Goal: Task Accomplishment & Management: Manage account settings

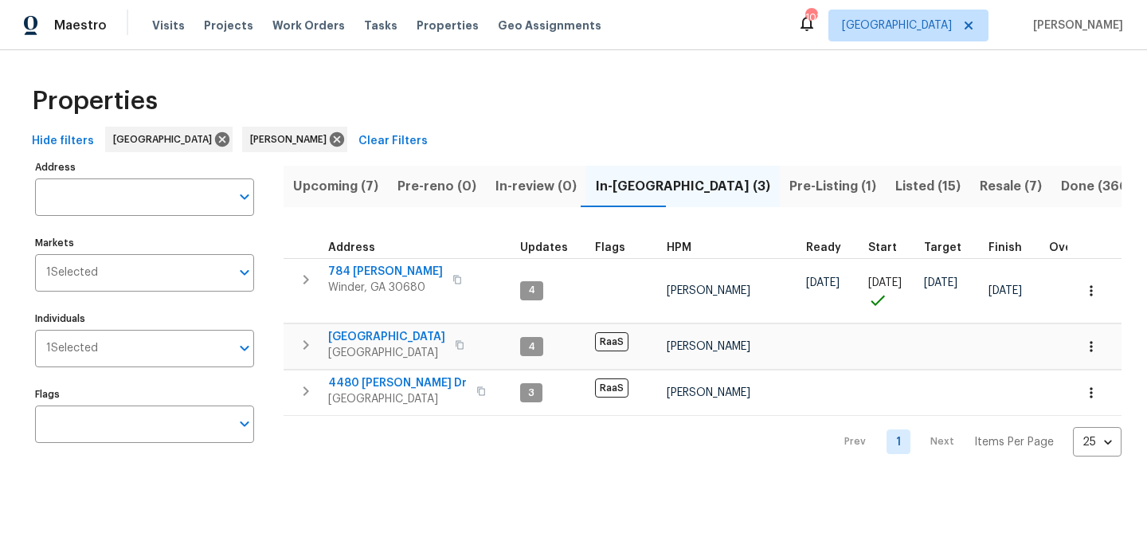
click at [353, 182] on span "Upcoming (7)" at bounding box center [335, 186] width 85 height 22
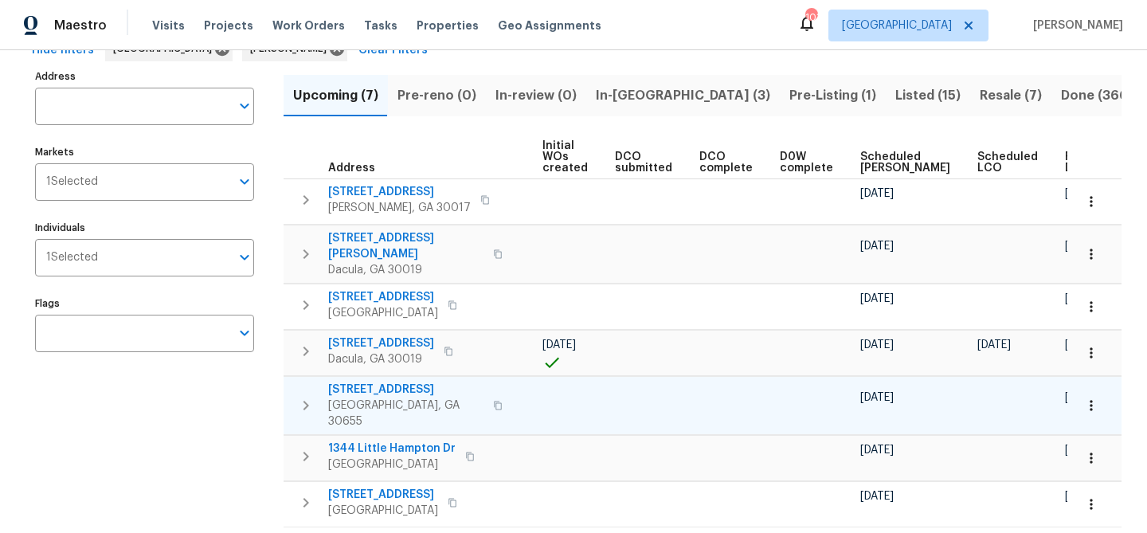
scroll to position [71, 0]
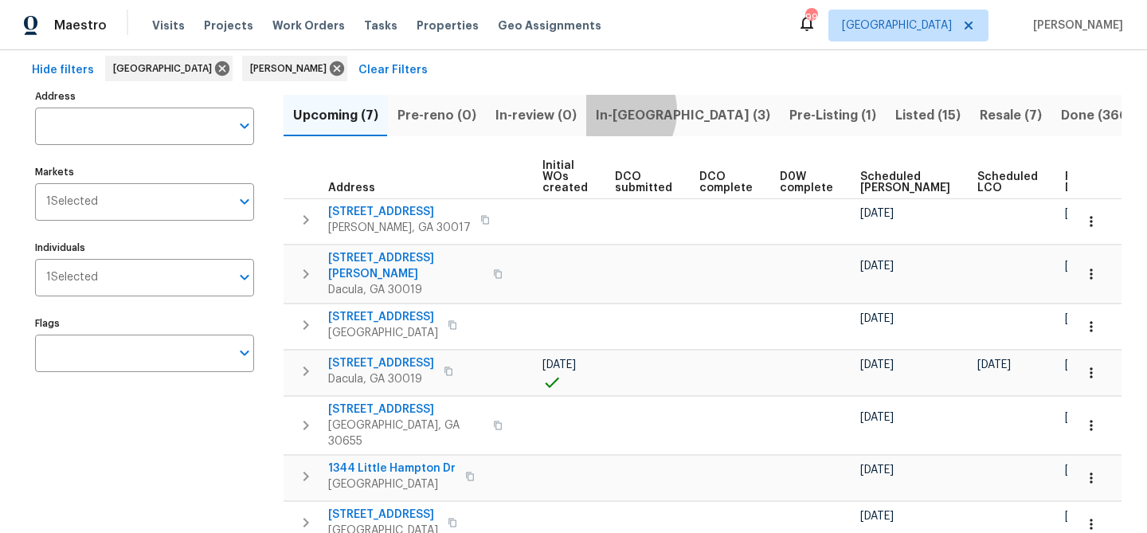
click at [604, 111] on span "In-reno (3)" at bounding box center [683, 115] width 174 height 22
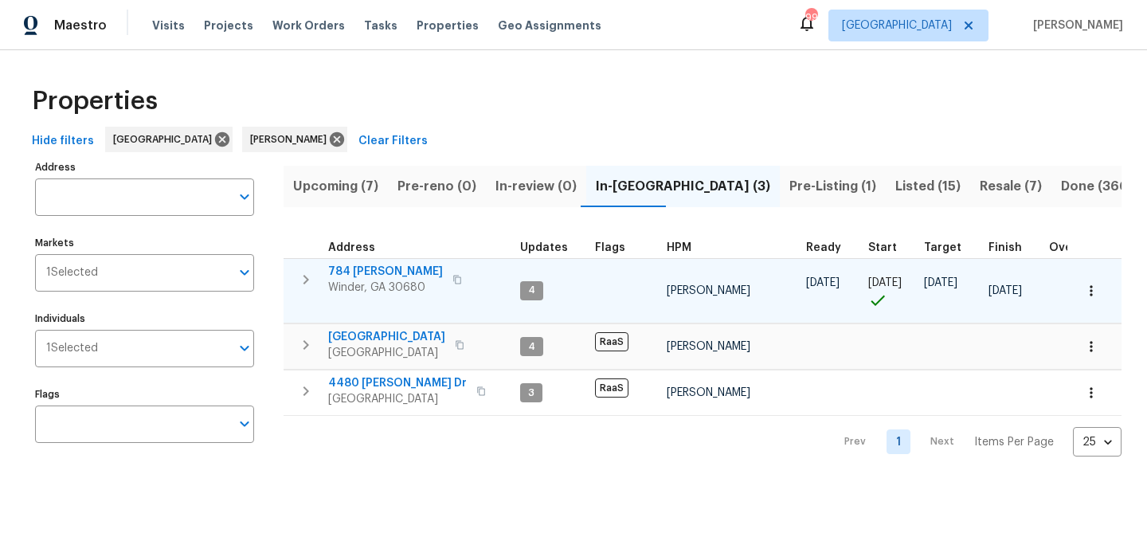
click at [376, 270] on span "784 Morris Ln" at bounding box center [385, 272] width 115 height 16
click at [372, 270] on span "784 Morris Ln" at bounding box center [385, 272] width 115 height 16
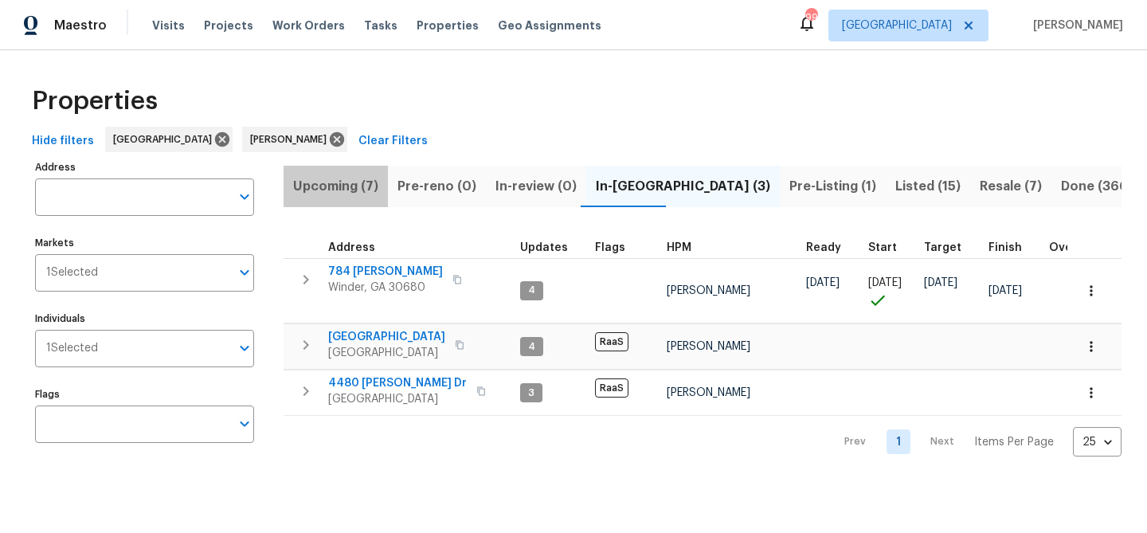
click at [362, 188] on span "Upcoming (7)" at bounding box center [335, 186] width 85 height 22
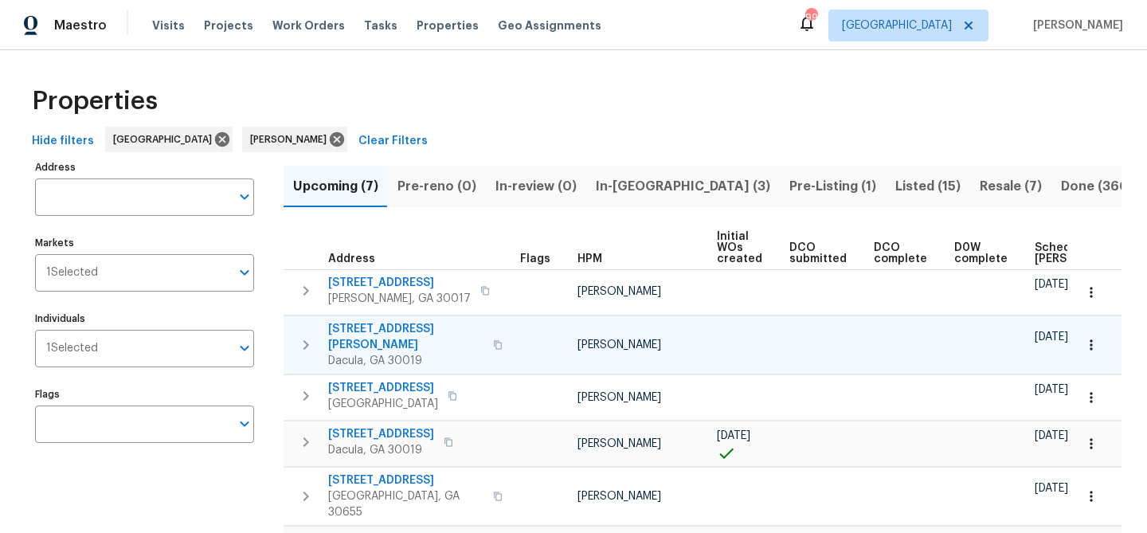
scroll to position [0, 174]
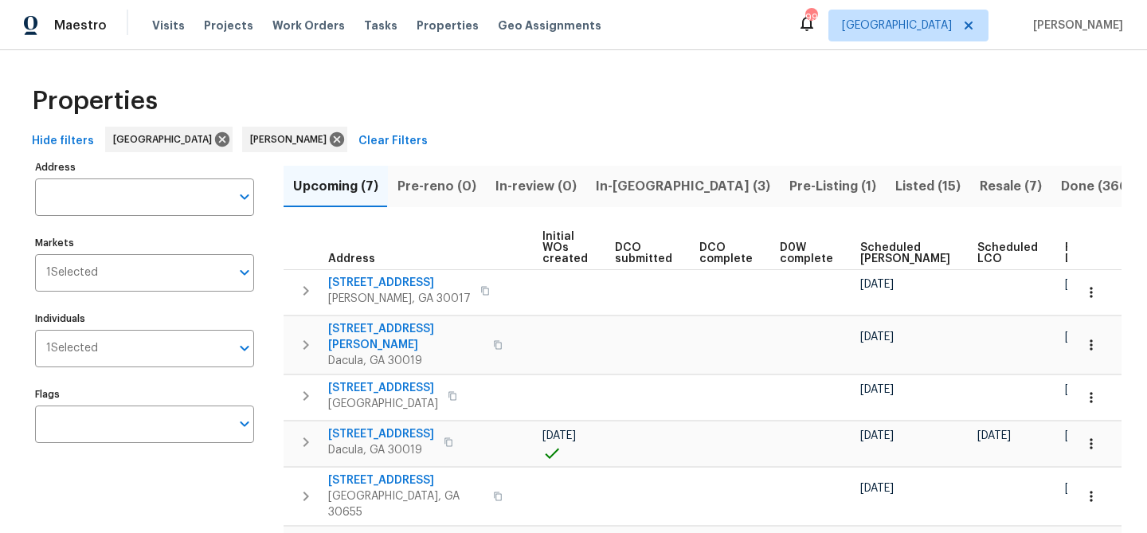
click at [1065, 259] on span "Ready Date" at bounding box center [1082, 253] width 35 height 22
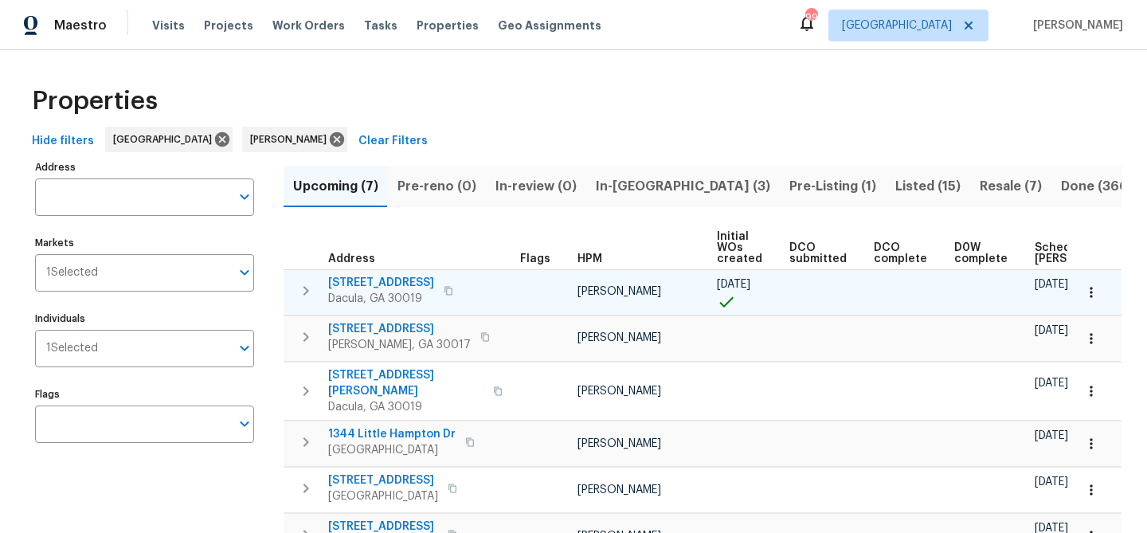
scroll to position [0, 194]
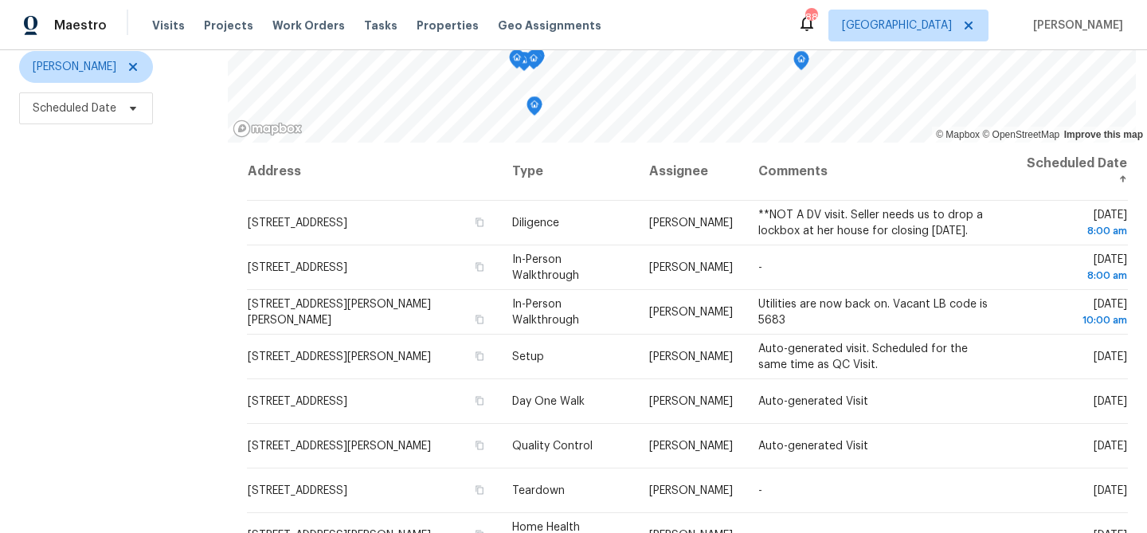
scroll to position [196, 0]
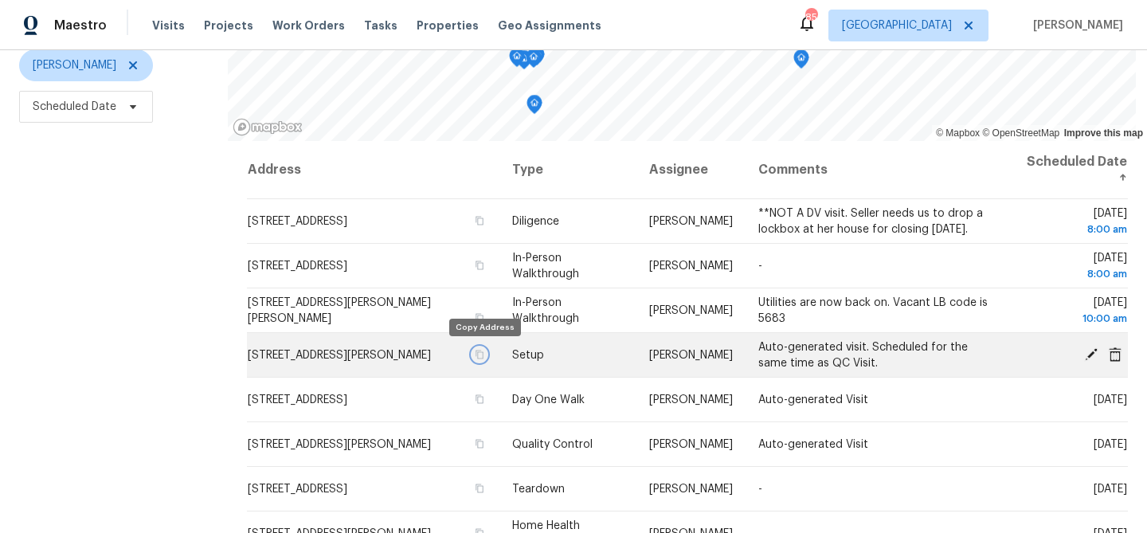
click at [483, 354] on icon "button" at bounding box center [480, 354] width 8 height 9
click at [482, 354] on icon "button" at bounding box center [480, 355] width 10 height 10
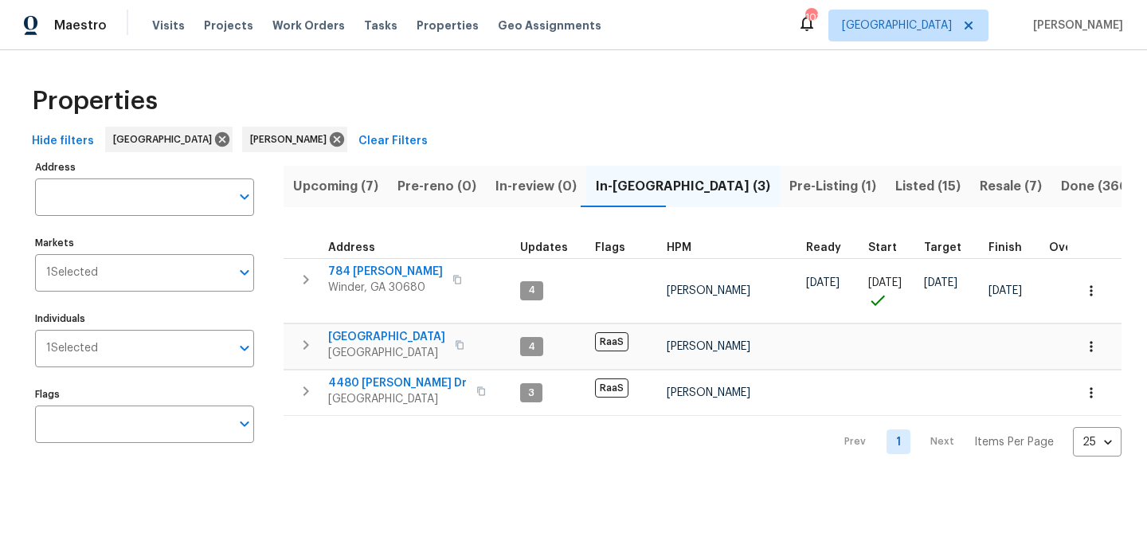
click at [895, 180] on span "Listed (15)" at bounding box center [927, 186] width 65 height 22
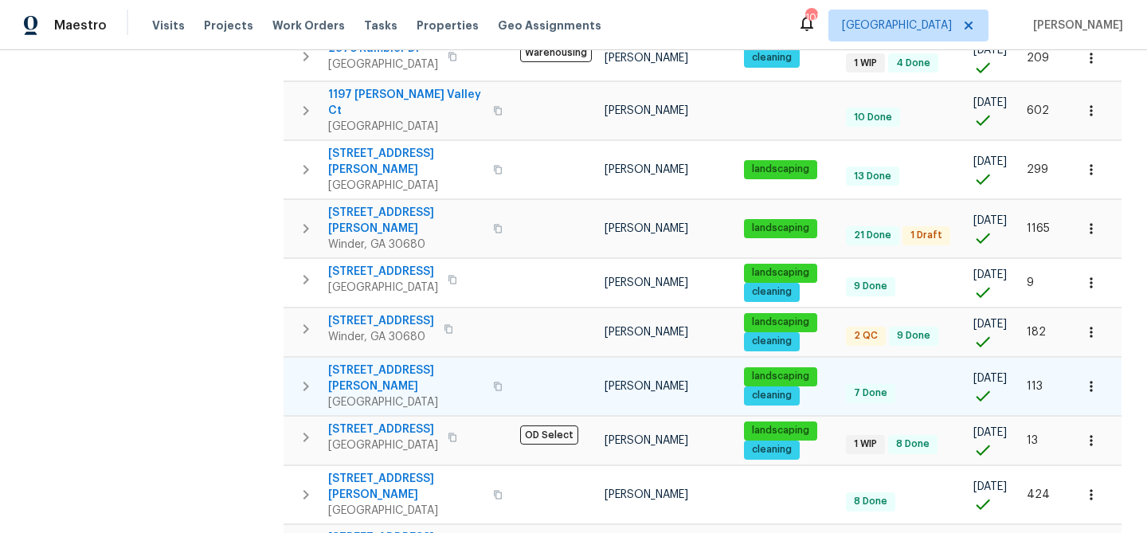
scroll to position [538, 0]
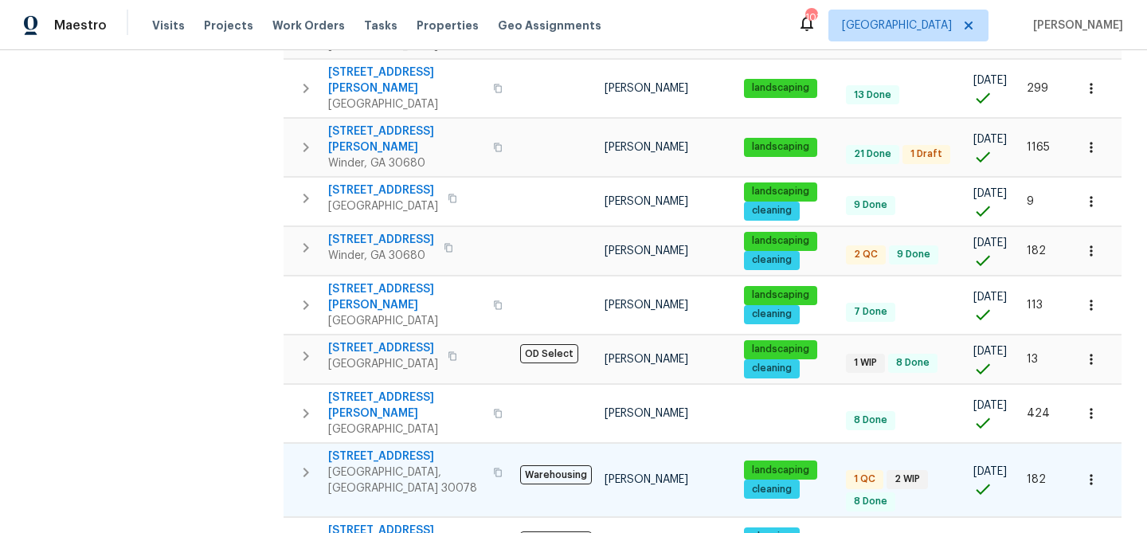
click at [389, 448] on span "1832 Glenwood Ln" at bounding box center [405, 456] width 155 height 16
click at [384, 448] on span "1832 Glenwood Ln" at bounding box center [405, 456] width 155 height 16
click at [397, 448] on span "[STREET_ADDRESS]" at bounding box center [405, 456] width 155 height 16
click at [347, 448] on span "[STREET_ADDRESS]" at bounding box center [405, 456] width 155 height 16
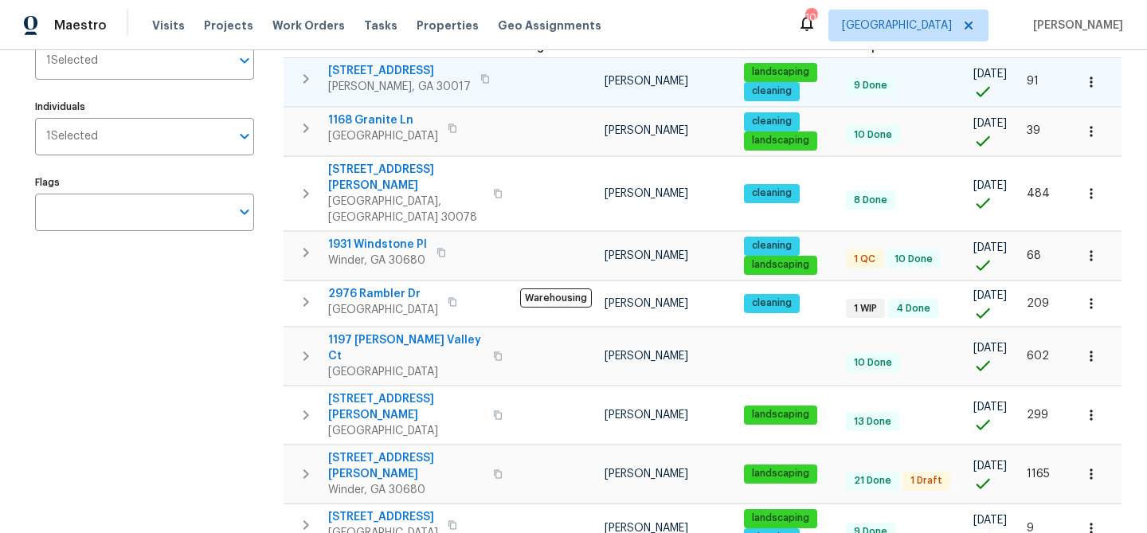
scroll to position [513, 0]
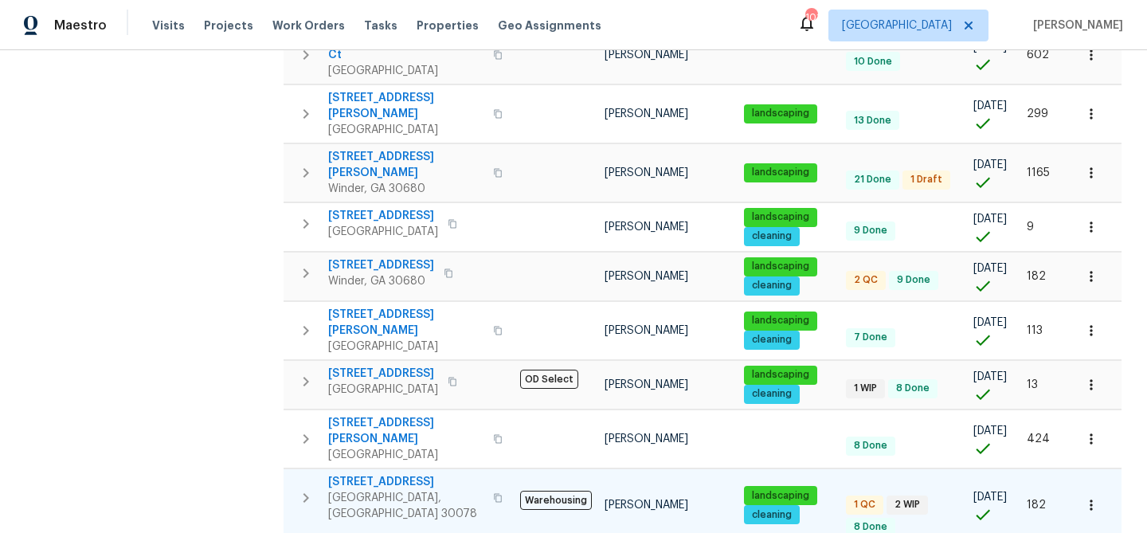
click at [387, 474] on span "[STREET_ADDRESS]" at bounding box center [405, 482] width 155 height 16
click at [379, 474] on span "[STREET_ADDRESS]" at bounding box center [405, 482] width 155 height 16
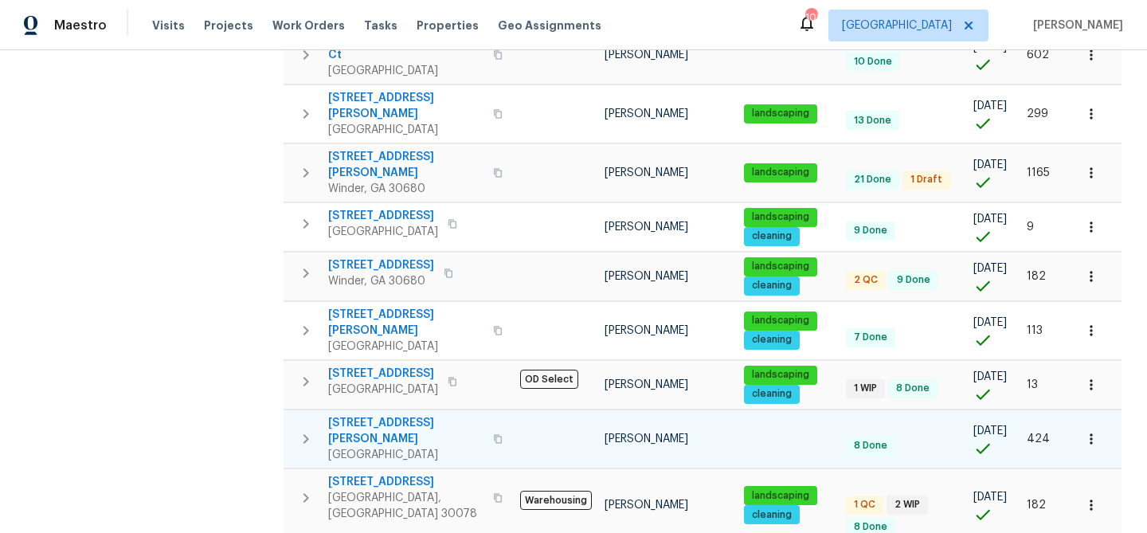
scroll to position [0, 2]
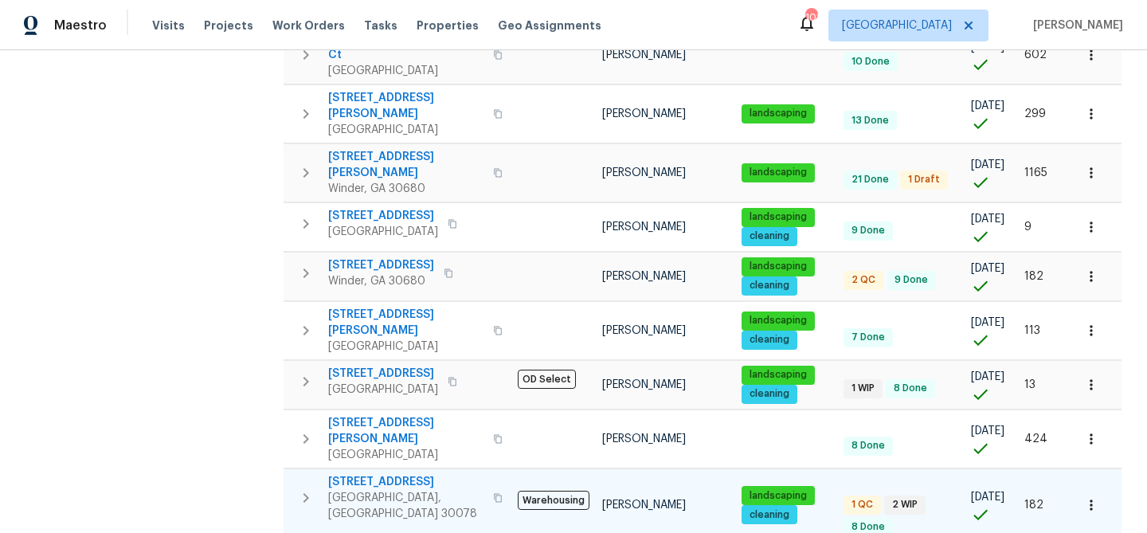
click at [346, 474] on span "[STREET_ADDRESS]" at bounding box center [405, 482] width 155 height 16
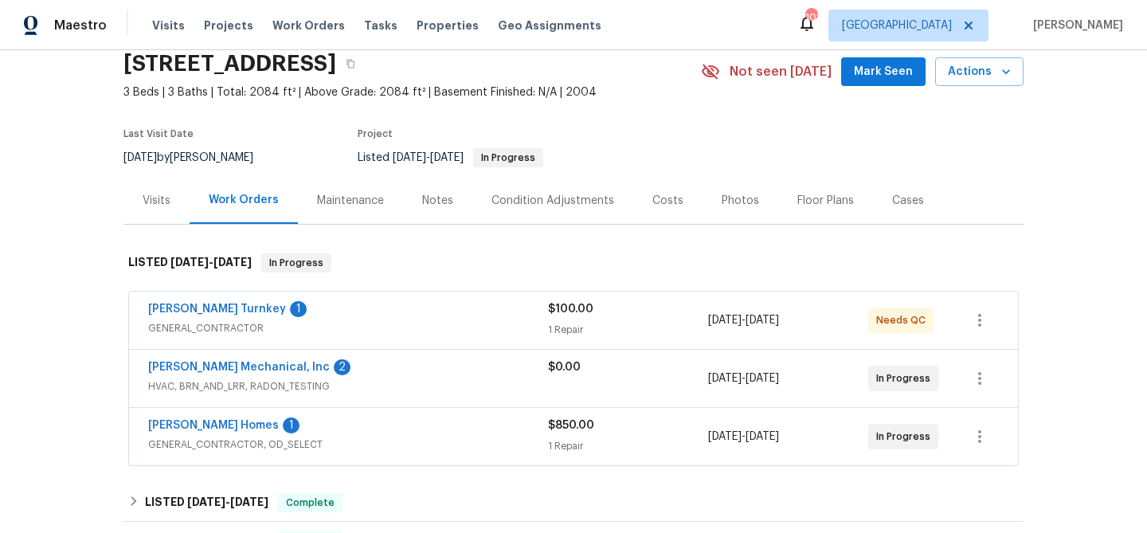
scroll to position [66, 0]
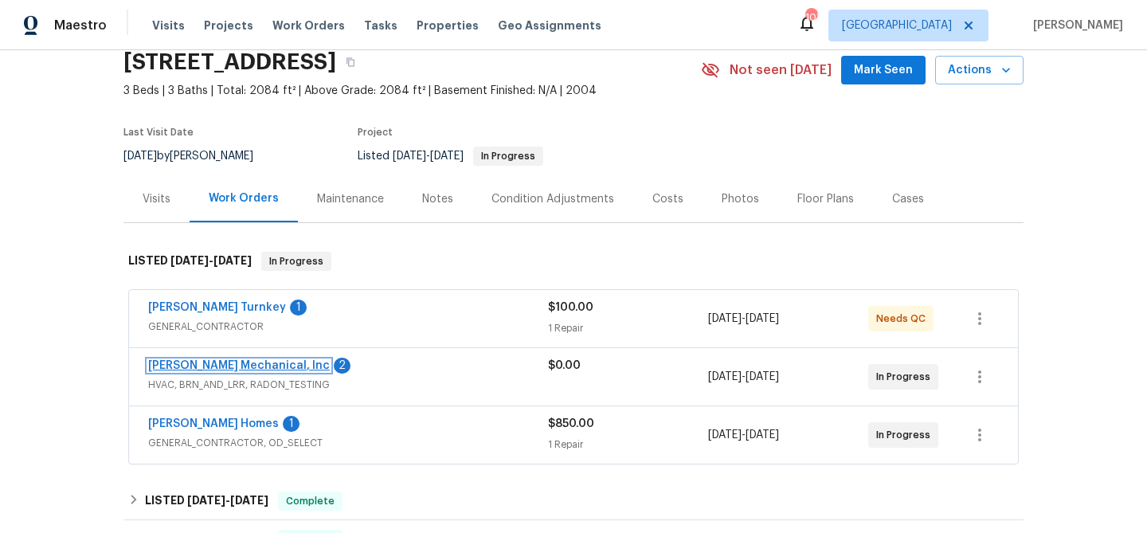
click at [233, 362] on link "[PERSON_NAME] Mechanical, Inc" at bounding box center [239, 365] width 182 height 11
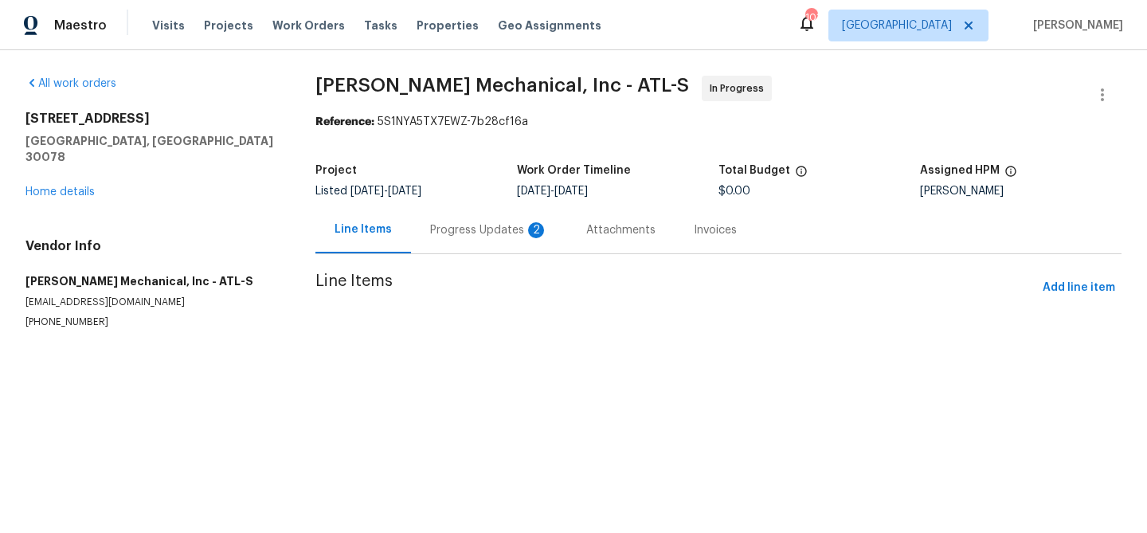
click at [456, 230] on div "Progress Updates 2" at bounding box center [489, 230] width 118 height 16
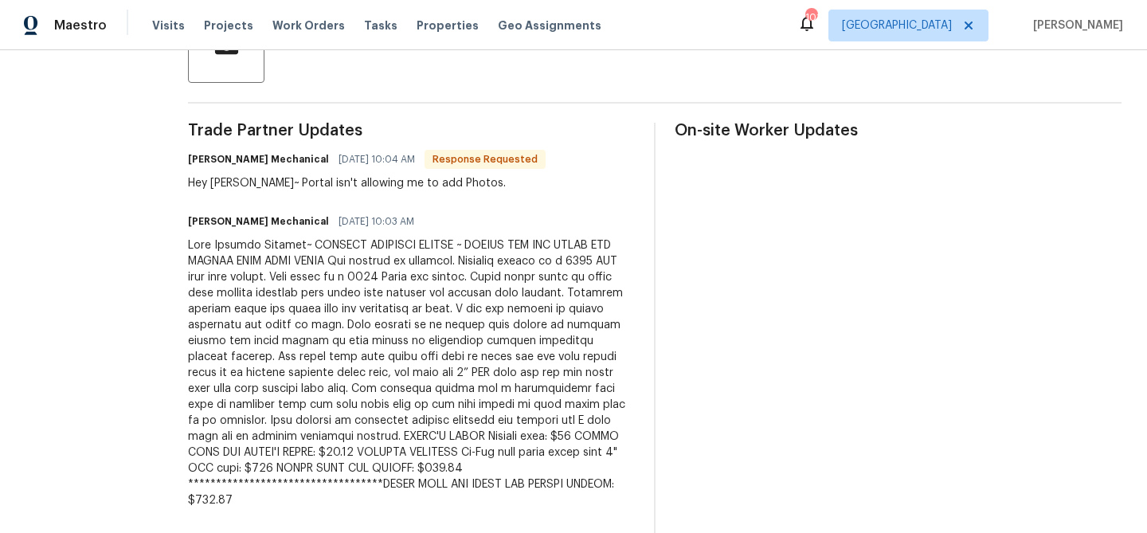
scroll to position [419, 0]
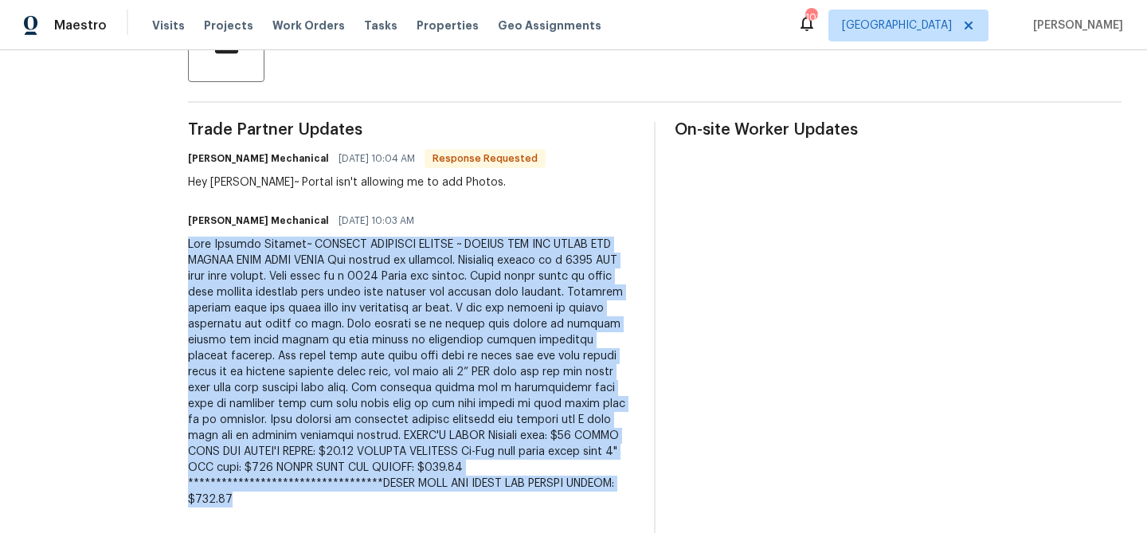
drag, startPoint x: 217, startPoint y: 242, endPoint x: 602, endPoint y: 501, distance: 463.7
click at [602, 501] on div at bounding box center [411, 372] width 447 height 271
copy div "Good Morning Michael~ FURTHER APPROVAL NEEDED ~ PLEASE SEE THE BELOW AND ADVISE…"
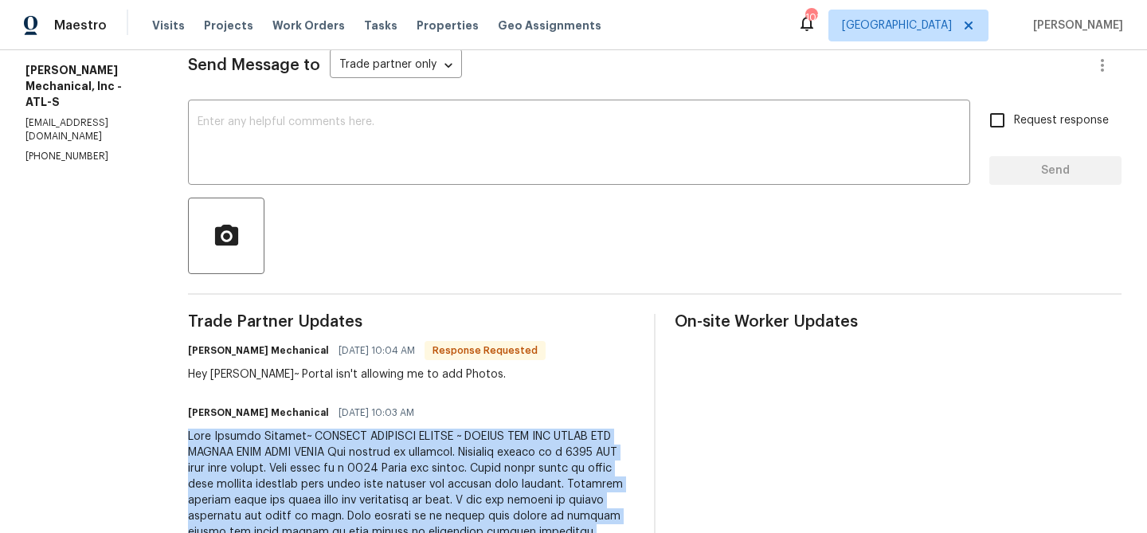
scroll to position [0, 0]
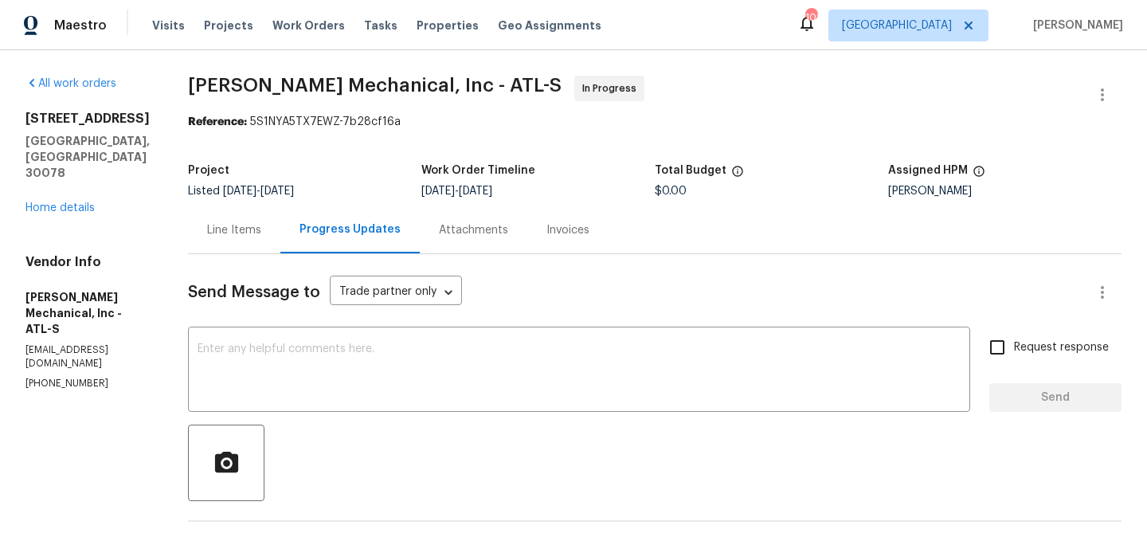
click at [253, 222] on div "Line Items" at bounding box center [234, 230] width 54 height 16
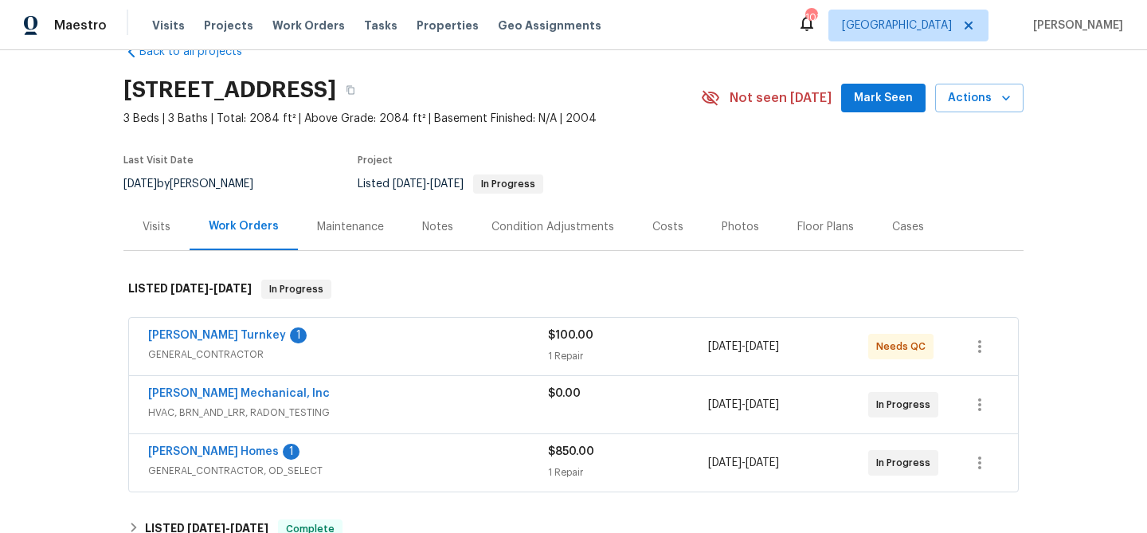
scroll to position [39, 0]
click at [221, 395] on link "[PERSON_NAME] Mechanical, Inc" at bounding box center [239, 392] width 182 height 11
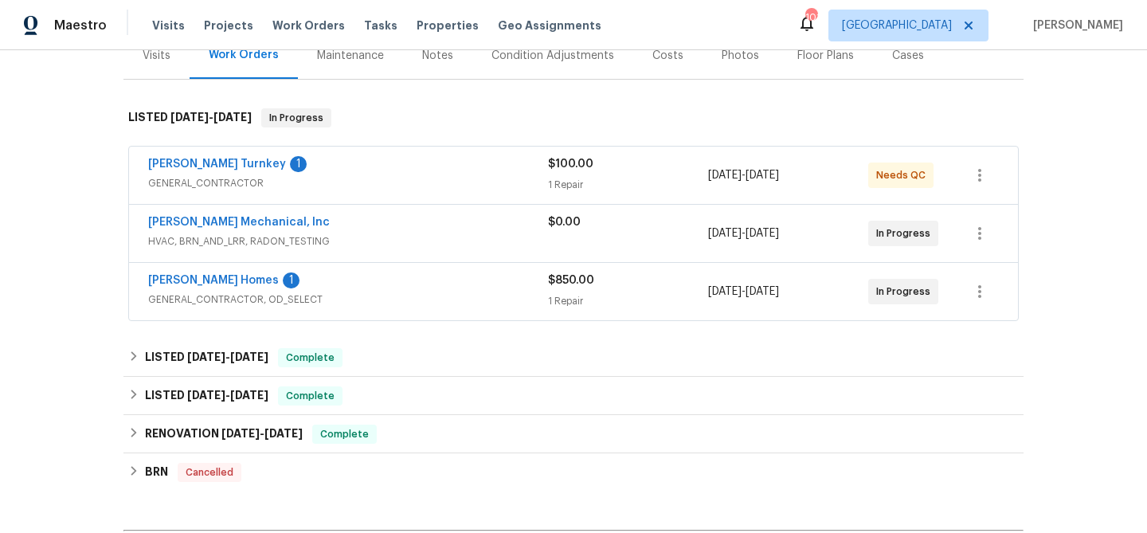
scroll to position [212, 0]
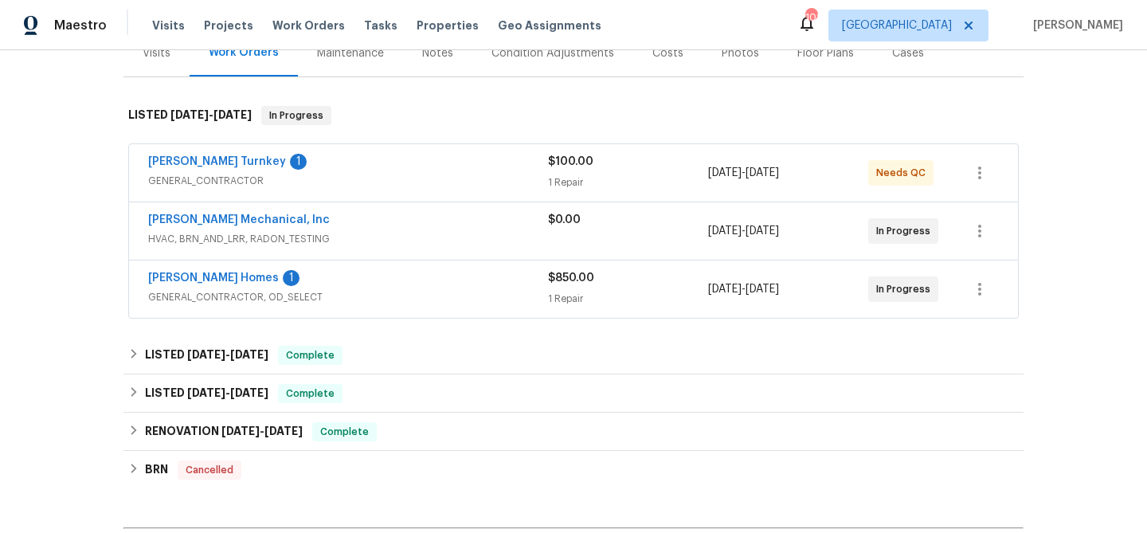
click at [206, 225] on span "[PERSON_NAME] Mechanical, Inc" at bounding box center [239, 220] width 182 height 16
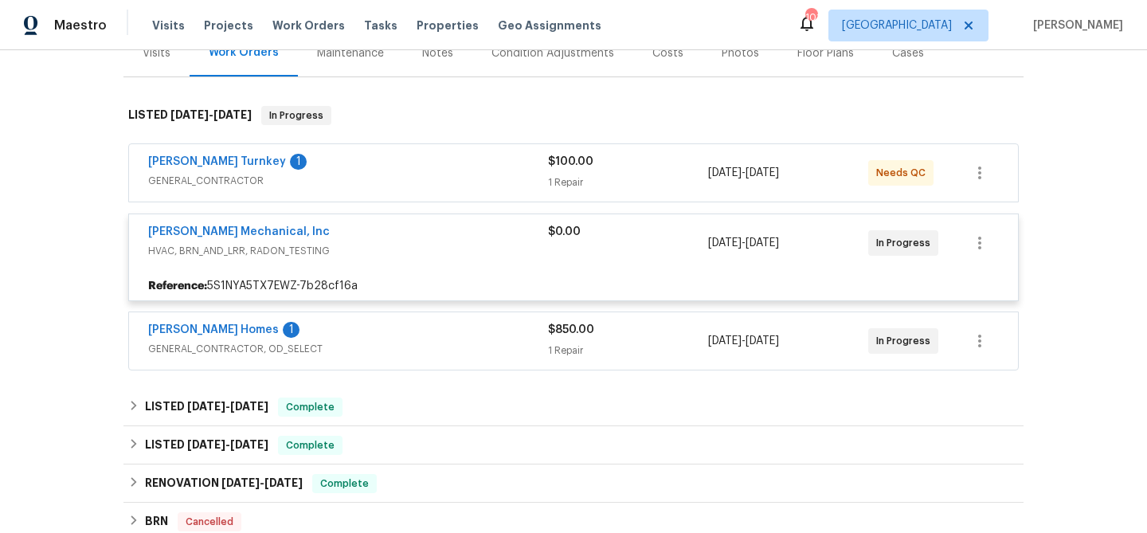
click at [206, 225] on span "[PERSON_NAME] Mechanical, Inc" at bounding box center [239, 232] width 182 height 16
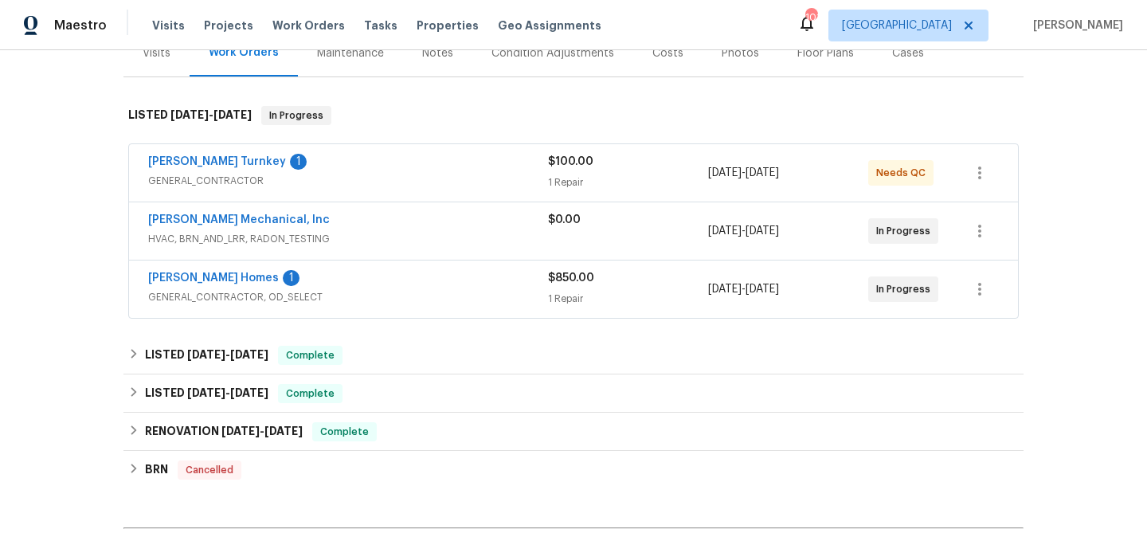
click at [206, 225] on span "[PERSON_NAME] Mechanical, Inc" at bounding box center [239, 220] width 182 height 16
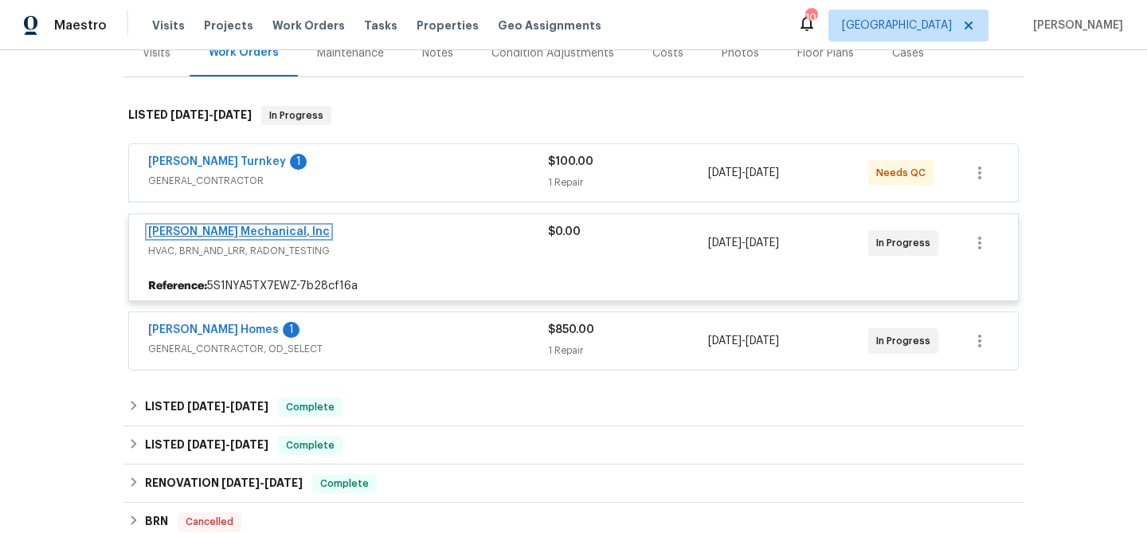
click at [205, 229] on link "[PERSON_NAME] Mechanical, Inc" at bounding box center [239, 231] width 182 height 11
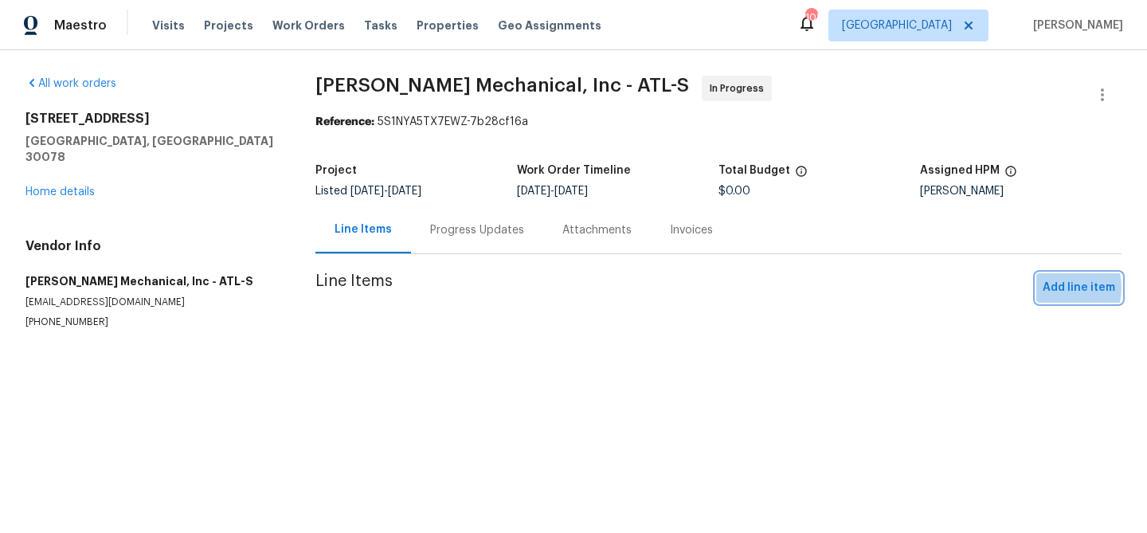
click at [1055, 288] on span "Add line item" at bounding box center [1079, 288] width 72 height 20
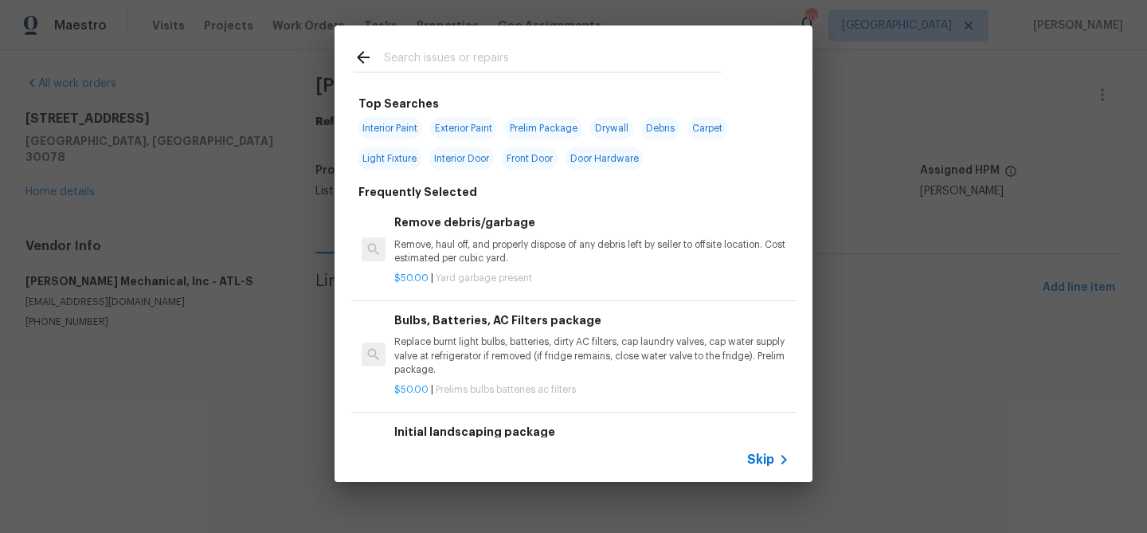
click at [469, 59] on input "text" at bounding box center [553, 60] width 338 height 24
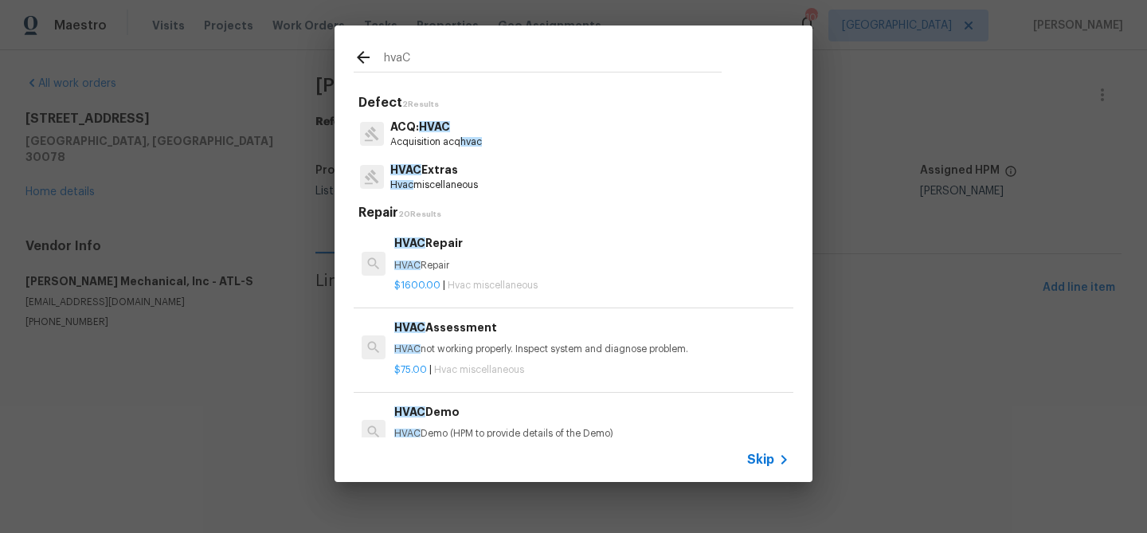
type input "hvaC"
click at [451, 172] on p "HVAC Extras" at bounding box center [434, 170] width 88 height 17
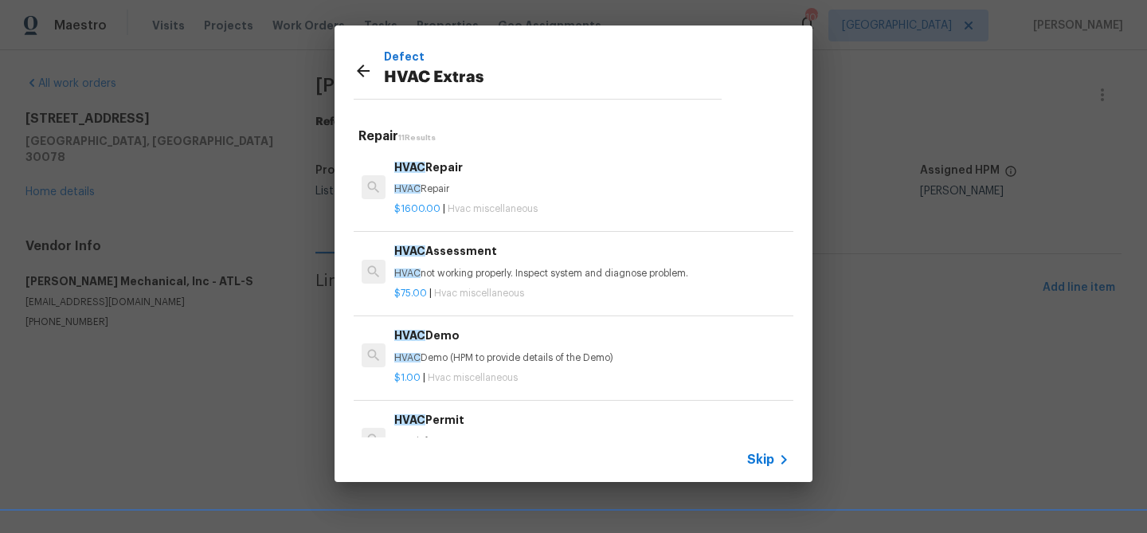
click at [449, 171] on h6 "HVAC Repair" at bounding box center [591, 168] width 395 height 18
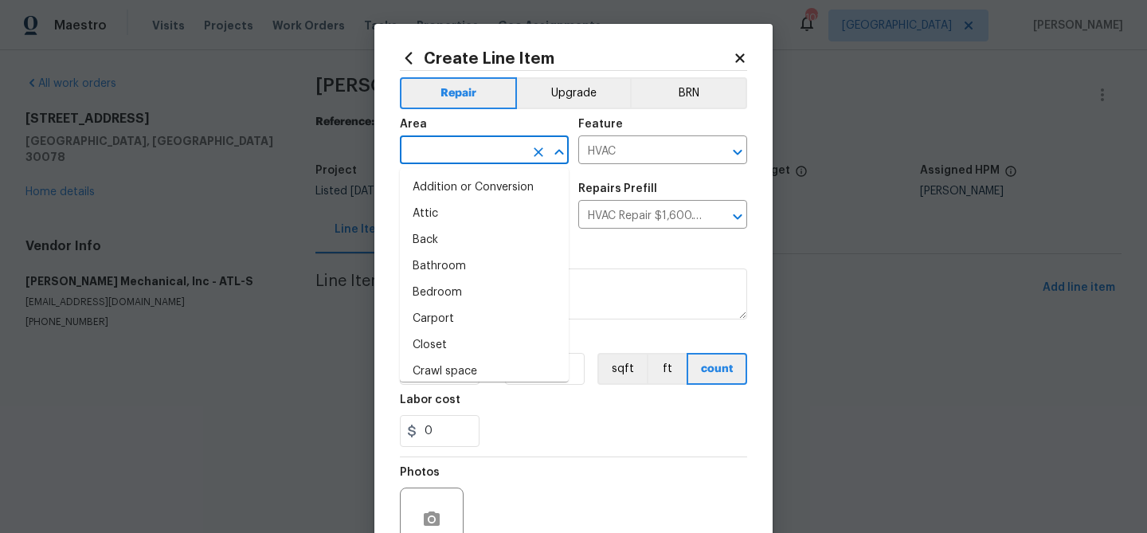
click at [437, 155] on input "text" at bounding box center [462, 151] width 124 height 25
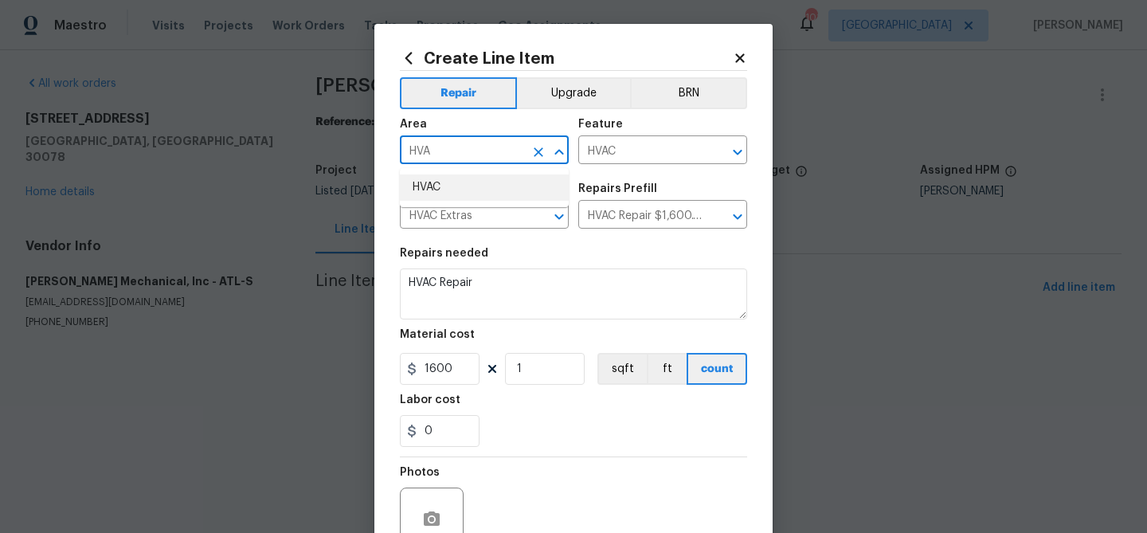
click at [450, 190] on li "HVAC" at bounding box center [484, 187] width 169 height 26
type input "HVAC"
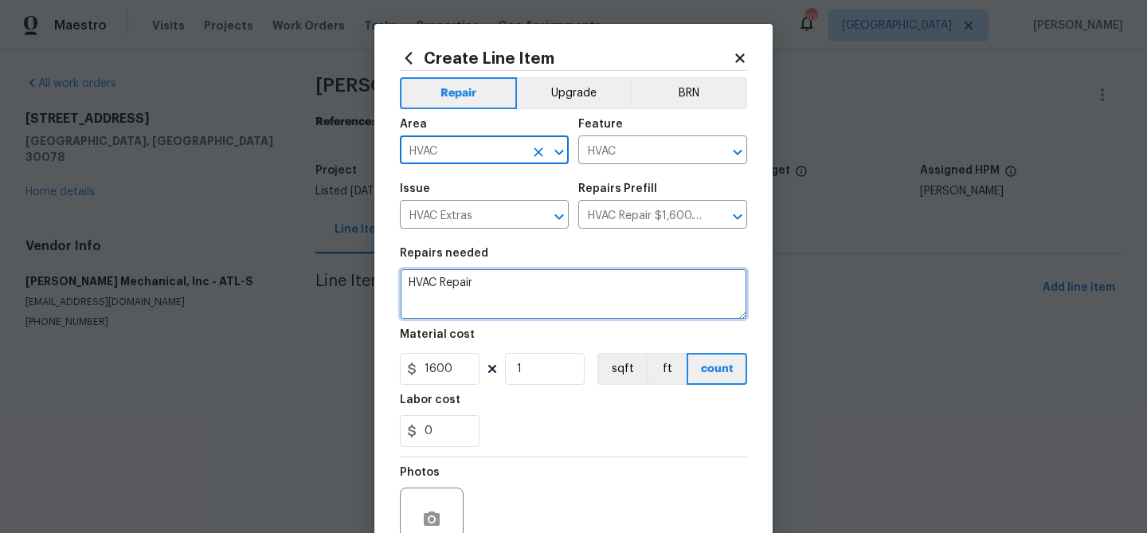
click at [452, 282] on textarea "HVAC Repair" at bounding box center [573, 293] width 347 height 51
paste textarea "Good Morning Michael~ FURTHER APPROVAL NEEDED ~ PLEASE SEE THE BELOW AND ADVISE…"
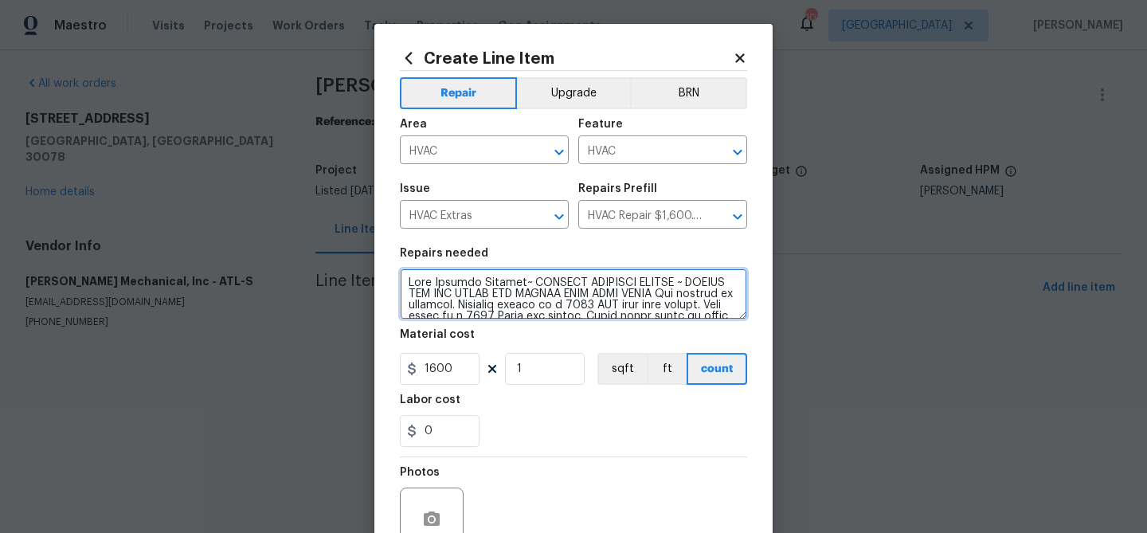
scroll to position [204, 0]
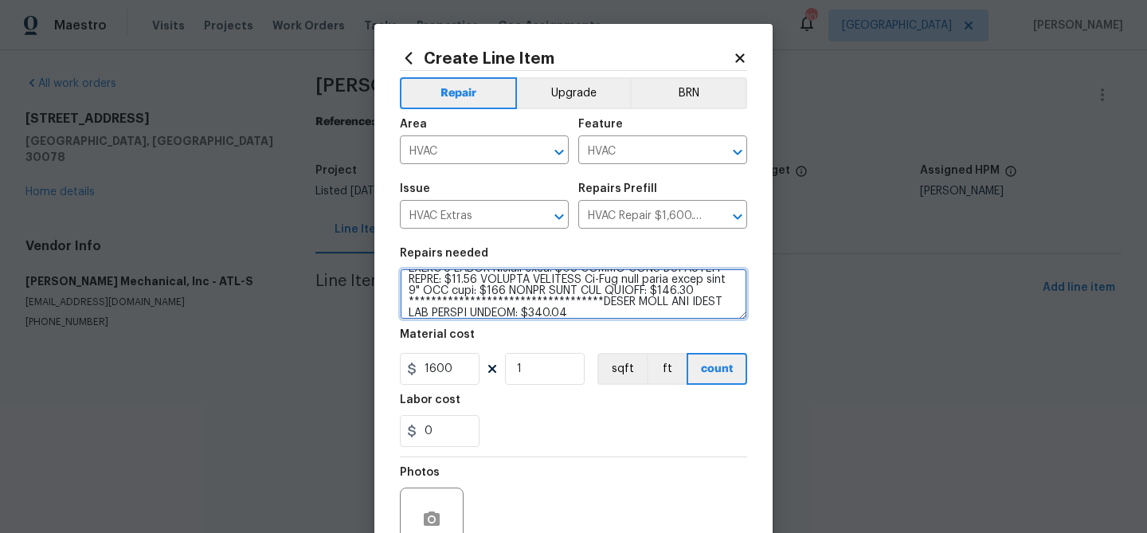
type textarea "Good Morning Michael~ FURTHER APPROVAL NEEDED ~ PLEASE SEE THE BELOW AND ADVISE…"
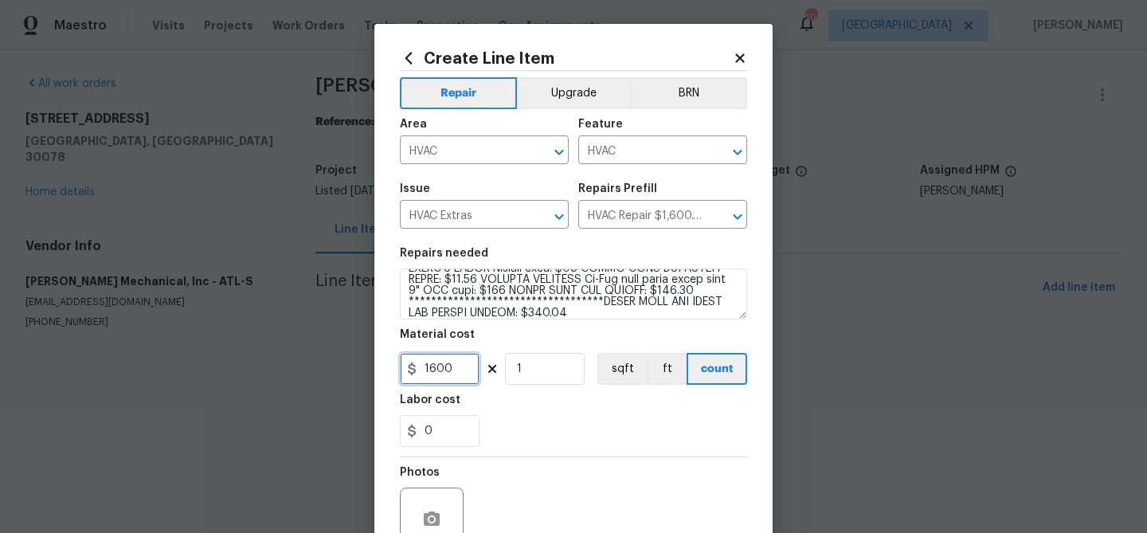
click at [446, 367] on input "1600" at bounding box center [440, 369] width 80 height 32
type input "575"
click at [634, 421] on div "0" at bounding box center [573, 431] width 347 height 32
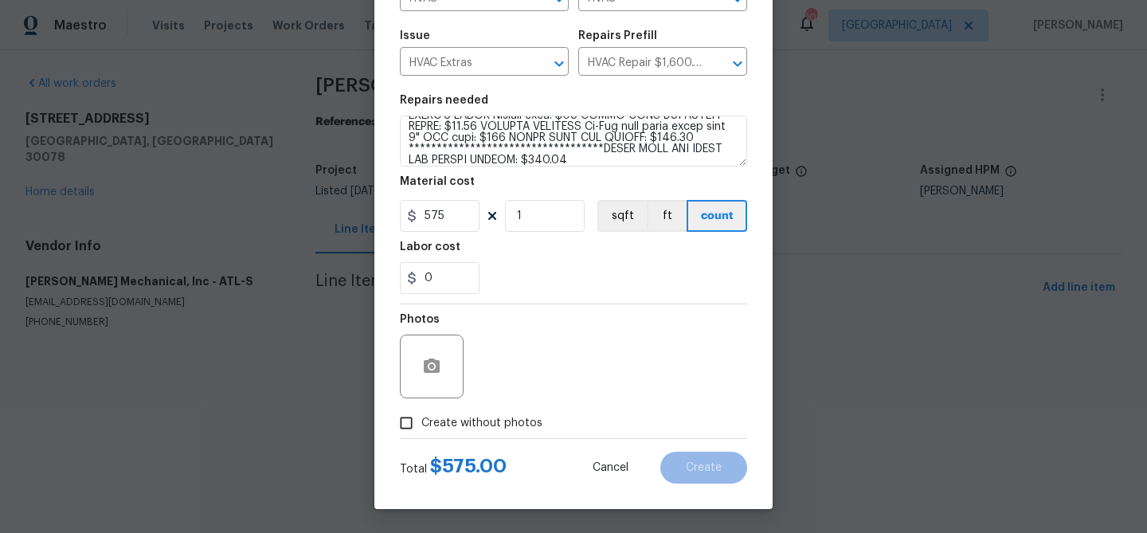
click at [508, 418] on span "Create without photos" at bounding box center [481, 423] width 121 height 17
click at [421, 418] on input "Create without photos" at bounding box center [406, 423] width 30 height 30
checkbox input "true"
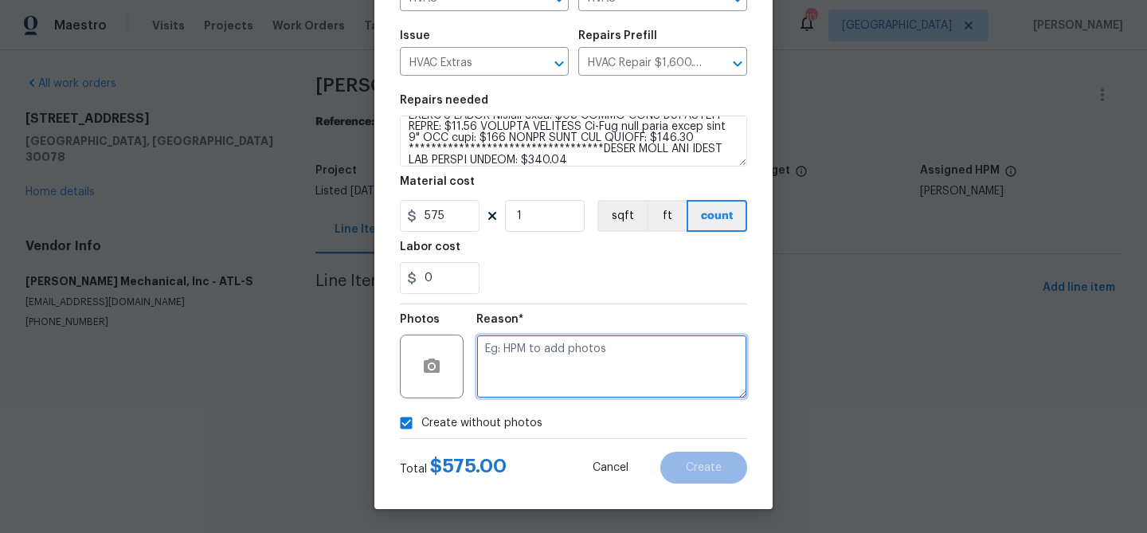
click at [534, 366] on textarea at bounding box center [611, 367] width 271 height 64
paste textarea "Good Morning Michael~ FURTHER APPROVAL NEEDED ~ PLEASE SEE THE BELOW AND ADVISE…"
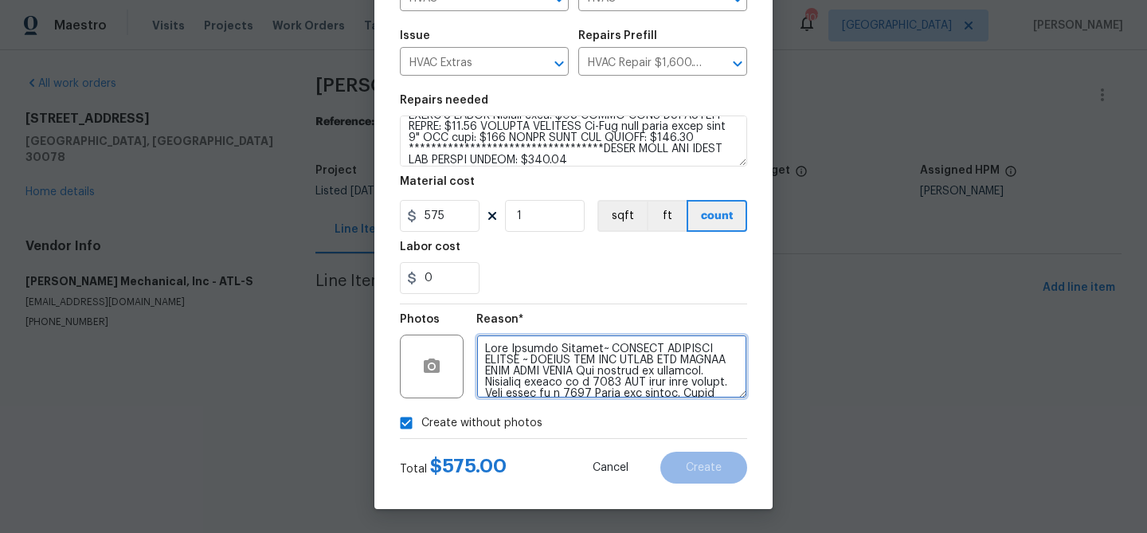
scroll to position [258, 0]
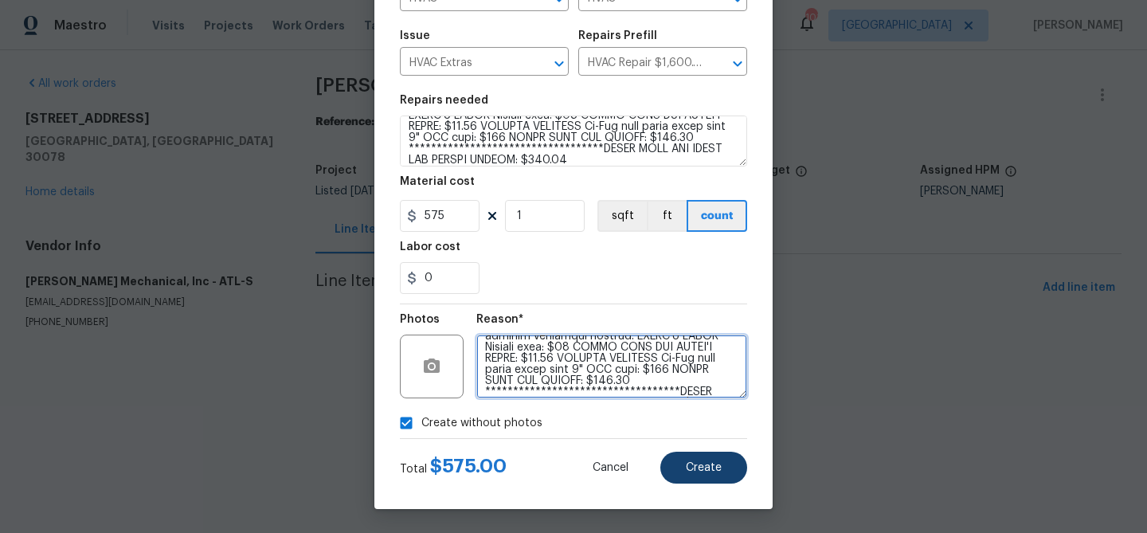
type textarea "Good Morning Michael~ FURTHER APPROVAL NEEDED ~ PLEASE SEE THE BELOW AND ADVISE…"
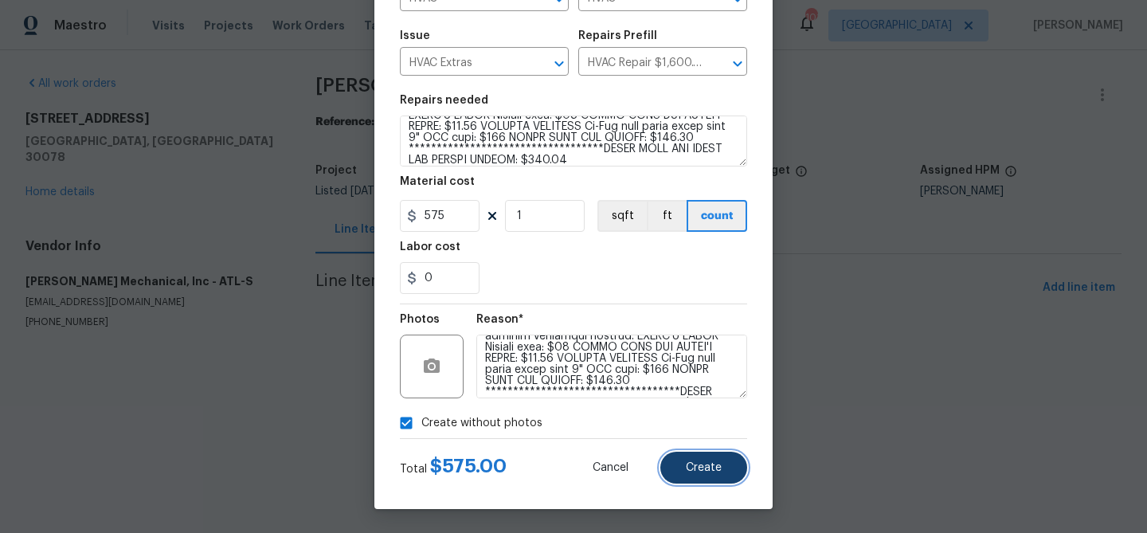
click at [686, 474] on button "Create" at bounding box center [703, 468] width 87 height 32
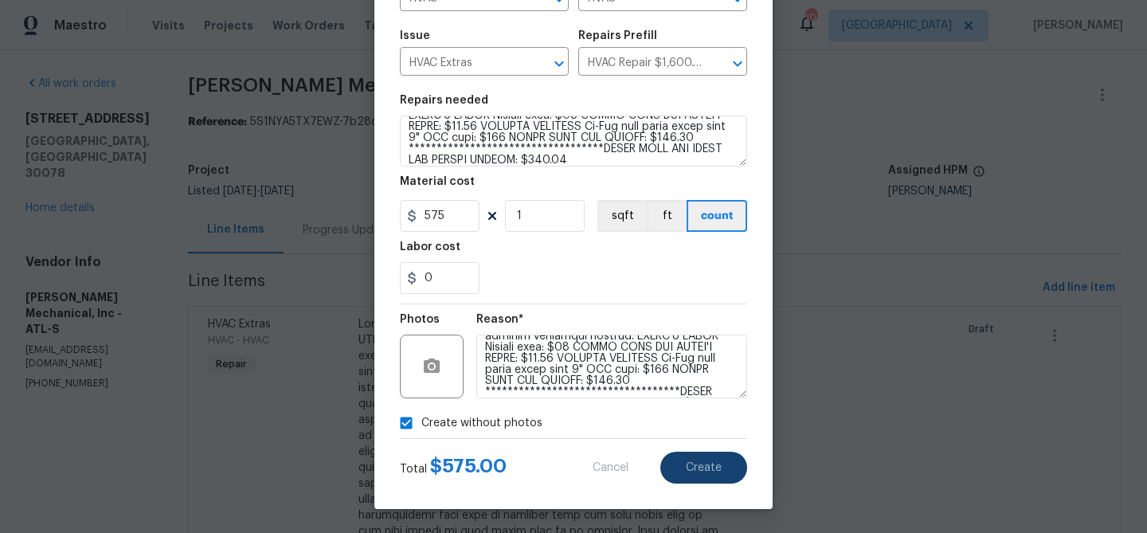
type input "0"
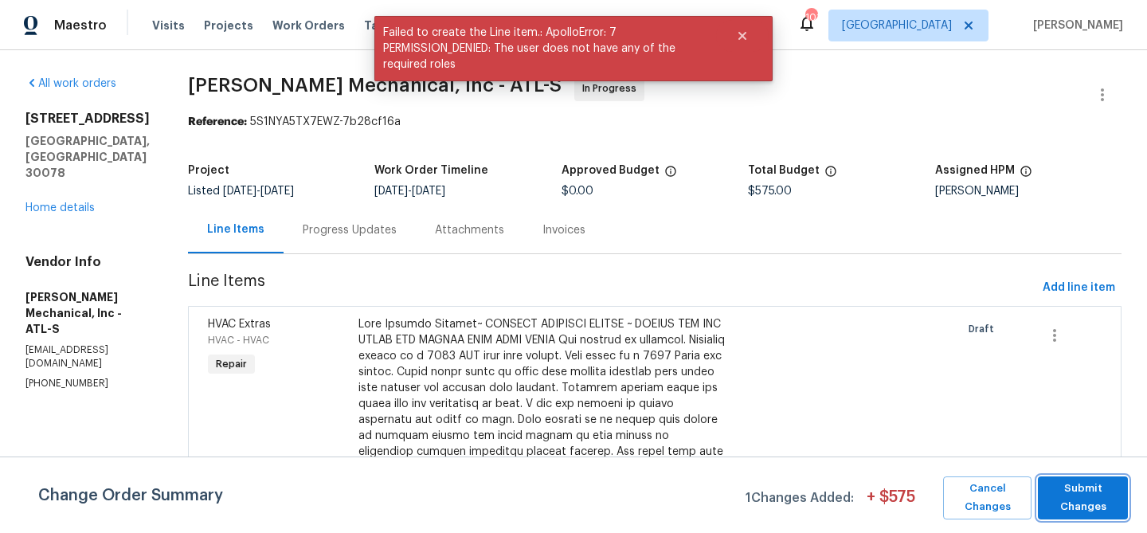
click at [1072, 490] on span "Submit Changes" at bounding box center [1083, 498] width 74 height 37
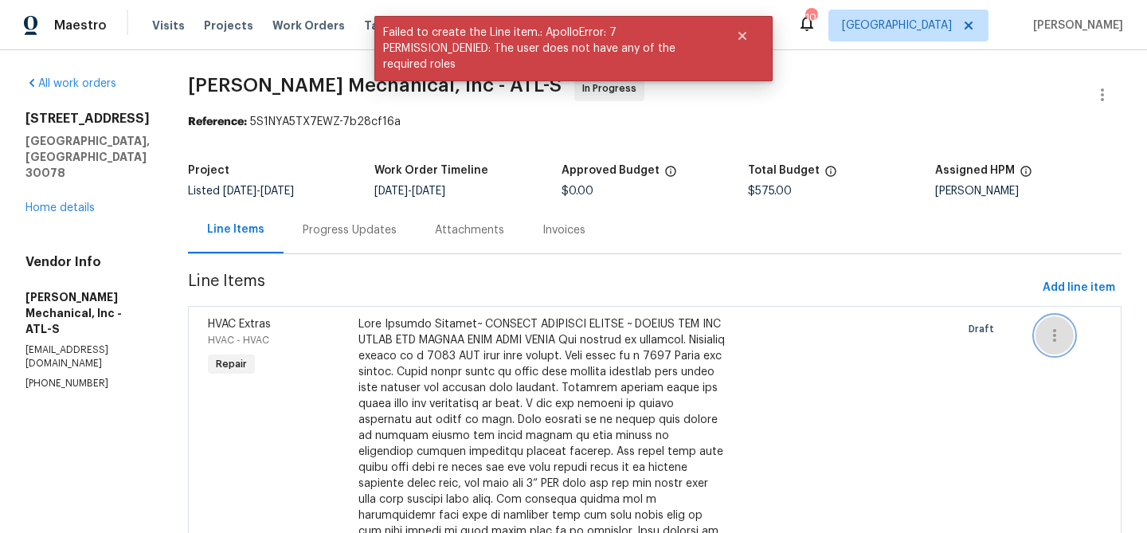
click at [1053, 344] on icon "button" at bounding box center [1054, 335] width 19 height 19
click at [951, 354] on div at bounding box center [573, 266] width 1147 height 533
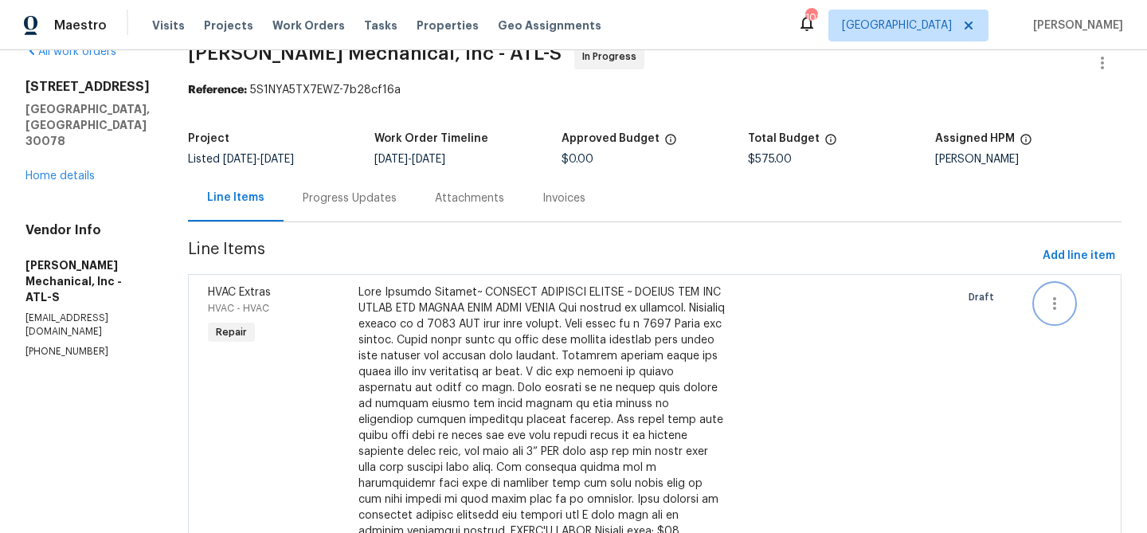
scroll to position [0, 0]
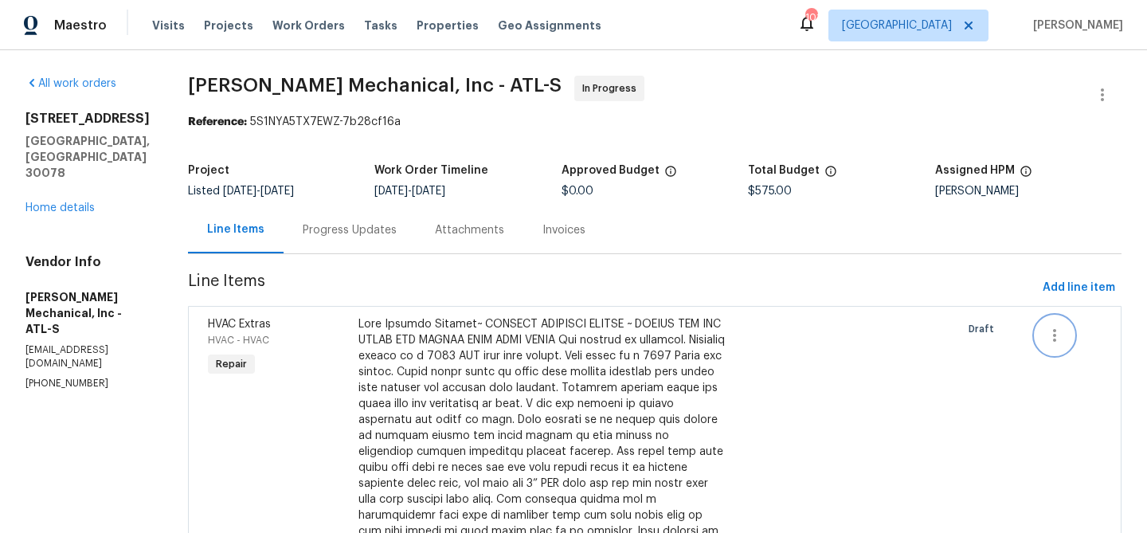
click at [1060, 331] on icon "button" at bounding box center [1054, 335] width 19 height 19
click at [921, 378] on div at bounding box center [573, 266] width 1147 height 533
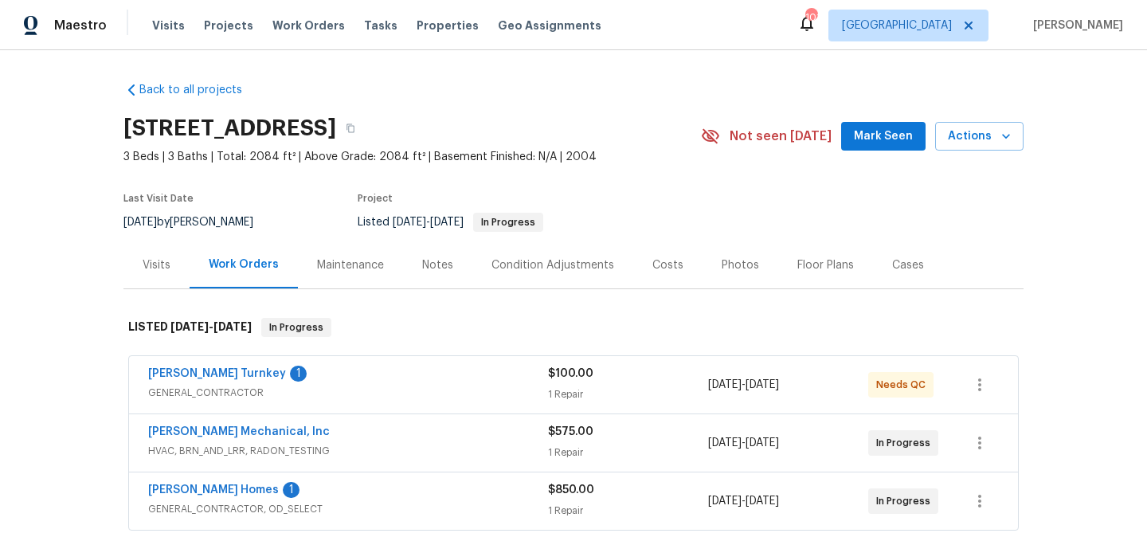
click at [888, 132] on span "Mark Seen" at bounding box center [883, 137] width 59 height 20
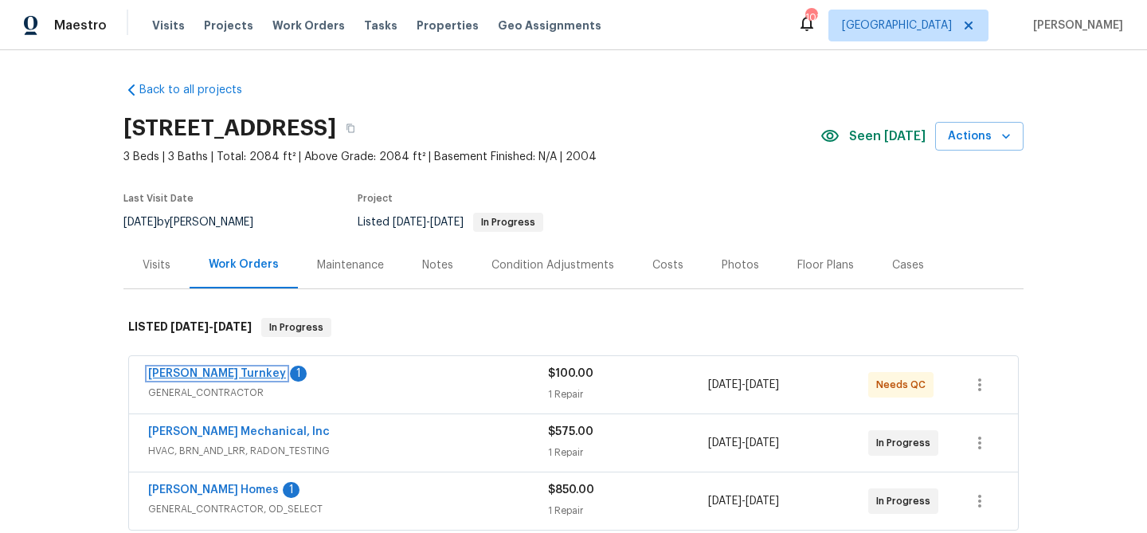
click at [170, 369] on link "[PERSON_NAME] Turnkey" at bounding box center [217, 373] width 138 height 11
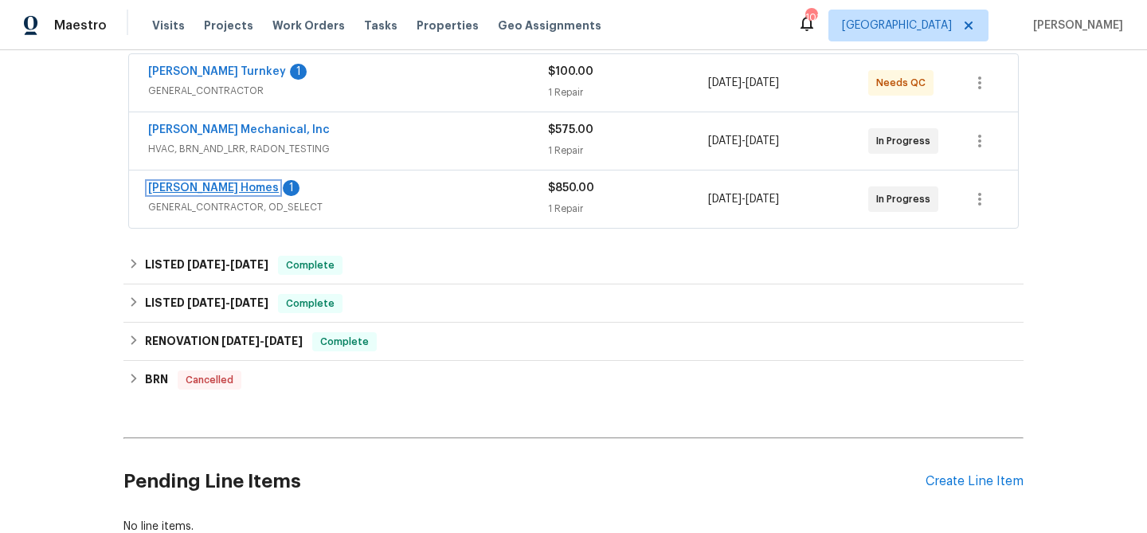
click at [204, 186] on link "[PERSON_NAME] Homes" at bounding box center [213, 187] width 131 height 11
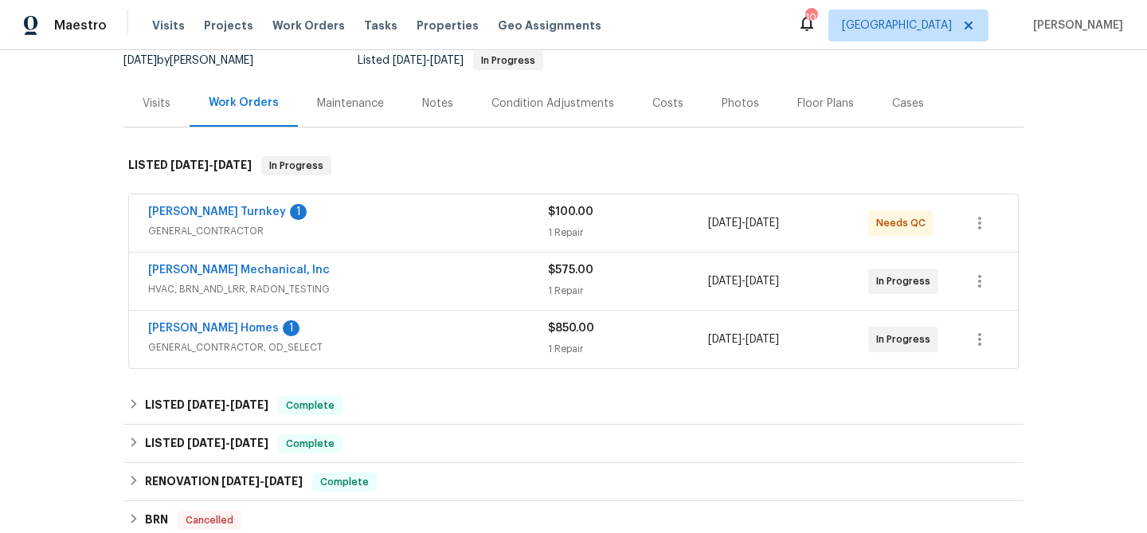
scroll to position [182, 0]
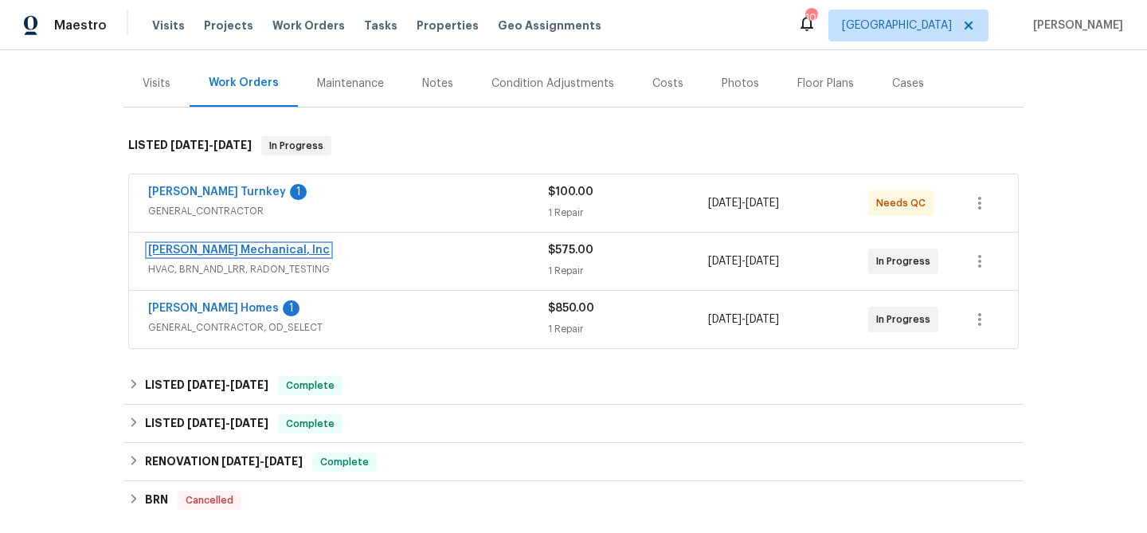
click at [196, 248] on link "[PERSON_NAME] Mechanical, Inc" at bounding box center [239, 250] width 182 height 11
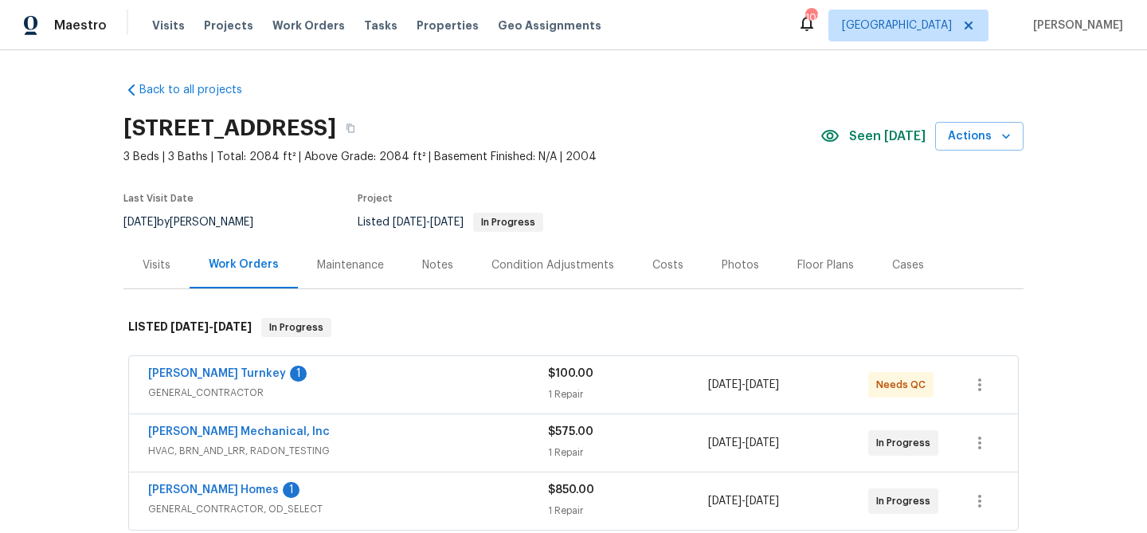
click at [437, 265] on div "Notes" at bounding box center [437, 265] width 31 height 16
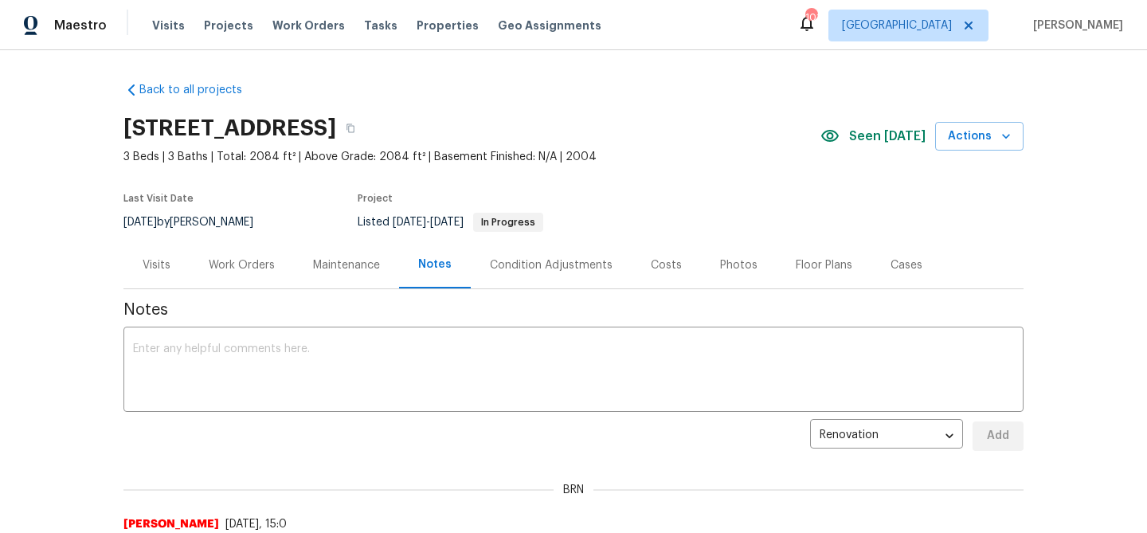
click at [160, 262] on div "Visits" at bounding box center [157, 265] width 28 height 16
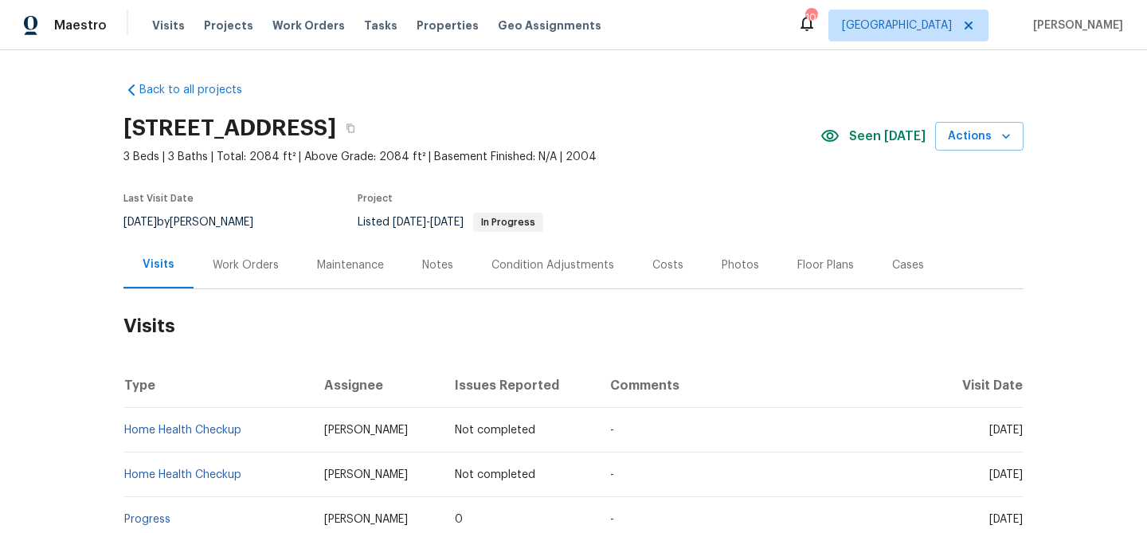
click at [246, 255] on div "Work Orders" at bounding box center [246, 264] width 104 height 47
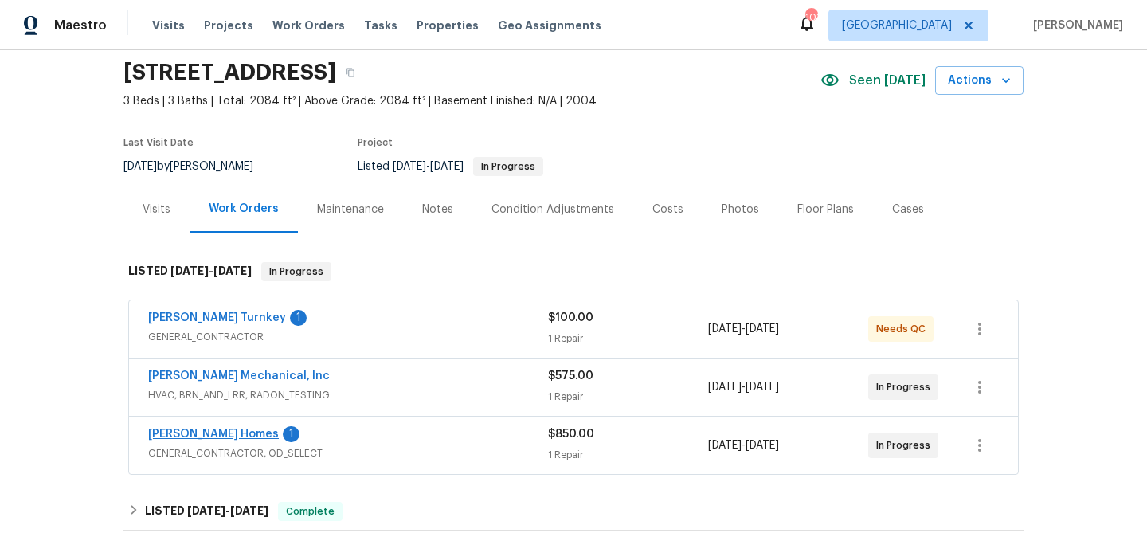
scroll to position [55, 0]
click at [225, 374] on link "JH Martin Mechanical, Inc" at bounding box center [239, 376] width 182 height 11
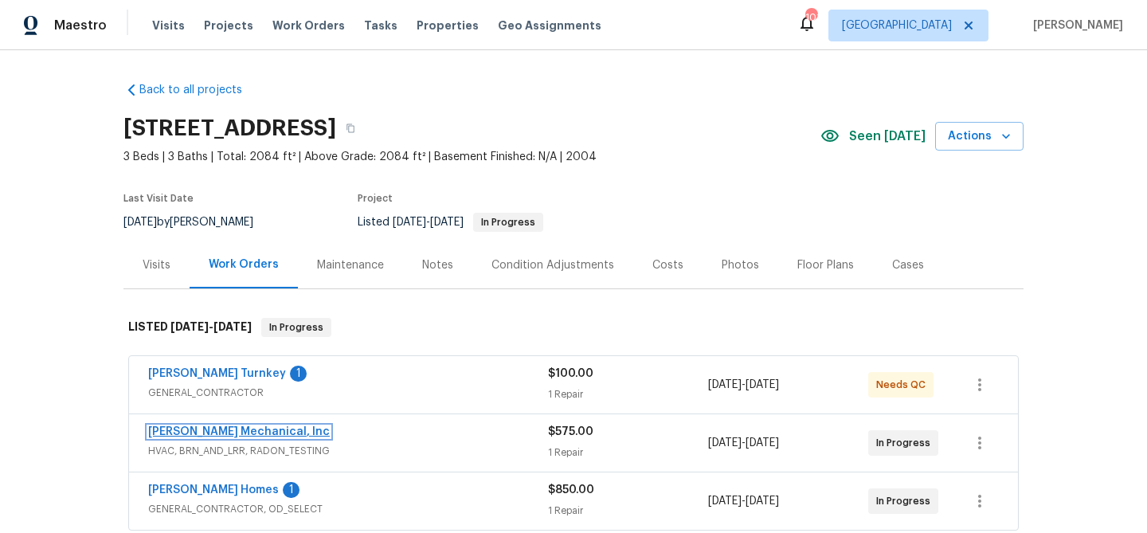
click at [177, 429] on link "[PERSON_NAME] Mechanical, Inc" at bounding box center [239, 431] width 182 height 11
click at [191, 425] on span "[PERSON_NAME] Mechanical, Inc" at bounding box center [239, 432] width 182 height 16
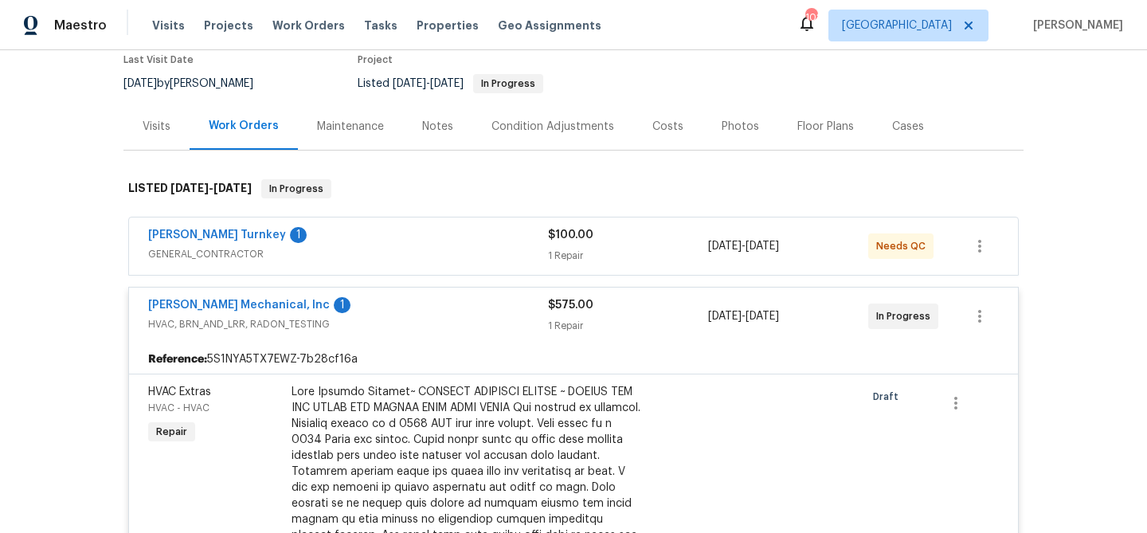
scroll to position [141, 0]
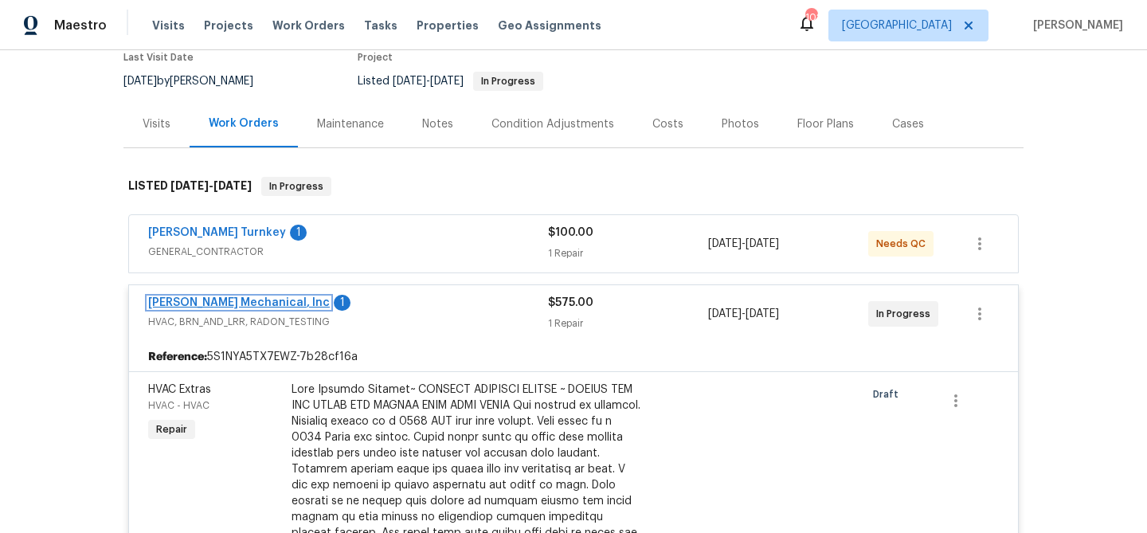
click at [246, 300] on link "[PERSON_NAME] Mechanical, Inc" at bounding box center [239, 302] width 182 height 11
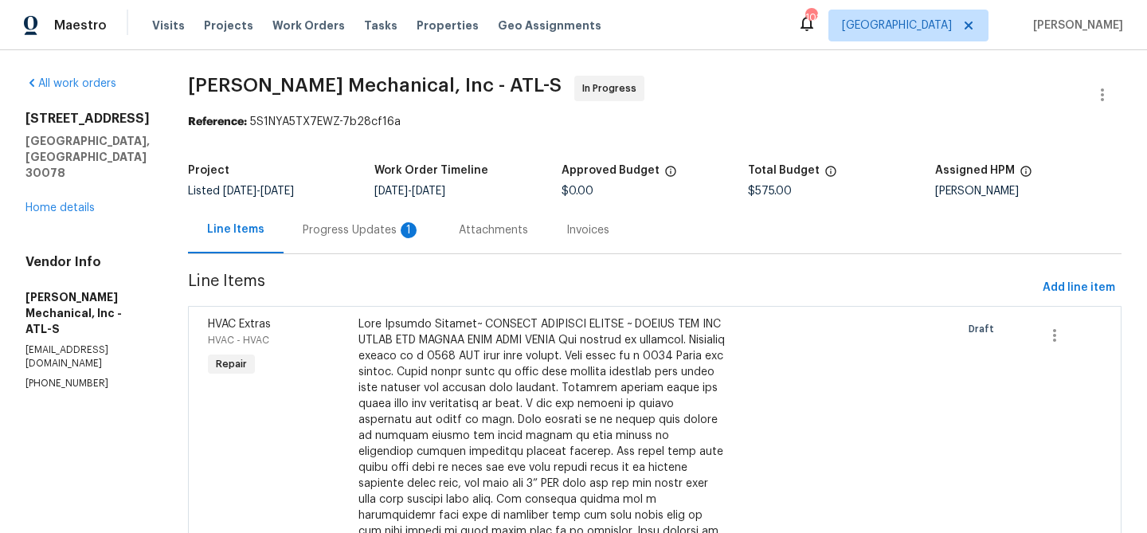
click at [392, 228] on div "Progress Updates 1" at bounding box center [362, 230] width 118 height 16
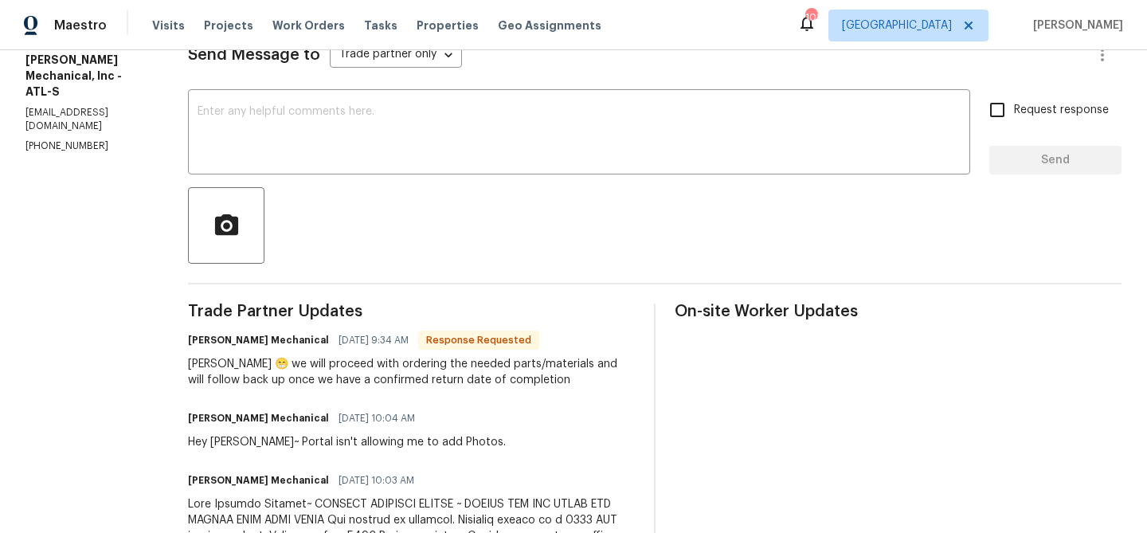
scroll to position [242, 0]
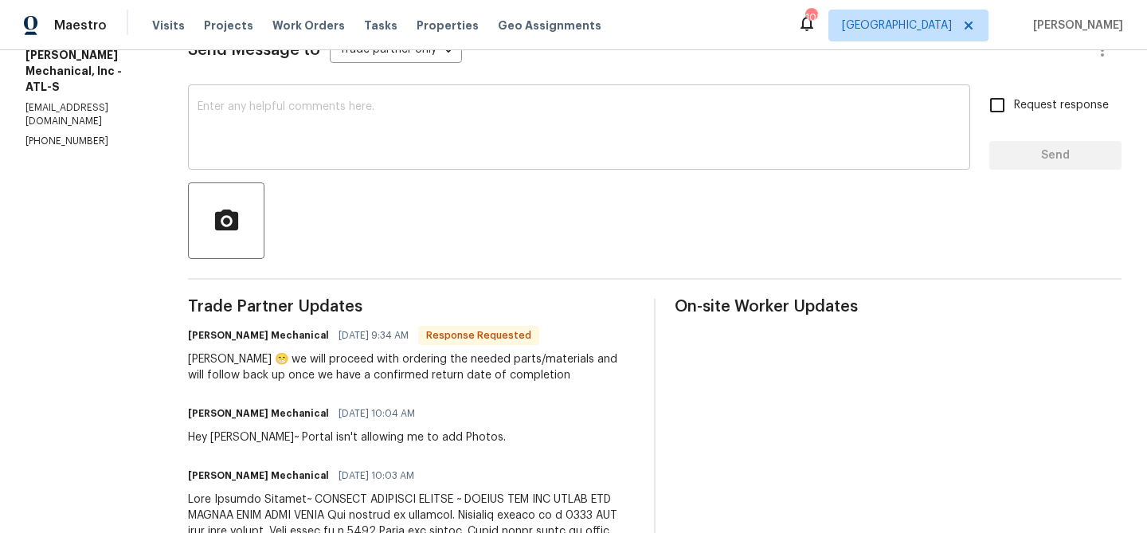
click at [319, 131] on textarea at bounding box center [579, 129] width 763 height 56
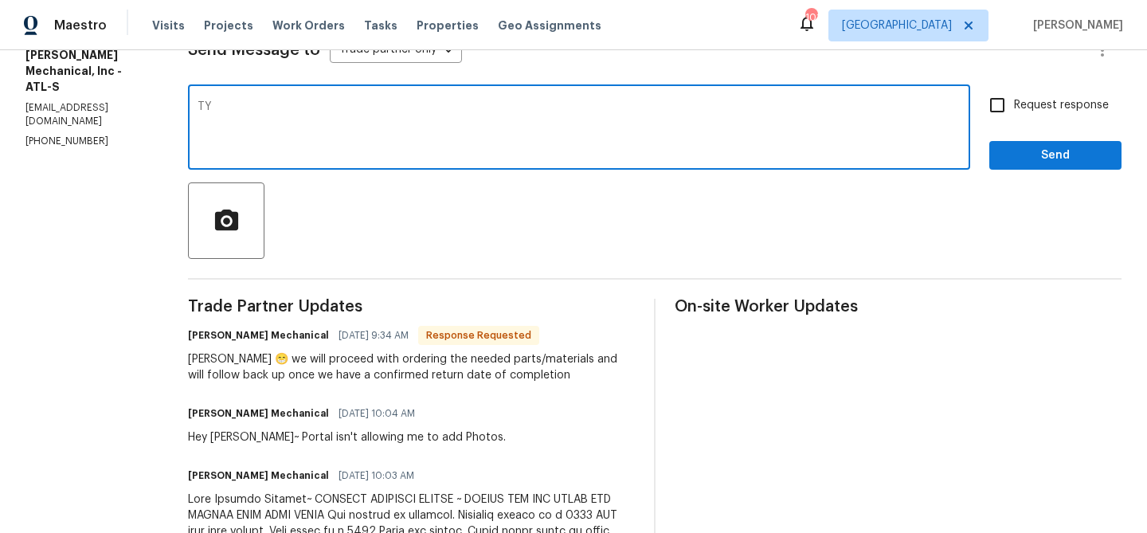
type textarea "TY"
click at [1012, 149] on span "Send" at bounding box center [1055, 156] width 107 height 20
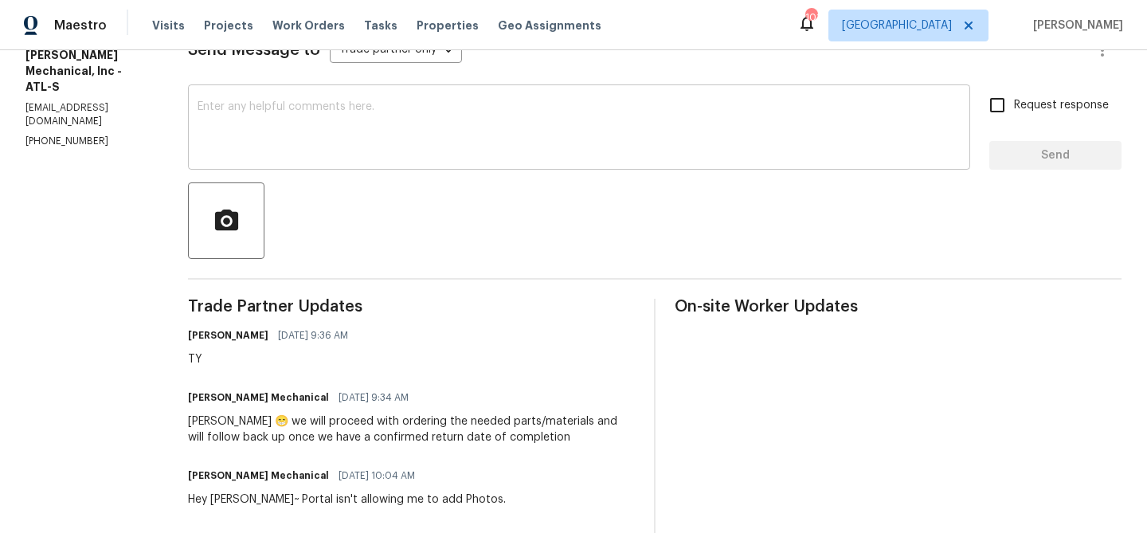
scroll to position [0, 0]
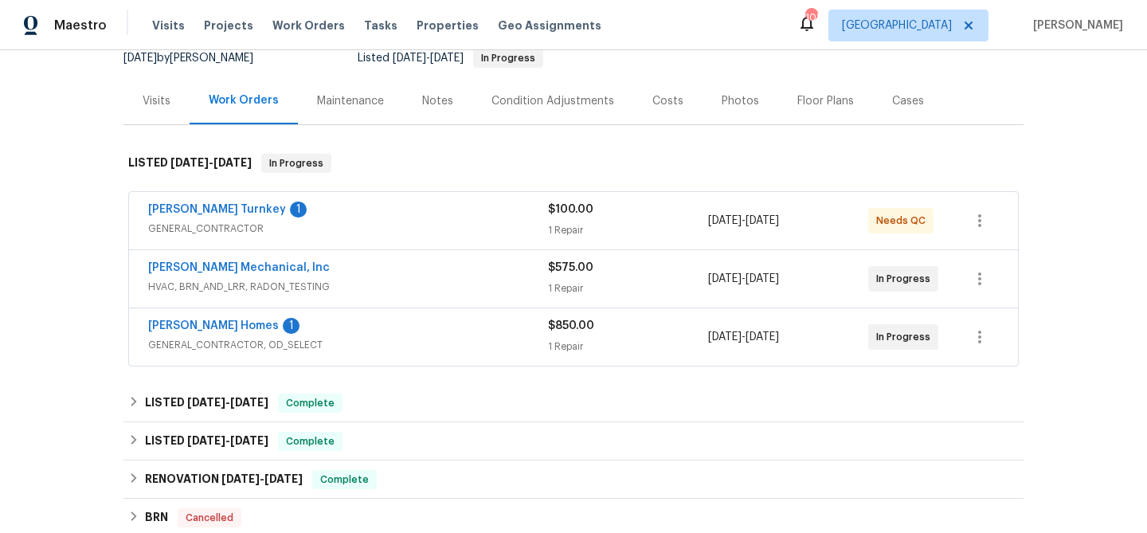
scroll to position [263, 0]
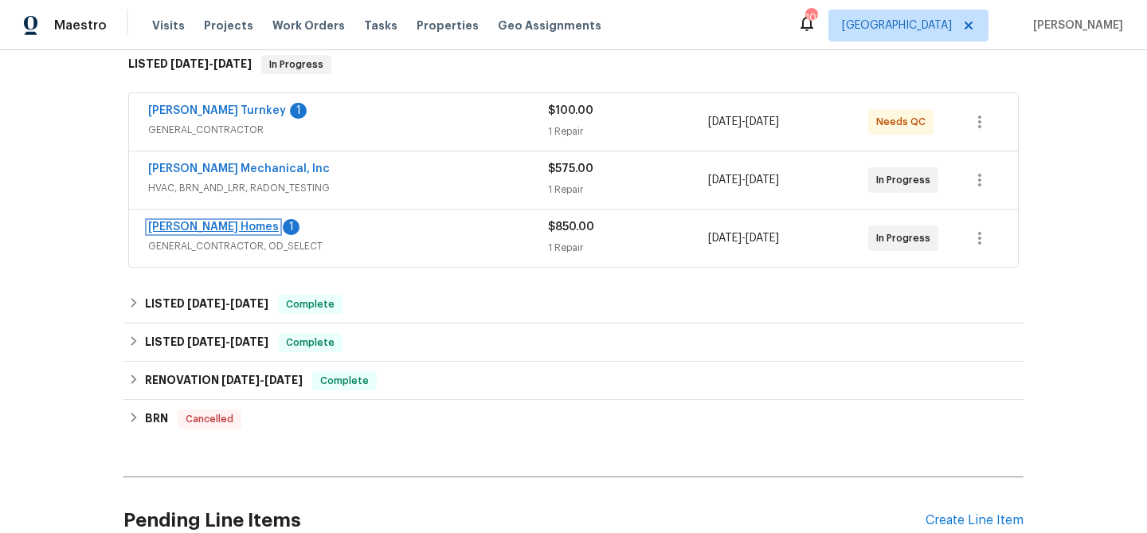
click at [207, 230] on link "Therrien Homes" at bounding box center [213, 226] width 131 height 11
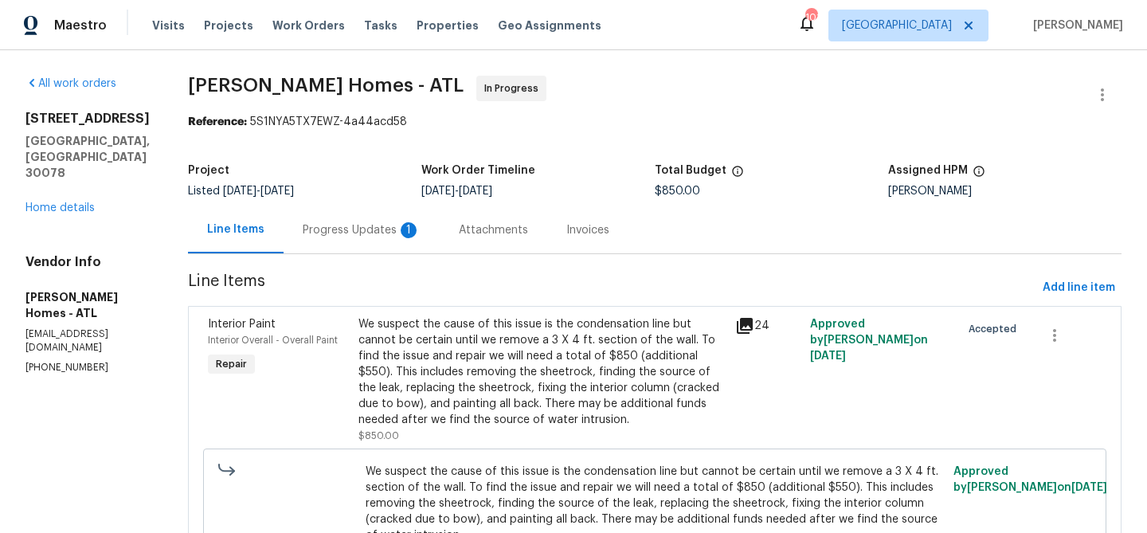
click at [359, 236] on div "Progress Updates 1" at bounding box center [362, 230] width 118 height 16
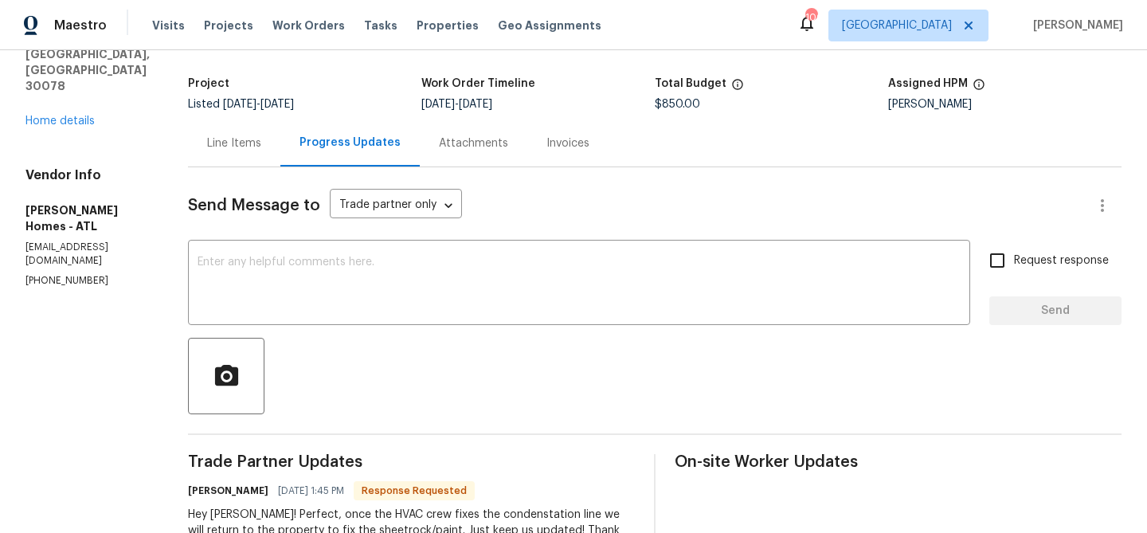
scroll to position [88, 0]
click at [216, 265] on textarea at bounding box center [579, 283] width 763 height 56
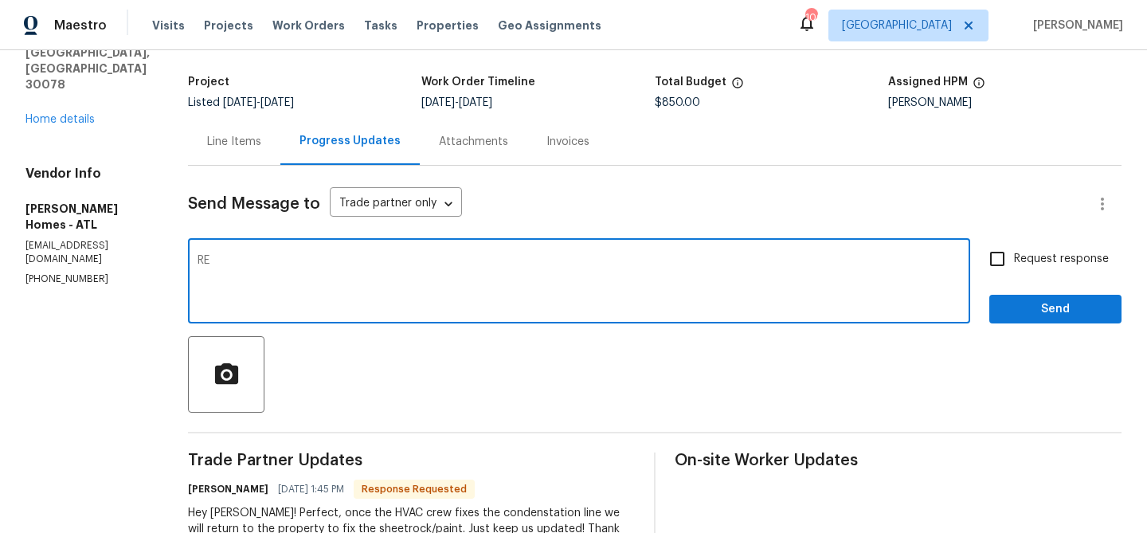
type textarea "R"
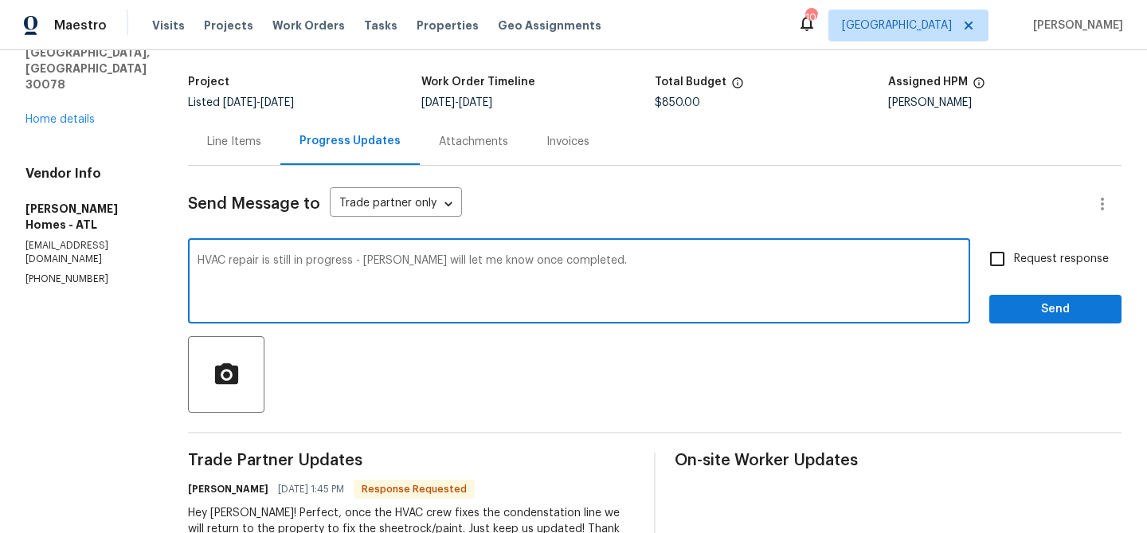
type textarea "HVAC repair is still in progress - JH Martin will let me know once completed."
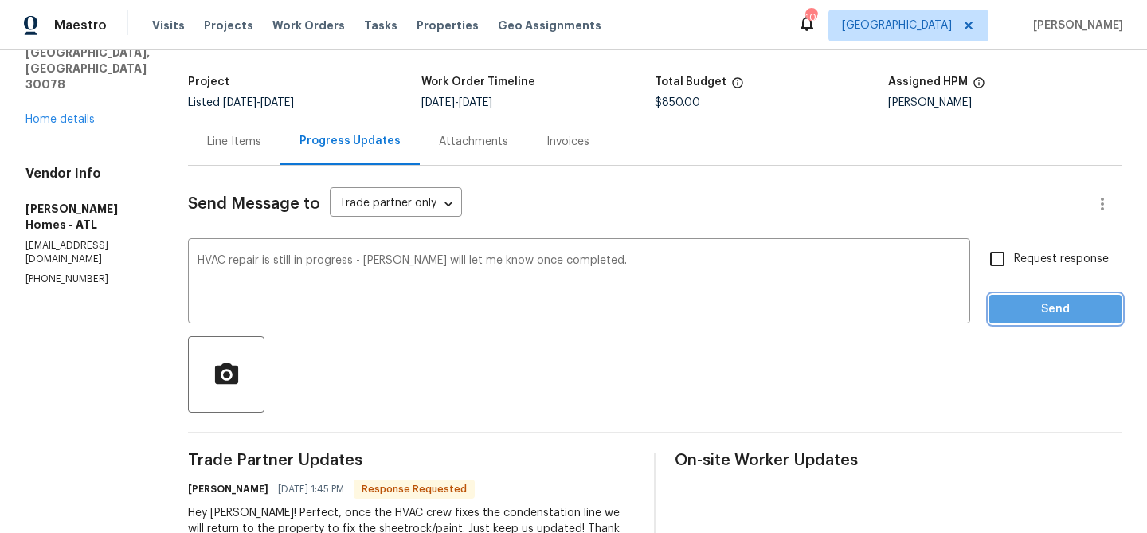
click at [1059, 310] on span "Send" at bounding box center [1055, 309] width 107 height 20
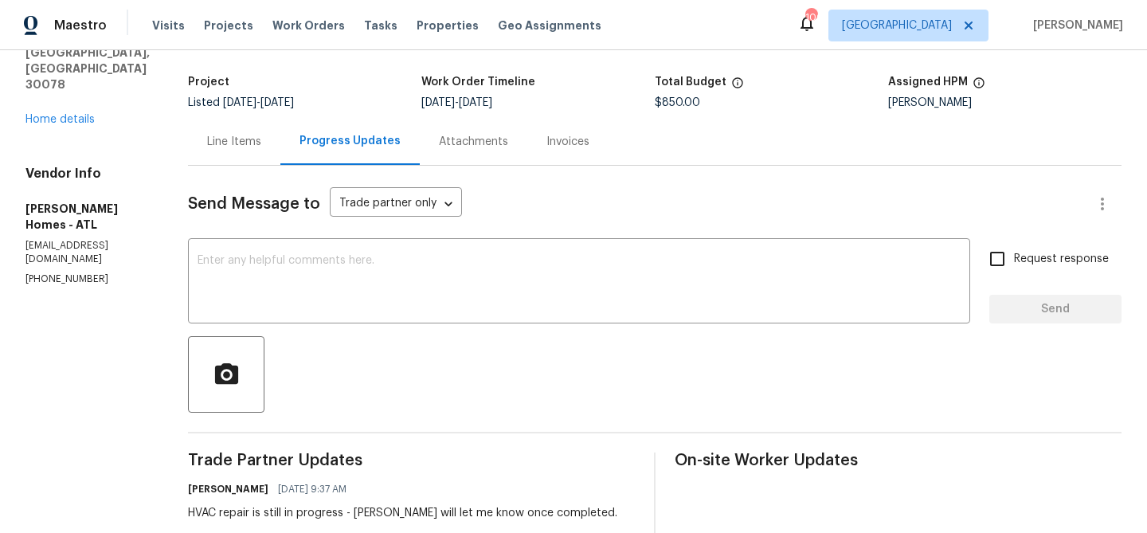
scroll to position [88, 0]
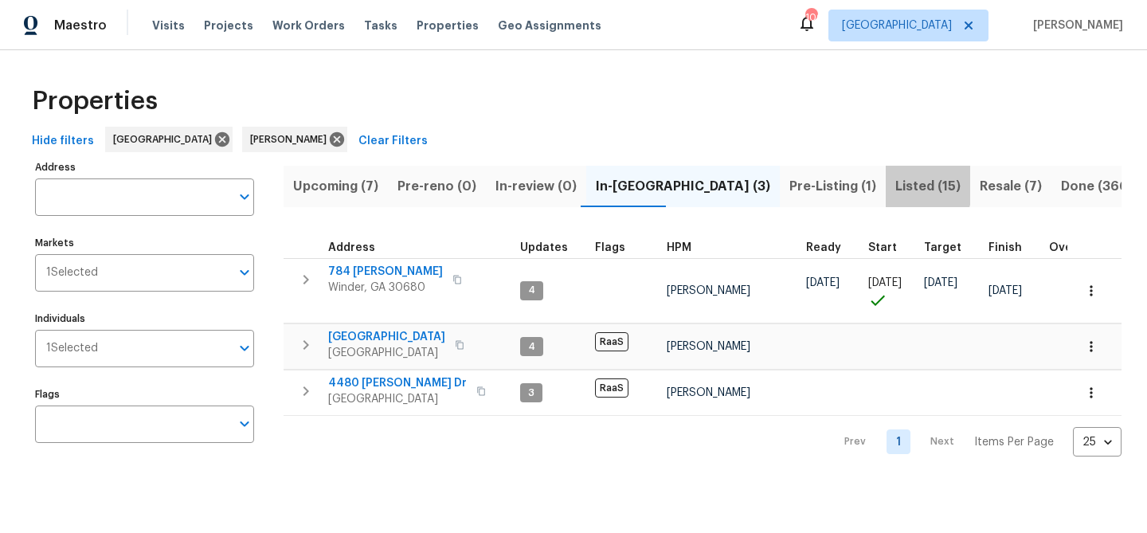
click at [886, 184] on button "Listed (15)" at bounding box center [928, 186] width 84 height 41
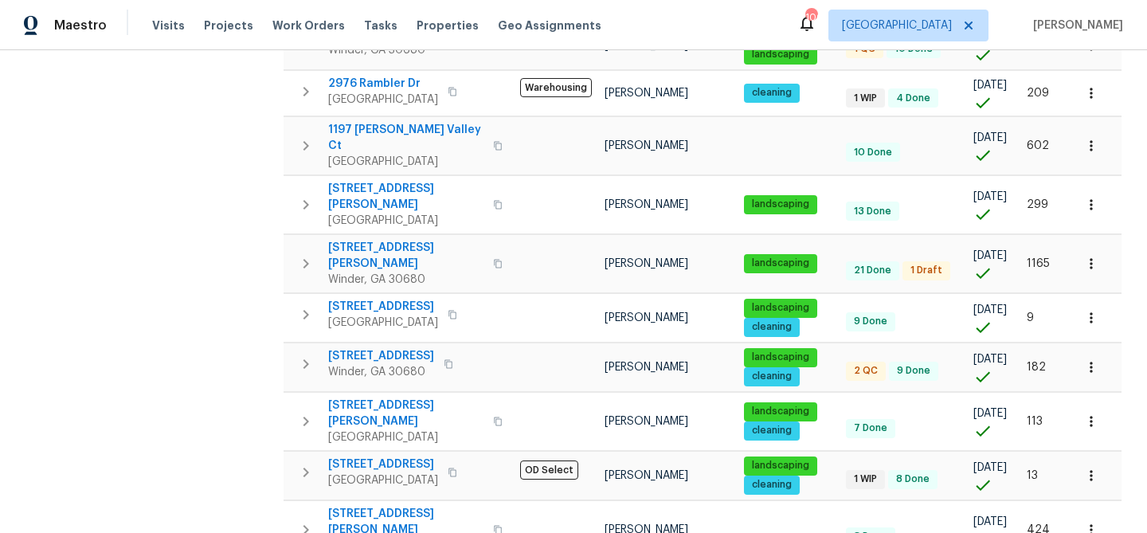
scroll to position [489, 0]
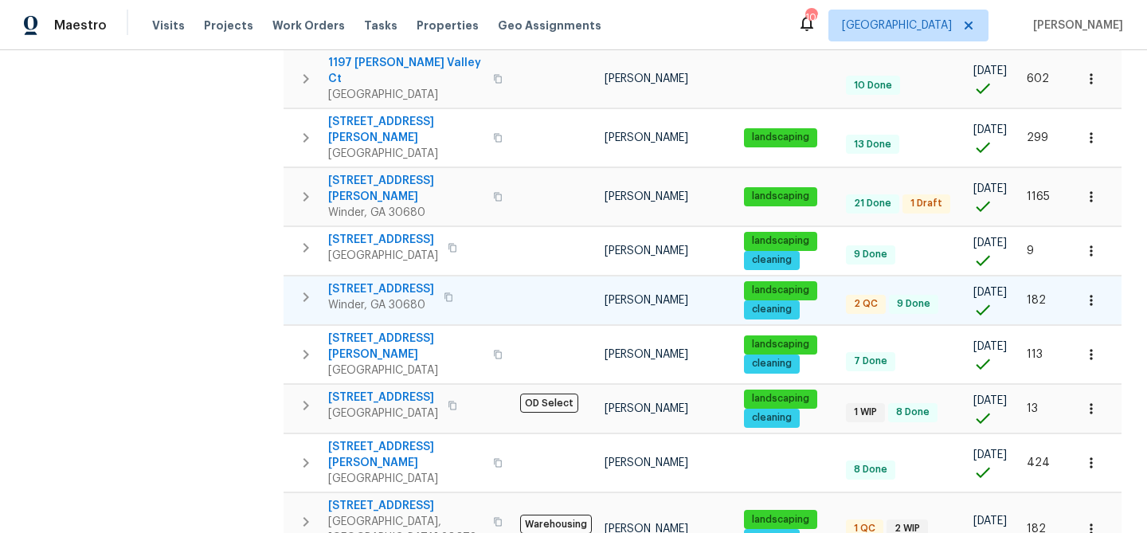
click at [387, 281] on span "817 Kenwood Ln" at bounding box center [381, 289] width 106 height 16
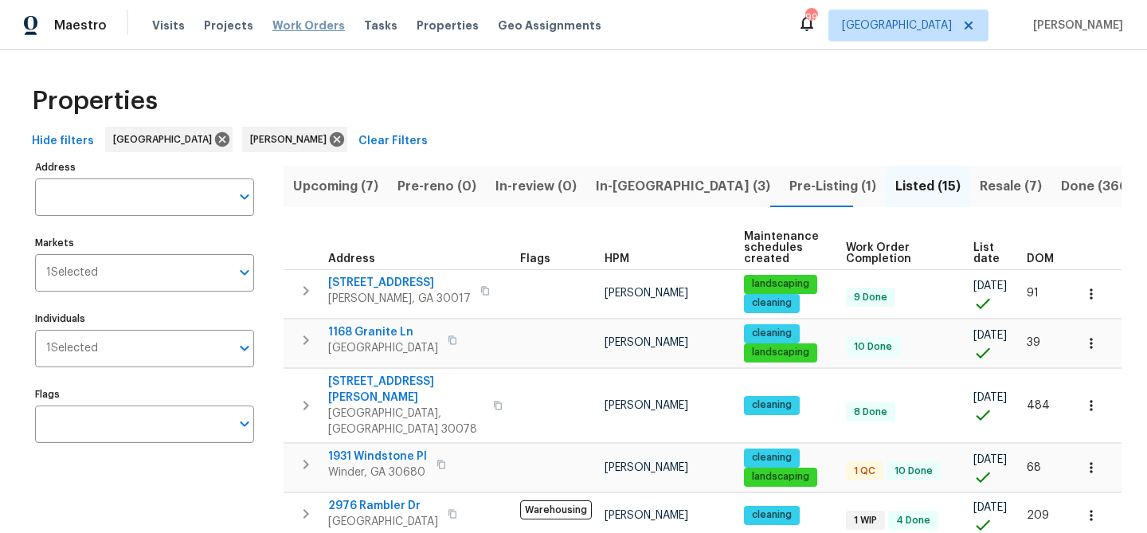
click at [272, 25] on span "Work Orders" at bounding box center [308, 26] width 72 height 16
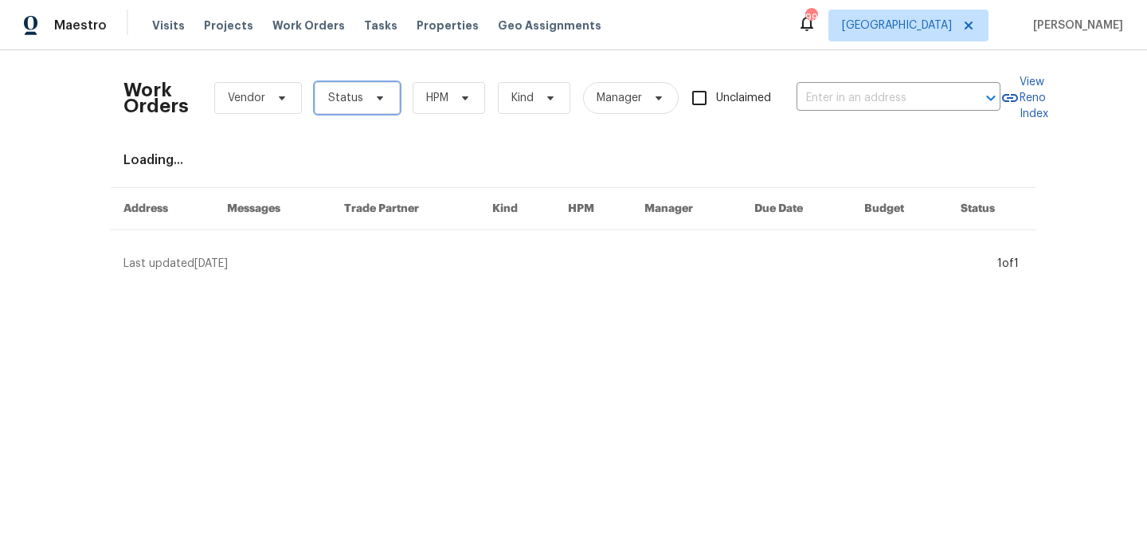
click at [333, 94] on span "Status" at bounding box center [345, 98] width 35 height 16
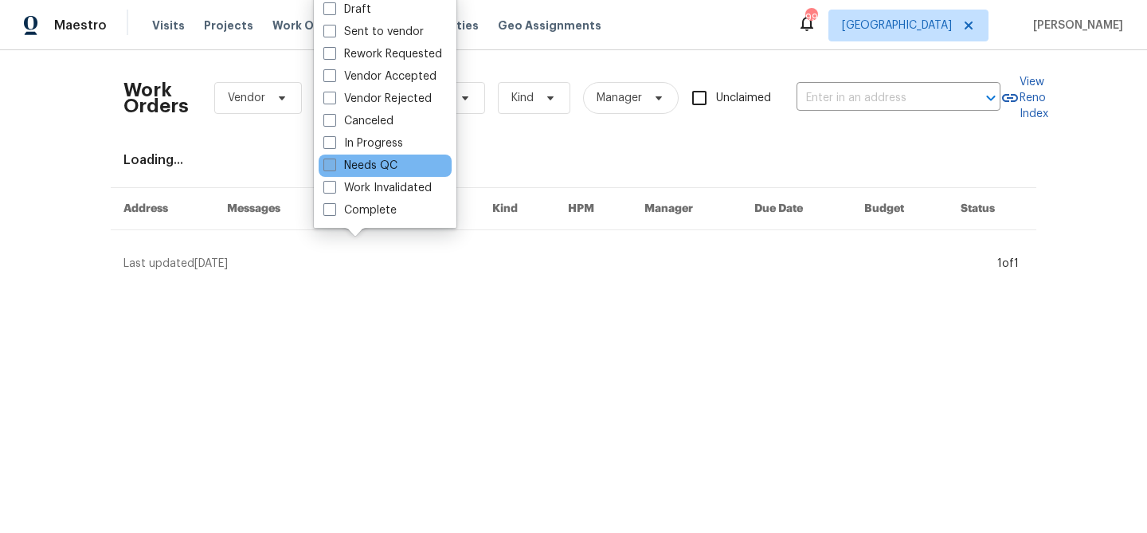
click at [346, 170] on label "Needs QC" at bounding box center [360, 166] width 74 height 16
click at [334, 168] on input "Needs QC" at bounding box center [328, 163] width 10 height 10
checkbox input "true"
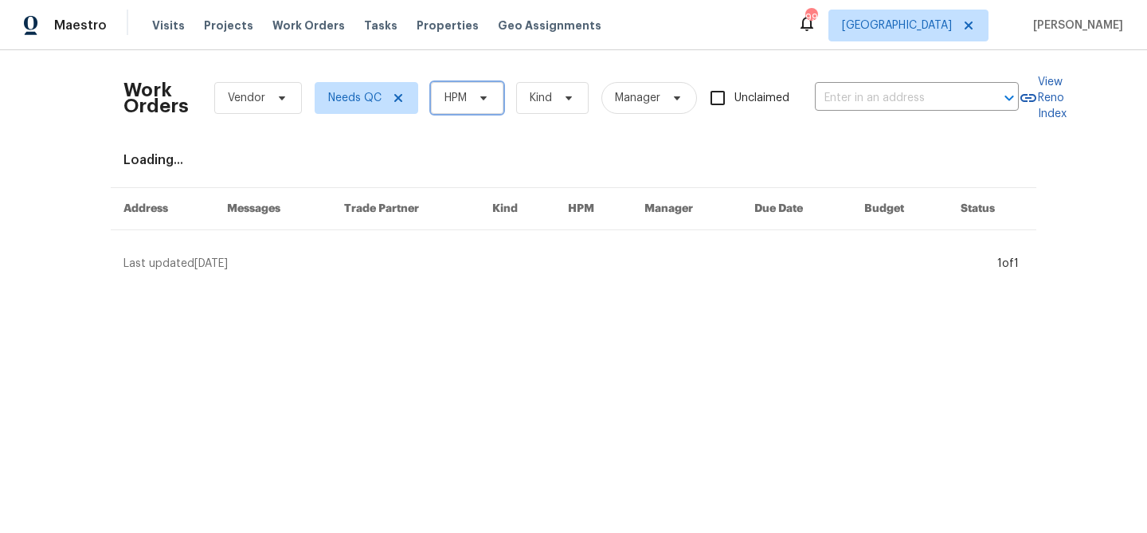
click at [438, 106] on span "HPM" at bounding box center [467, 98] width 72 height 32
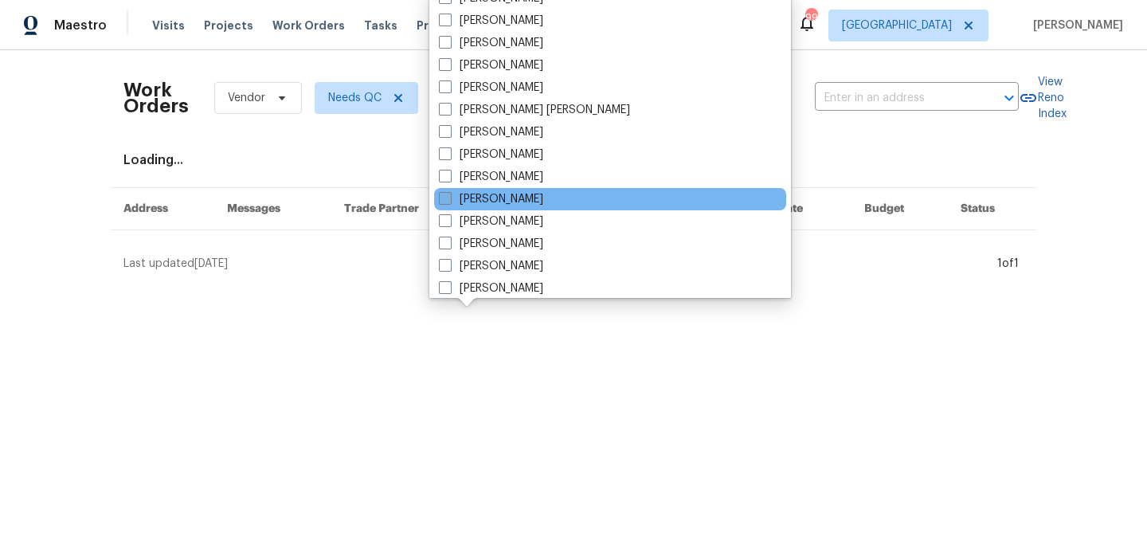
scroll to position [753, 0]
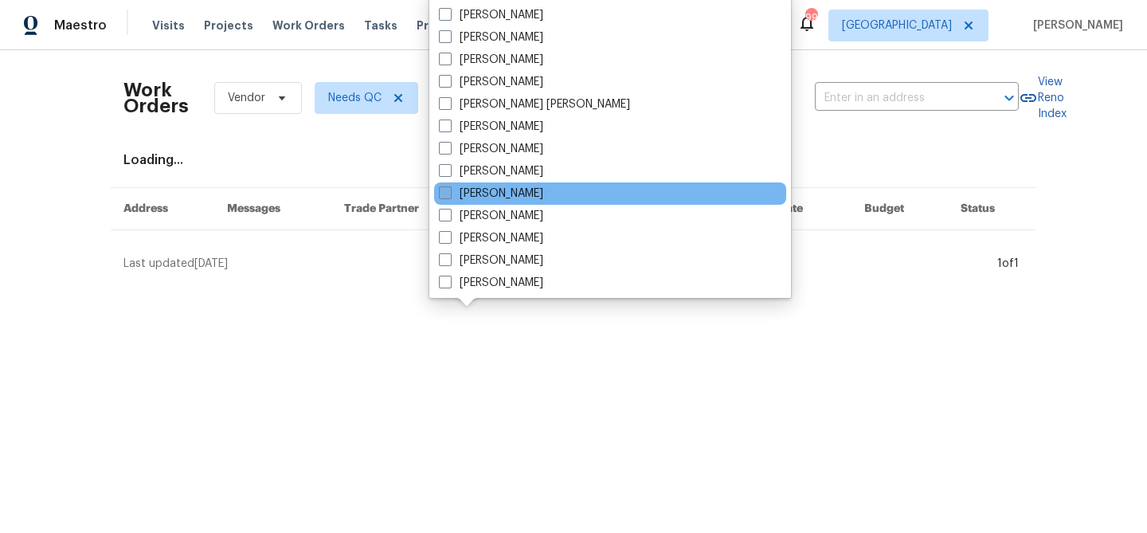
click at [502, 197] on label "[PERSON_NAME]" at bounding box center [491, 194] width 104 height 16
click at [449, 196] on input "[PERSON_NAME]" at bounding box center [444, 191] width 10 height 10
checkbox input "true"
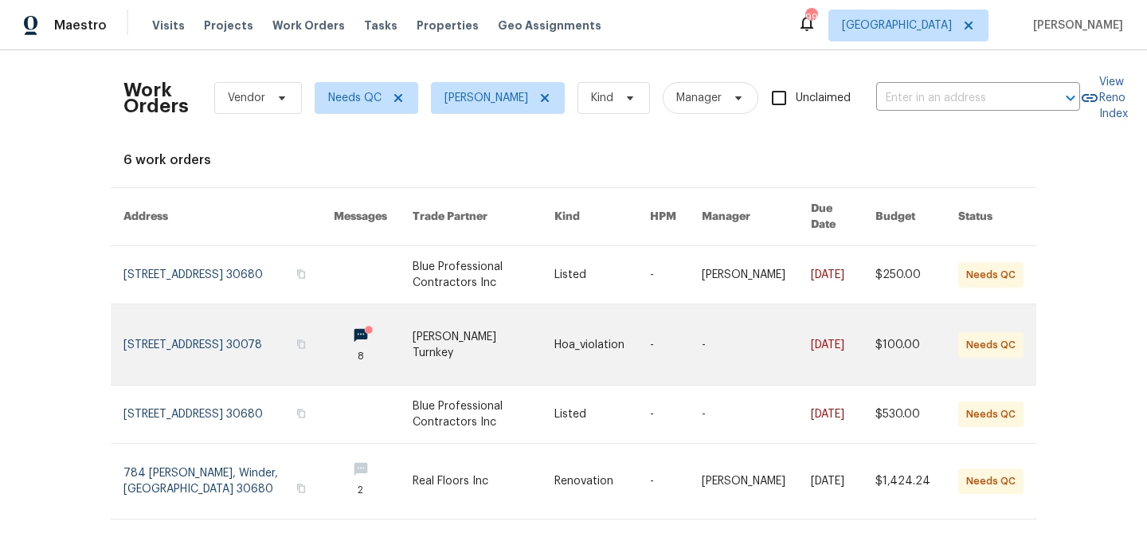
scroll to position [140, 0]
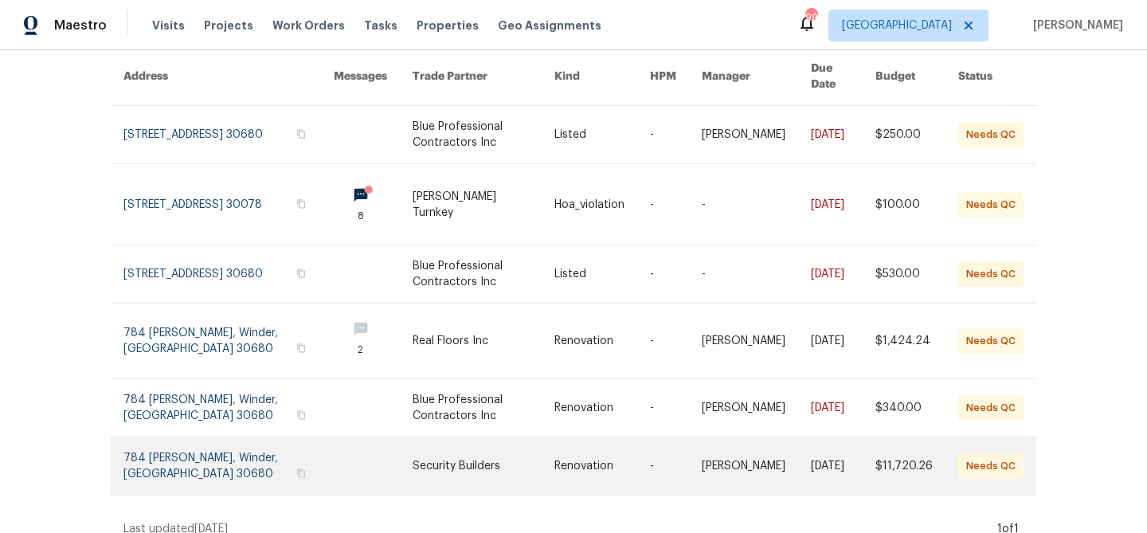
click at [334, 447] on link at bounding box center [373, 465] width 79 height 57
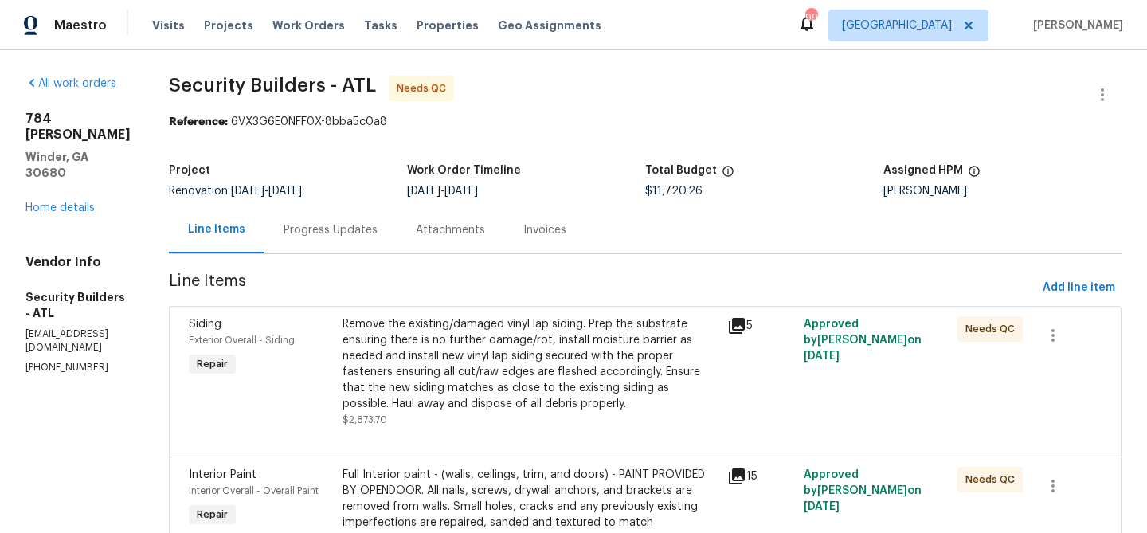
scroll to position [48, 0]
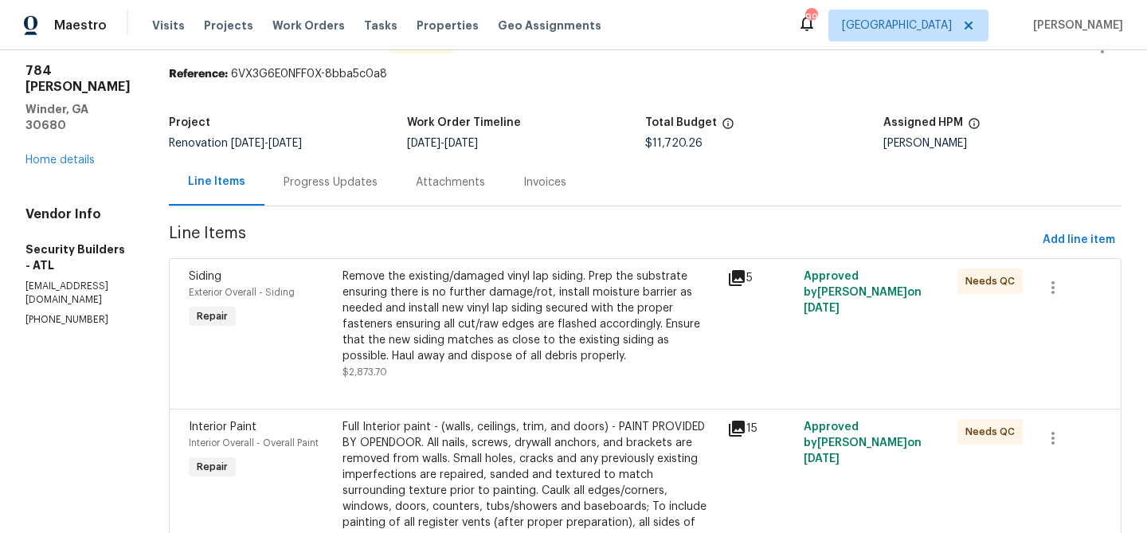
click at [522, 319] on div "Remove the existing/damaged vinyl lap siding. Prep the substrate ensuring there…" at bounding box center [530, 316] width 375 height 96
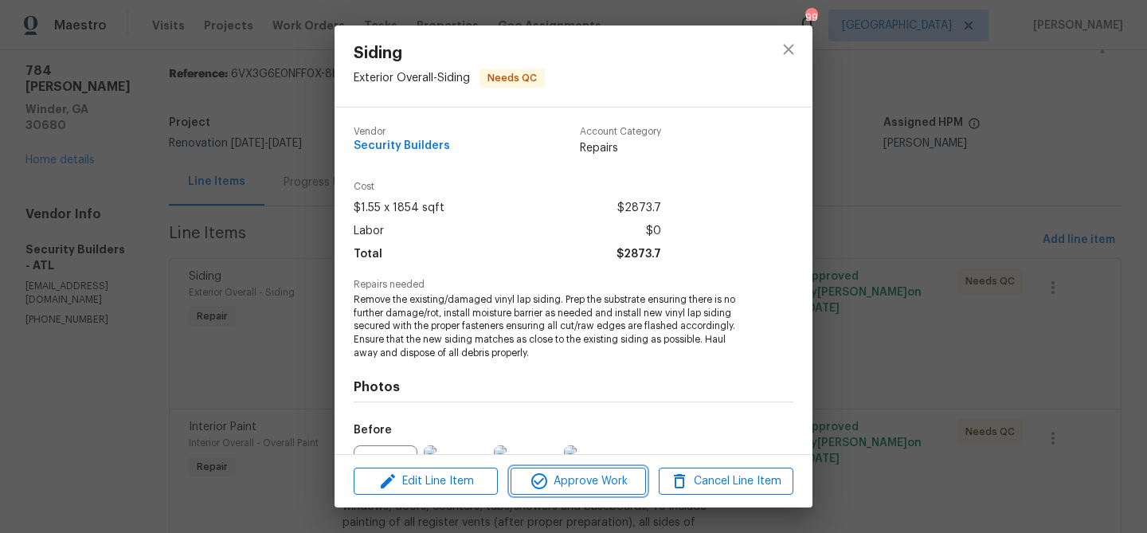
click at [558, 472] on span "Approve Work" at bounding box center [577, 482] width 125 height 20
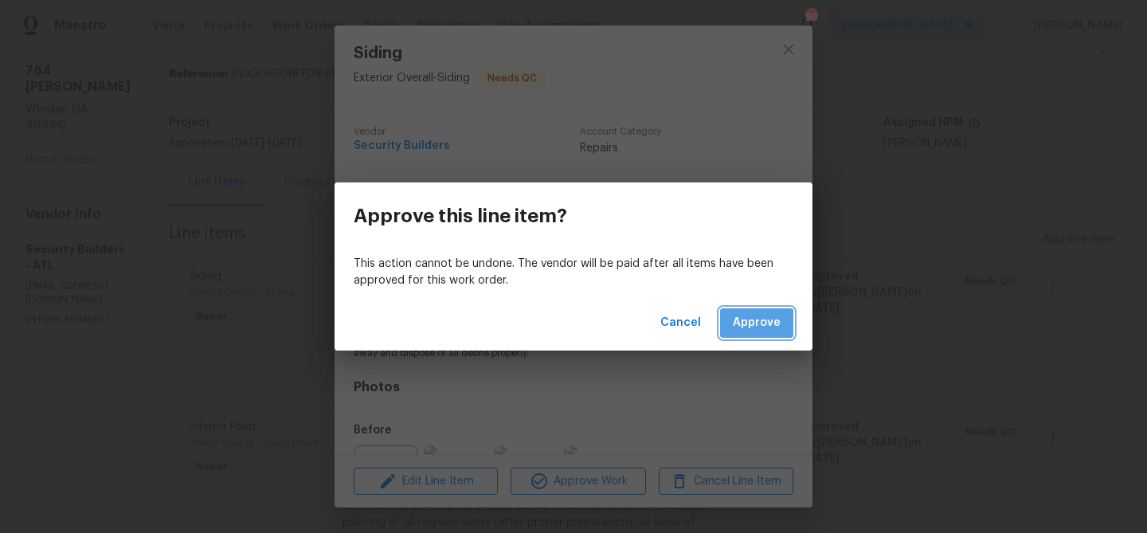
click at [738, 327] on span "Approve" at bounding box center [757, 323] width 48 height 20
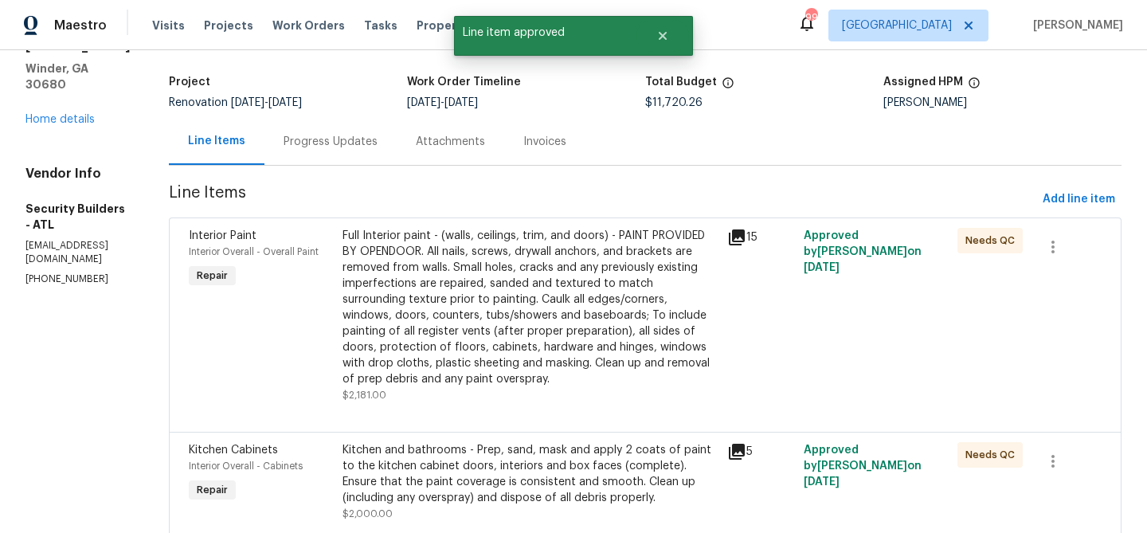
scroll to position [161, 0]
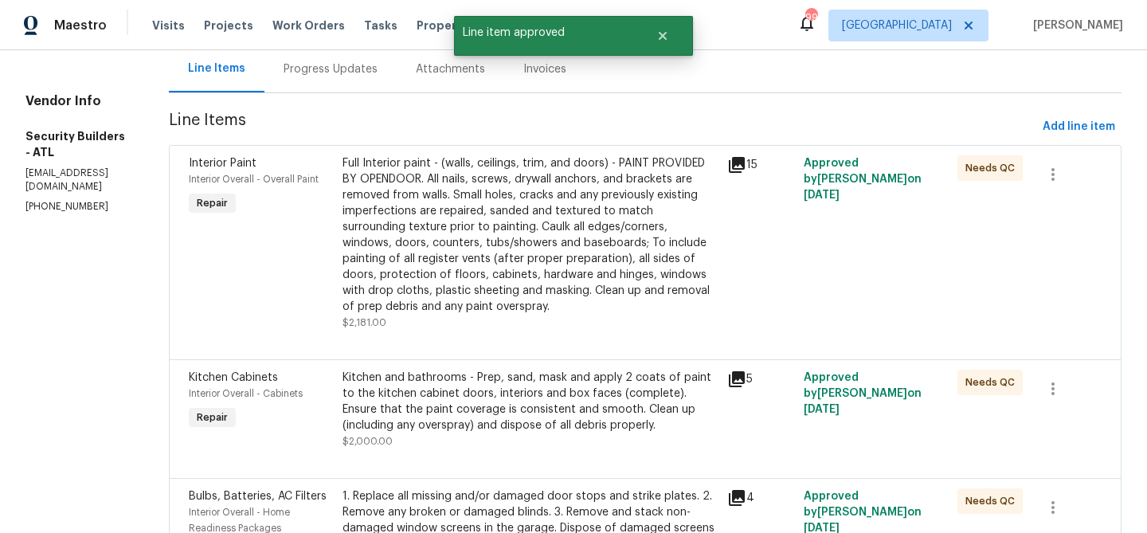
click at [614, 264] on div "Full Interior paint - (walls, ceilings, trim, and doors) - PAINT PROVIDED BY OP…" at bounding box center [530, 234] width 375 height 159
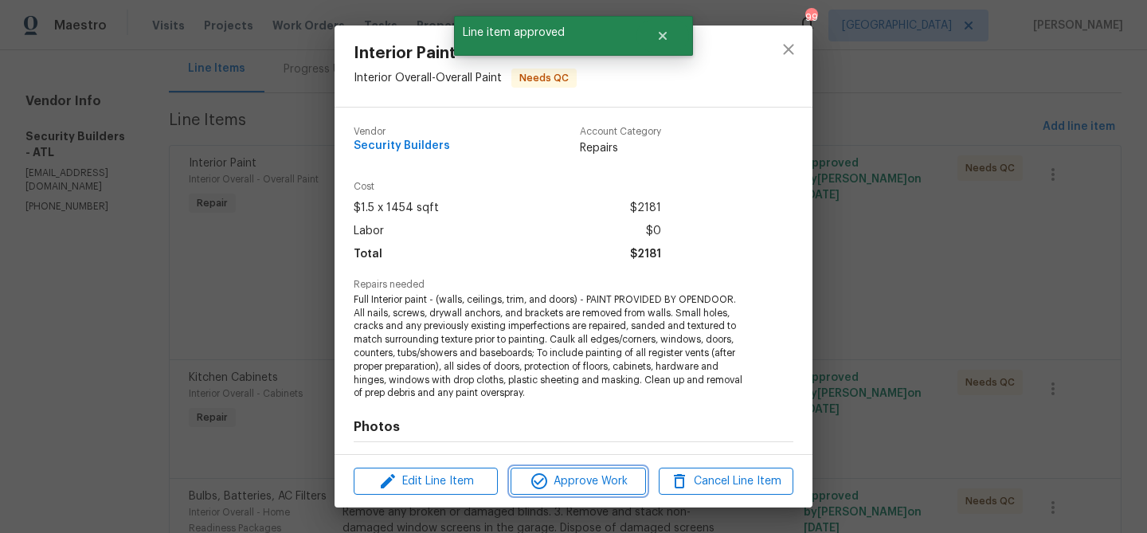
click at [609, 470] on button "Approve Work" at bounding box center [578, 482] width 135 height 28
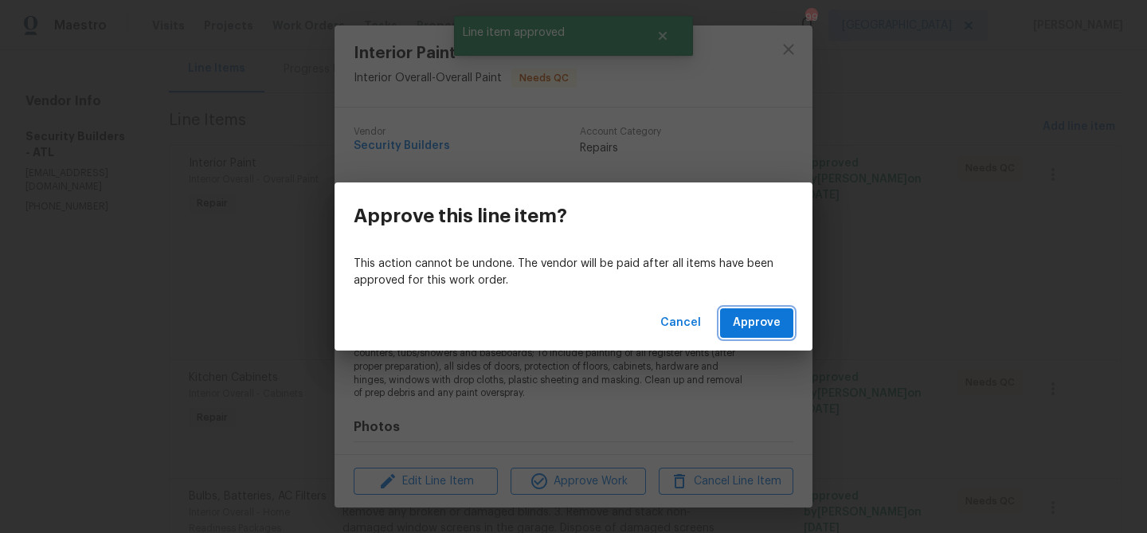
click at [727, 308] on button "Approve" at bounding box center [756, 322] width 73 height 29
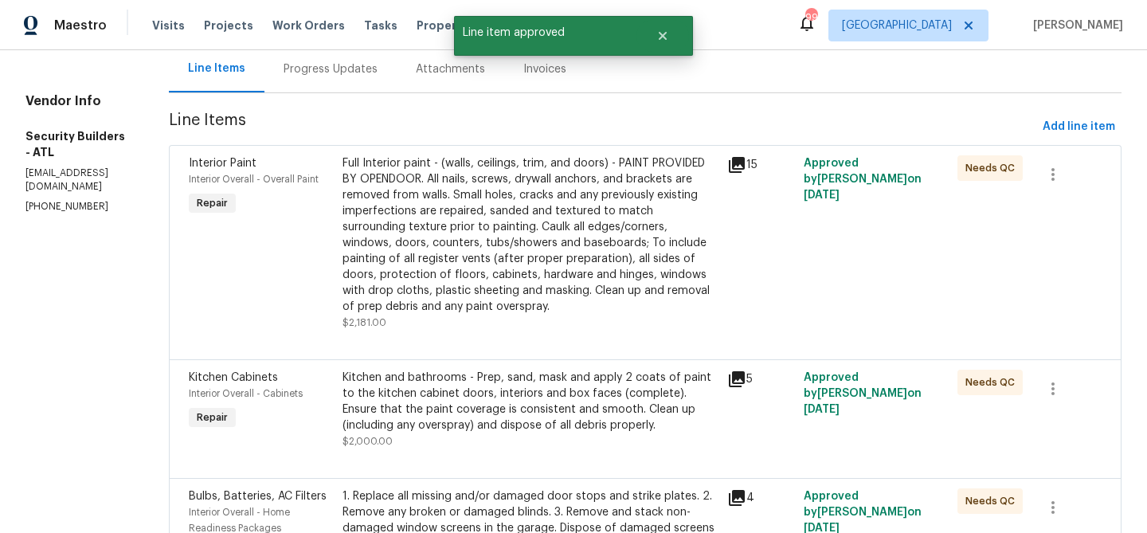
scroll to position [0, 0]
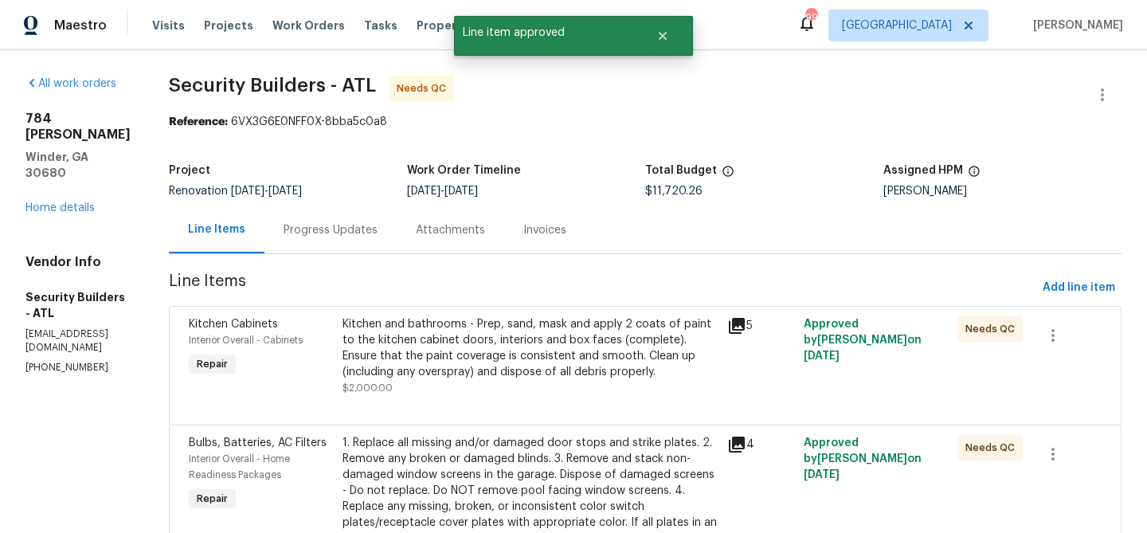
click at [621, 328] on div "Kitchen and bathrooms - Prep, sand, mask and apply 2 coats of paint to the kitc…" at bounding box center [530, 348] width 375 height 64
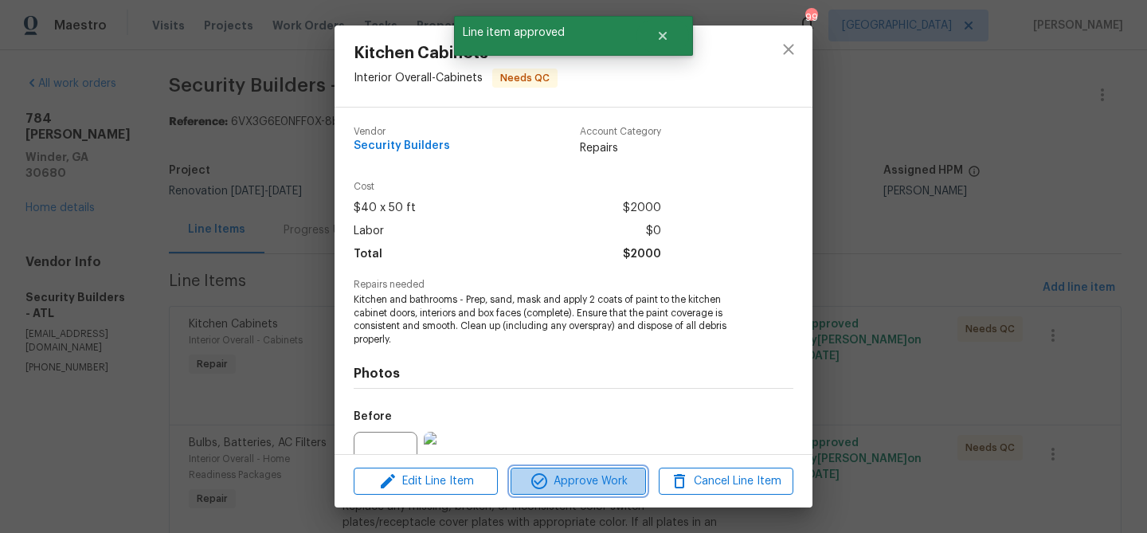
click at [619, 483] on span "Approve Work" at bounding box center [577, 482] width 125 height 20
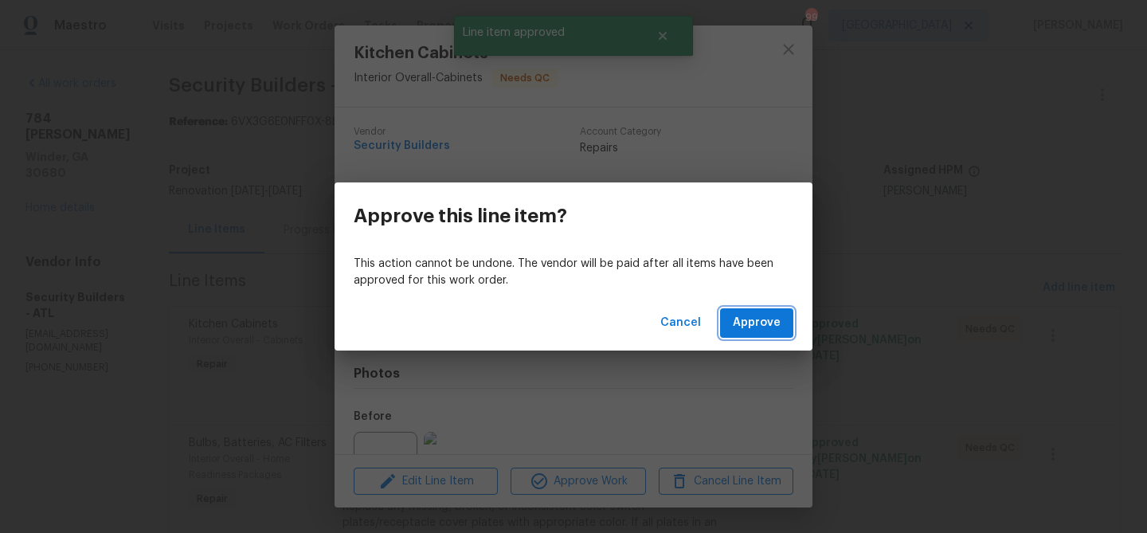
click at [734, 320] on span "Approve" at bounding box center [757, 323] width 48 height 20
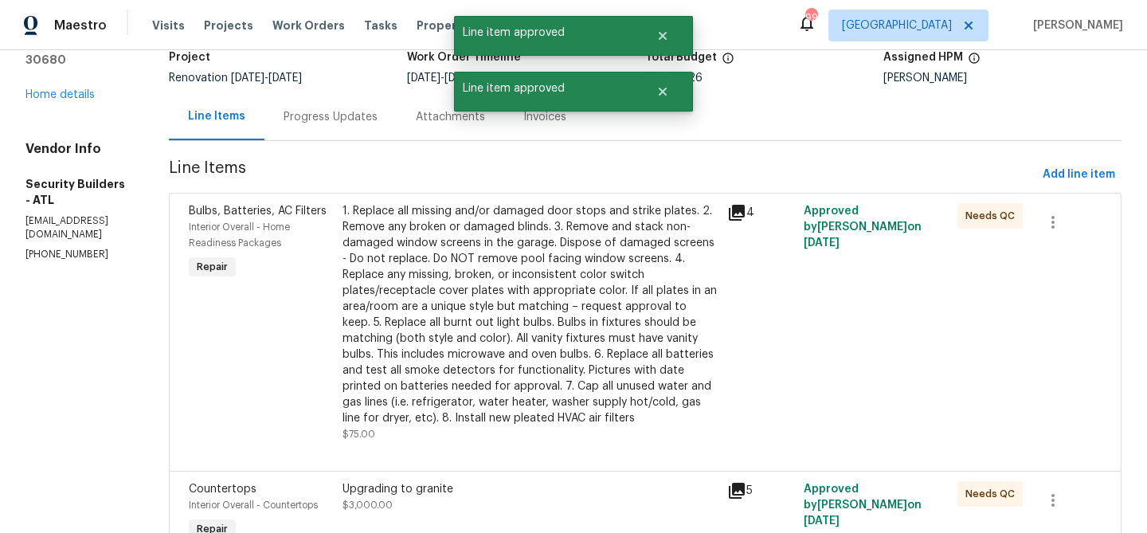
click at [563, 312] on div "1. Replace all missing and/or damaged door stops and strike plates. 2. Remove a…" at bounding box center [530, 314] width 375 height 223
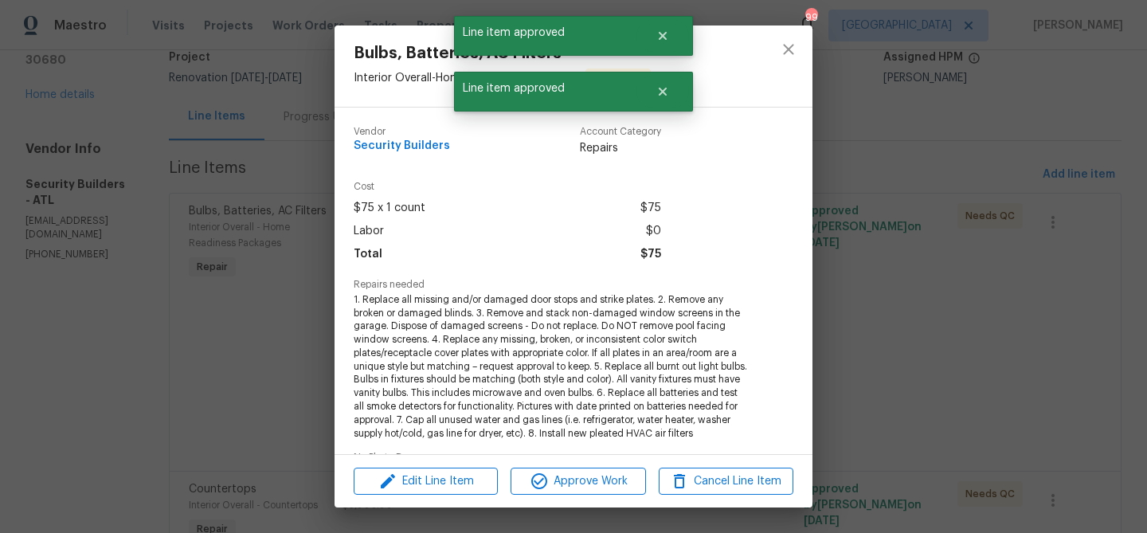
scroll to position [115, 0]
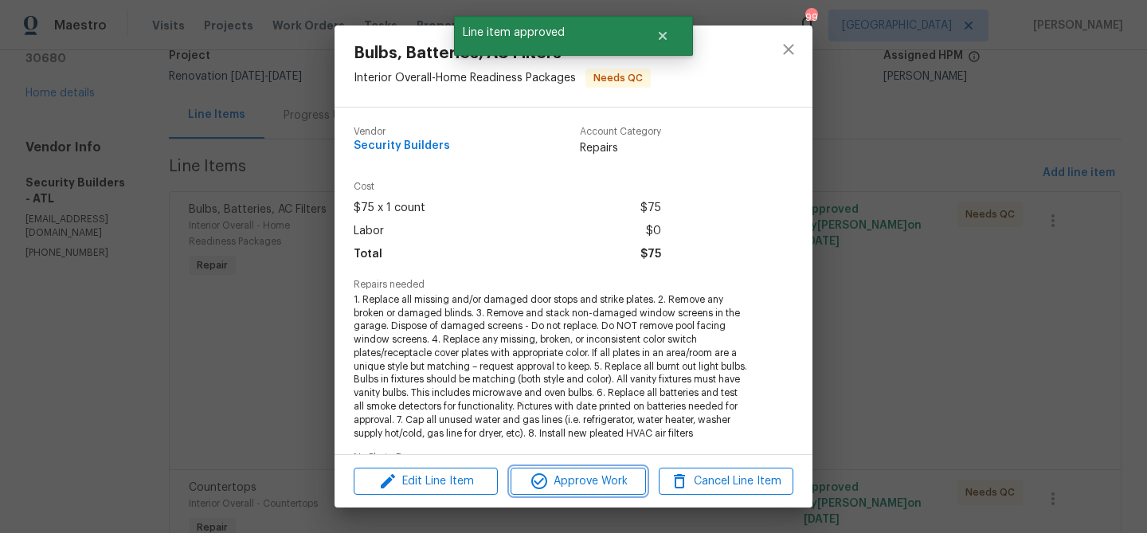
click at [566, 480] on span "Approve Work" at bounding box center [577, 482] width 125 height 20
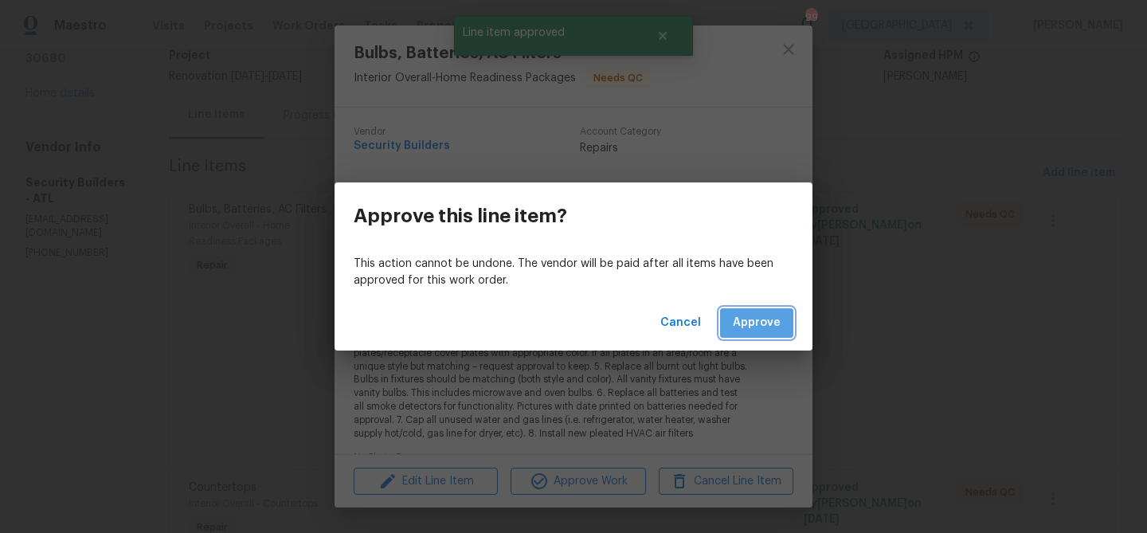
click at [751, 312] on button "Approve" at bounding box center [756, 322] width 73 height 29
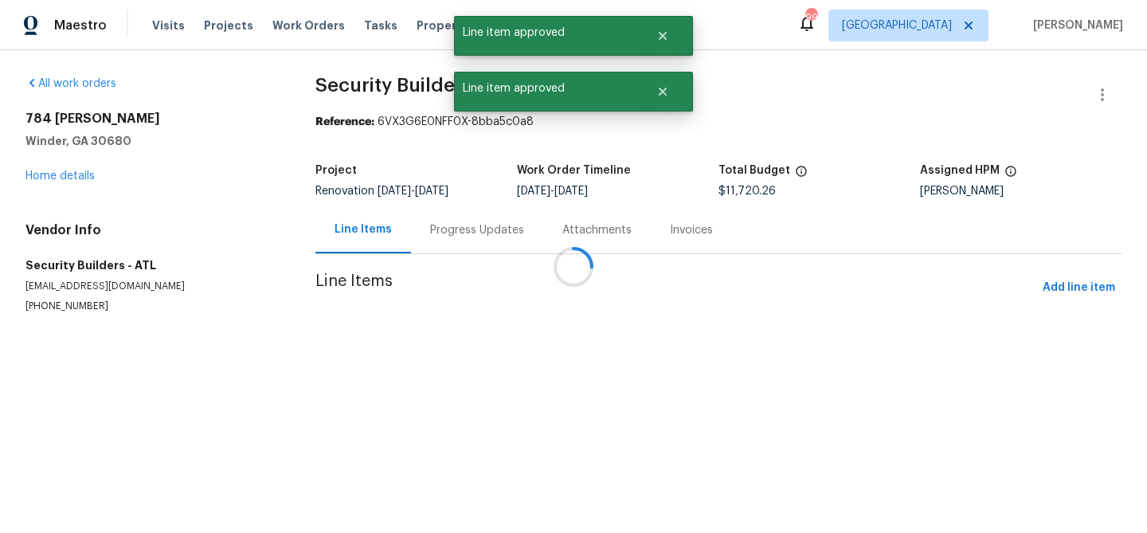
scroll to position [0, 0]
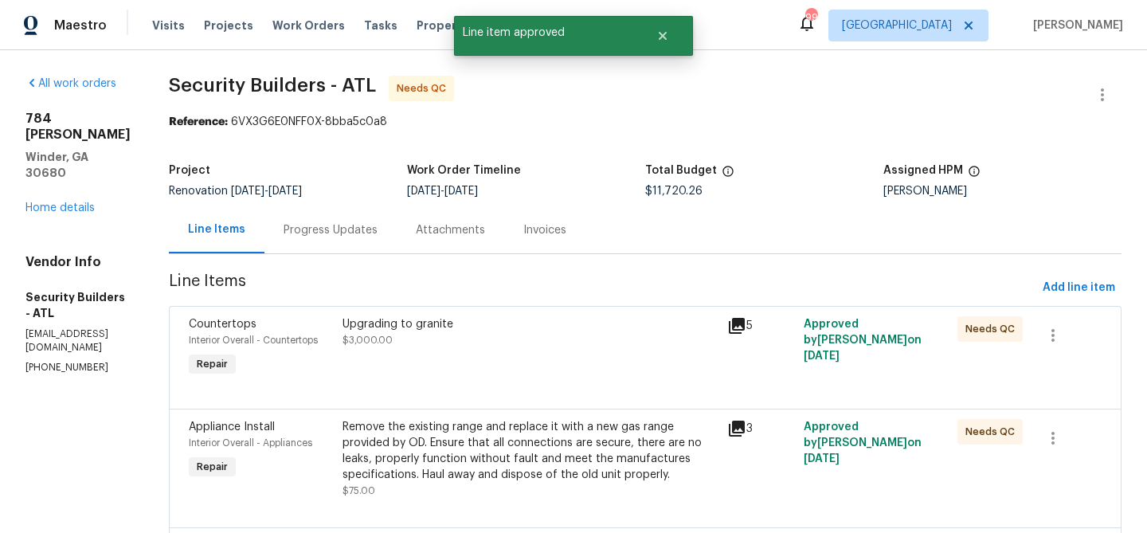
click at [581, 343] on div "Upgrading to granite $3,000.00" at bounding box center [530, 332] width 375 height 32
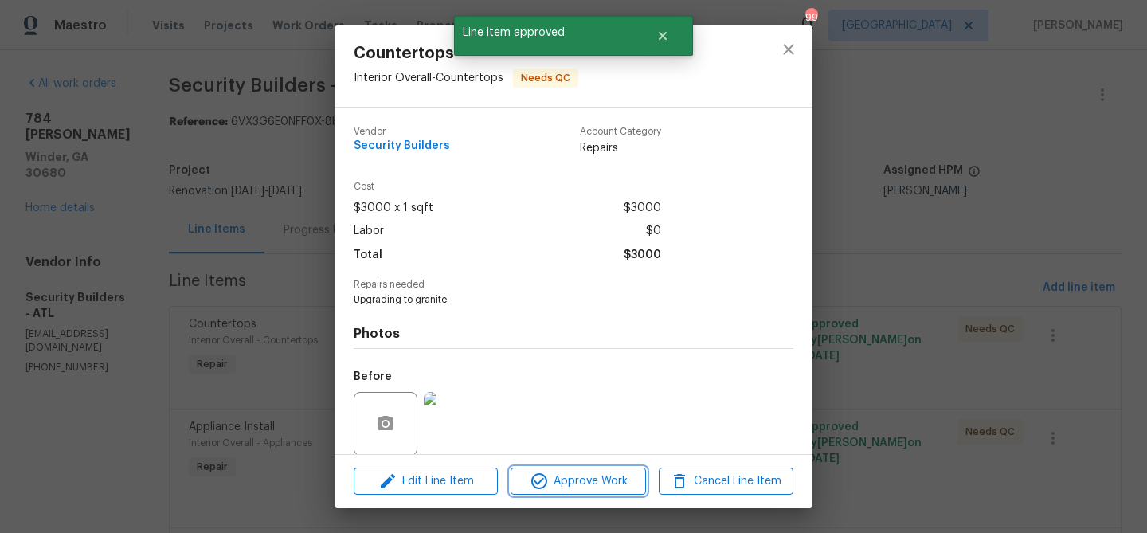
click at [589, 472] on span "Approve Work" at bounding box center [577, 482] width 125 height 20
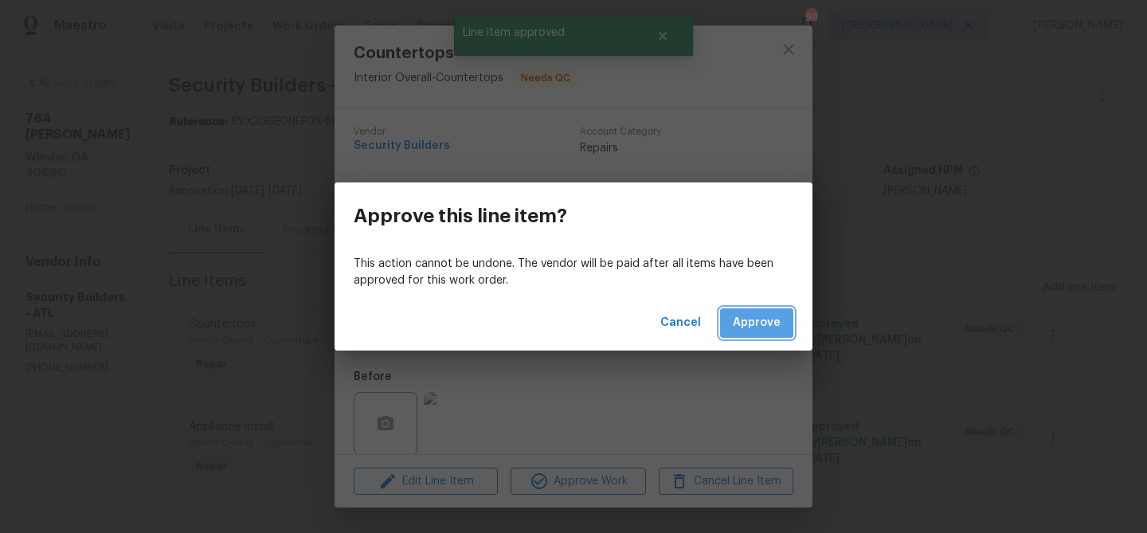
click at [764, 319] on span "Approve" at bounding box center [757, 323] width 48 height 20
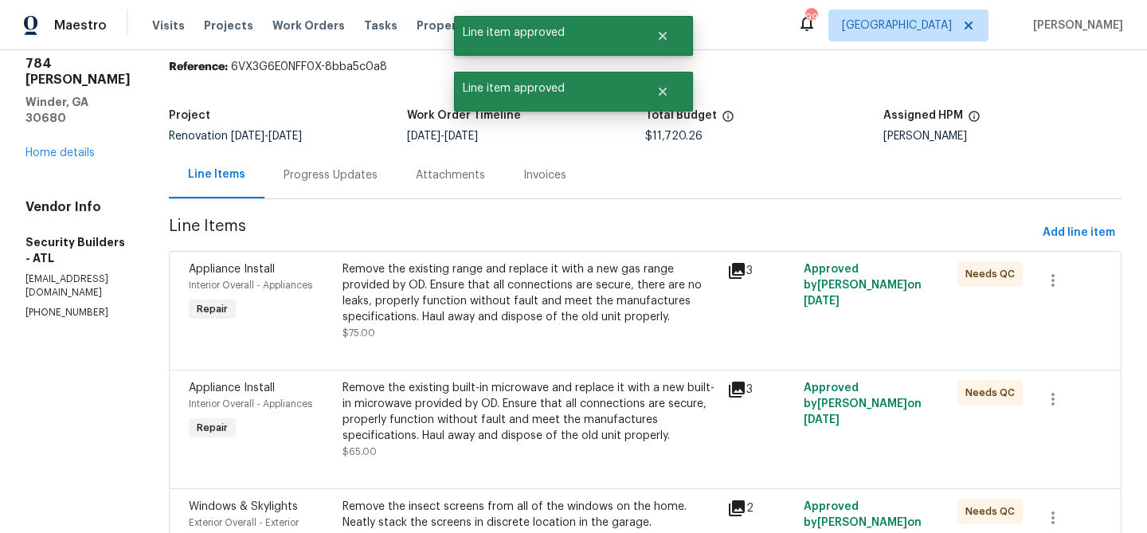
click at [628, 324] on div "Remove the existing range and replace it with a new gas range provided by OD. E…" at bounding box center [530, 301] width 375 height 80
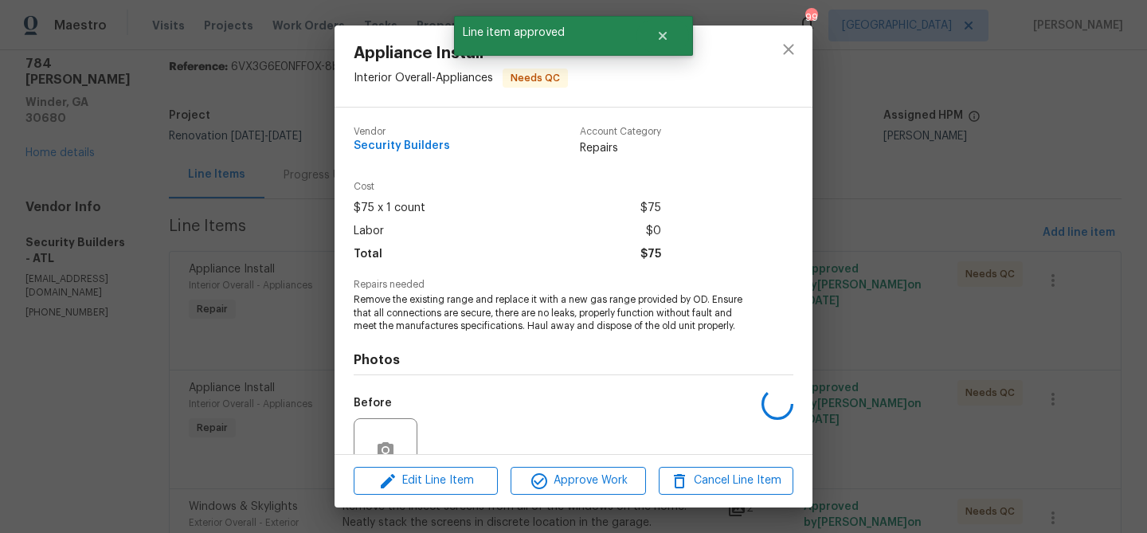
scroll to position [56, 0]
click at [608, 468] on button "Approve Work" at bounding box center [578, 481] width 135 height 28
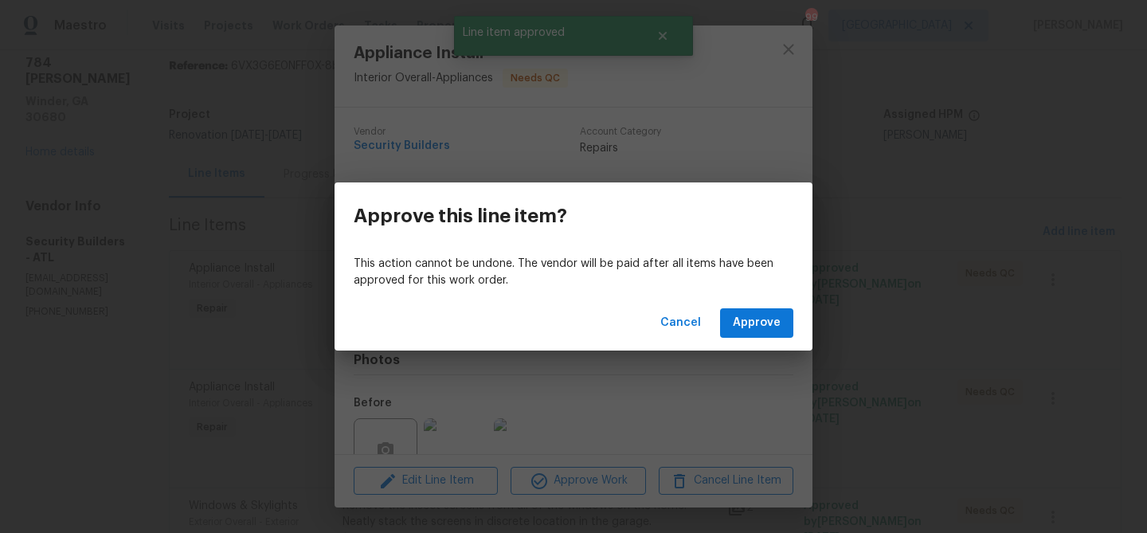
click at [744, 337] on div "Cancel Approve" at bounding box center [574, 323] width 478 height 55
click at [743, 329] on span "Approve" at bounding box center [757, 323] width 48 height 20
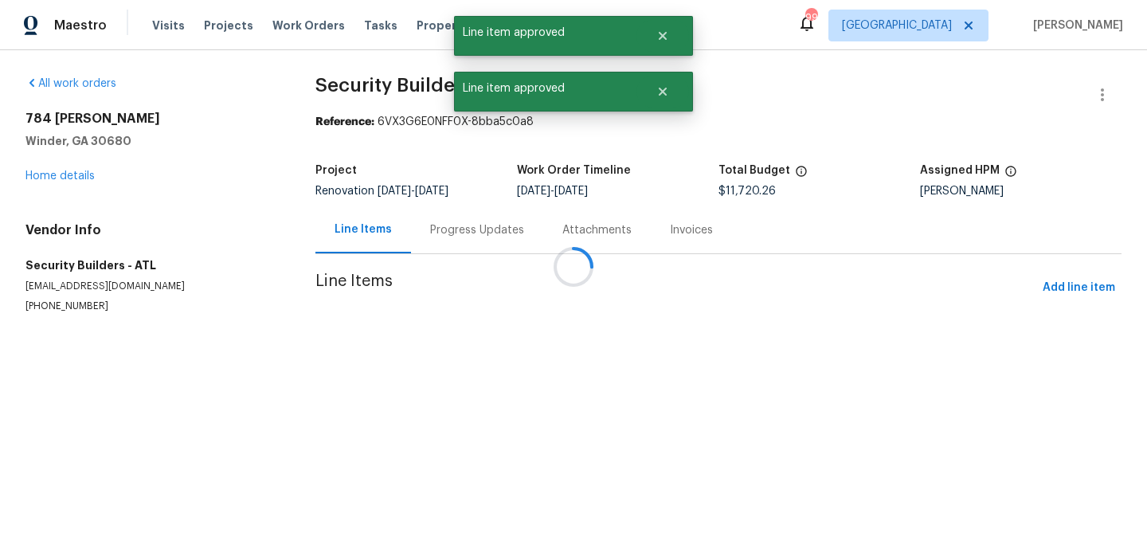
scroll to position [0, 0]
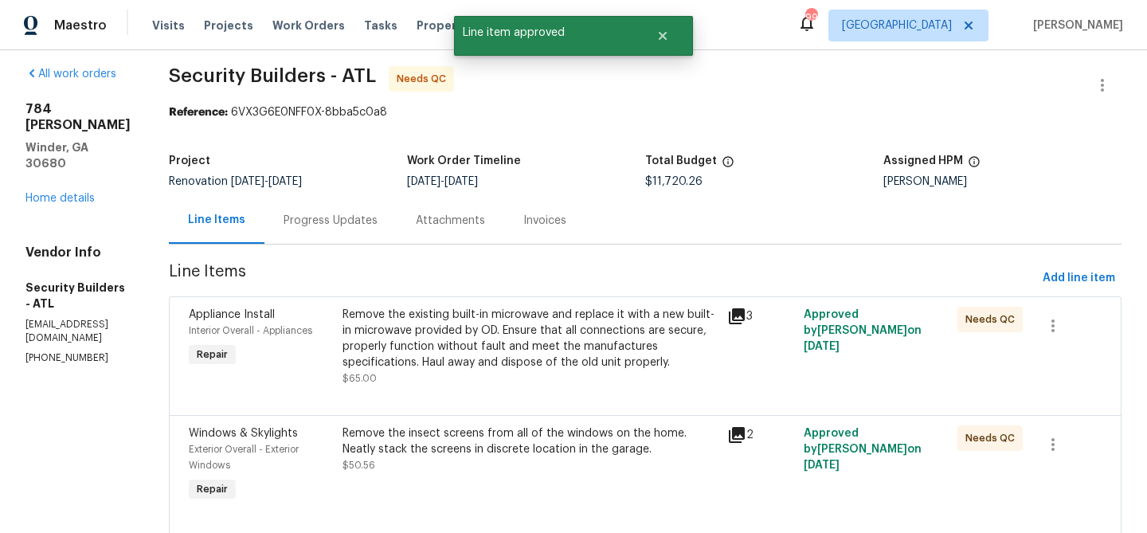
click at [591, 320] on div "Remove the existing built-in microwave and replace it with a new built-in micro…" at bounding box center [530, 339] width 375 height 64
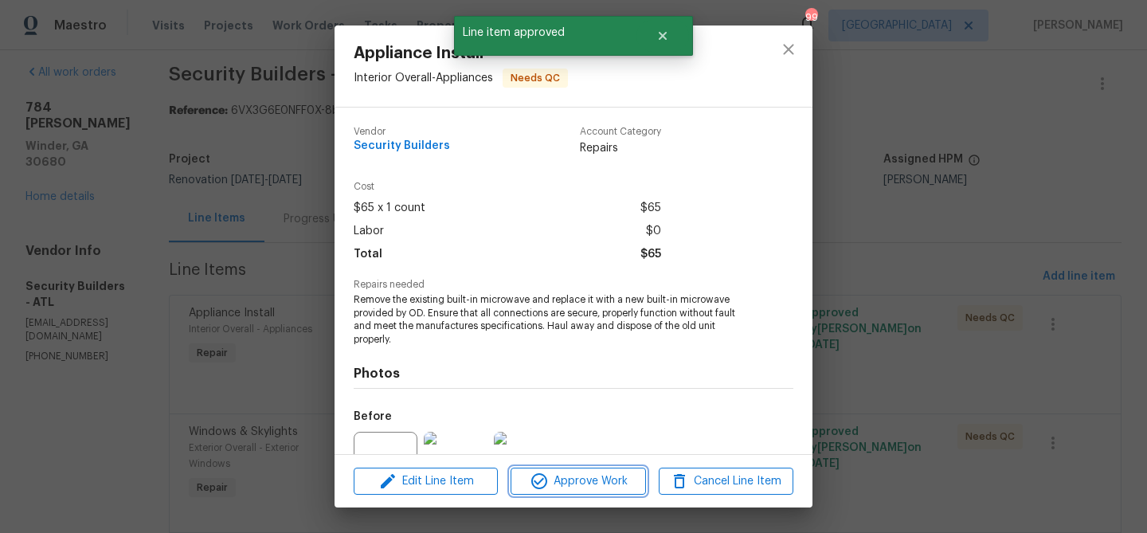
click at [605, 468] on button "Approve Work" at bounding box center [578, 482] width 135 height 28
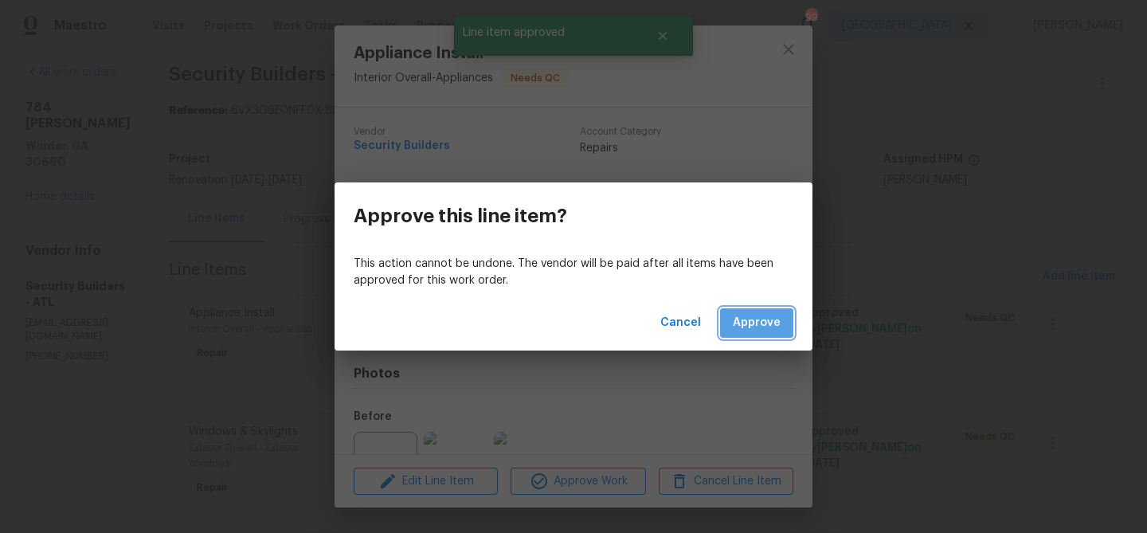
click at [754, 320] on span "Approve" at bounding box center [757, 323] width 48 height 20
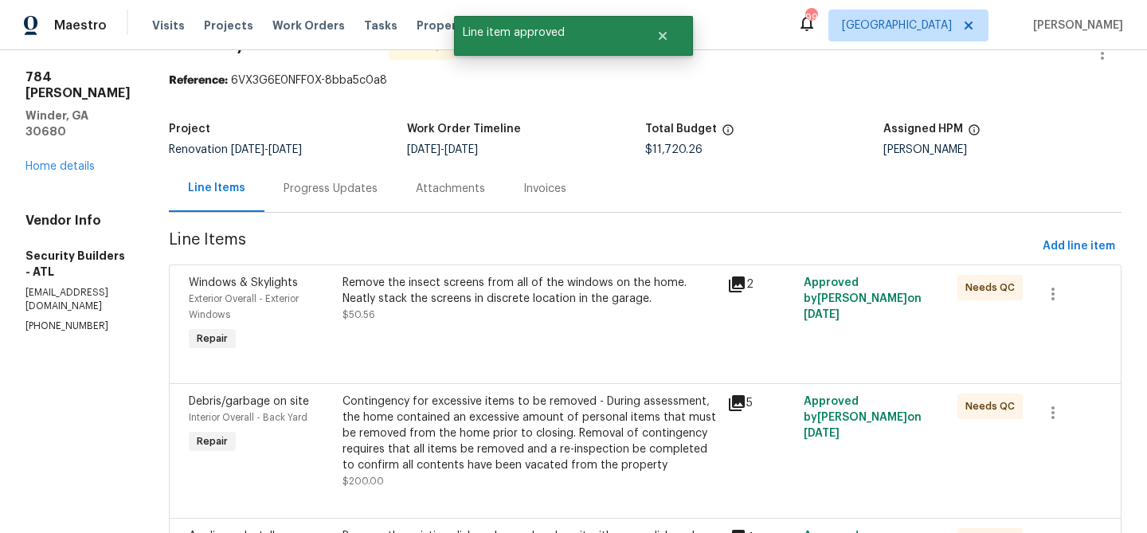
scroll to position [46, 0]
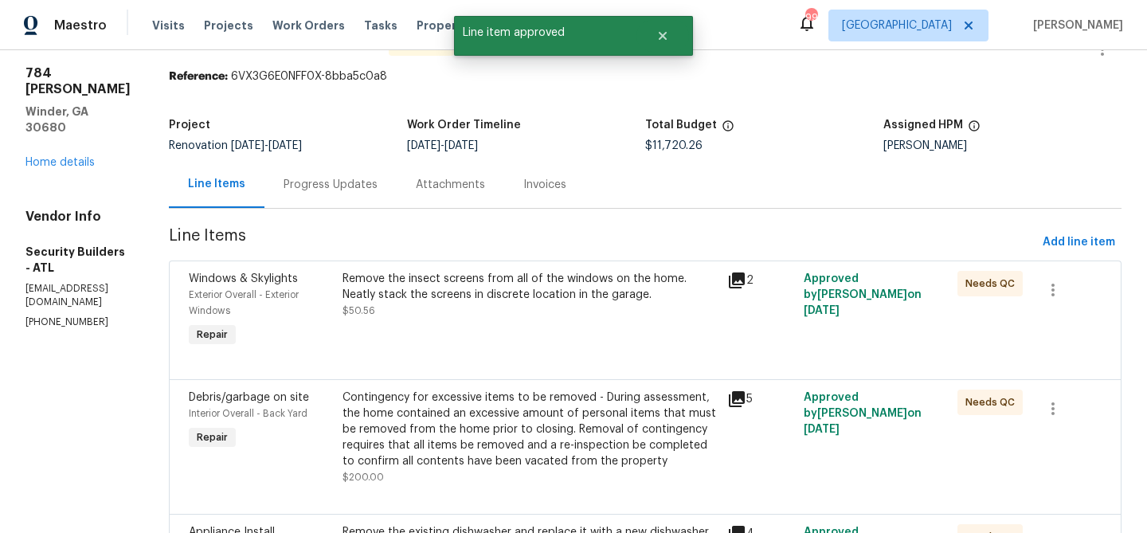
click at [549, 318] on div "Remove the insect screens from all of the windows on the home. Neatly stack the…" at bounding box center [530, 310] width 385 height 89
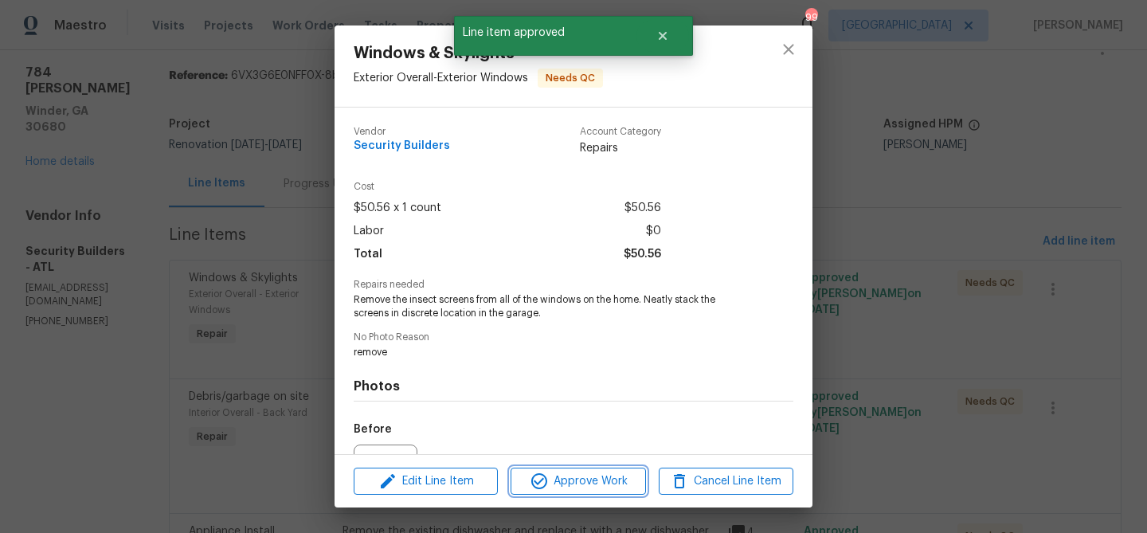
click at [561, 487] on span "Approve Work" at bounding box center [577, 482] width 125 height 20
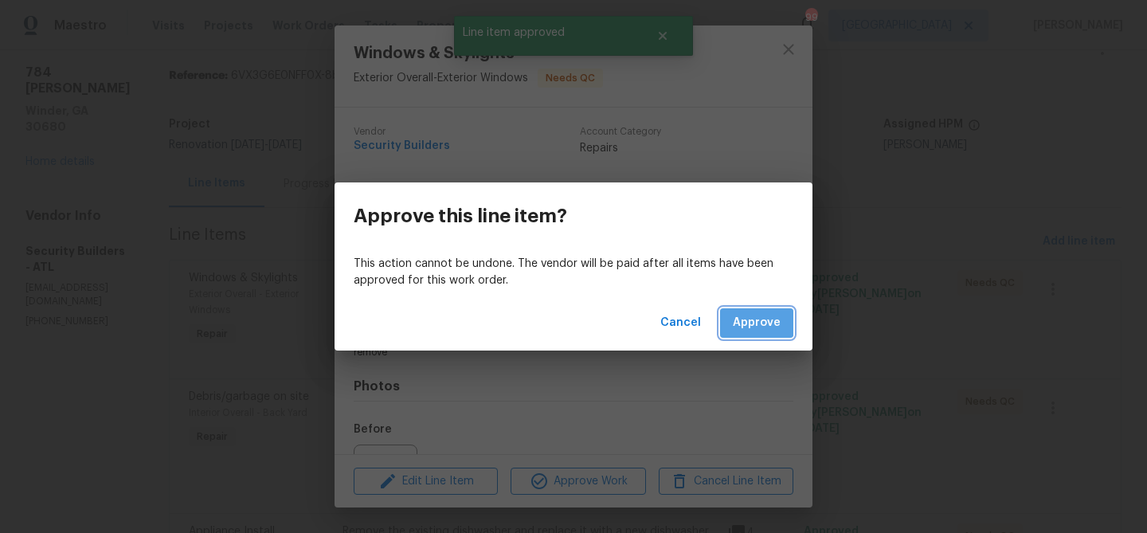
click at [751, 317] on span "Approve" at bounding box center [757, 323] width 48 height 20
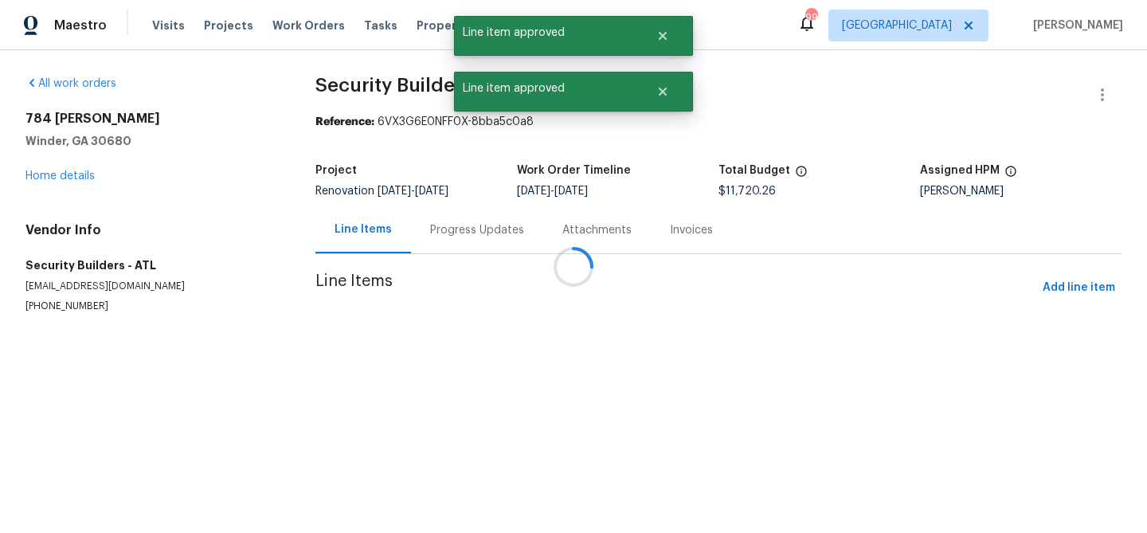
scroll to position [0, 0]
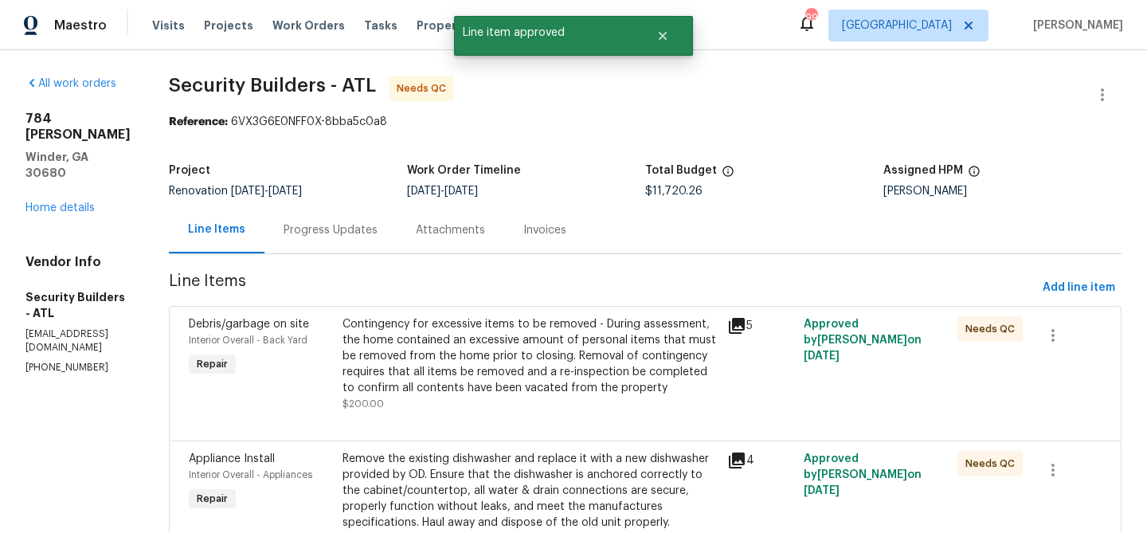
click at [561, 329] on div "Contingency for excessive items to be removed - During assessment, the home con…" at bounding box center [530, 356] width 375 height 80
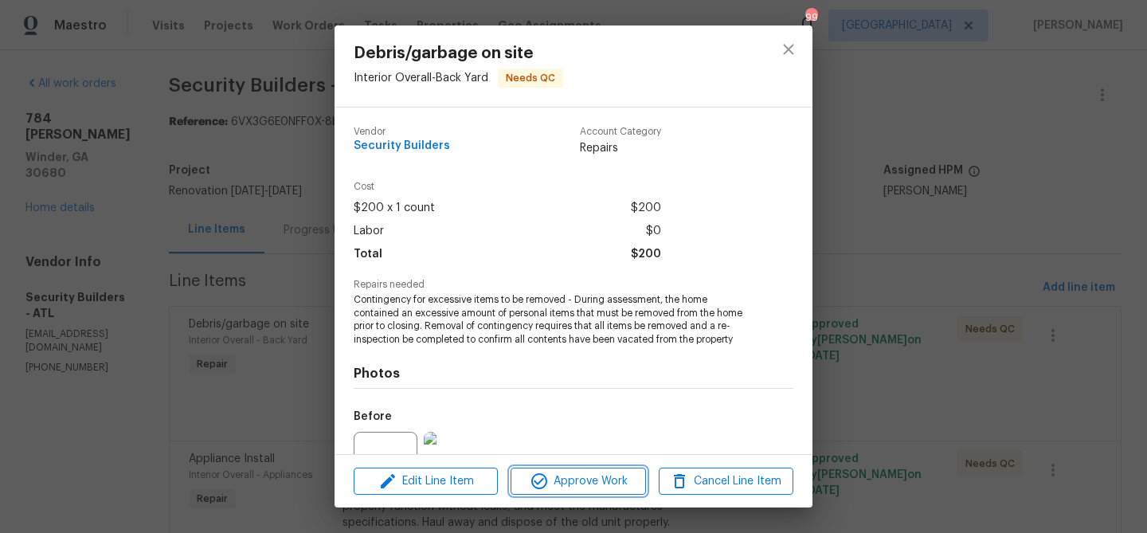
click at [579, 489] on span "Approve Work" at bounding box center [577, 482] width 125 height 20
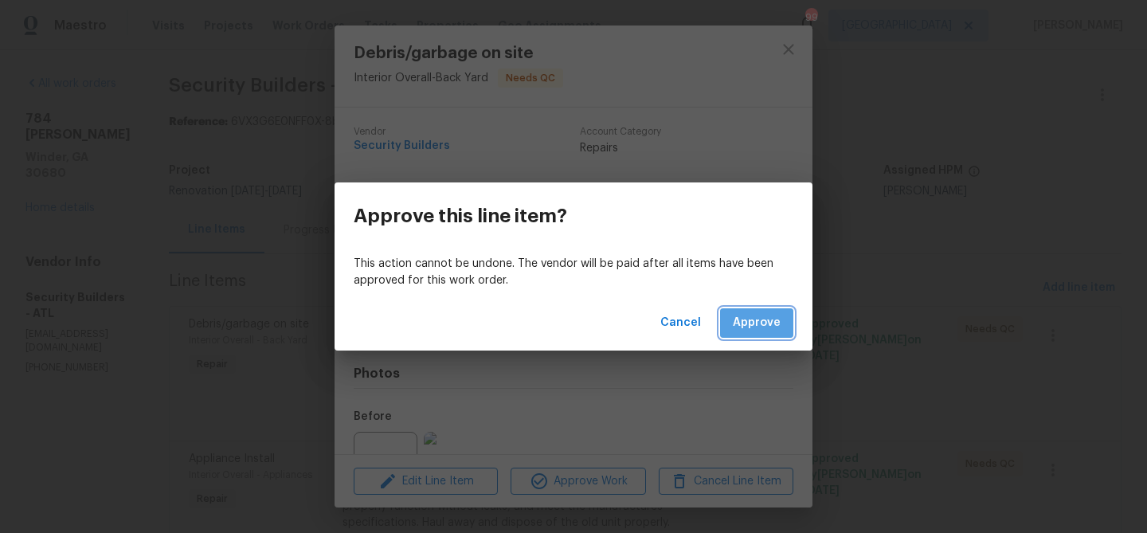
click at [770, 310] on button "Approve" at bounding box center [756, 322] width 73 height 29
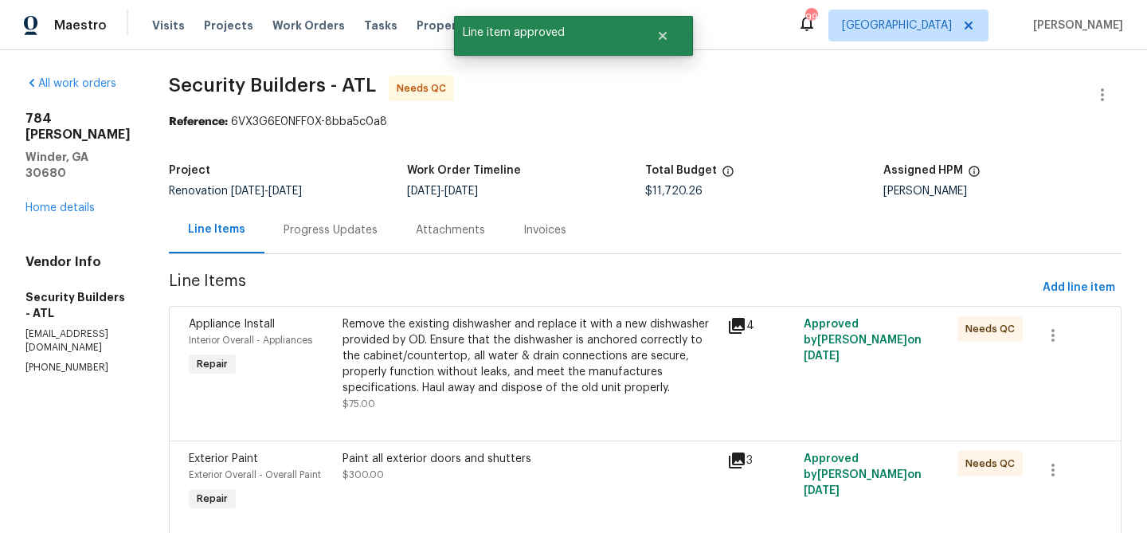
click at [649, 331] on div "Remove the existing dishwasher and replace it with a new dishwasher provided by…" at bounding box center [530, 356] width 375 height 80
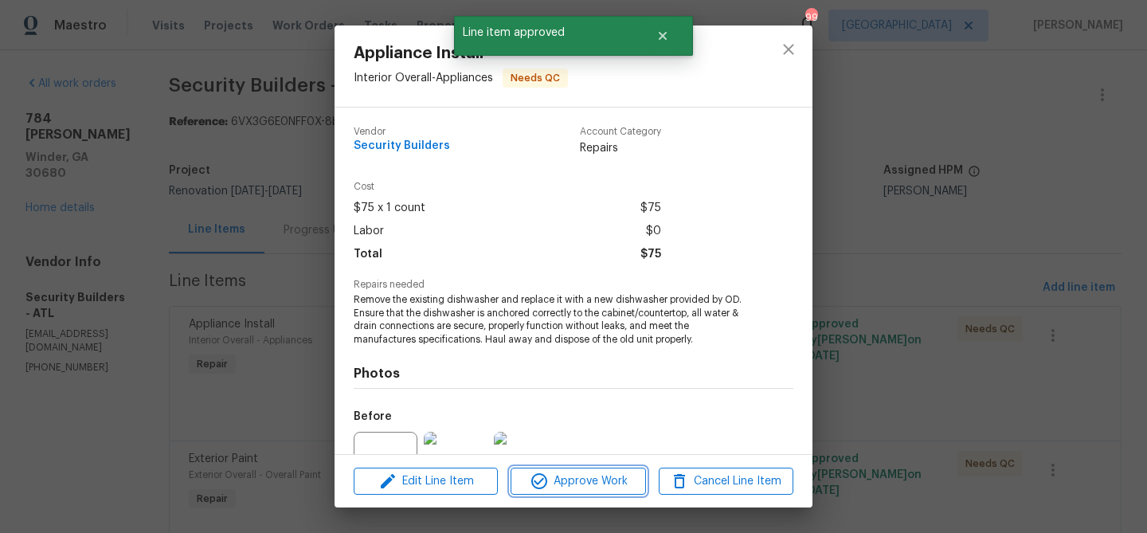
click at [616, 476] on span "Approve Work" at bounding box center [577, 482] width 125 height 20
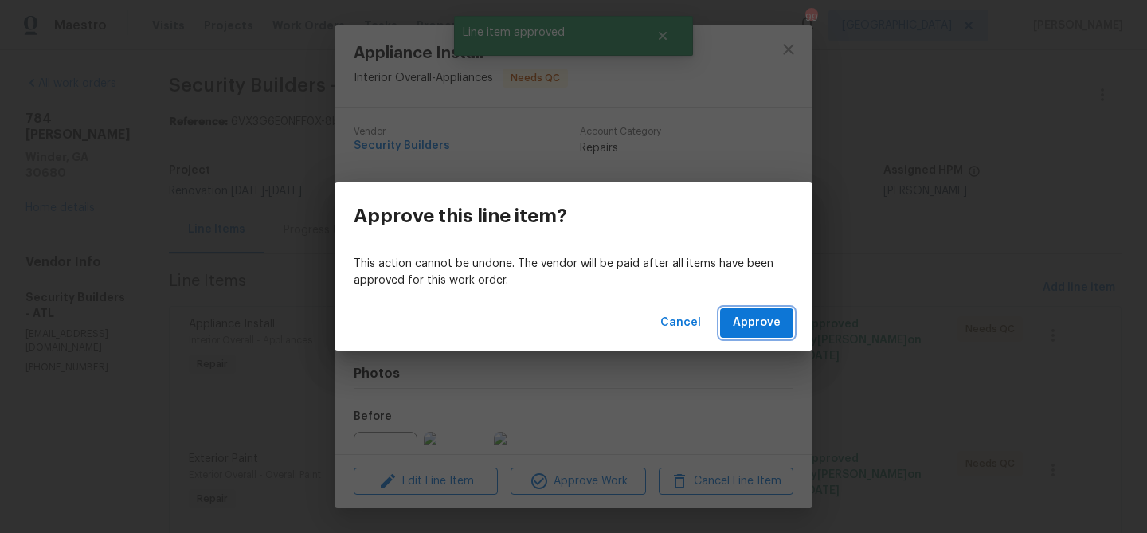
click at [741, 315] on span "Approve" at bounding box center [757, 323] width 48 height 20
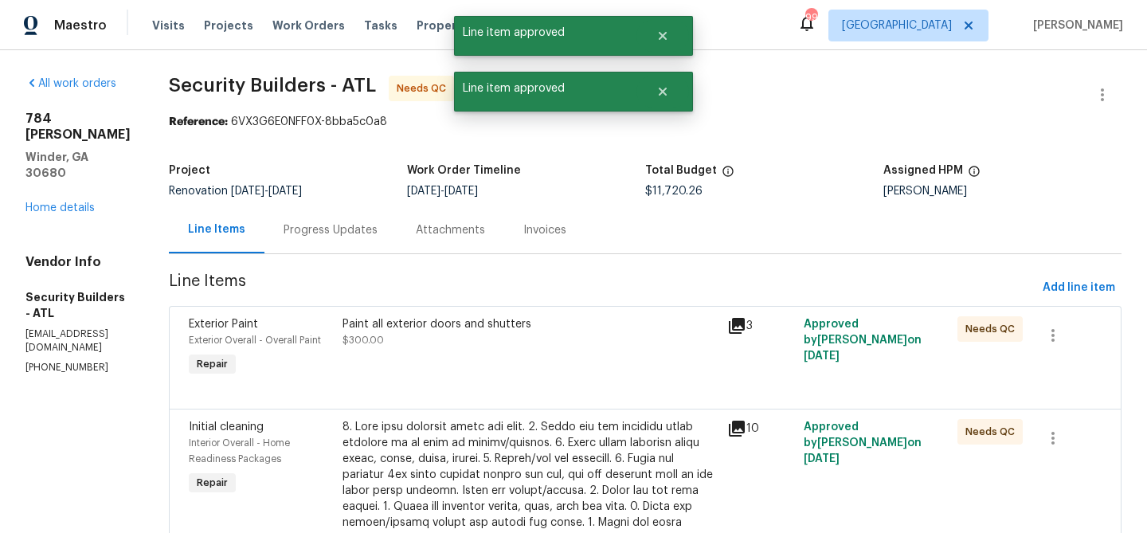
click at [585, 362] on div "Paint all exterior doors and shutters $300.00" at bounding box center [530, 347] width 385 height 73
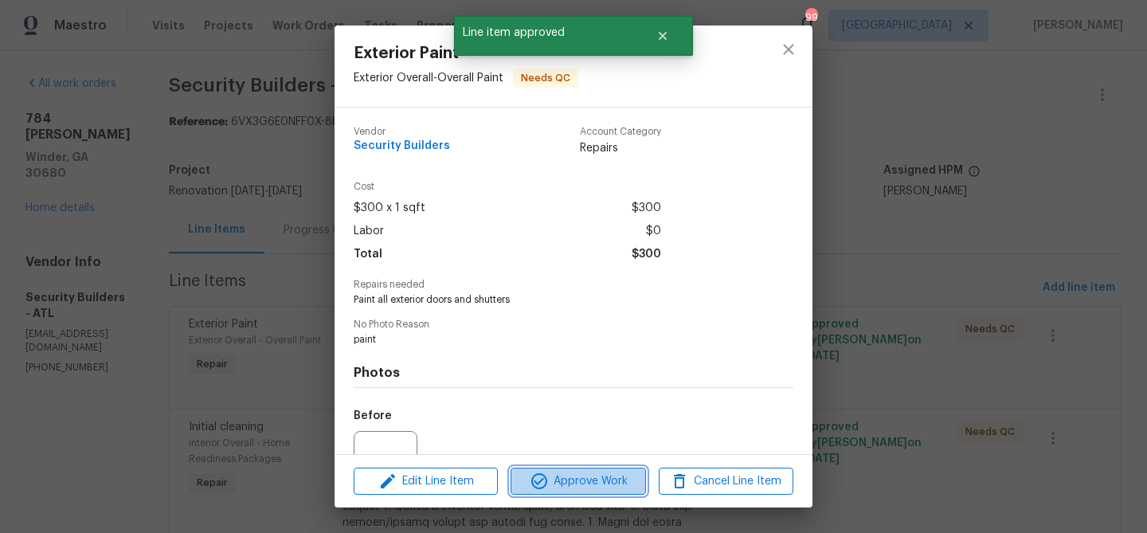
click at [588, 470] on button "Approve Work" at bounding box center [578, 482] width 135 height 28
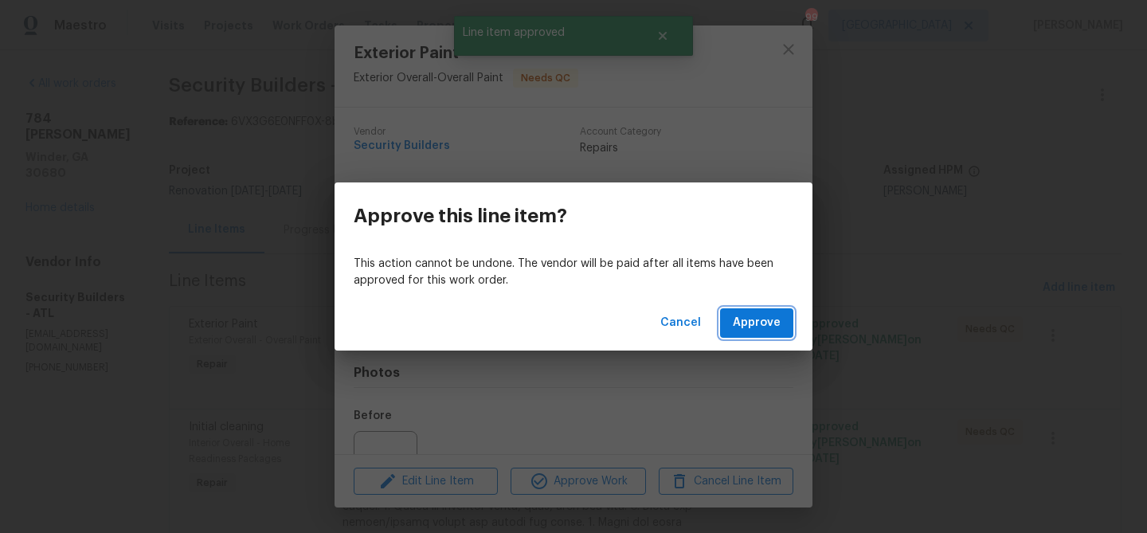
click at [741, 319] on span "Approve" at bounding box center [757, 323] width 48 height 20
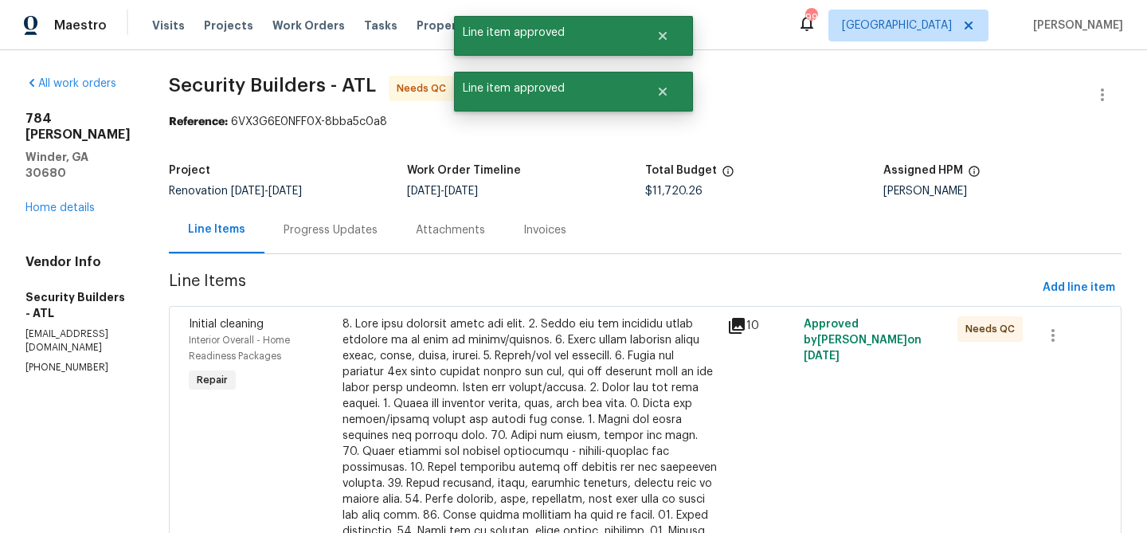
click at [522, 346] on div at bounding box center [530, 475] width 375 height 319
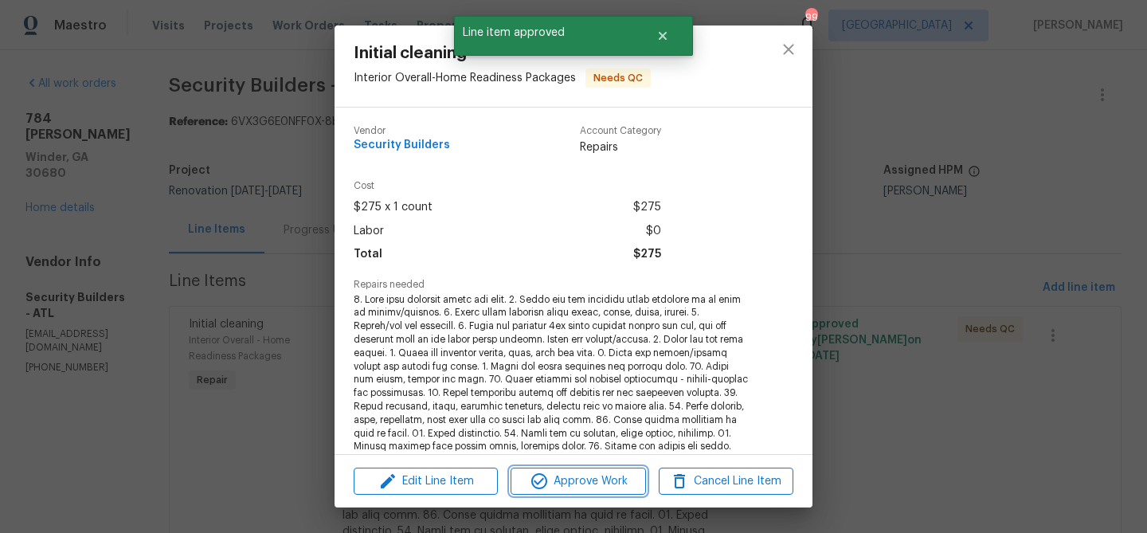
click at [576, 468] on button "Approve Work" at bounding box center [578, 482] width 135 height 28
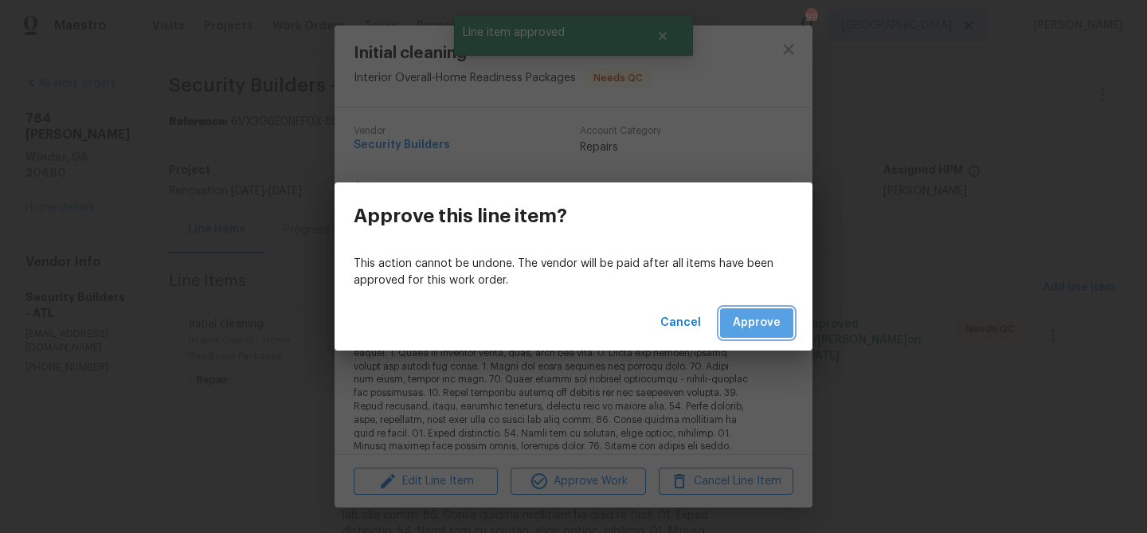
click at [754, 320] on span "Approve" at bounding box center [757, 323] width 48 height 20
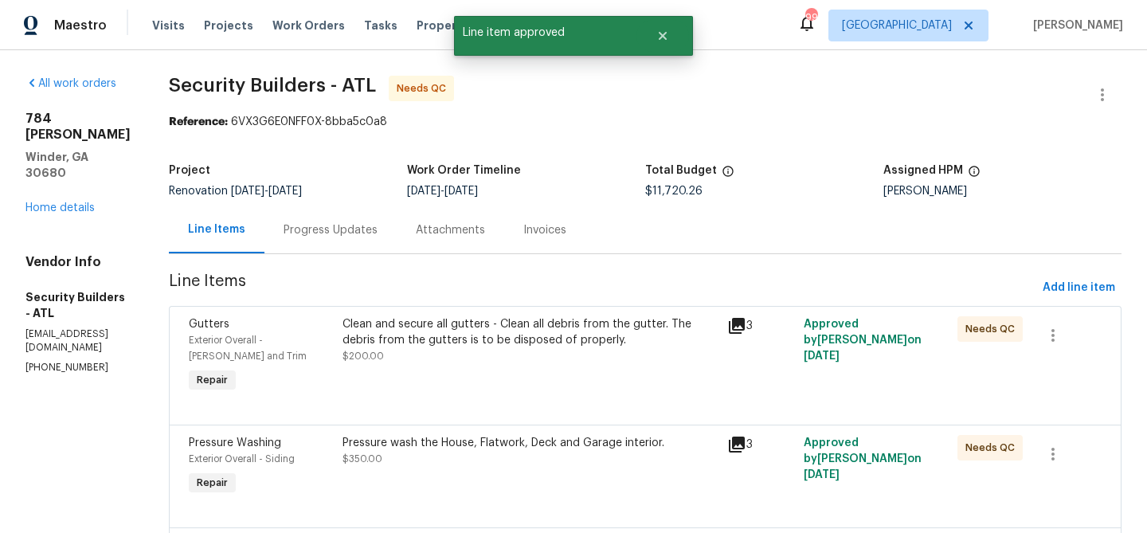
click at [593, 350] on div "Clean and secure all gutters - Clean all debris from the gutter. The debris fro…" at bounding box center [530, 340] width 375 height 48
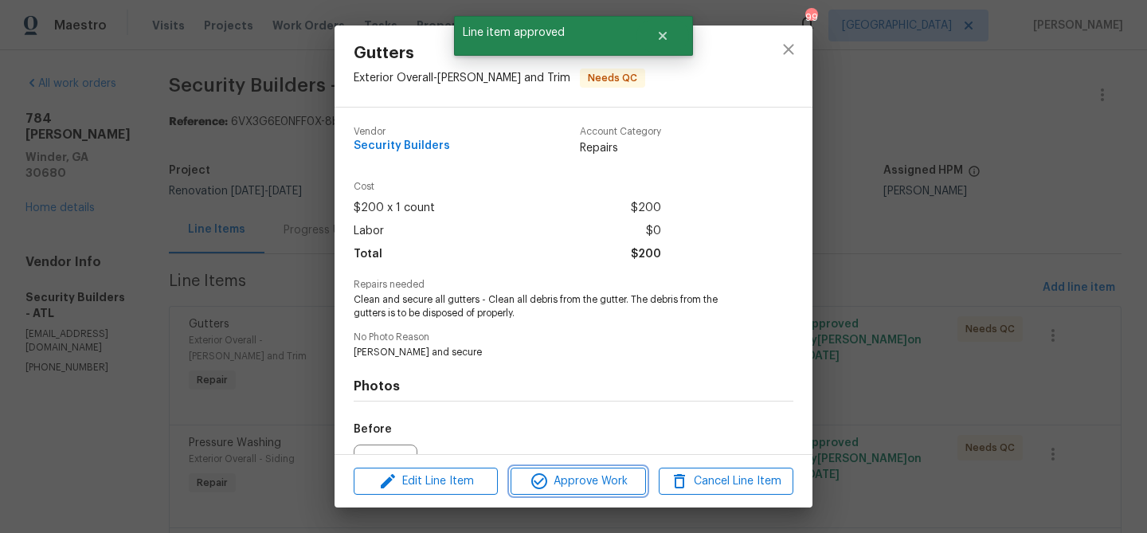
click at [586, 491] on button "Approve Work" at bounding box center [578, 482] width 135 height 28
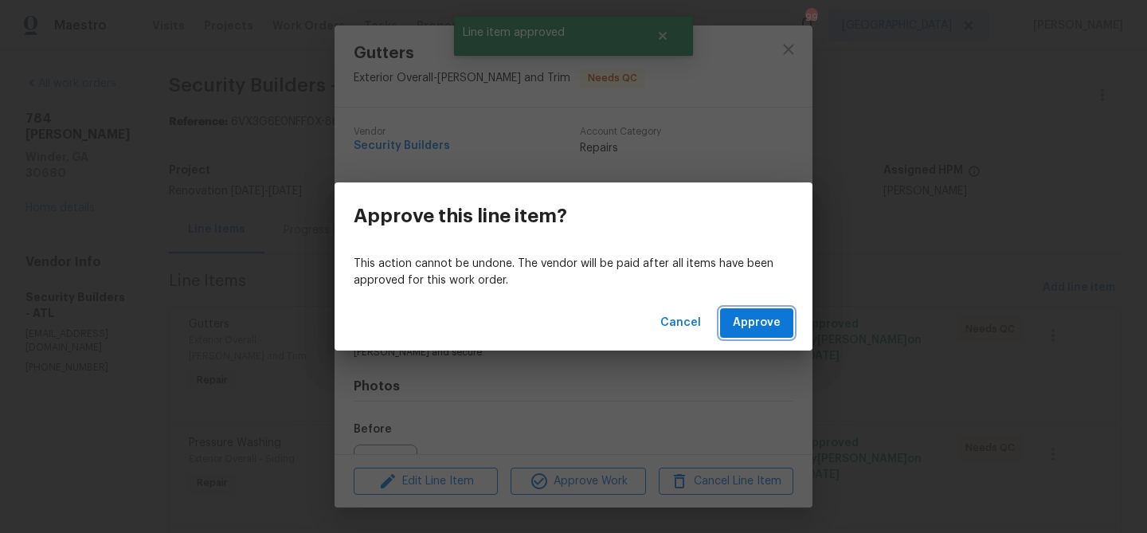
click at [735, 331] on span "Approve" at bounding box center [757, 323] width 48 height 20
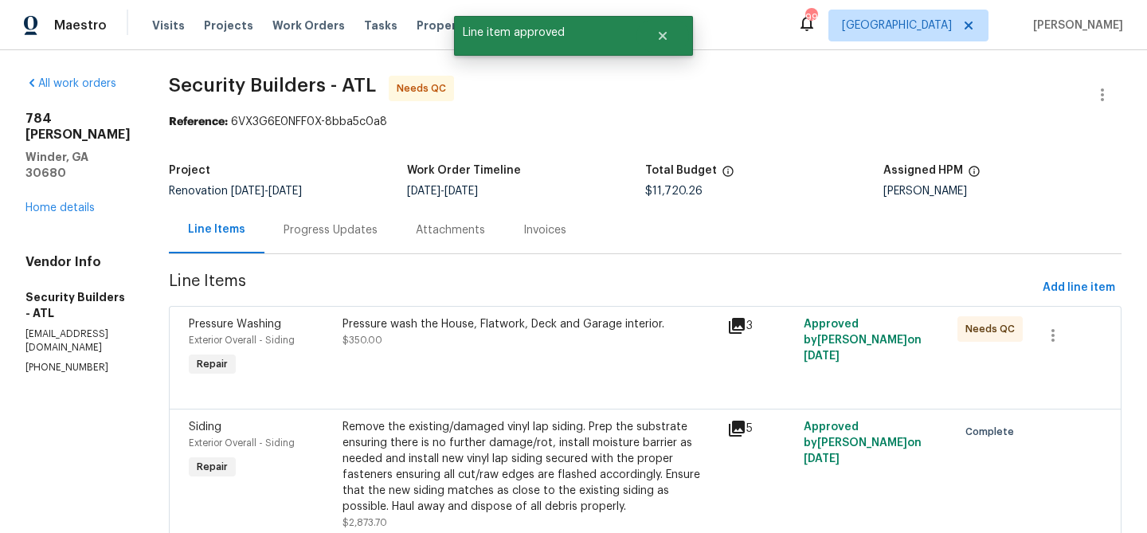
click at [578, 346] on div "Pressure wash the House, Flatwork, Deck and Garage interior. $350.00" at bounding box center [530, 332] width 375 height 32
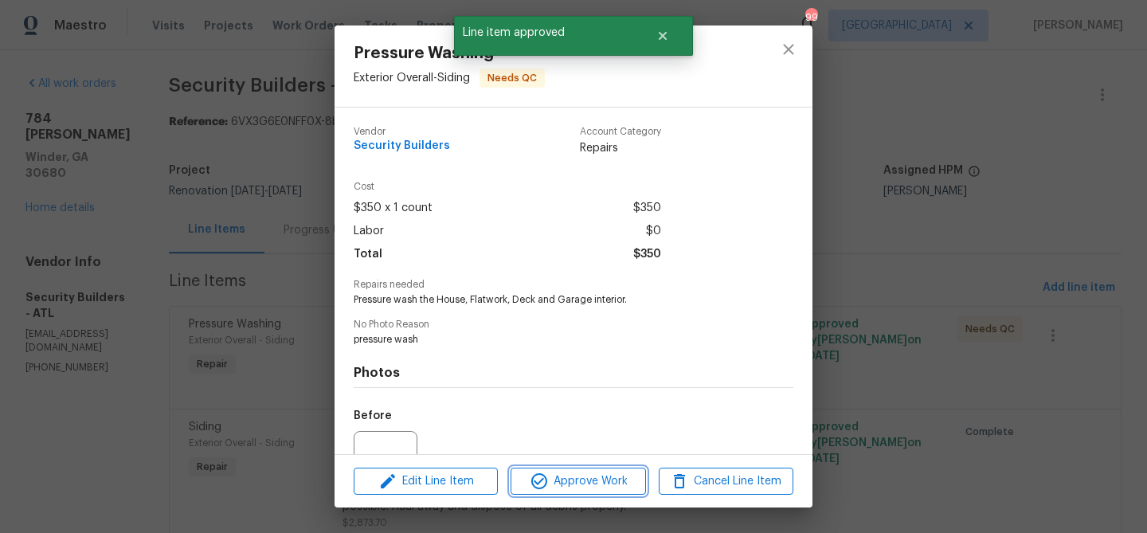
click at [593, 481] on span "Approve Work" at bounding box center [577, 482] width 125 height 20
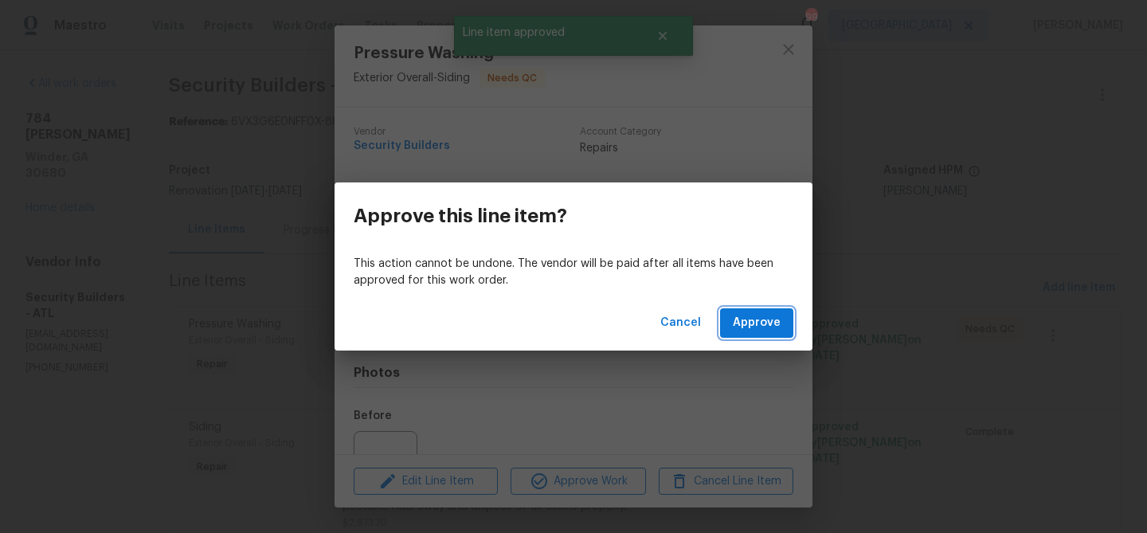
click at [747, 318] on span "Approve" at bounding box center [757, 323] width 48 height 20
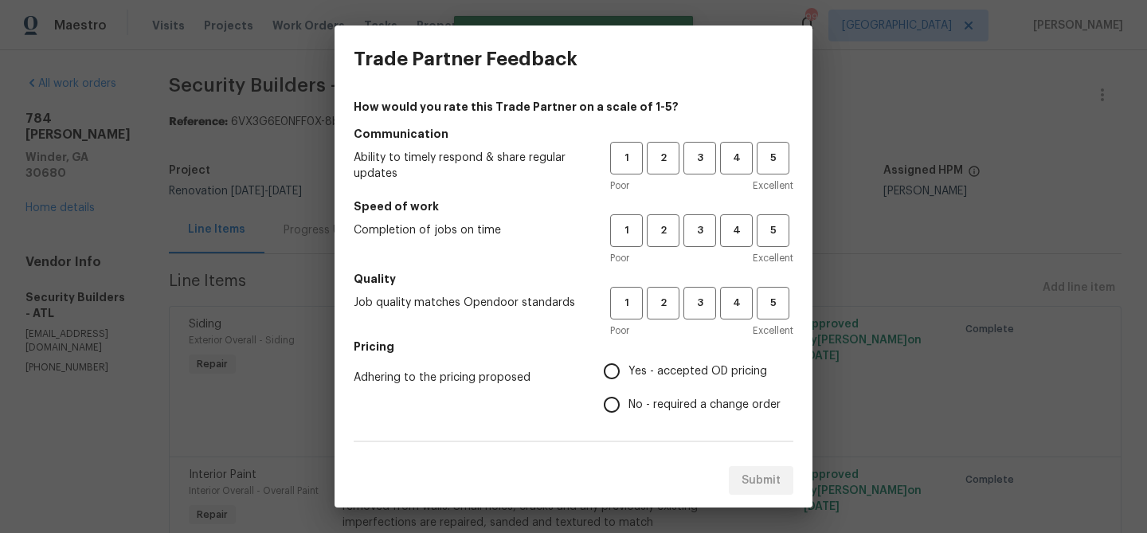
click at [726, 141] on h5 "Communication" at bounding box center [574, 134] width 440 height 16
click at [730, 151] on span "4" at bounding box center [736, 158] width 29 height 18
click at [736, 224] on span "4" at bounding box center [736, 230] width 29 height 18
drag, startPoint x: 724, startPoint y: 296, endPoint x: 714, endPoint y: 315, distance: 21.4
click at [724, 299] on span "4" at bounding box center [736, 303] width 29 height 18
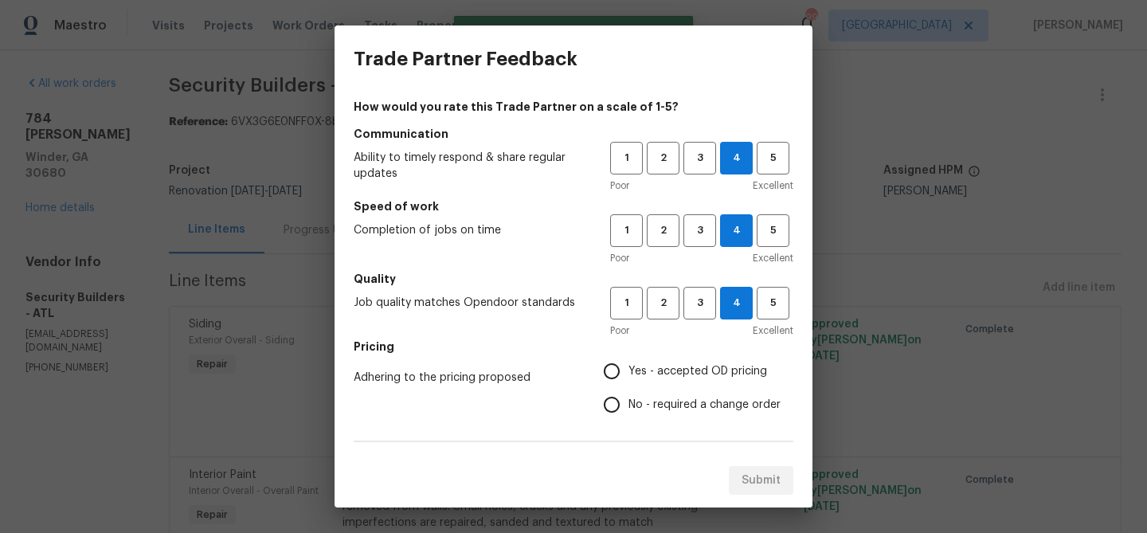
drag, startPoint x: 698, startPoint y: 371, endPoint x: 696, endPoint y: 360, distance: 11.3
click at [698, 368] on span "Yes - accepted OD pricing" at bounding box center [697, 371] width 139 height 17
click at [628, 368] on input "Yes - accepted OD pricing" at bounding box center [611, 370] width 33 height 33
radio input "true"
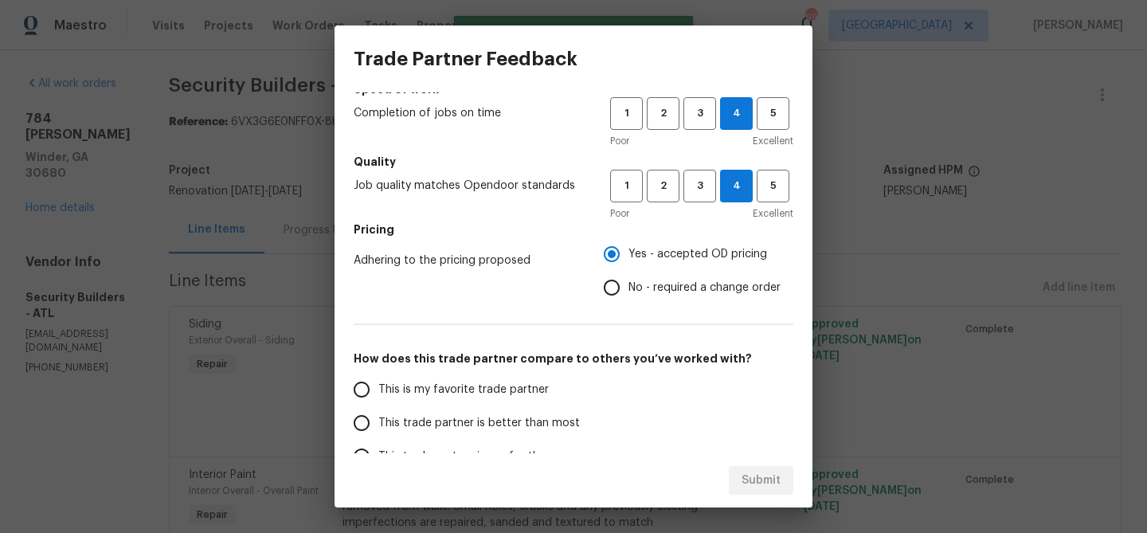
scroll to position [231, 0]
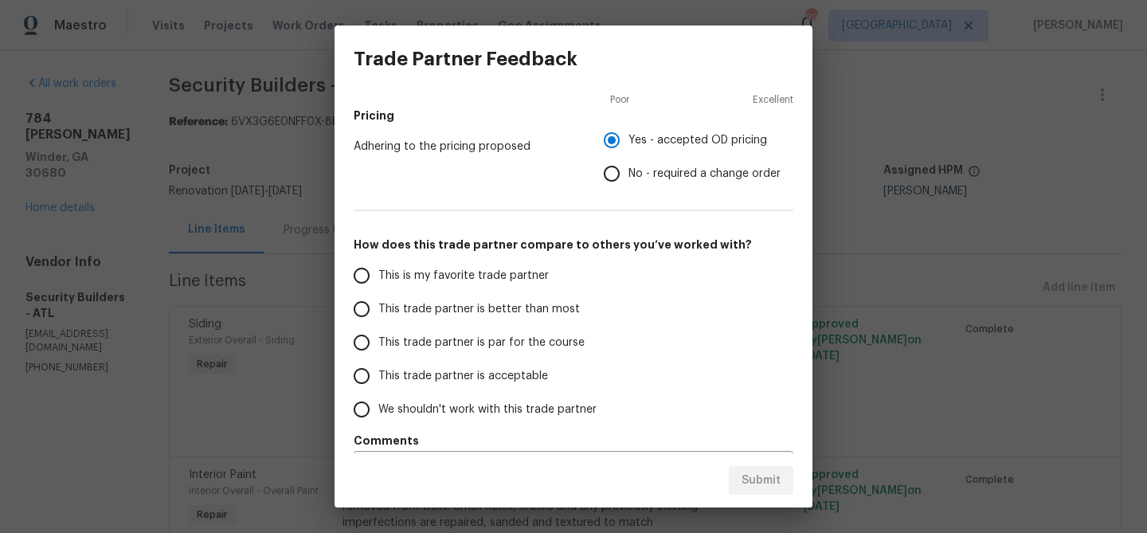
click at [515, 272] on span "This is my favorite trade partner" at bounding box center [463, 276] width 170 height 17
click at [378, 272] on input "This is my favorite trade partner" at bounding box center [361, 275] width 33 height 33
click at [743, 490] on button "Submit" at bounding box center [761, 480] width 65 height 29
radio input "true"
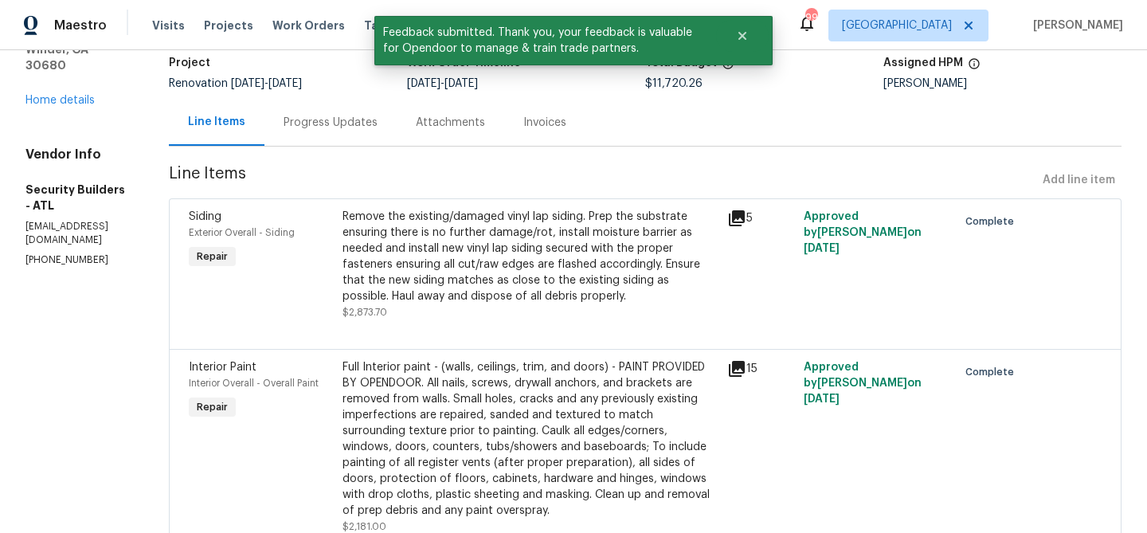
scroll to position [151, 0]
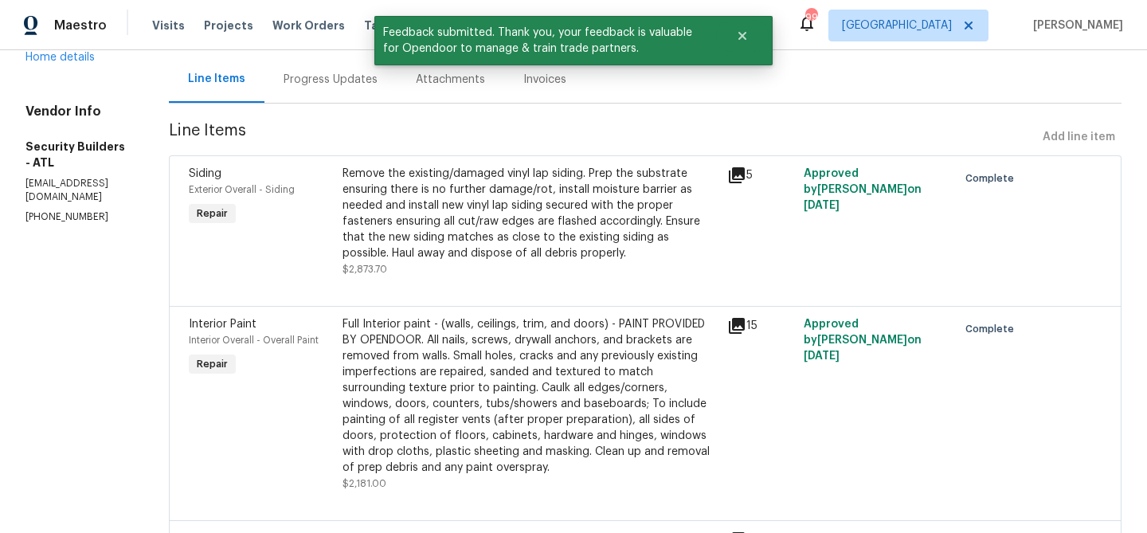
click at [597, 367] on div "Full Interior paint - (walls, ceilings, trim, and doors) - PAINT PROVIDED BY OP…" at bounding box center [530, 395] width 375 height 159
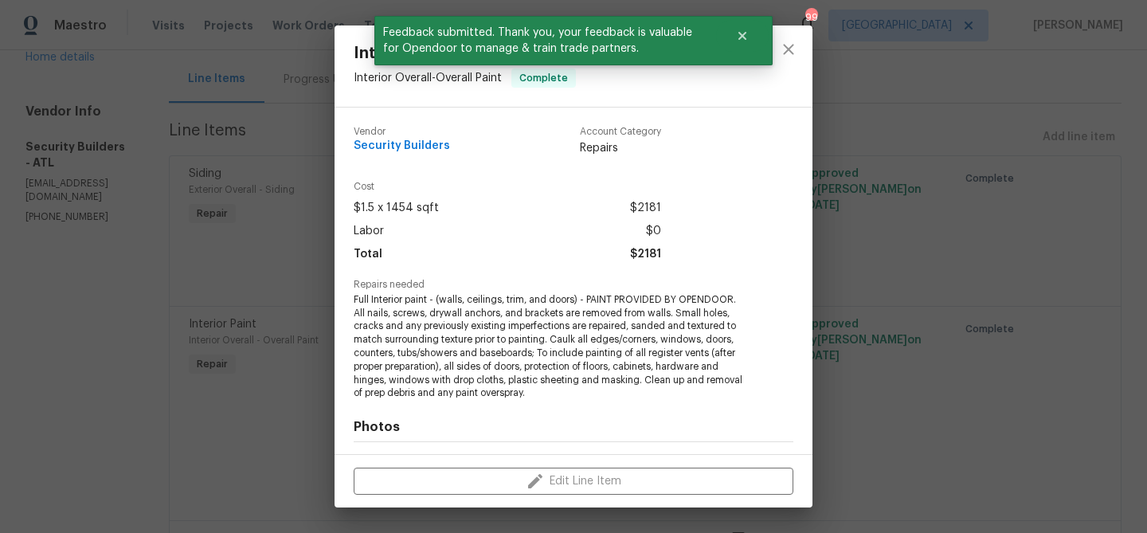
scroll to position [214, 0]
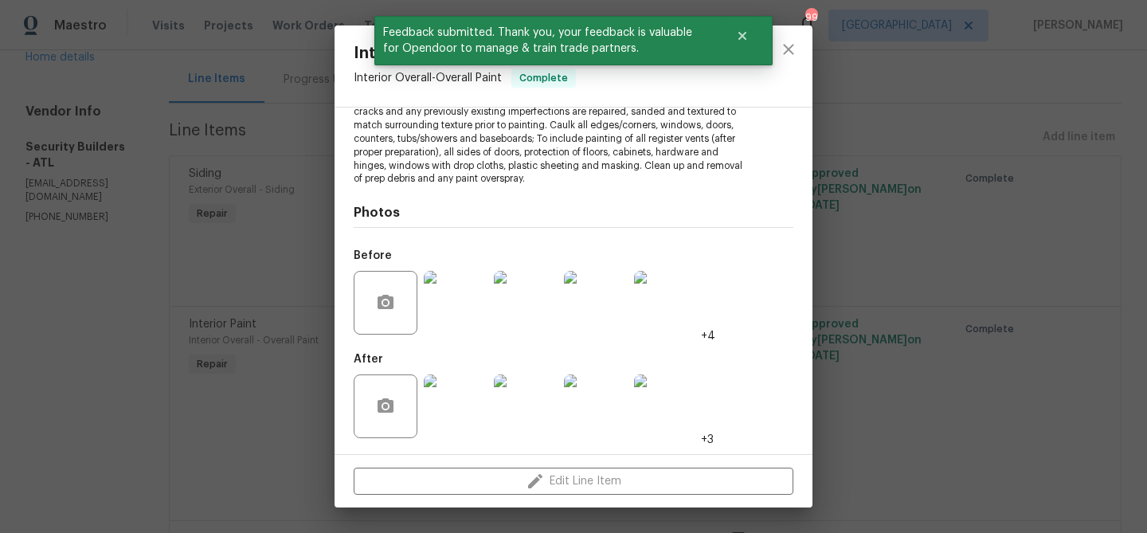
click at [466, 431] on img at bounding box center [456, 406] width 64 height 64
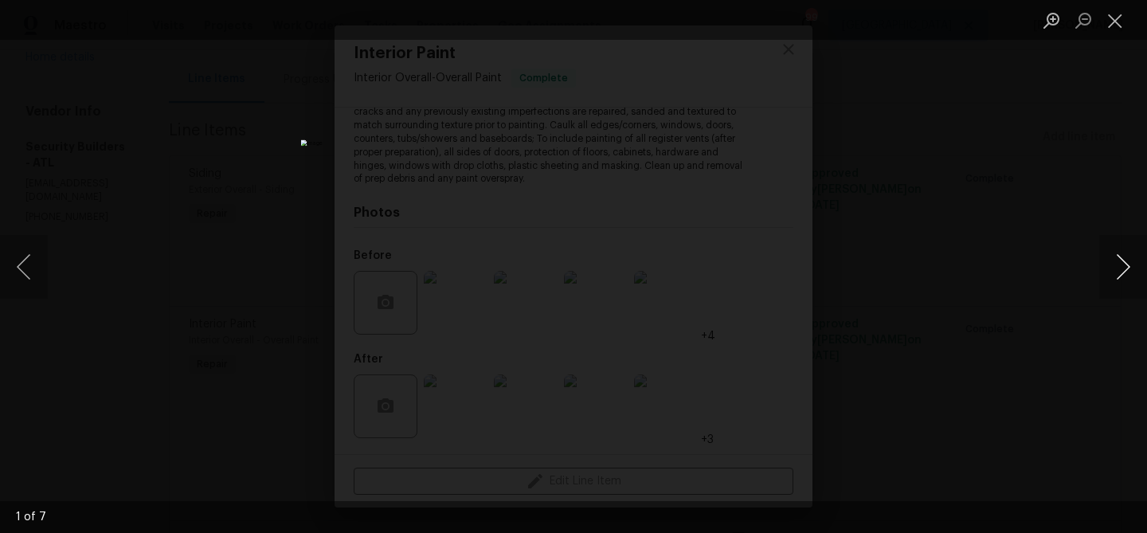
click at [1111, 272] on button "Next image" at bounding box center [1123, 267] width 48 height 64
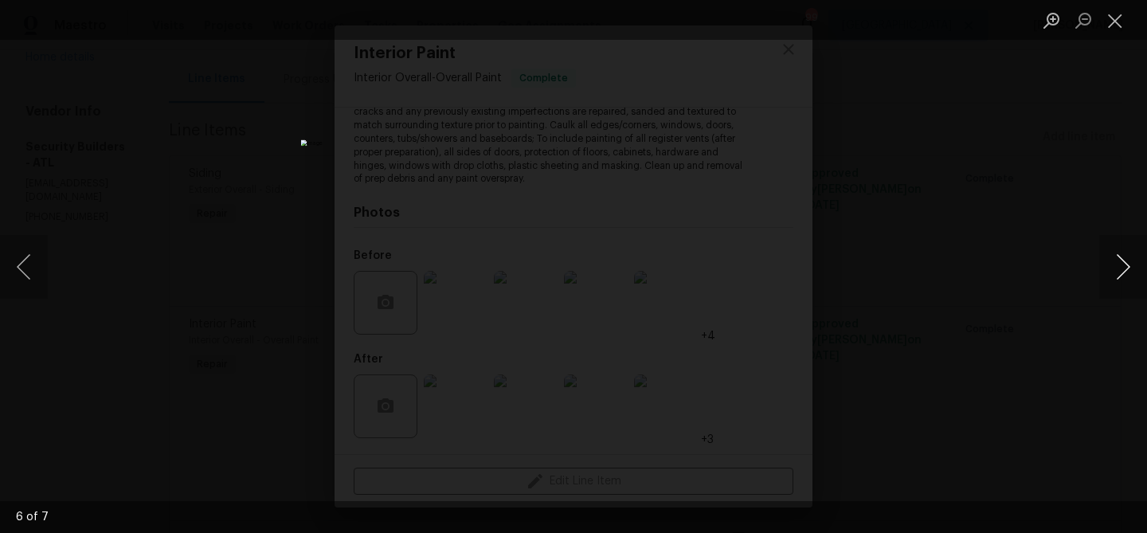
click at [1111, 272] on button "Next image" at bounding box center [1123, 267] width 48 height 64
click at [1118, 16] on button "Close lightbox" at bounding box center [1115, 20] width 32 height 28
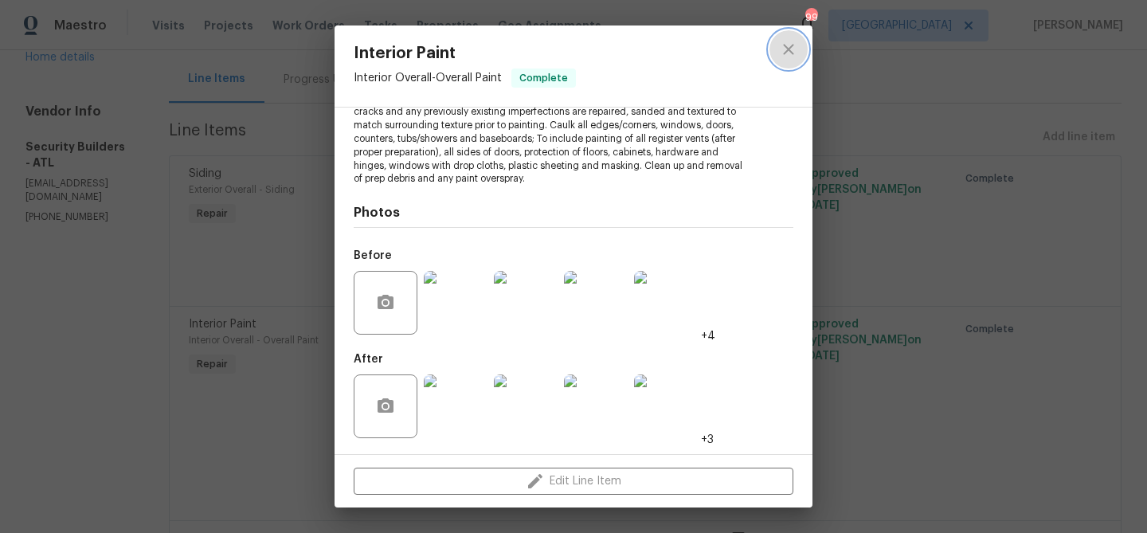
click at [796, 59] on button "close" at bounding box center [788, 49] width 38 height 38
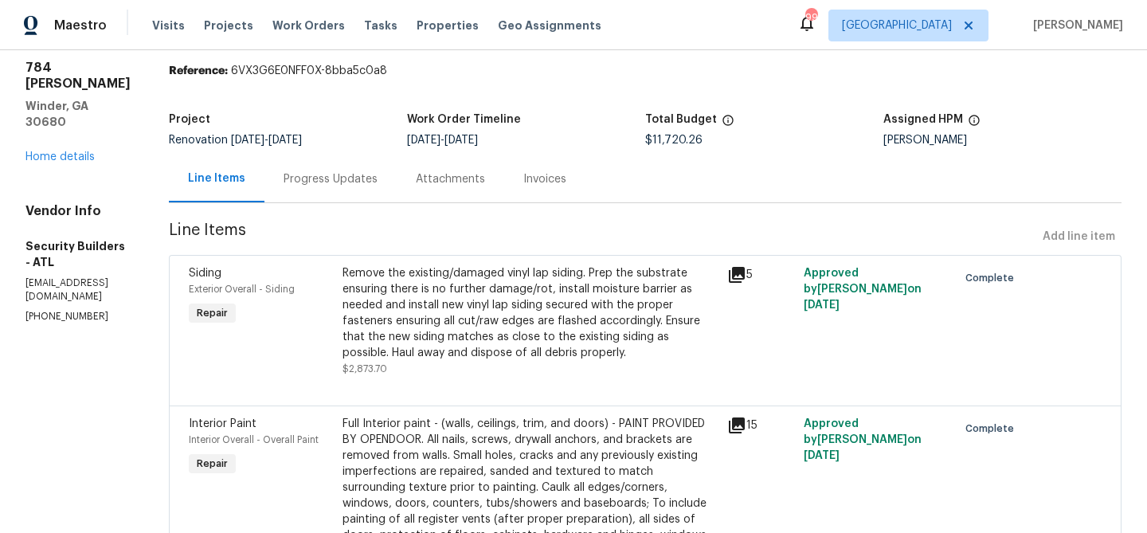
scroll to position [53, 0]
click at [632, 311] on div "Remove the existing/damaged vinyl lap siding. Prep the substrate ensuring there…" at bounding box center [530, 312] width 375 height 96
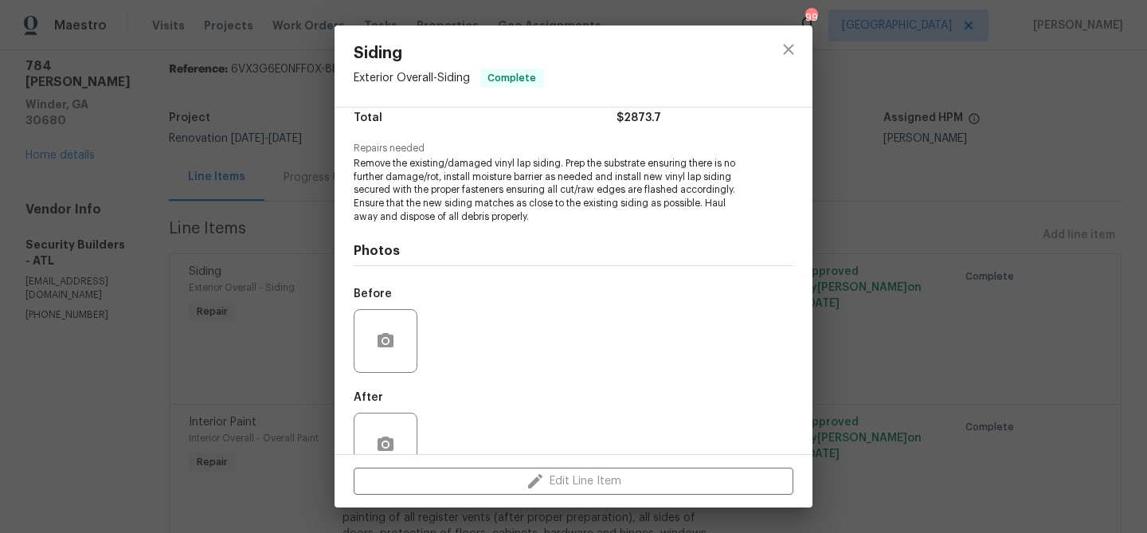
scroll to position [174, 0]
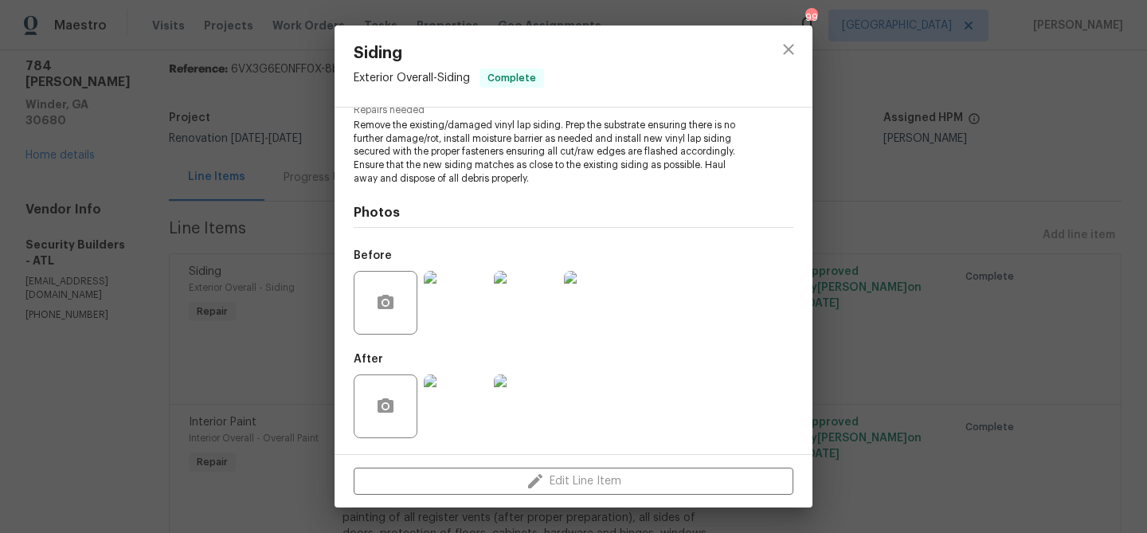
click at [447, 412] on img at bounding box center [456, 406] width 64 height 64
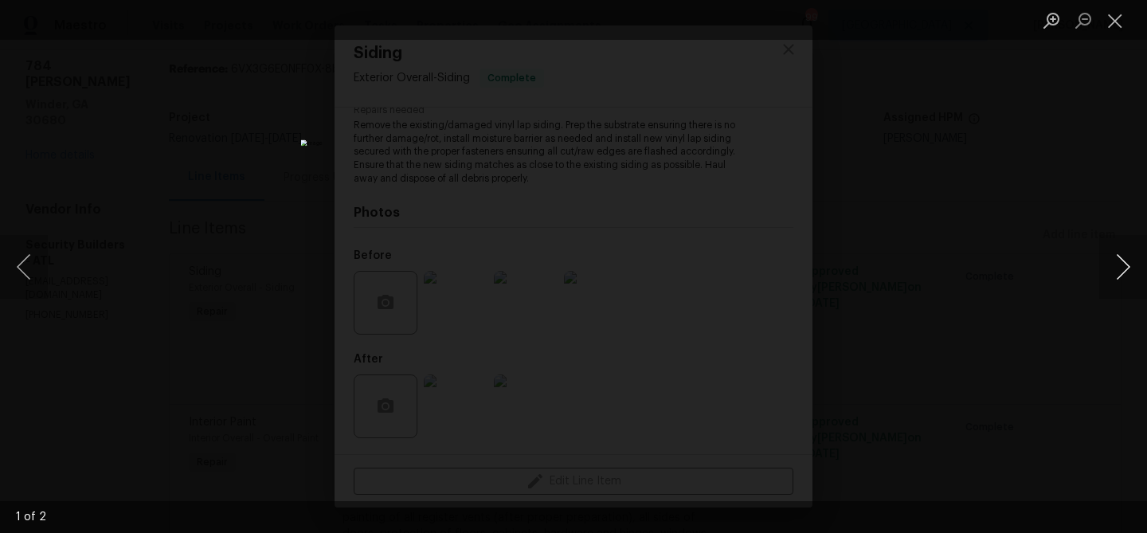
click at [1111, 275] on button "Next image" at bounding box center [1123, 267] width 48 height 64
click at [1120, 273] on button "Next image" at bounding box center [1123, 267] width 48 height 64
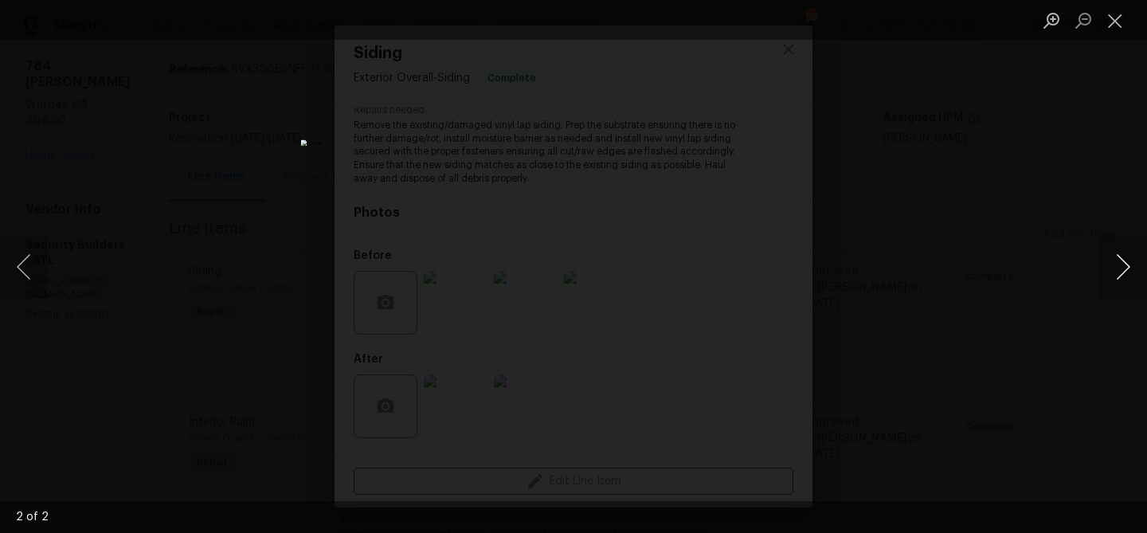
click at [1120, 273] on button "Next image" at bounding box center [1123, 267] width 48 height 64
click at [1123, 19] on button "Close lightbox" at bounding box center [1115, 20] width 32 height 28
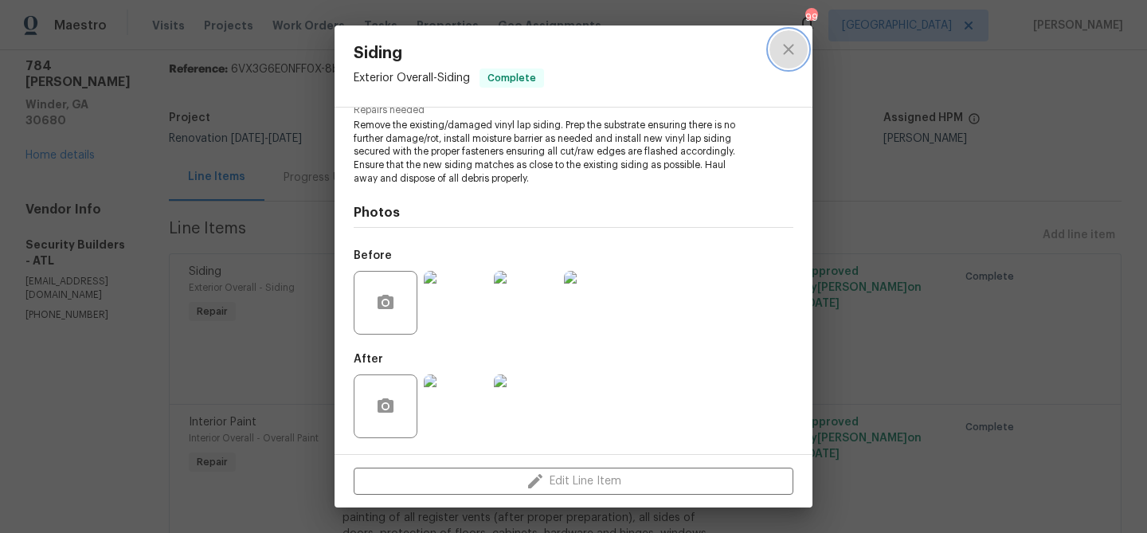
click at [792, 49] on icon "close" at bounding box center [788, 49] width 19 height 19
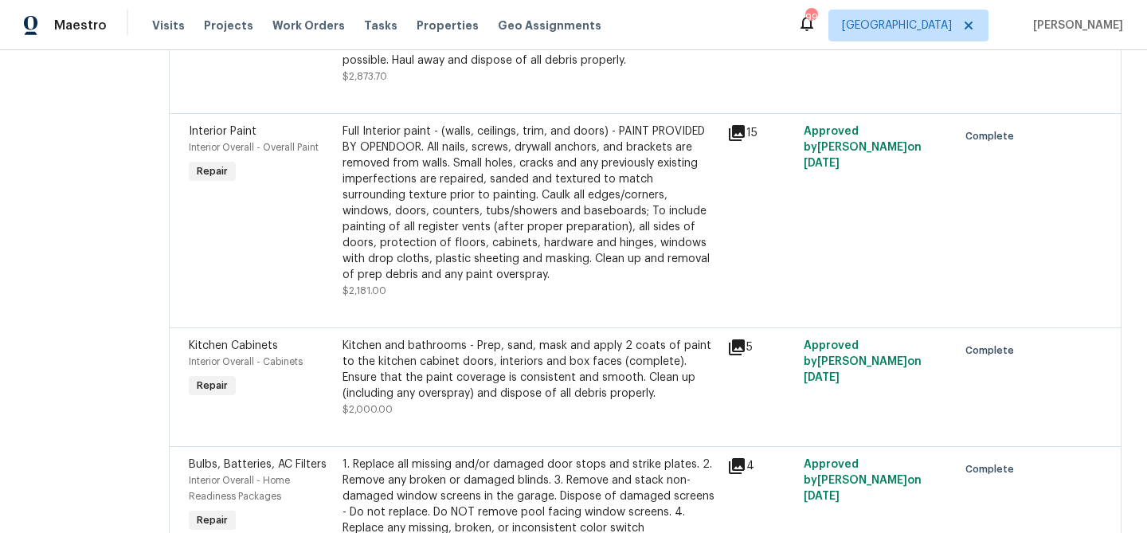
scroll to position [0, 0]
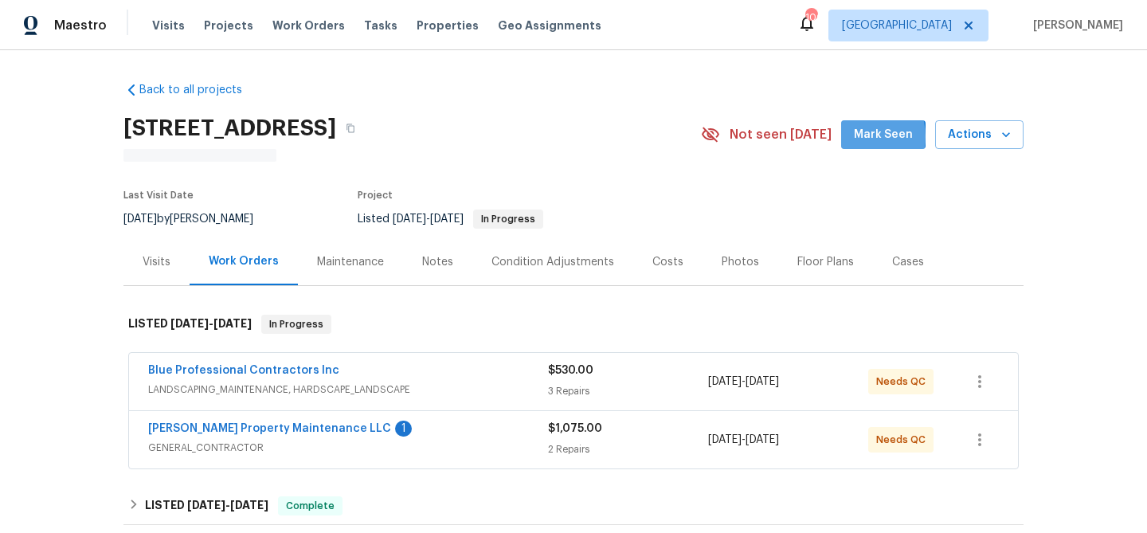
click at [857, 137] on button "Mark Seen" at bounding box center [883, 134] width 84 height 29
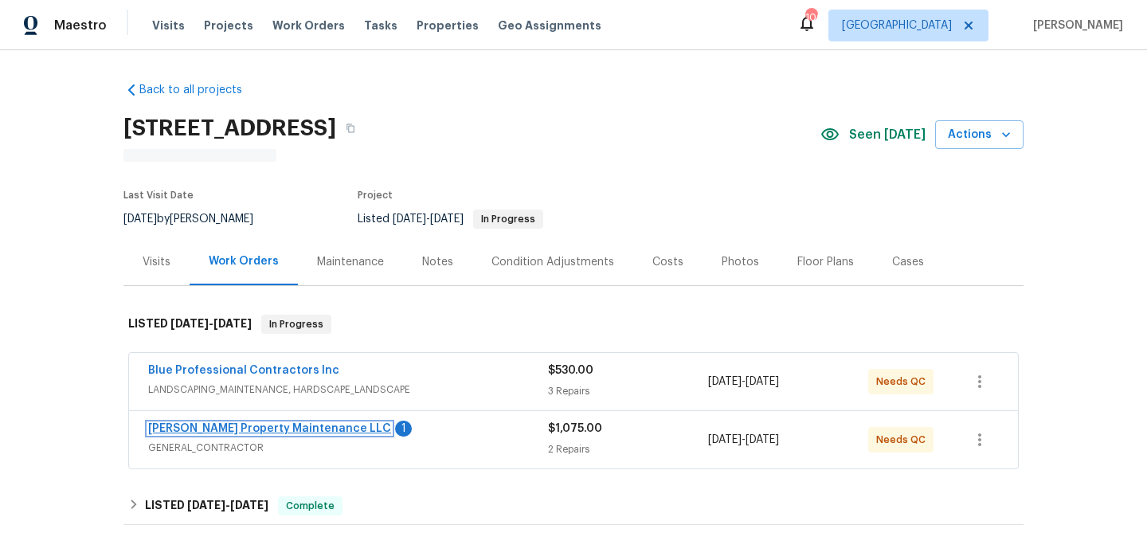
click at [244, 425] on link "Glen Property Maintenance LLC" at bounding box center [269, 428] width 243 height 11
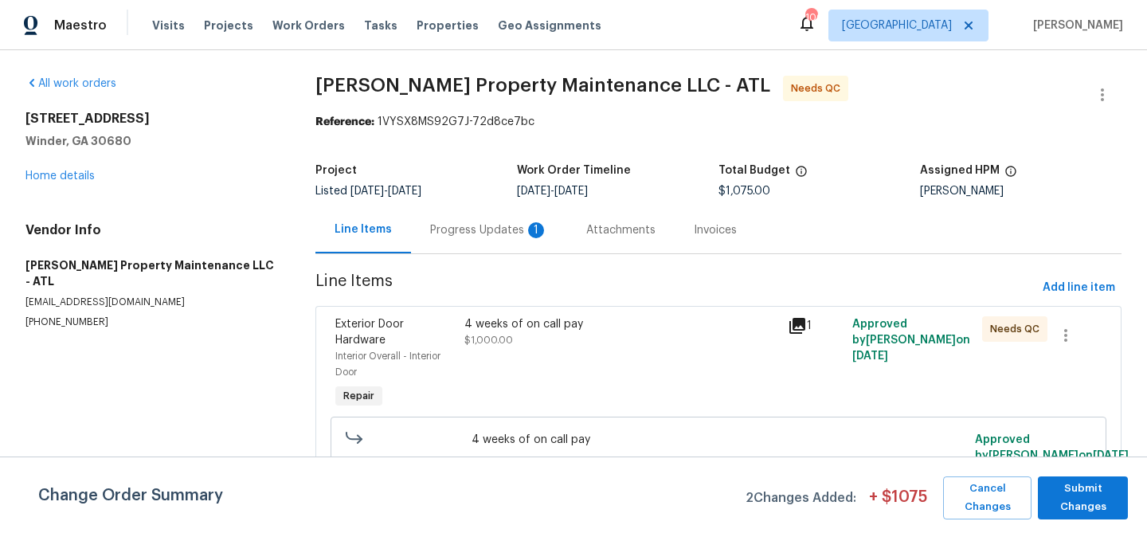
click at [476, 237] on div "Progress Updates 1" at bounding box center [489, 230] width 118 height 16
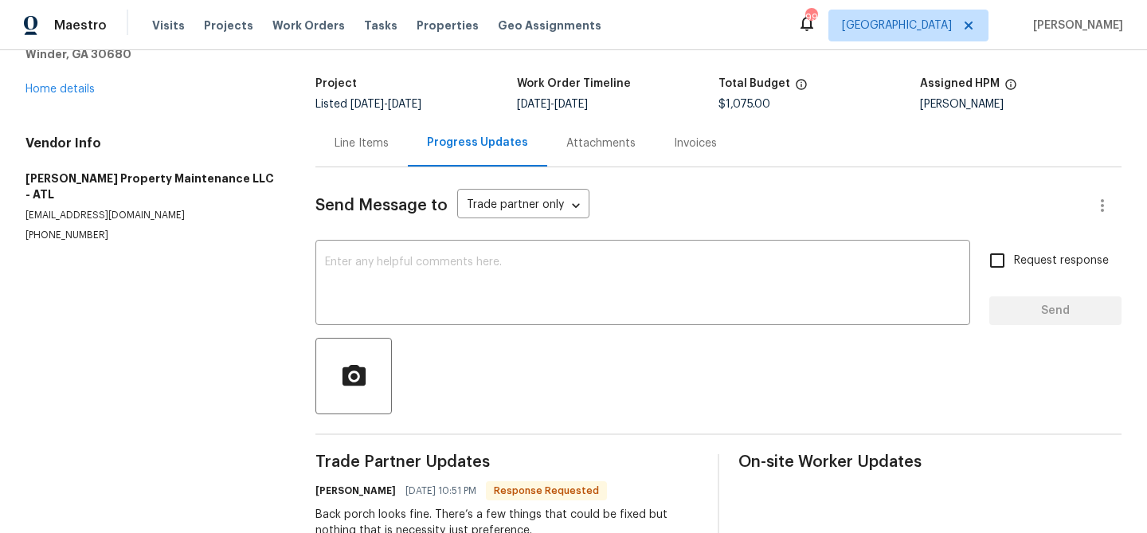
scroll to position [86, 0]
click at [462, 270] on textarea at bounding box center [643, 285] width 636 height 56
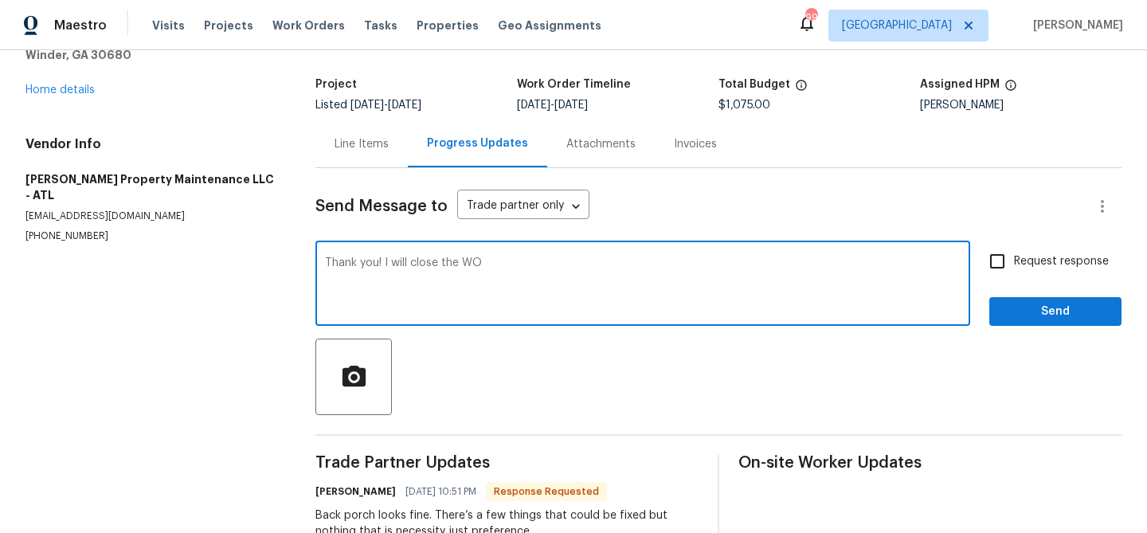
type textarea "Thank you! I will close the WO"
click at [1059, 326] on div "Send Message to Trade partner only Trade partner only ​ Thank you! I will close…" at bounding box center [718, 363] width 806 height 390
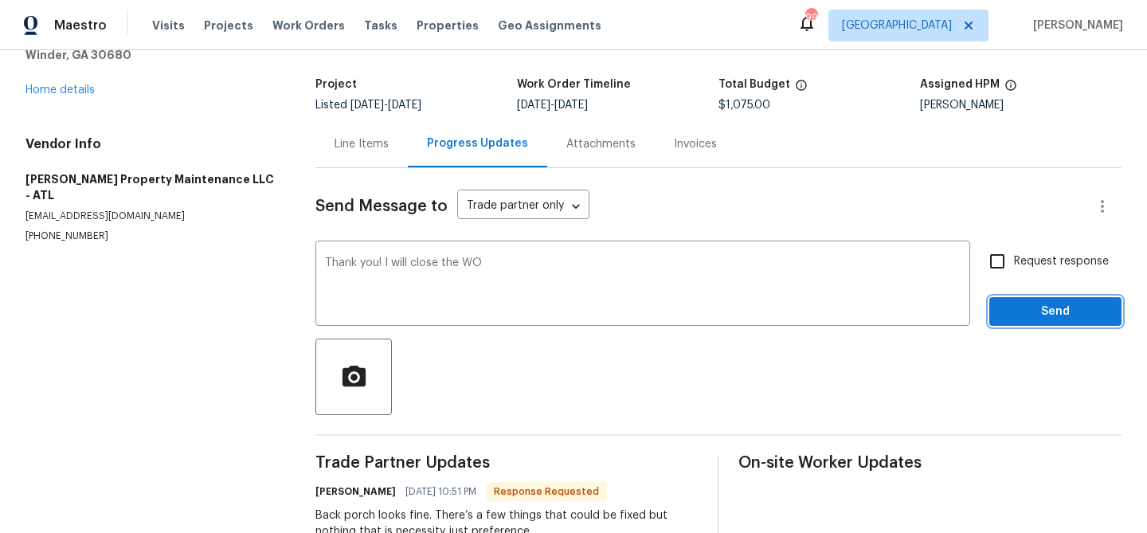
click at [1054, 319] on span "Send" at bounding box center [1055, 312] width 107 height 20
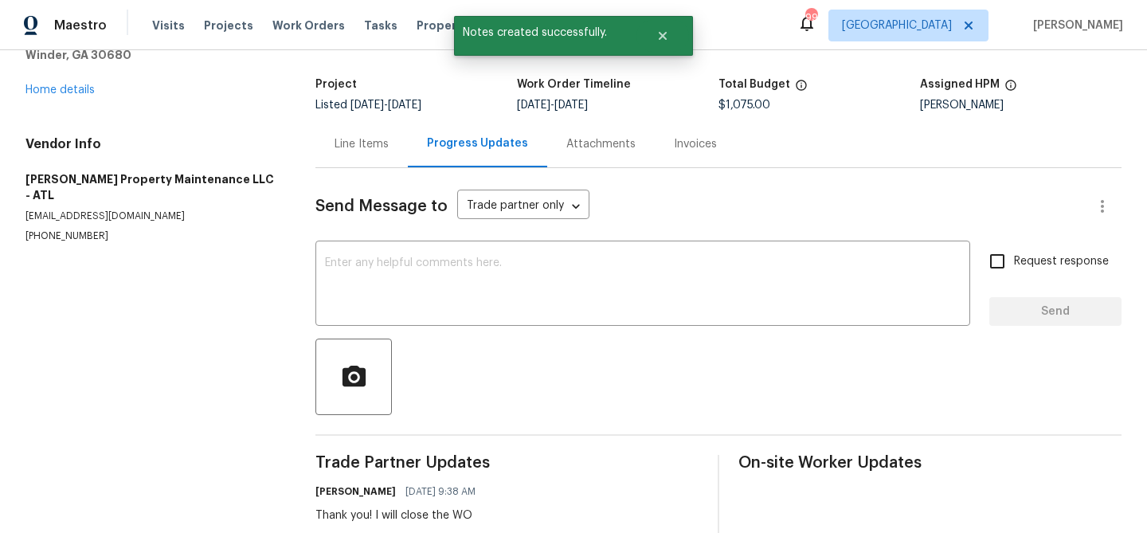
click at [345, 139] on div "Line Items" at bounding box center [362, 144] width 54 height 16
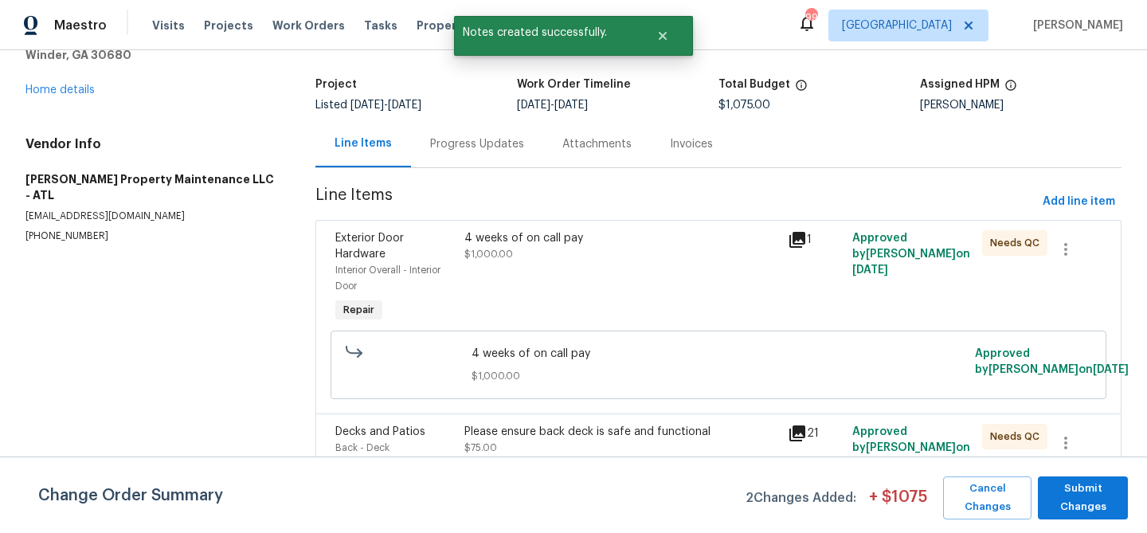
click at [566, 243] on div "4 weeks of on call pay" at bounding box center [621, 238] width 314 height 16
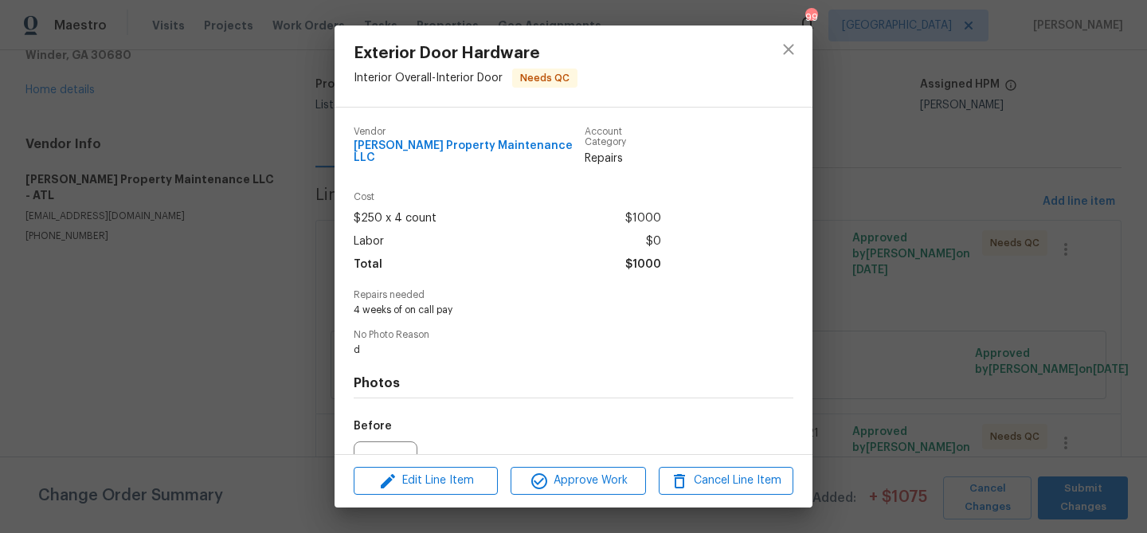
scroll to position [160, 0]
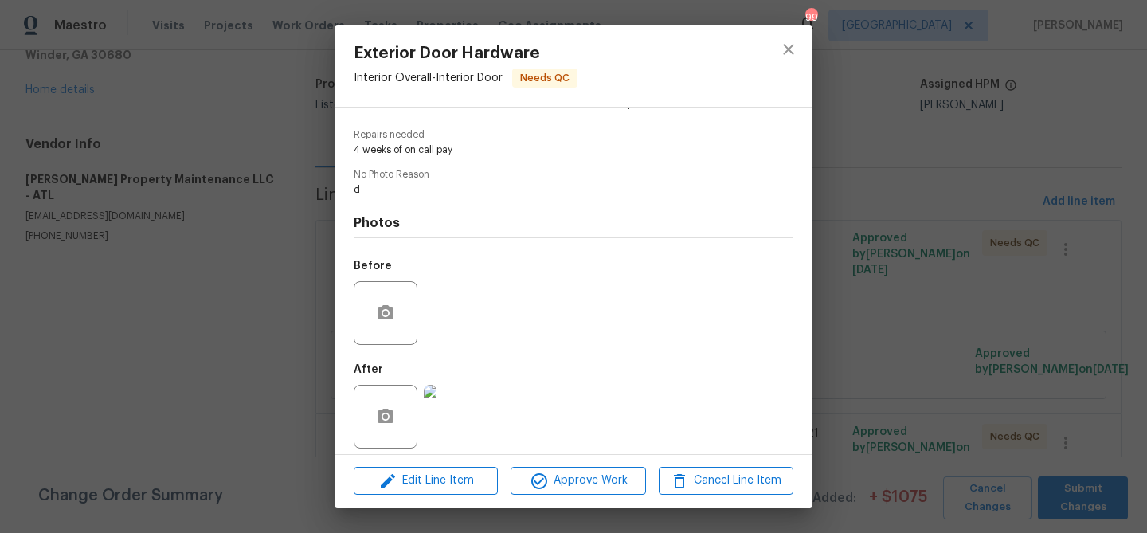
click at [453, 400] on img at bounding box center [456, 417] width 64 height 64
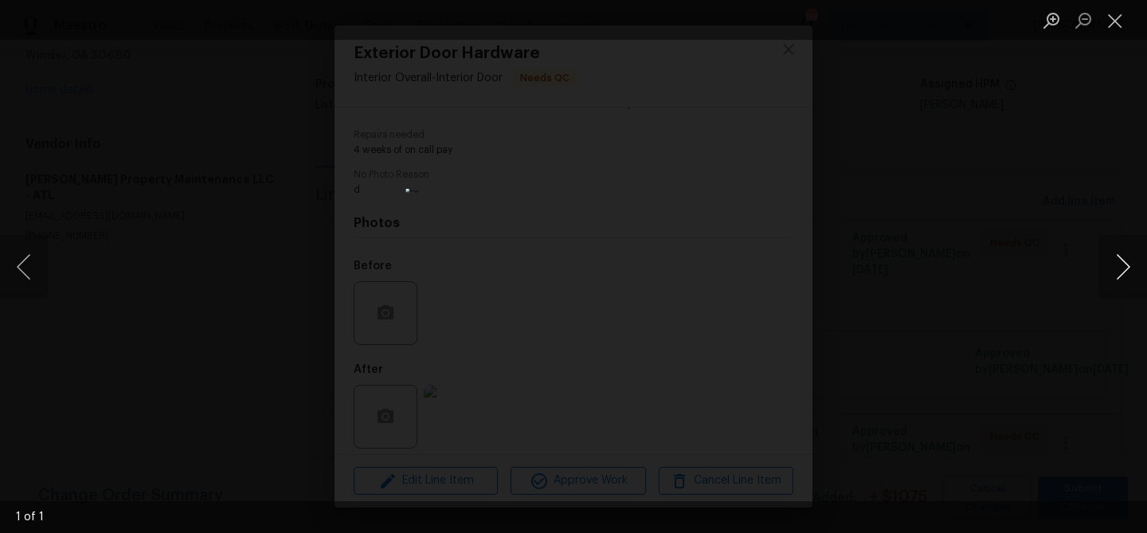
click at [1120, 264] on button "Next image" at bounding box center [1123, 267] width 48 height 64
click at [1114, 22] on button "Close lightbox" at bounding box center [1115, 20] width 32 height 28
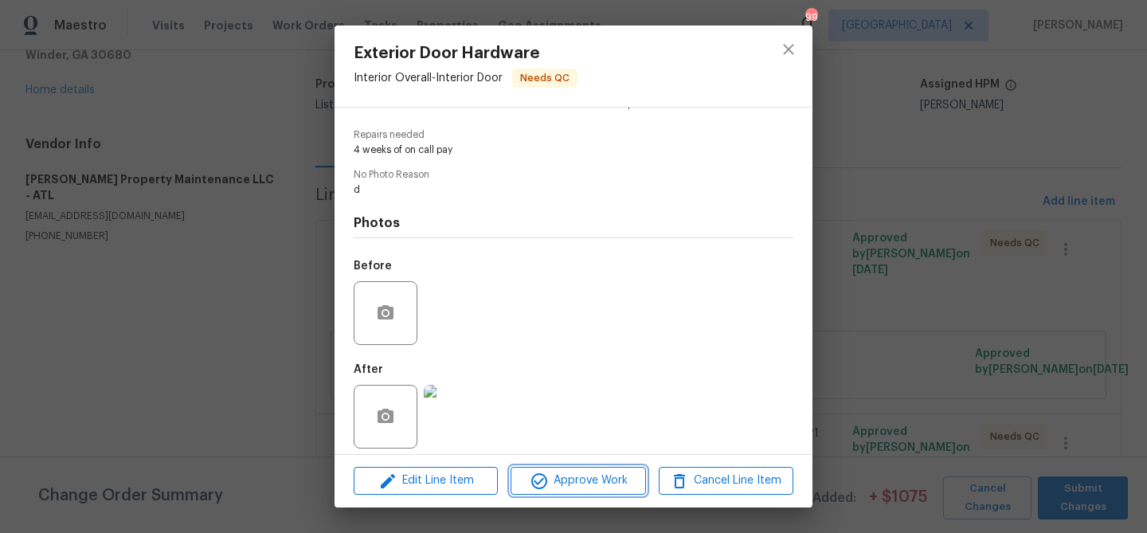
click at [602, 476] on span "Approve Work" at bounding box center [577, 481] width 125 height 20
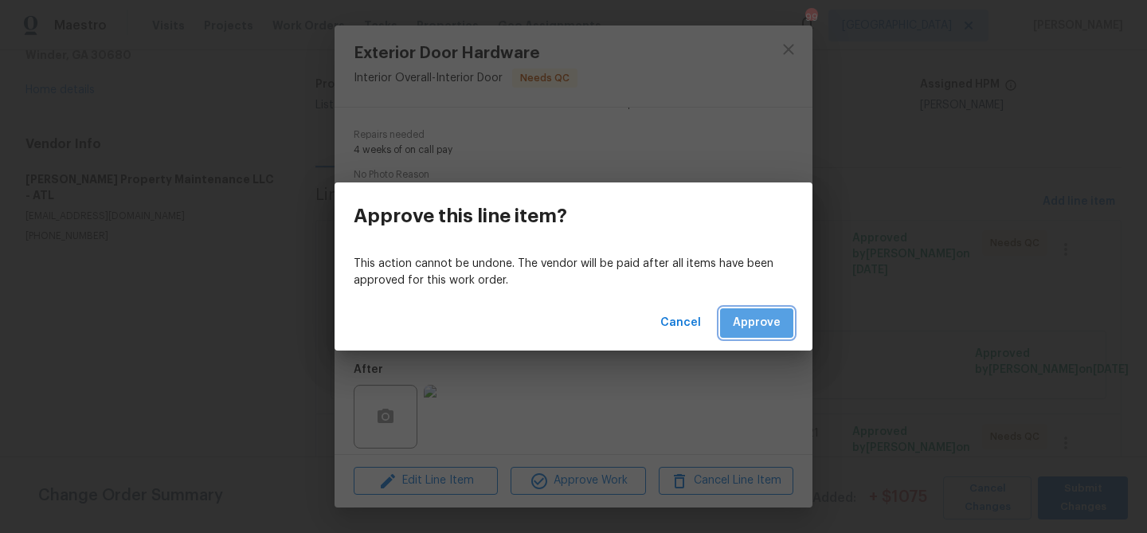
click at [754, 318] on span "Approve" at bounding box center [757, 323] width 48 height 20
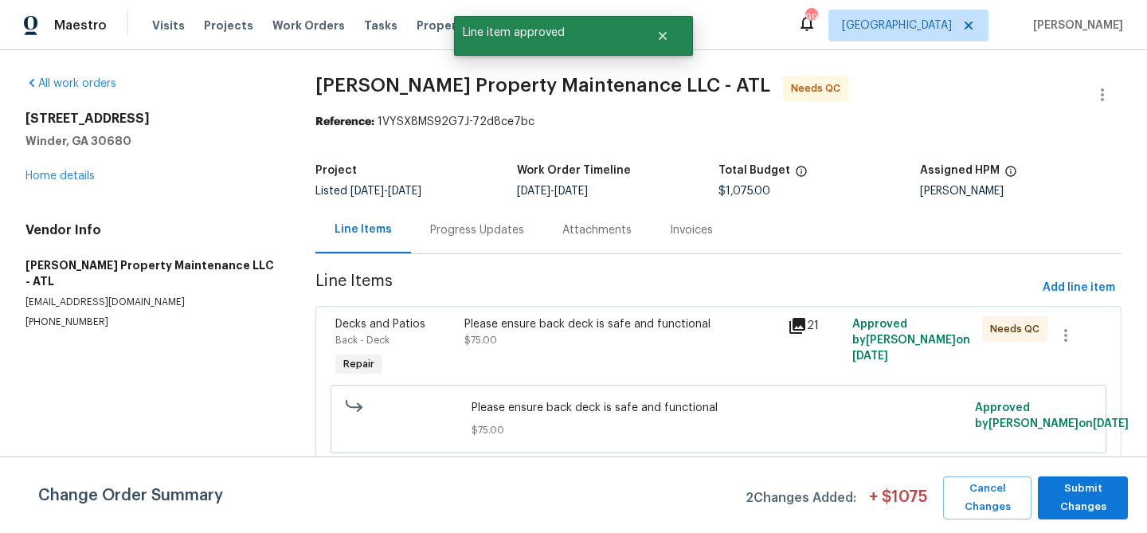
scroll to position [184, 0]
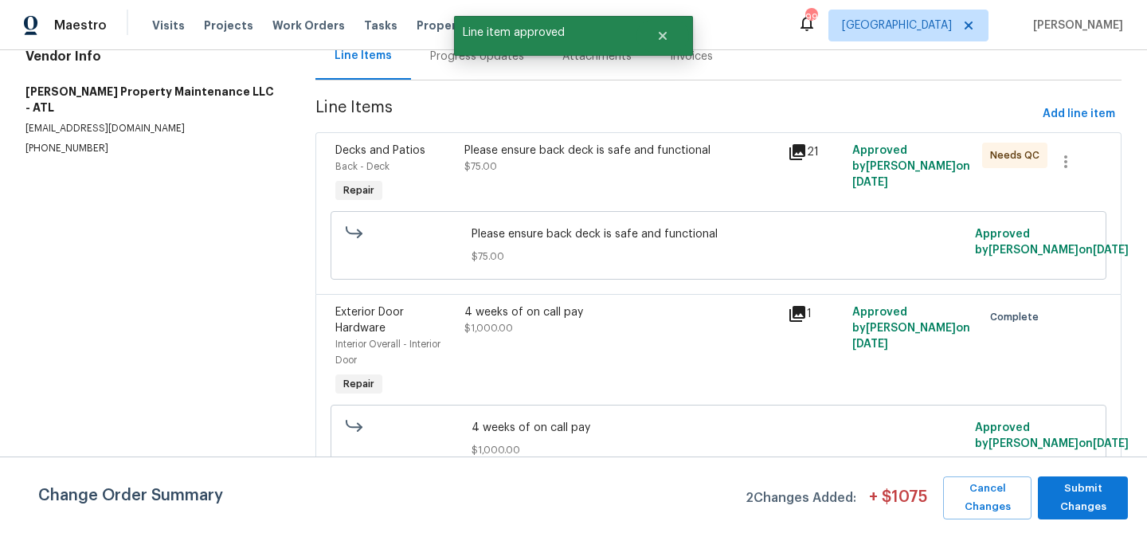
click at [606, 338] on div "4 weeks of on call pay $1,000.00" at bounding box center [621, 351] width 323 height 105
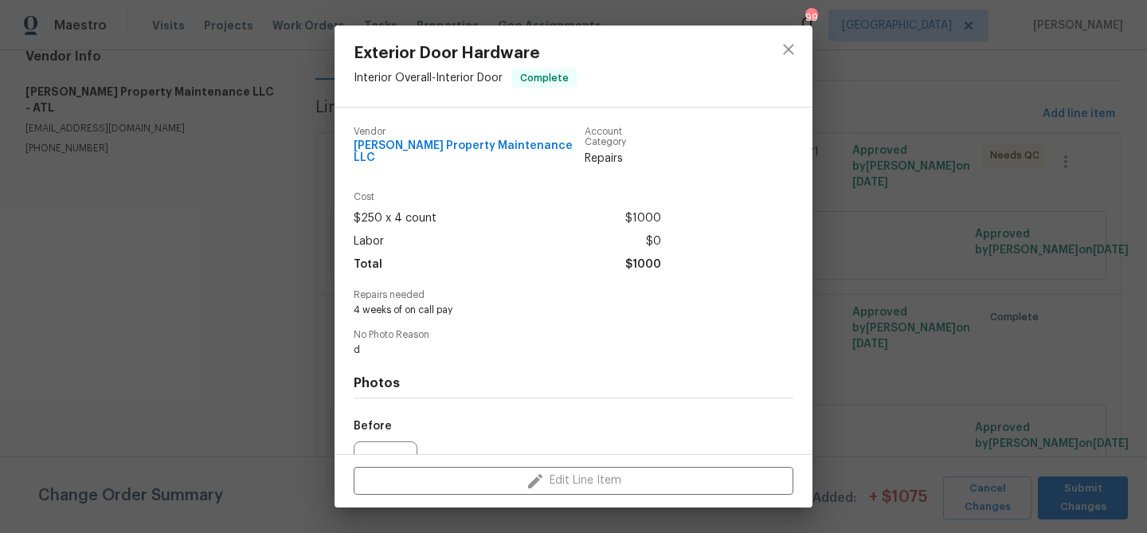
scroll to position [160, 0]
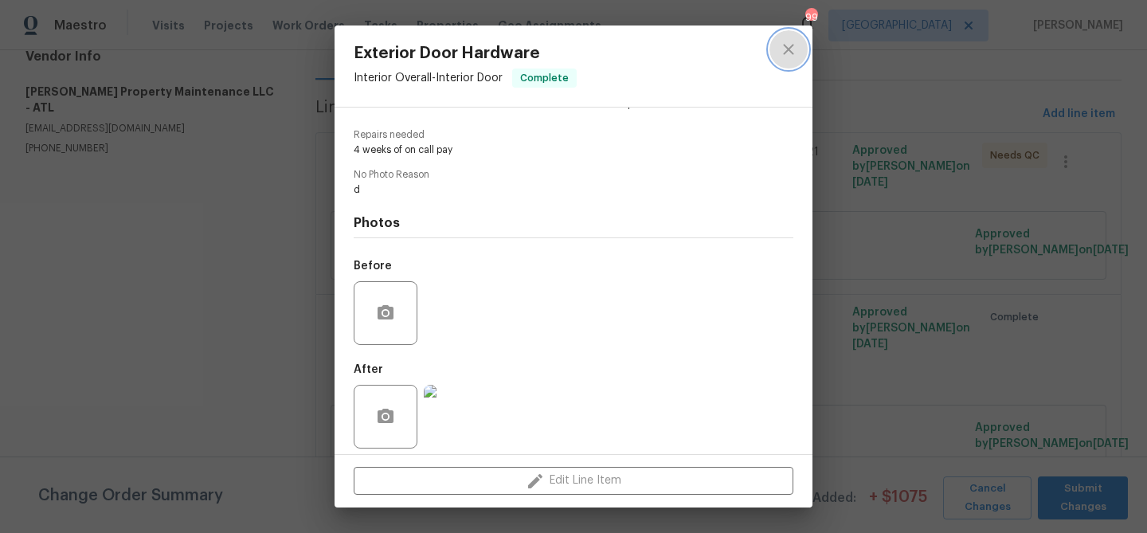
click at [789, 57] on icon "close" at bounding box center [788, 49] width 19 height 19
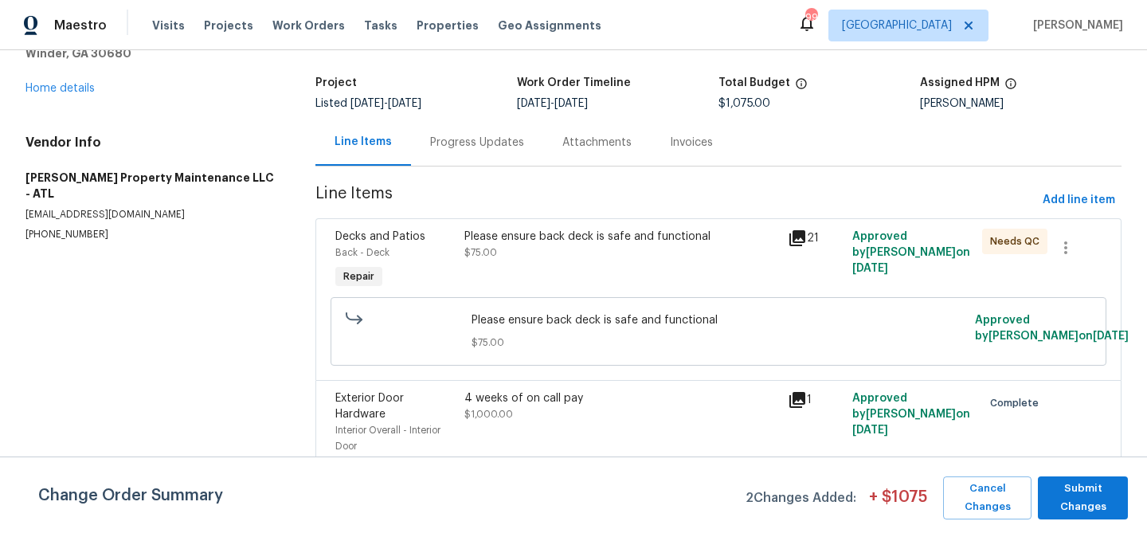
scroll to position [84, 0]
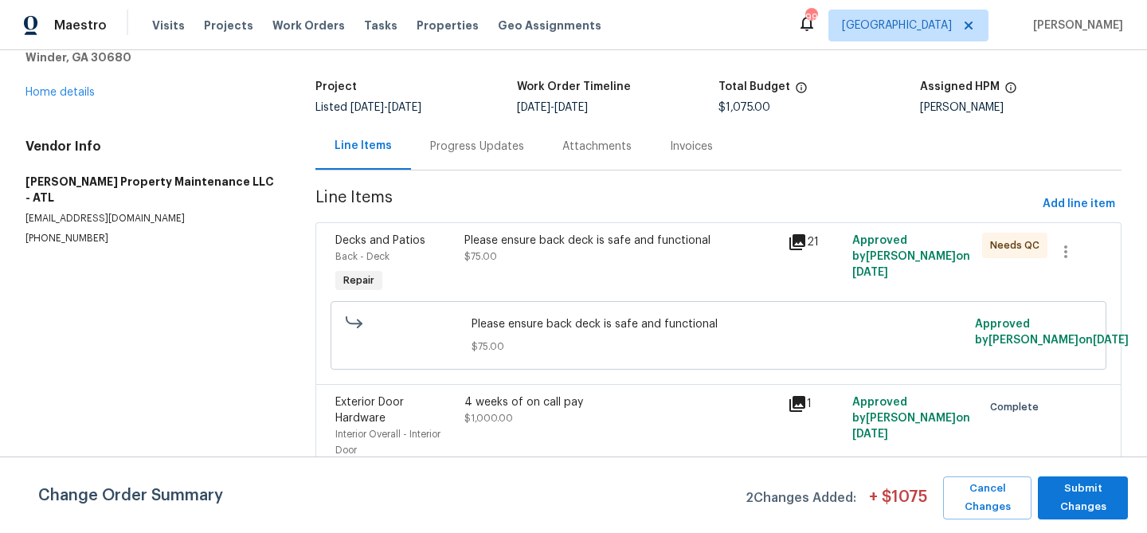
click at [636, 284] on div "Please ensure back deck is safe and functional $75.00" at bounding box center [621, 264] width 323 height 73
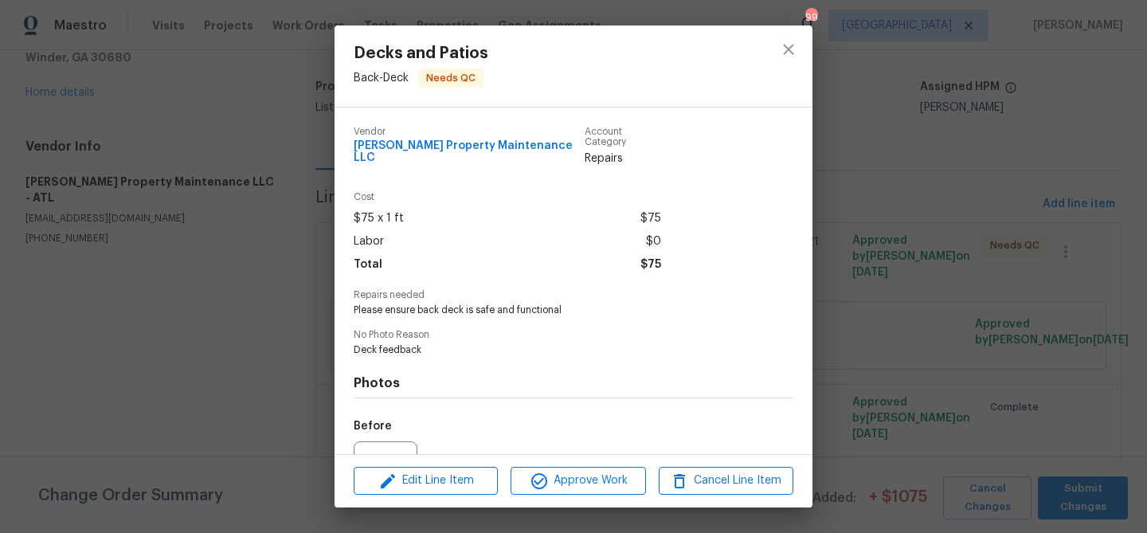
scroll to position [160, 0]
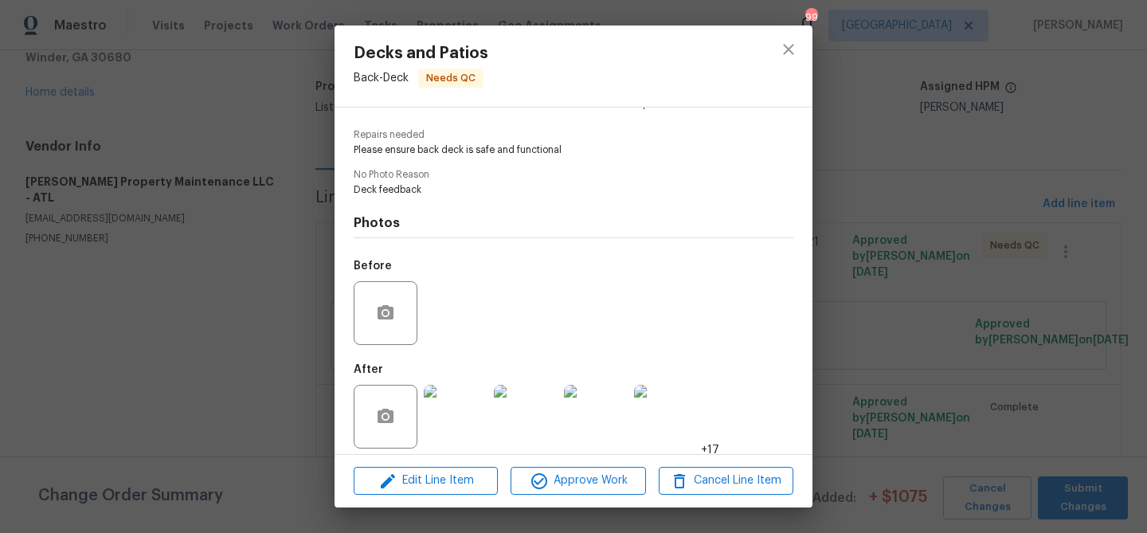
click at [456, 414] on img at bounding box center [456, 417] width 64 height 64
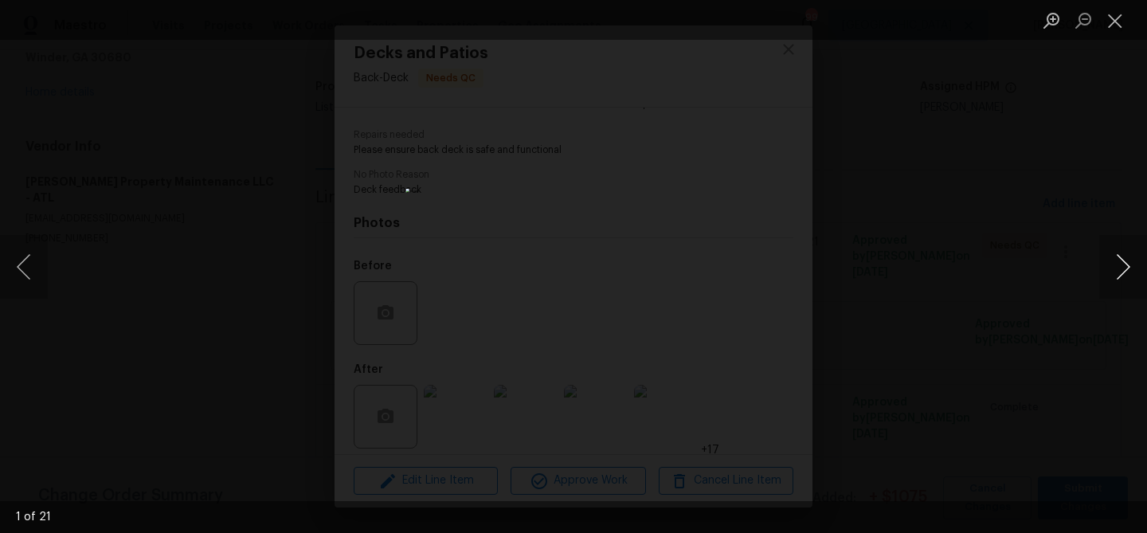
click at [1104, 258] on button "Next image" at bounding box center [1123, 267] width 48 height 64
click at [1118, 262] on button "Next image" at bounding box center [1123, 267] width 48 height 64
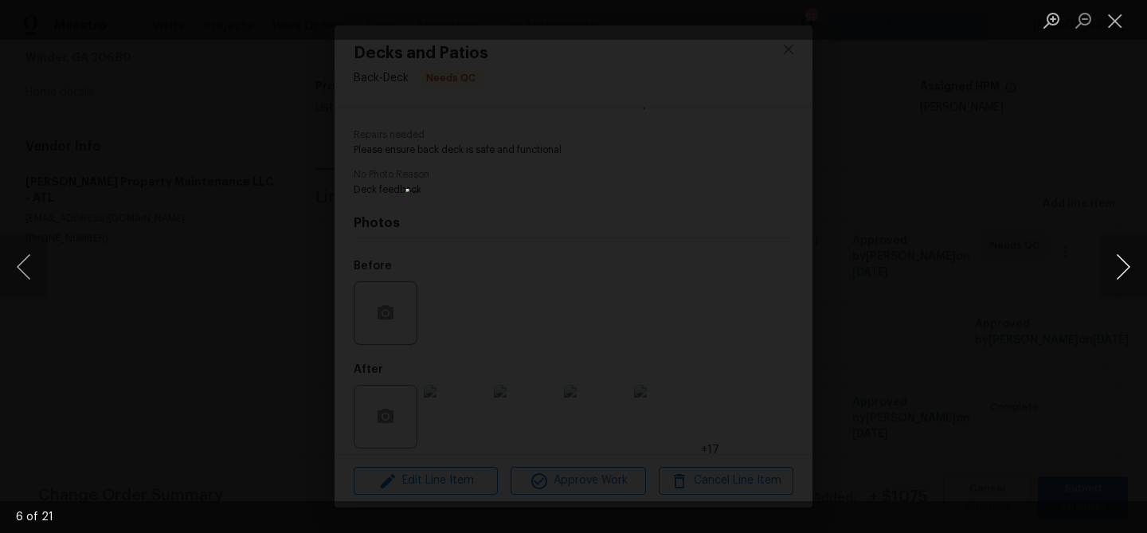
click at [1118, 262] on button "Next image" at bounding box center [1123, 267] width 48 height 64
click at [1115, 22] on button "Close lightbox" at bounding box center [1115, 20] width 32 height 28
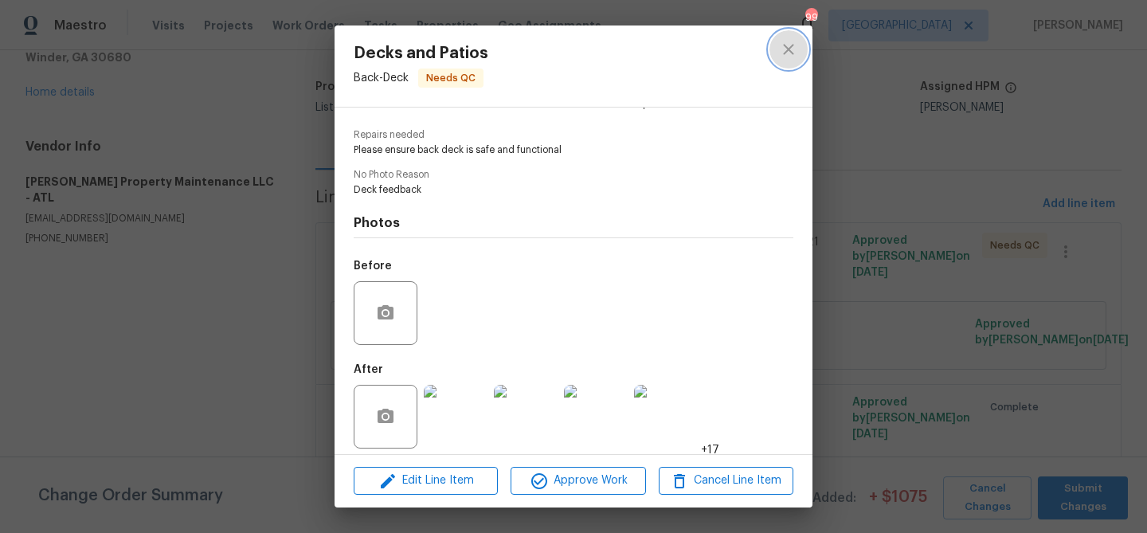
click at [786, 58] on icon "close" at bounding box center [788, 49] width 19 height 19
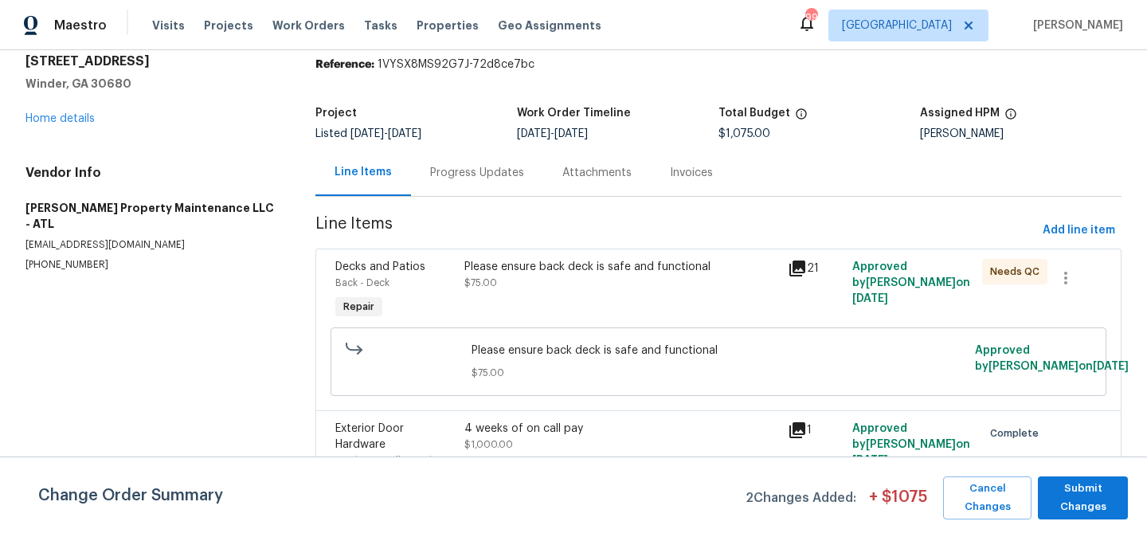
scroll to position [55, 0]
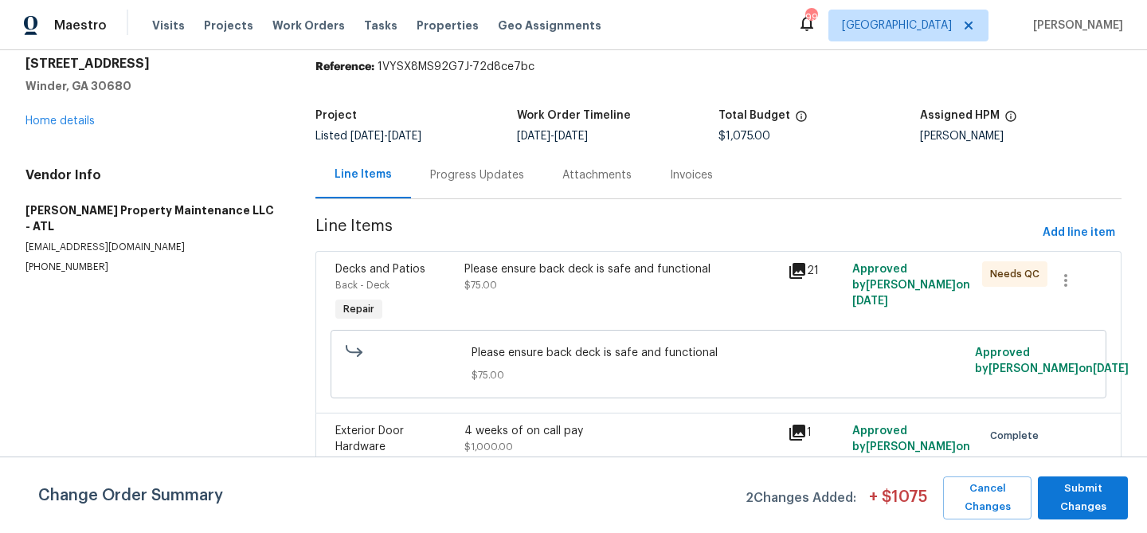
click at [589, 295] on div "Please ensure back deck is safe and functional $75.00" at bounding box center [621, 292] width 323 height 73
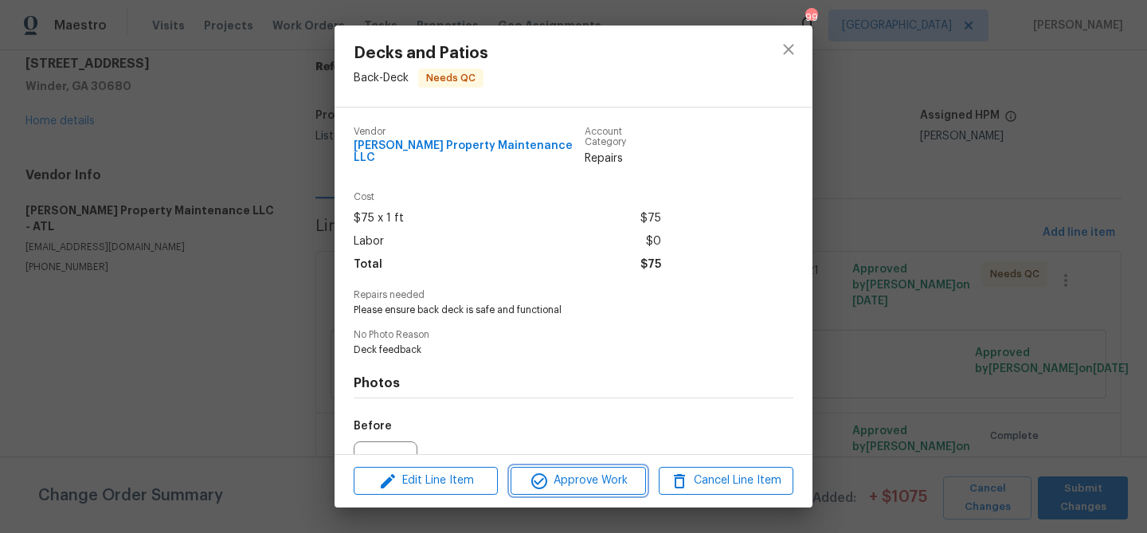
click at [562, 481] on span "Approve Work" at bounding box center [577, 481] width 125 height 20
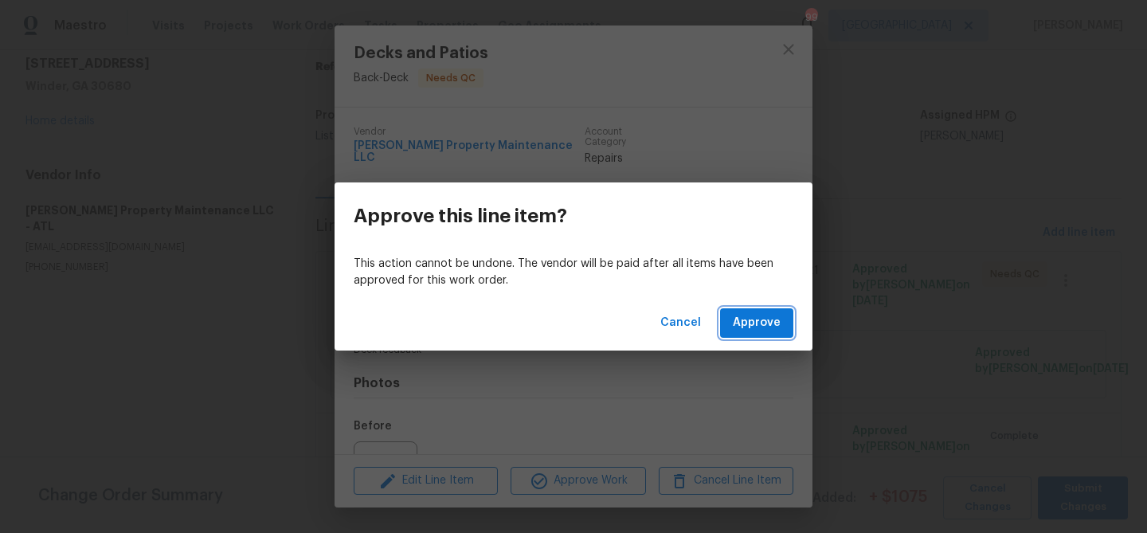
click at [732, 327] on button "Approve" at bounding box center [756, 322] width 73 height 29
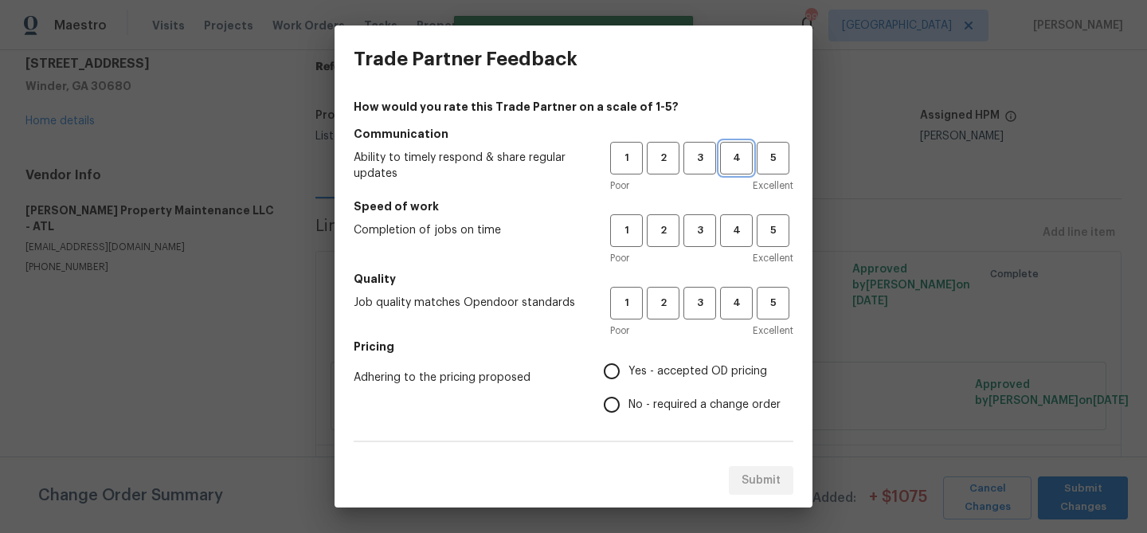
click at [740, 164] on span "4" at bounding box center [736, 158] width 29 height 18
click at [735, 216] on button "4" at bounding box center [736, 230] width 33 height 33
click at [738, 300] on span "4" at bounding box center [736, 303] width 29 height 18
click at [703, 372] on span "Yes - accepted OD pricing" at bounding box center [697, 371] width 139 height 17
click at [628, 372] on input "Yes - accepted OD pricing" at bounding box center [611, 370] width 33 height 33
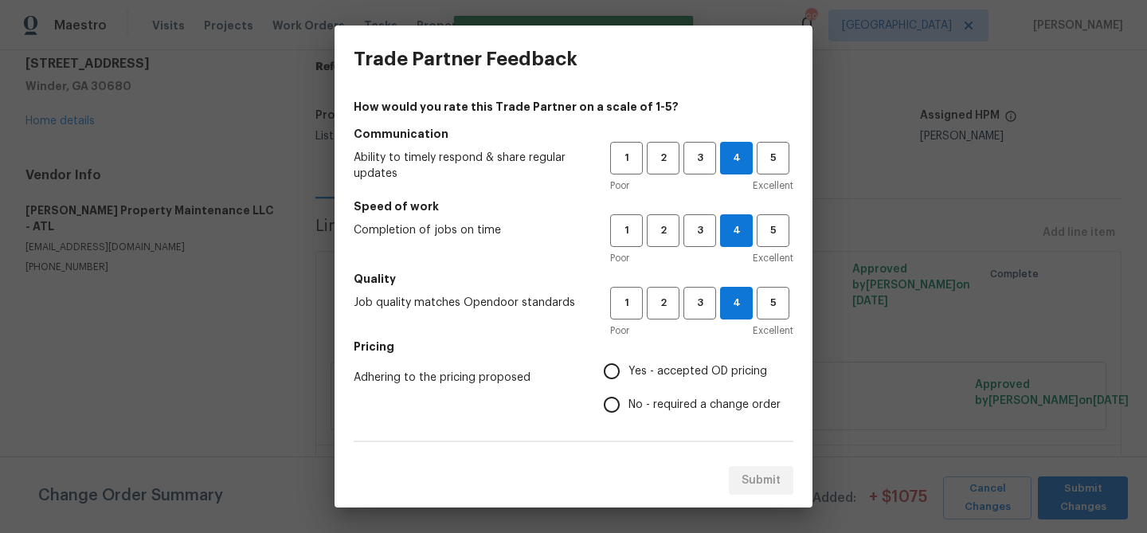
radio input "true"
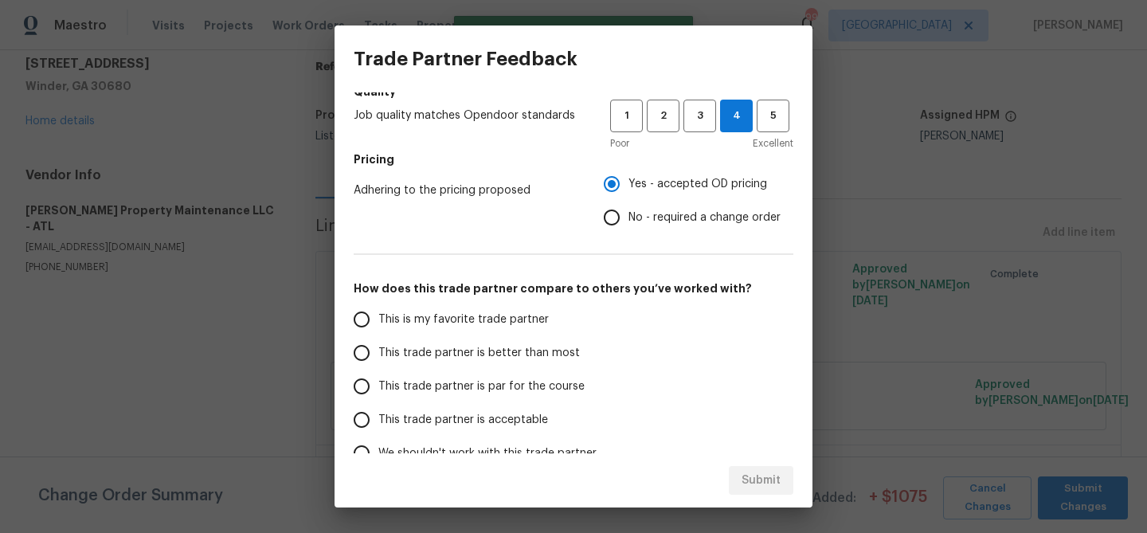
scroll to position [276, 0]
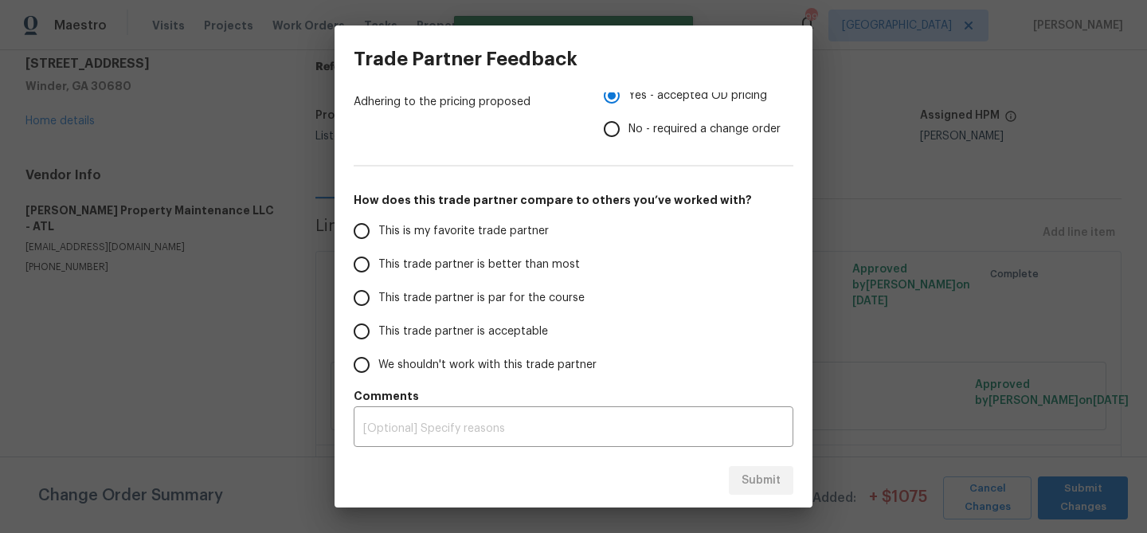
click at [539, 260] on span "This trade partner is better than most" at bounding box center [479, 264] width 202 height 17
click at [378, 260] on input "This trade partner is better than most" at bounding box center [361, 264] width 33 height 33
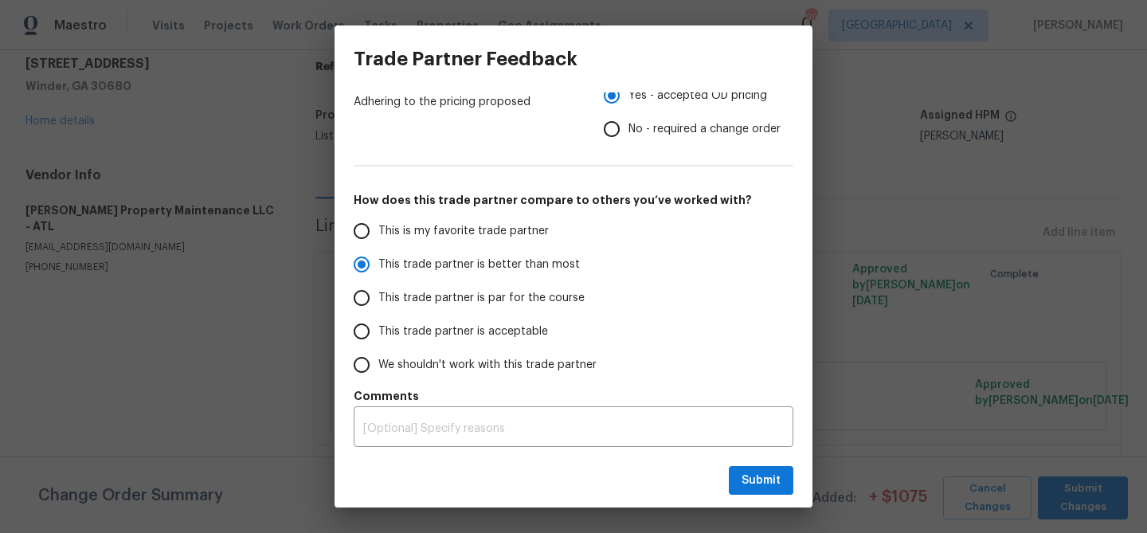
click at [727, 480] on div "Submit" at bounding box center [574, 480] width 478 height 55
click at [769, 481] on span "Submit" at bounding box center [761, 481] width 39 height 20
radio input "true"
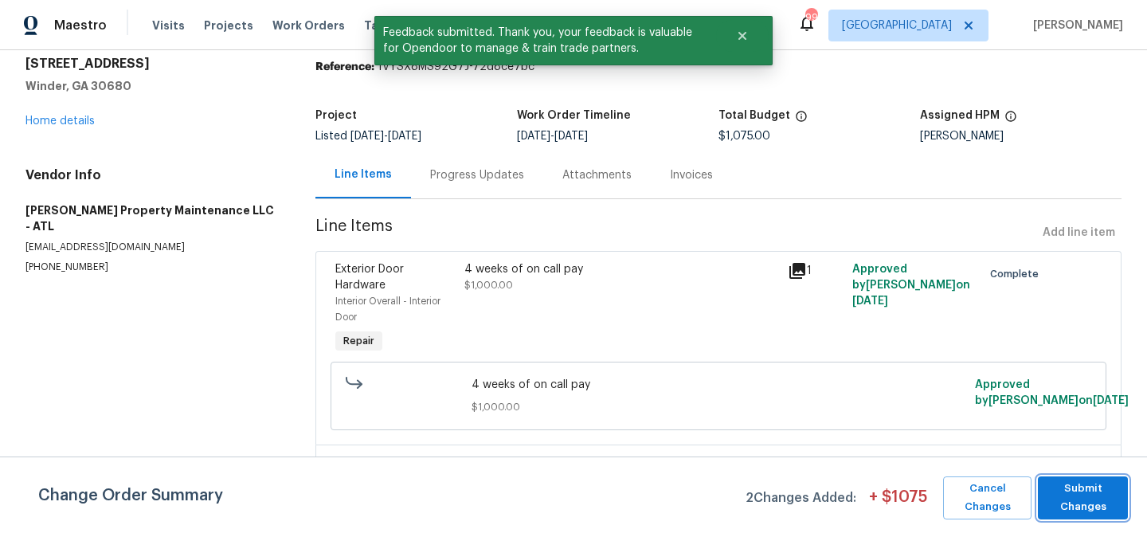
click at [1068, 505] on span "Submit Changes" at bounding box center [1083, 498] width 74 height 37
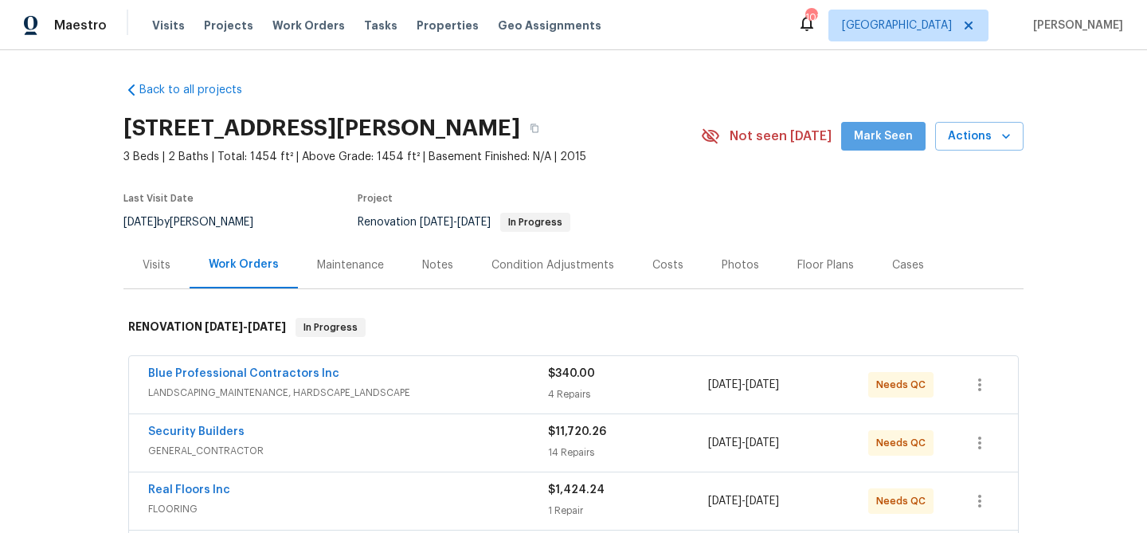
click at [893, 138] on span "Mark Seen" at bounding box center [883, 137] width 59 height 20
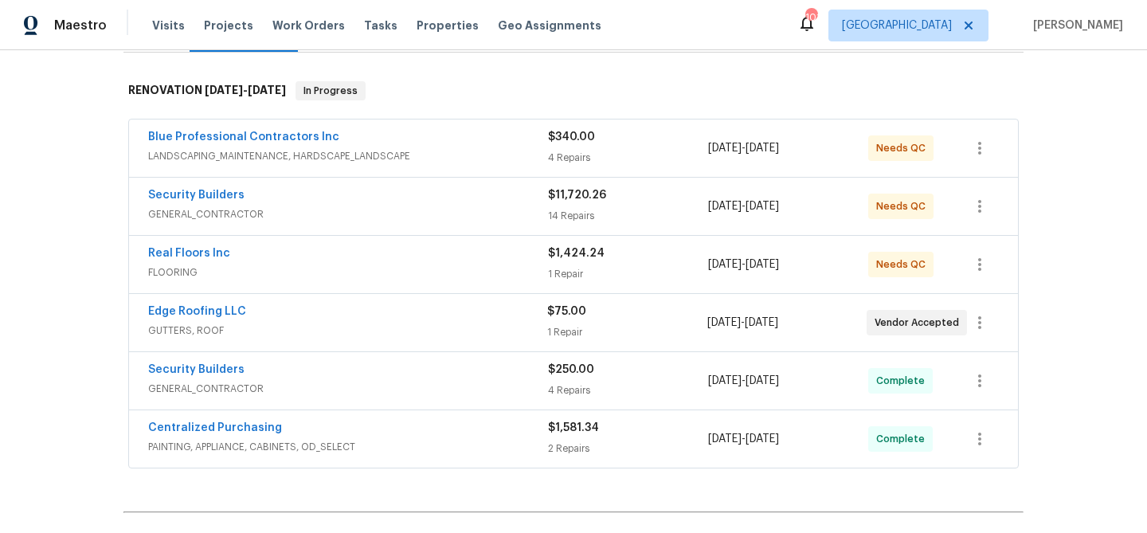
scroll to position [284, 0]
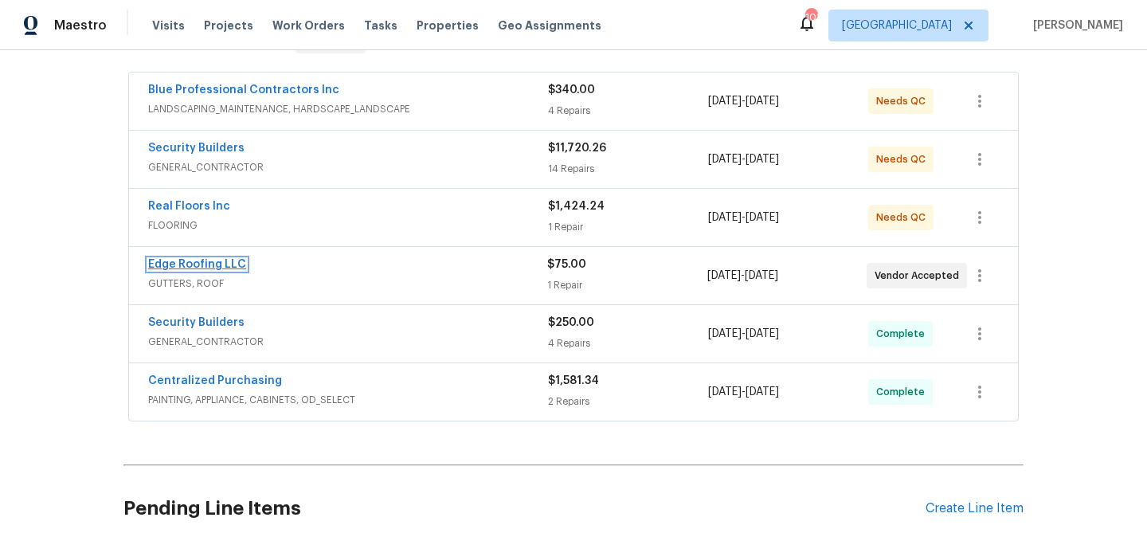
click at [186, 260] on link "Edge Roofing LLC" at bounding box center [197, 264] width 98 height 11
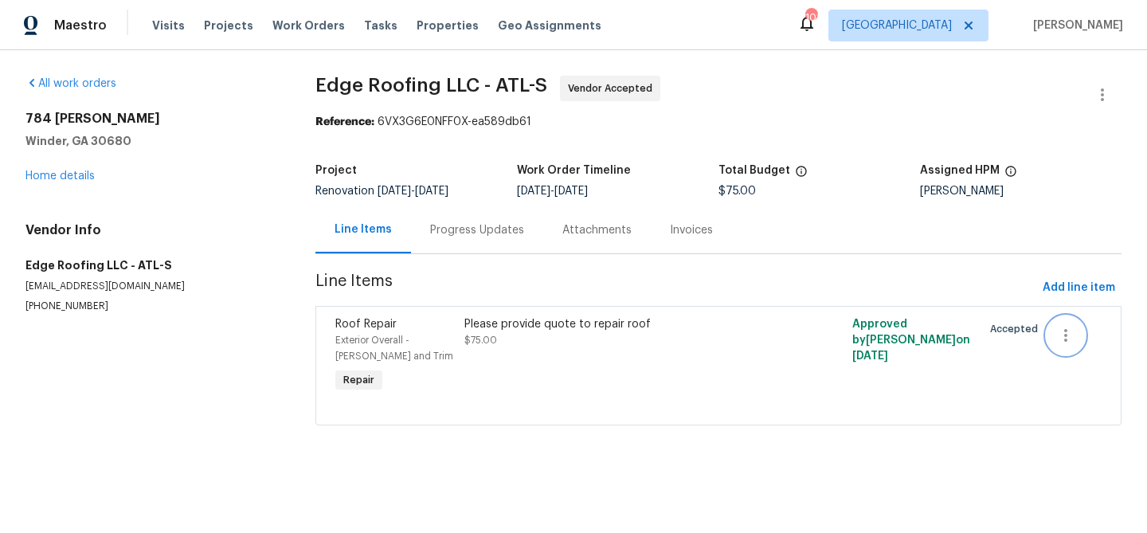
click at [1075, 337] on button "button" at bounding box center [1066, 335] width 38 height 38
click at [1075, 337] on li "Cancel" at bounding box center [1077, 336] width 61 height 26
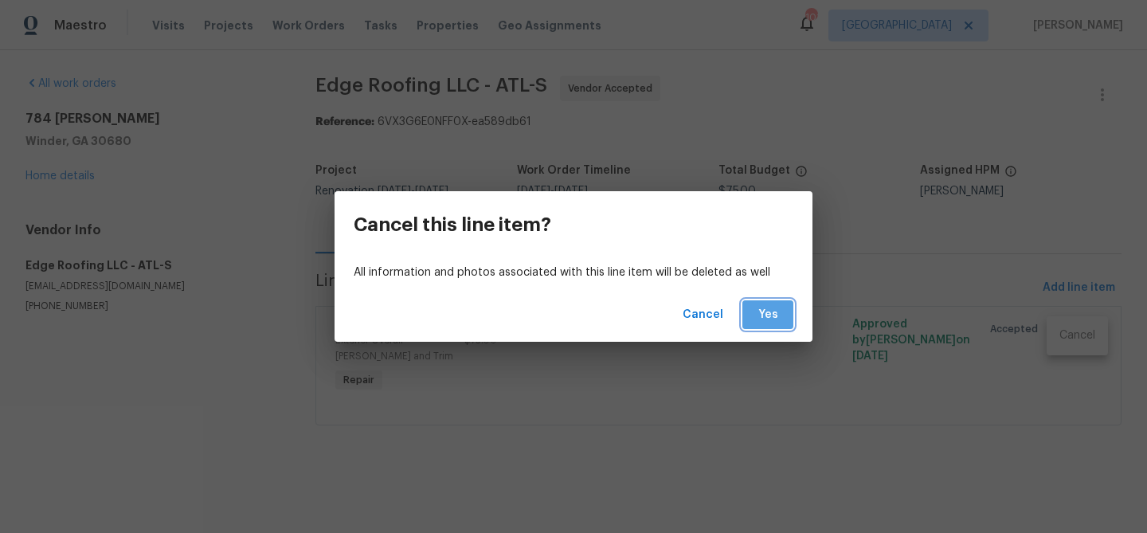
click at [782, 314] on button "Yes" at bounding box center [767, 314] width 51 height 29
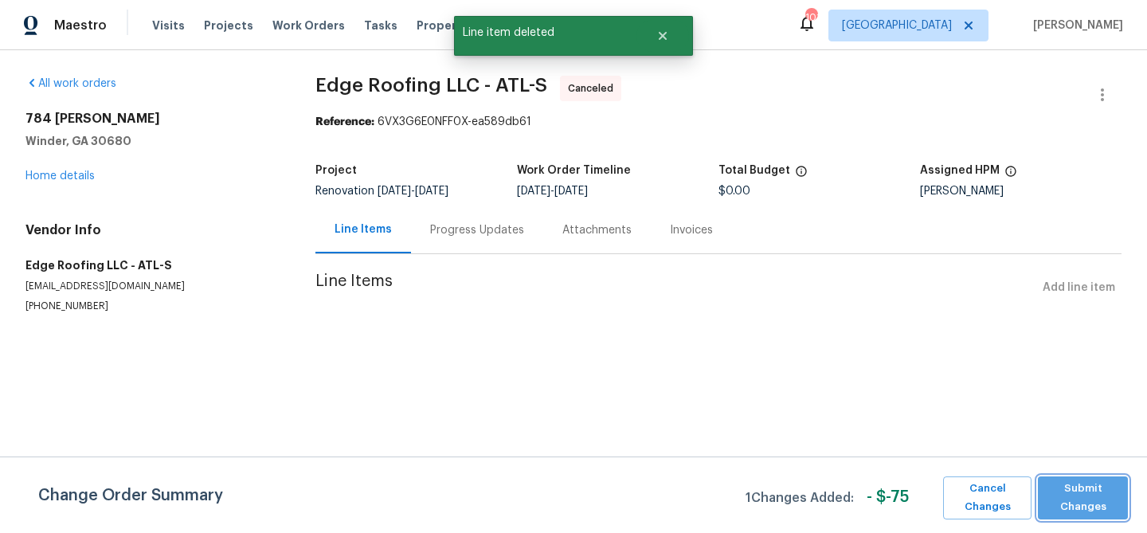
click at [1056, 493] on span "Submit Changes" at bounding box center [1083, 498] width 74 height 37
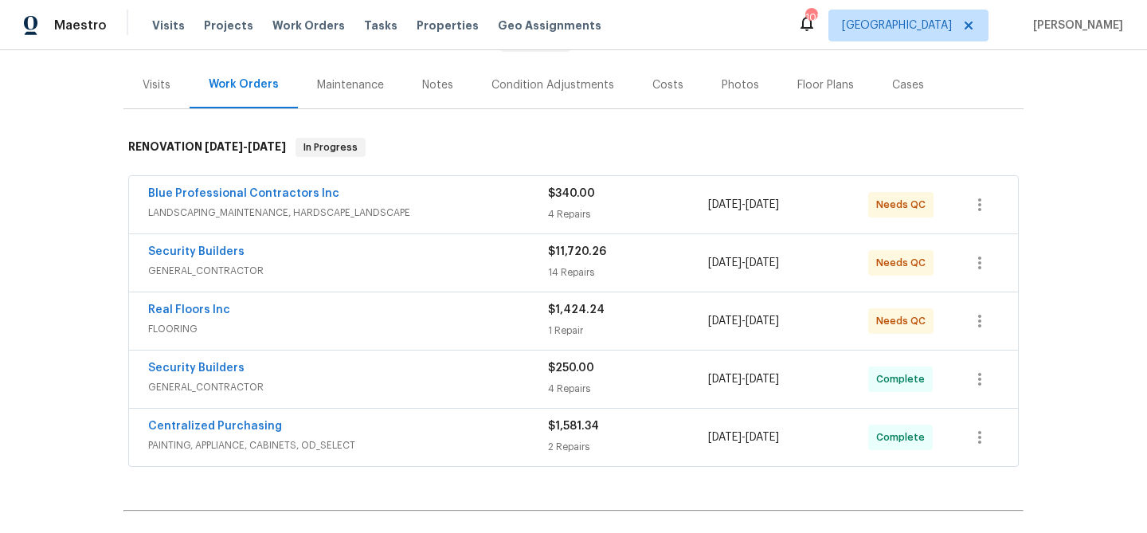
scroll to position [264, 0]
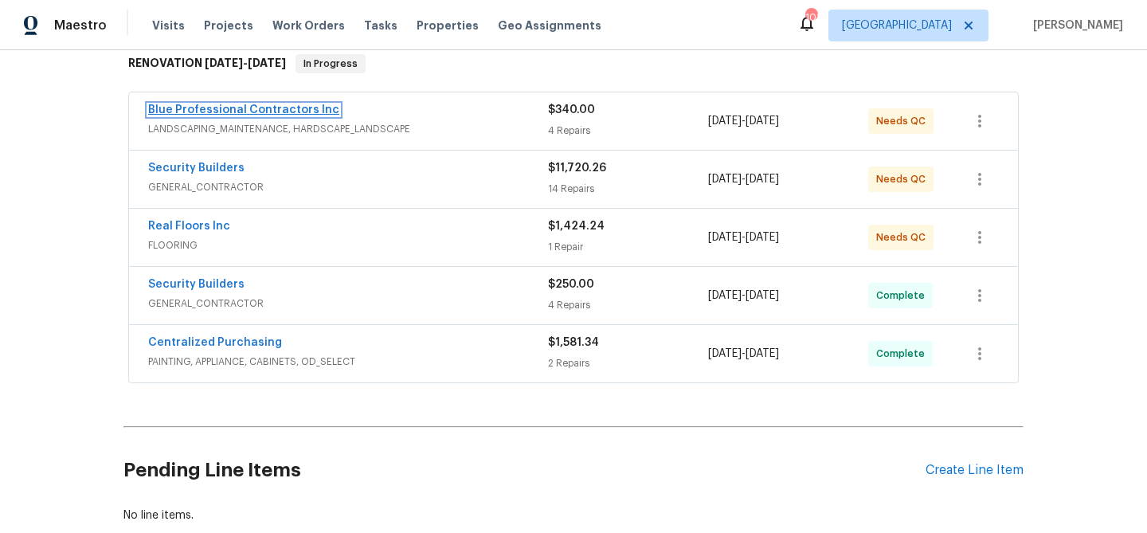
click at [241, 110] on link "Blue Professional Contractors Inc" at bounding box center [243, 109] width 191 height 11
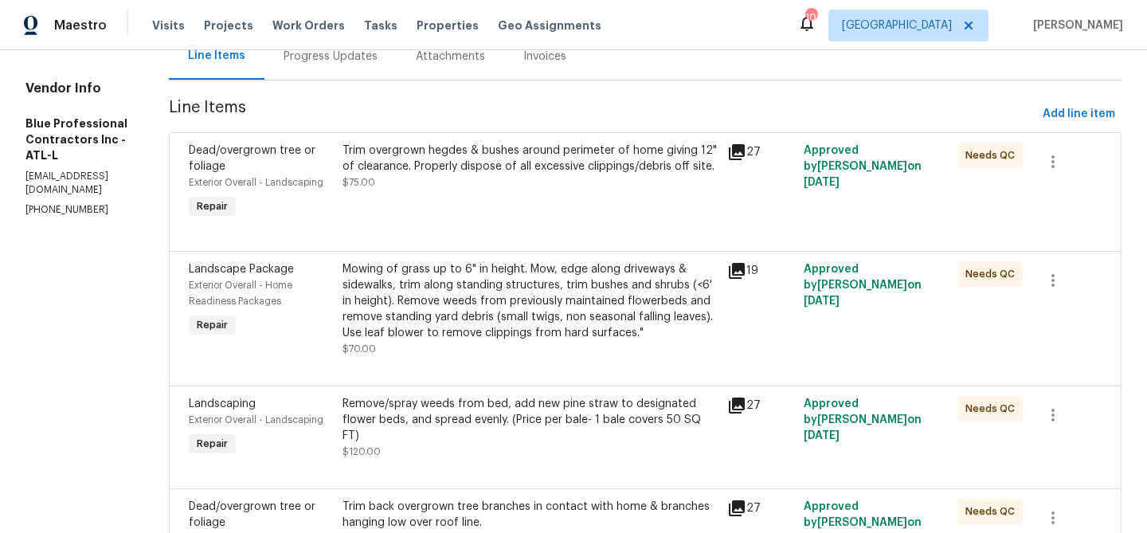
scroll to position [174, 0]
click at [531, 174] on div "Trim overgrown hegdes & bushes around perimeter of home giving 12" of clearance…" at bounding box center [530, 159] width 375 height 32
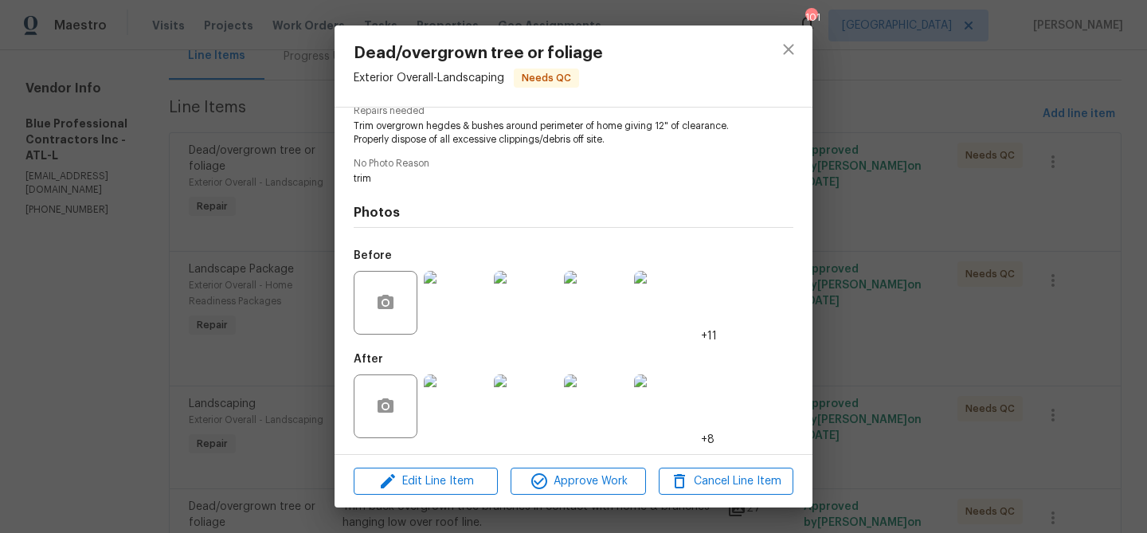
click at [449, 379] on img at bounding box center [456, 406] width 64 height 64
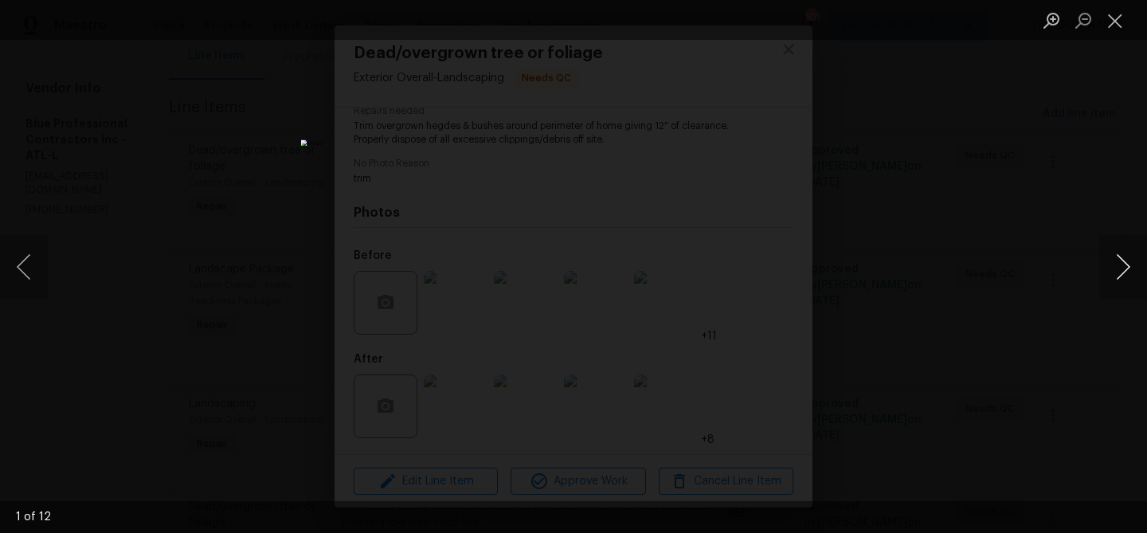
click at [1109, 268] on button "Next image" at bounding box center [1123, 267] width 48 height 64
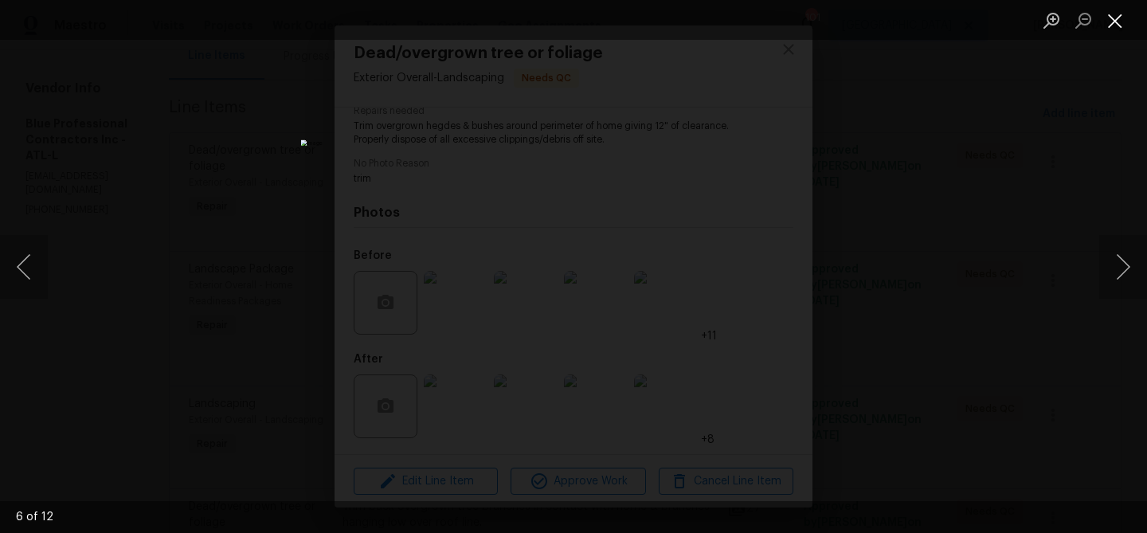
click at [1114, 18] on button "Close lightbox" at bounding box center [1115, 20] width 32 height 28
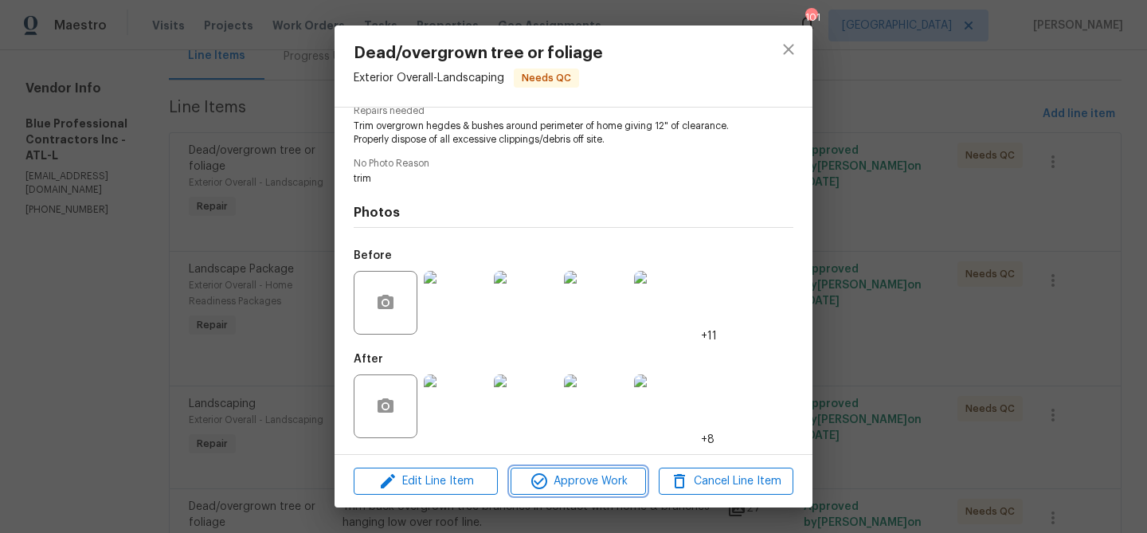
click at [621, 476] on span "Approve Work" at bounding box center [577, 482] width 125 height 20
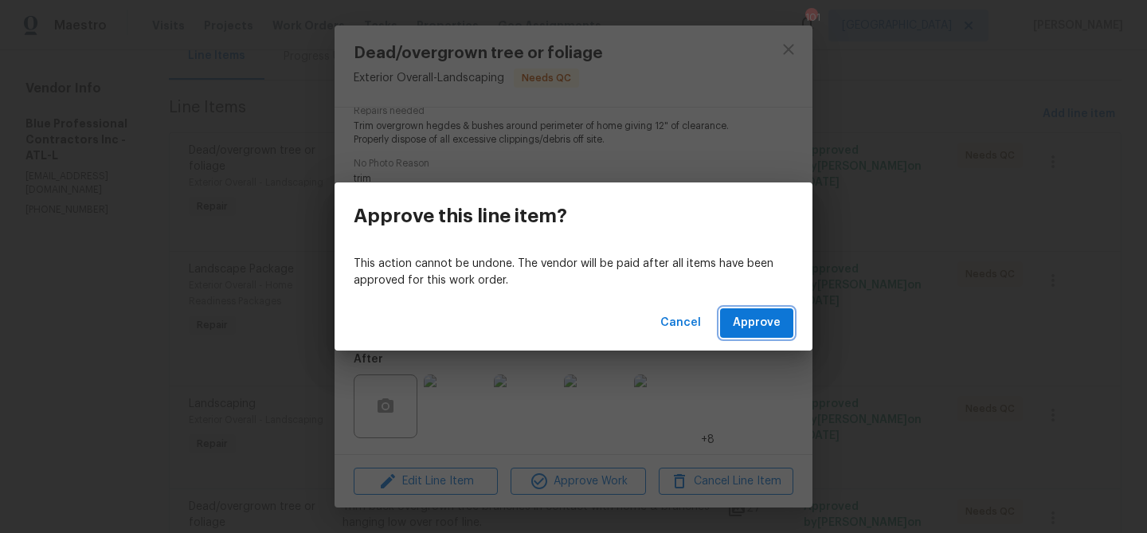
click at [757, 330] on span "Approve" at bounding box center [757, 323] width 48 height 20
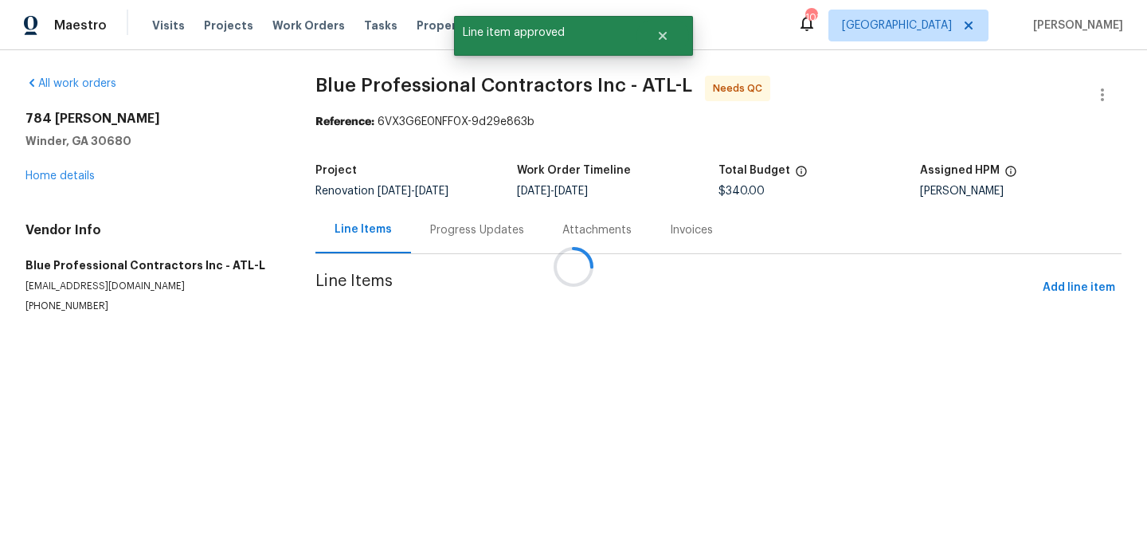
scroll to position [0, 0]
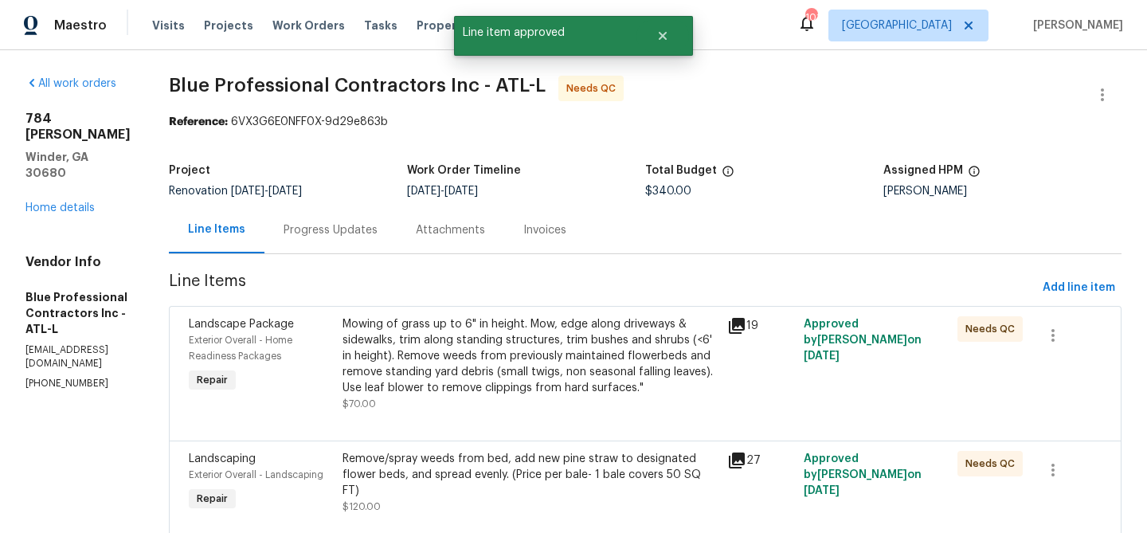
click at [594, 374] on div "Mowing of grass up to 6" in height. Mow, edge along driveways & sidewalks, trim…" at bounding box center [530, 356] width 375 height 80
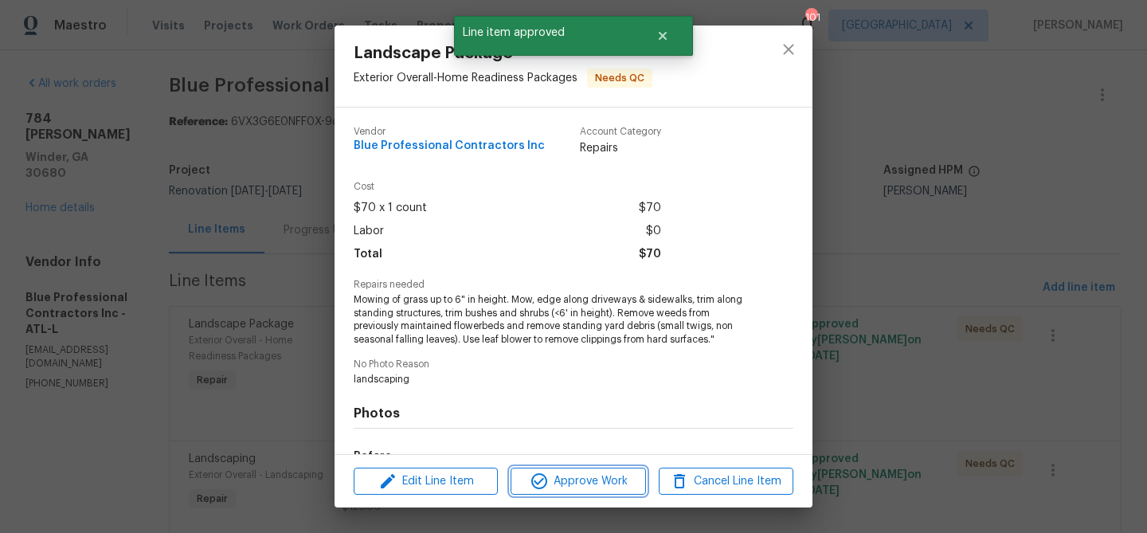
click at [583, 483] on span "Approve Work" at bounding box center [577, 482] width 125 height 20
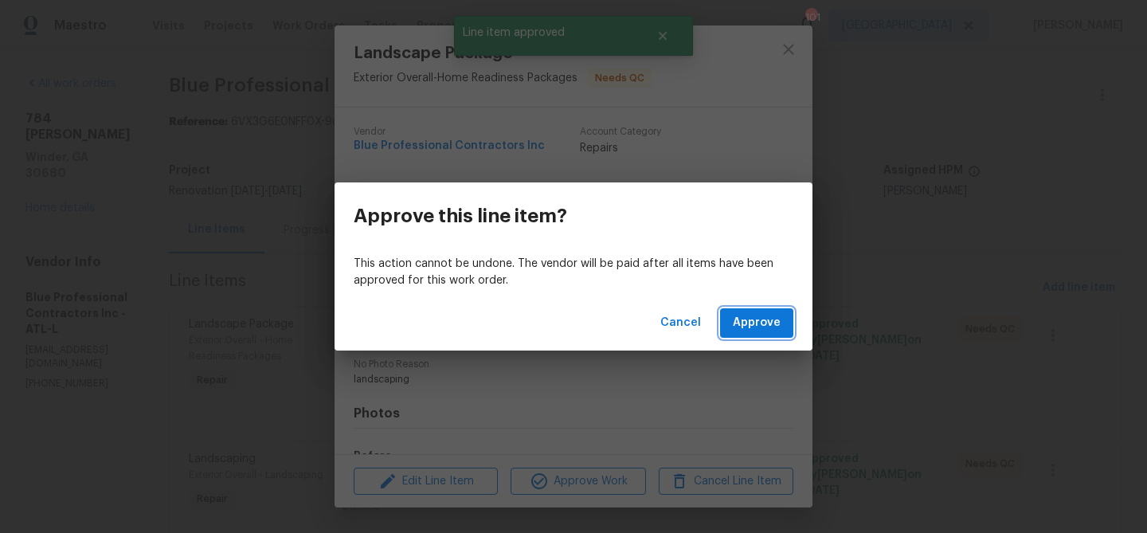
click at [751, 327] on span "Approve" at bounding box center [757, 323] width 48 height 20
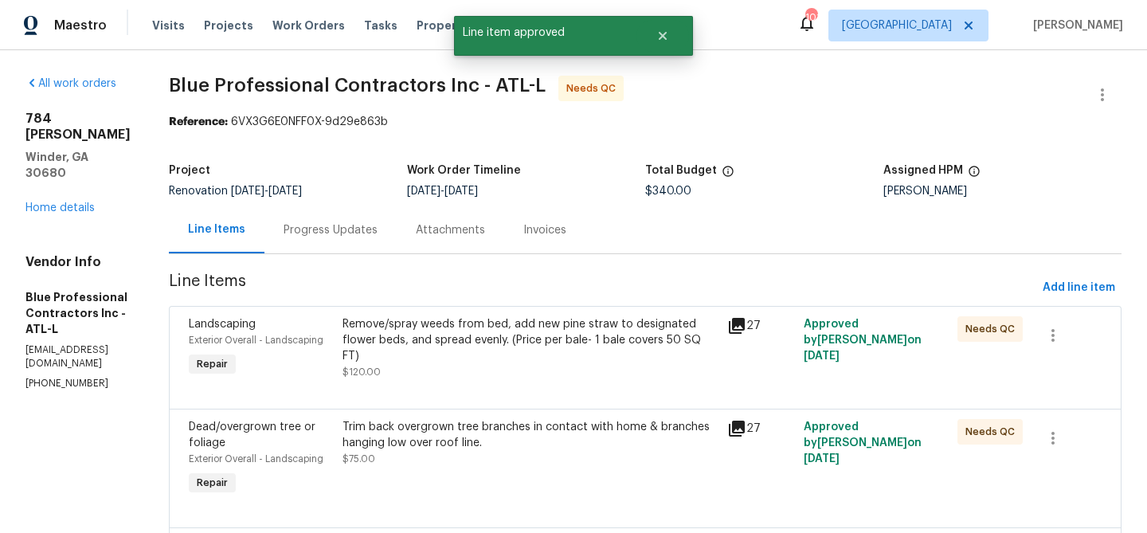
click at [563, 358] on div "Remove/spray weeds from bed, add new pine straw to designated flower beds, and …" at bounding box center [530, 340] width 375 height 48
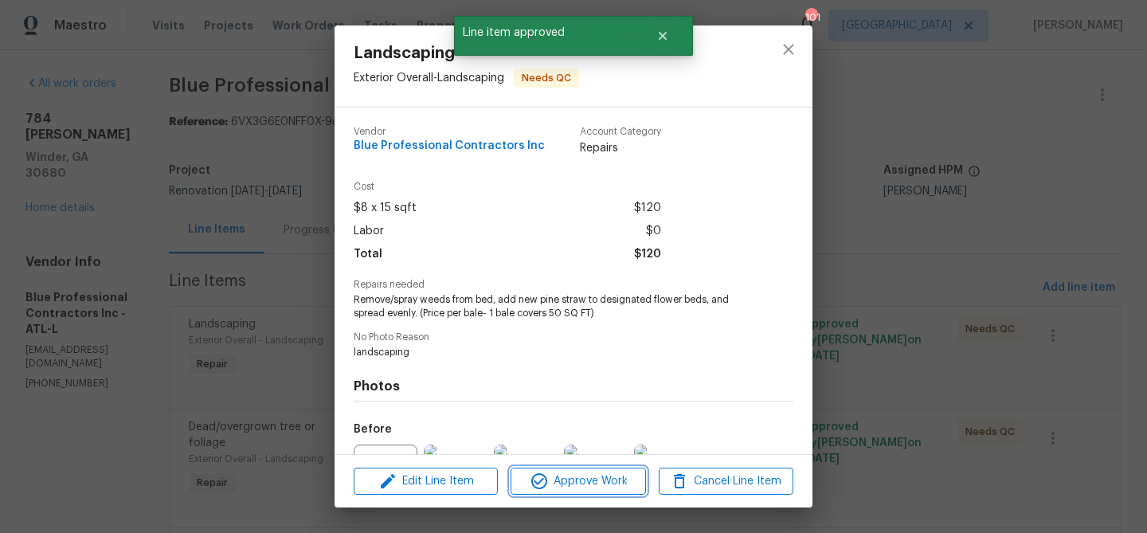
click at [558, 480] on span "Approve Work" at bounding box center [577, 482] width 125 height 20
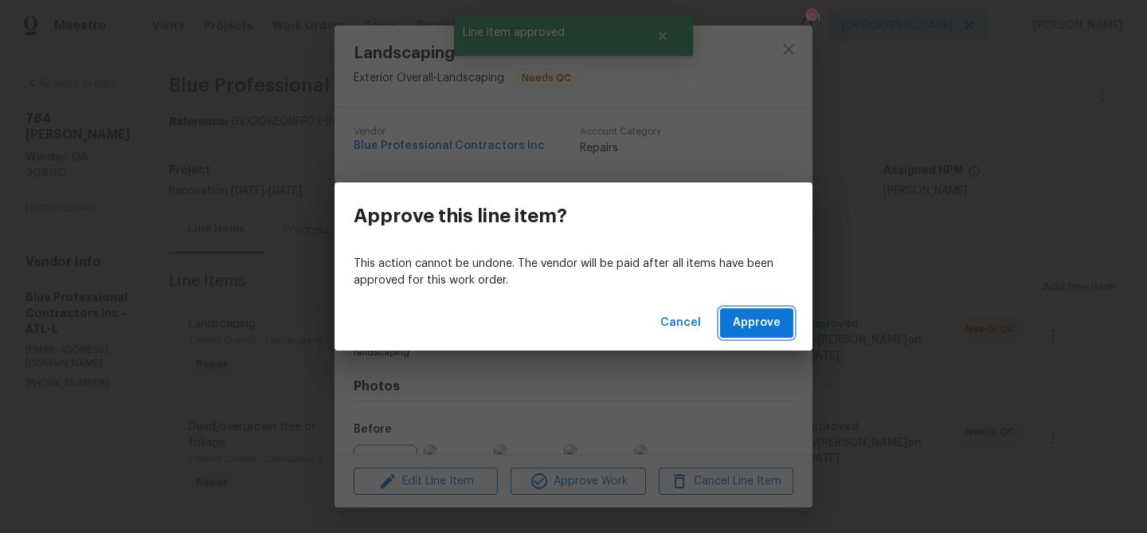
click at [758, 324] on span "Approve" at bounding box center [757, 323] width 48 height 20
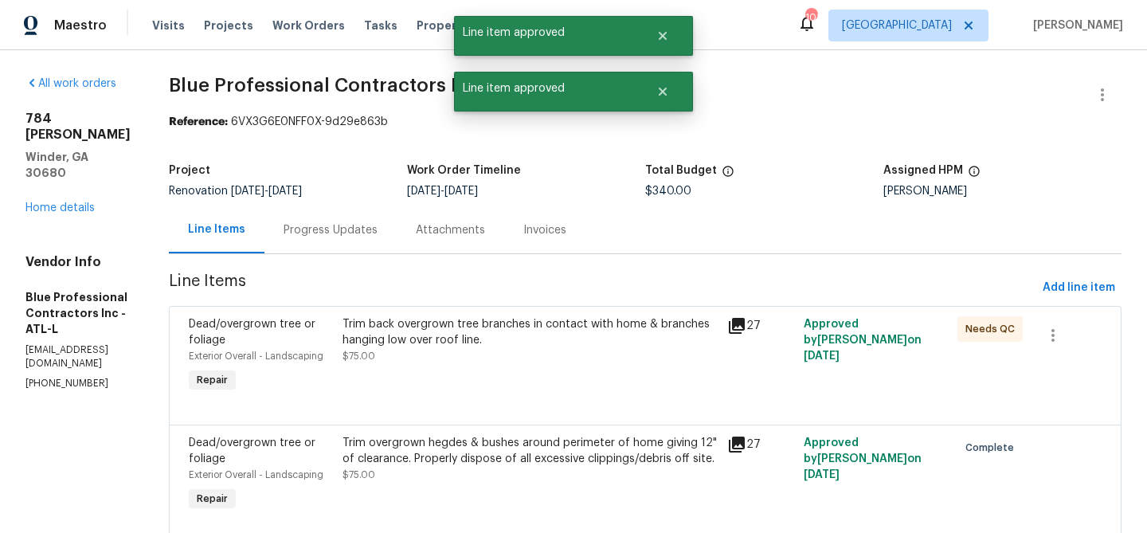
click at [576, 365] on div "Trim back overgrown tree branches in contact with home & branches hanging low o…" at bounding box center [530, 355] width 385 height 89
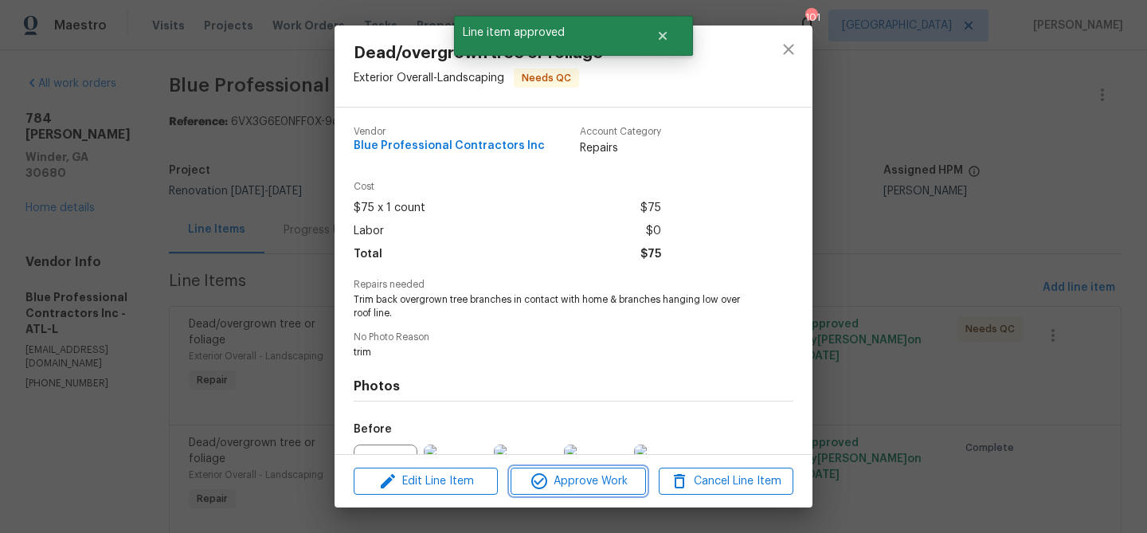
click at [583, 469] on button "Approve Work" at bounding box center [578, 482] width 135 height 28
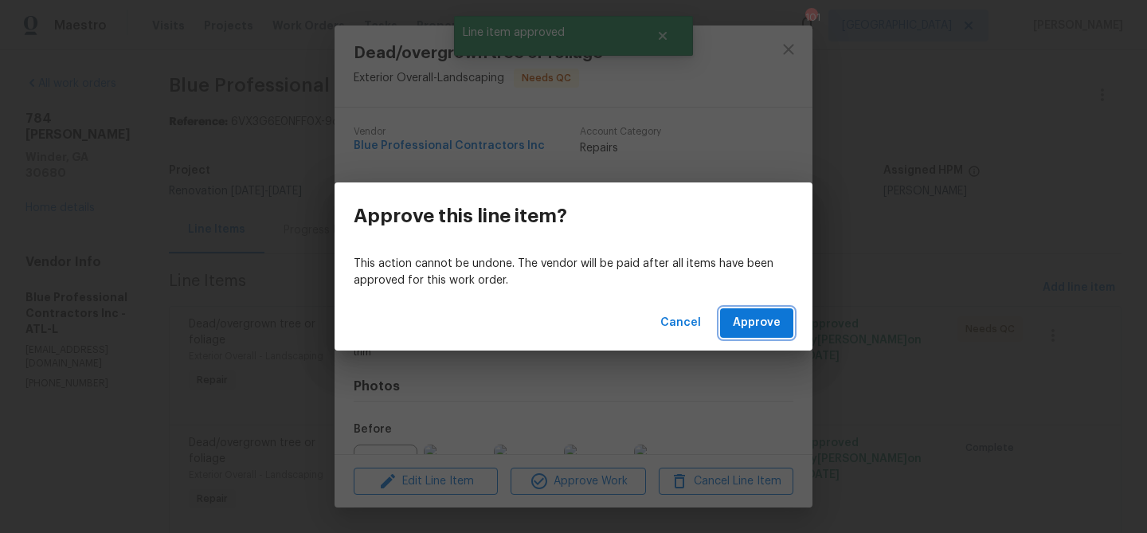
click at [738, 329] on span "Approve" at bounding box center [757, 323] width 48 height 20
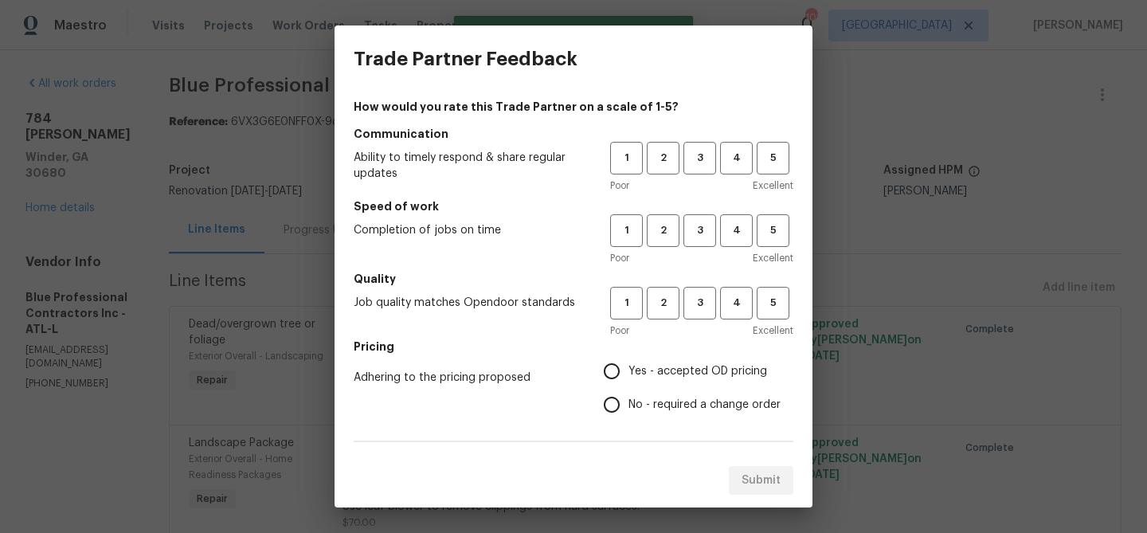
drag, startPoint x: 753, startPoint y: 159, endPoint x: 745, endPoint y: 165, distance: 10.2
click at [753, 159] on div "1 2 3 4 5" at bounding box center [701, 158] width 183 height 33
drag, startPoint x: 745, startPoint y: 165, endPoint x: 740, endPoint y: 177, distance: 12.9
click at [744, 165] on span "4" at bounding box center [736, 158] width 29 height 18
click at [739, 232] on span "4" at bounding box center [736, 230] width 29 height 18
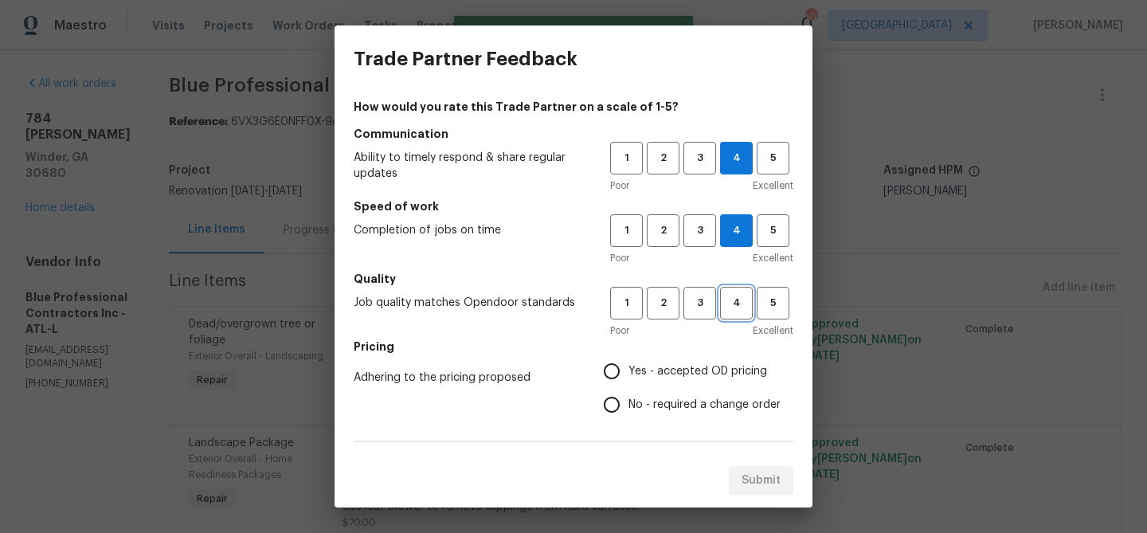
drag, startPoint x: 737, startPoint y: 304, endPoint x: 683, endPoint y: 341, distance: 64.7
click at [735, 305] on span "4" at bounding box center [736, 303] width 29 height 18
drag, startPoint x: 667, startPoint y: 366, endPoint x: 655, endPoint y: 332, distance: 35.8
click at [666, 362] on label "Yes - accepted OD pricing" at bounding box center [688, 370] width 186 height 33
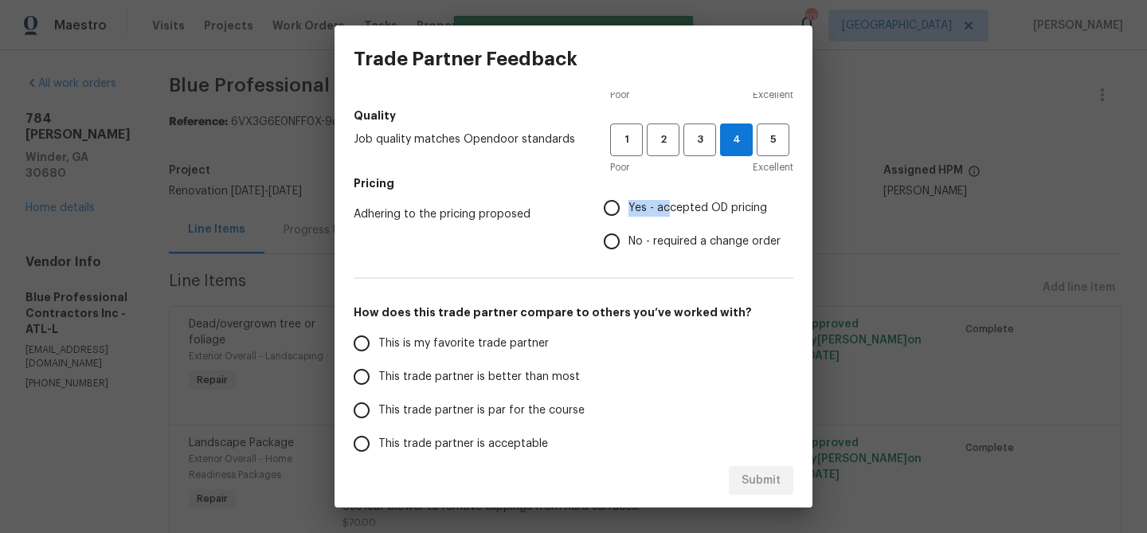
scroll to position [276, 0]
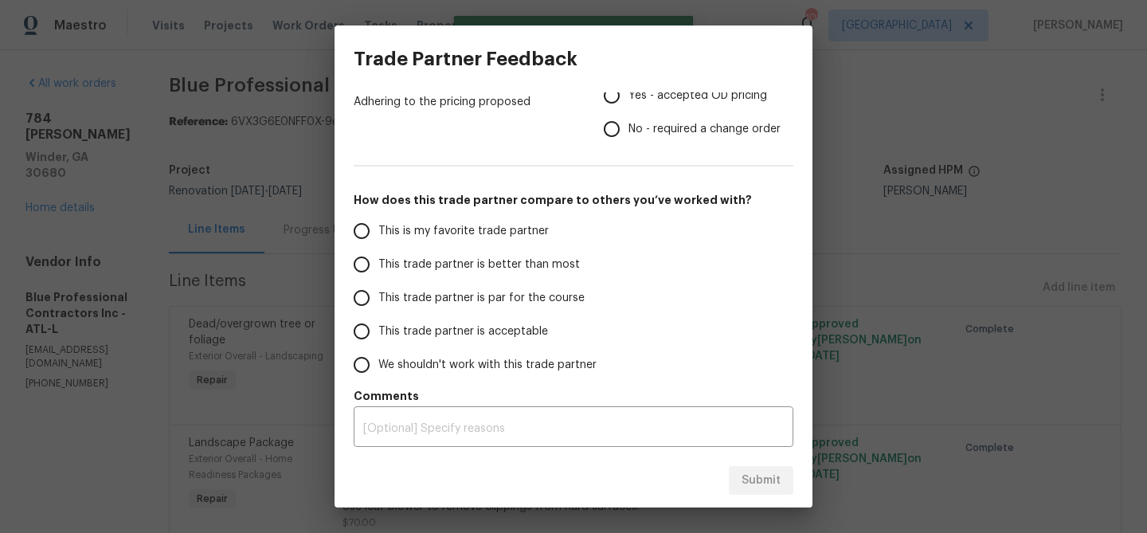
click at [589, 268] on label "This trade partner is better than most" at bounding box center [471, 264] width 252 height 33
click at [378, 268] on input "This trade partner is better than most" at bounding box center [361, 264] width 33 height 33
radio input "true"
click at [636, 410] on div "x ​" at bounding box center [574, 428] width 440 height 37
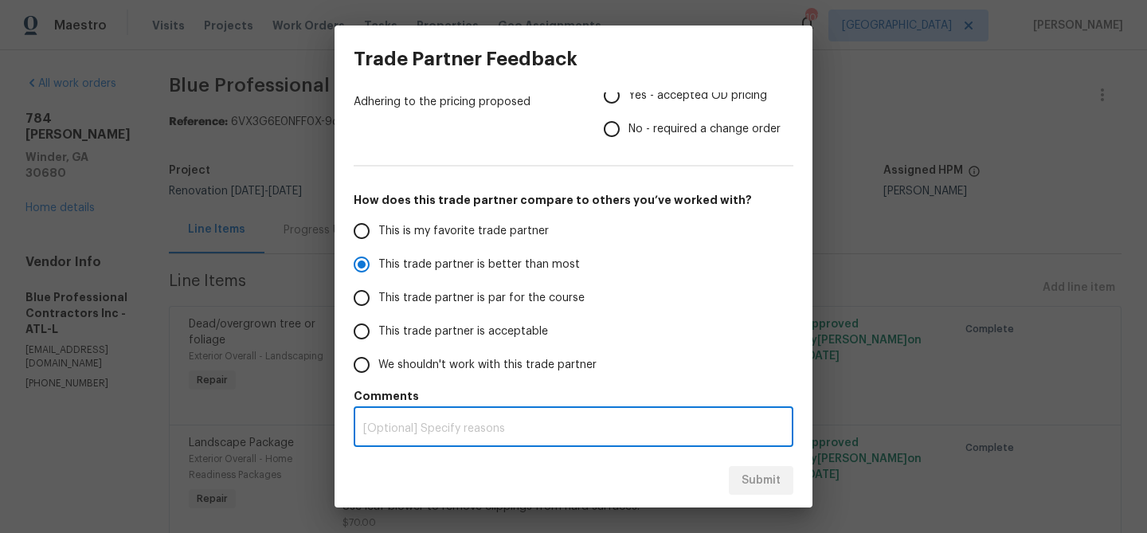
click at [632, 417] on div "x ​" at bounding box center [574, 428] width 440 height 37
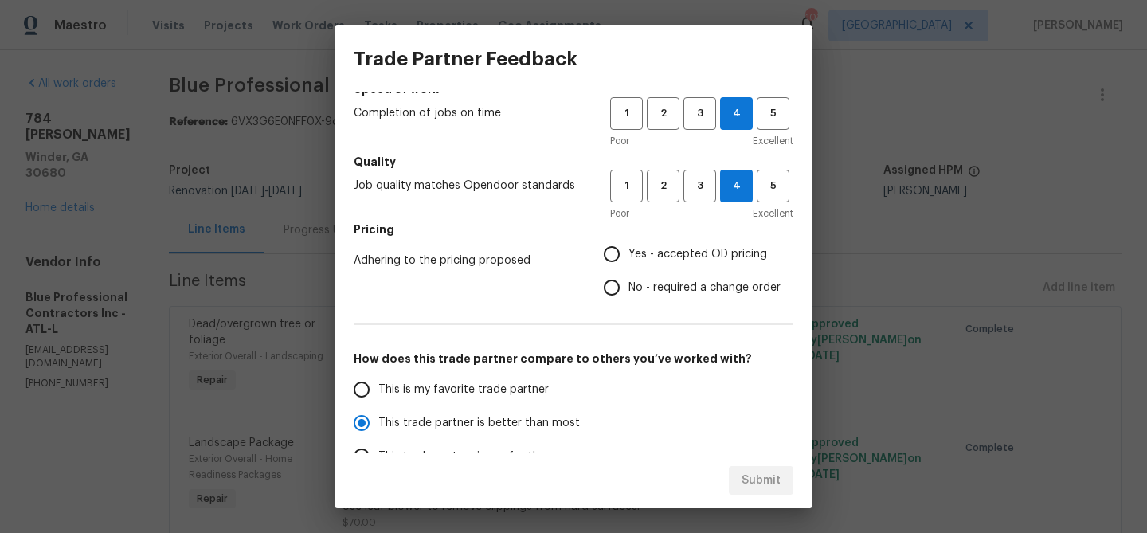
scroll to position [115, 0]
click at [615, 260] on input "Yes - accepted OD pricing" at bounding box center [611, 255] width 33 height 33
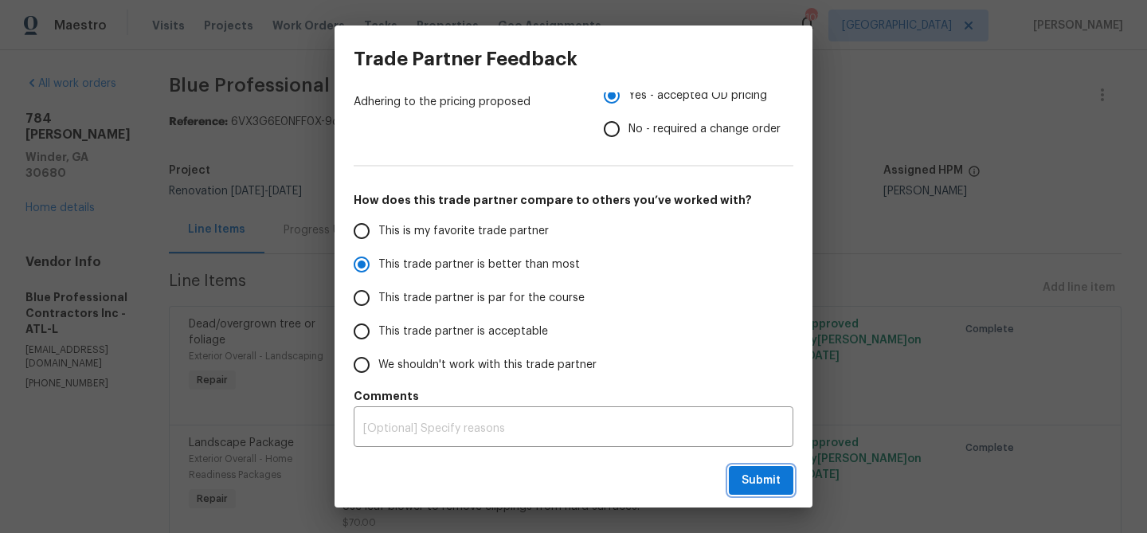
click at [755, 466] on button "Submit" at bounding box center [761, 480] width 65 height 29
radio input "false"
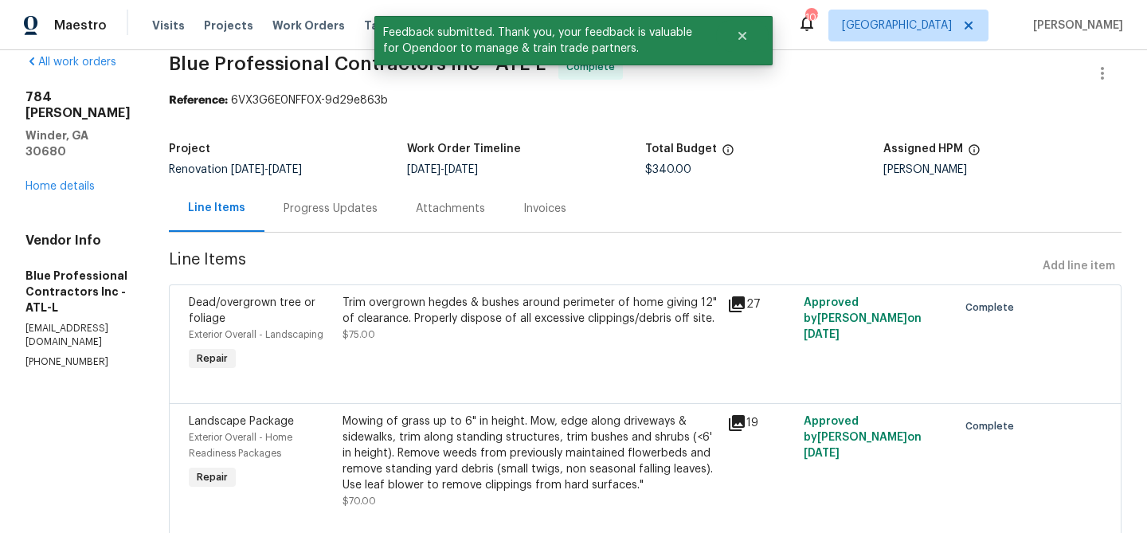
scroll to position [0, 0]
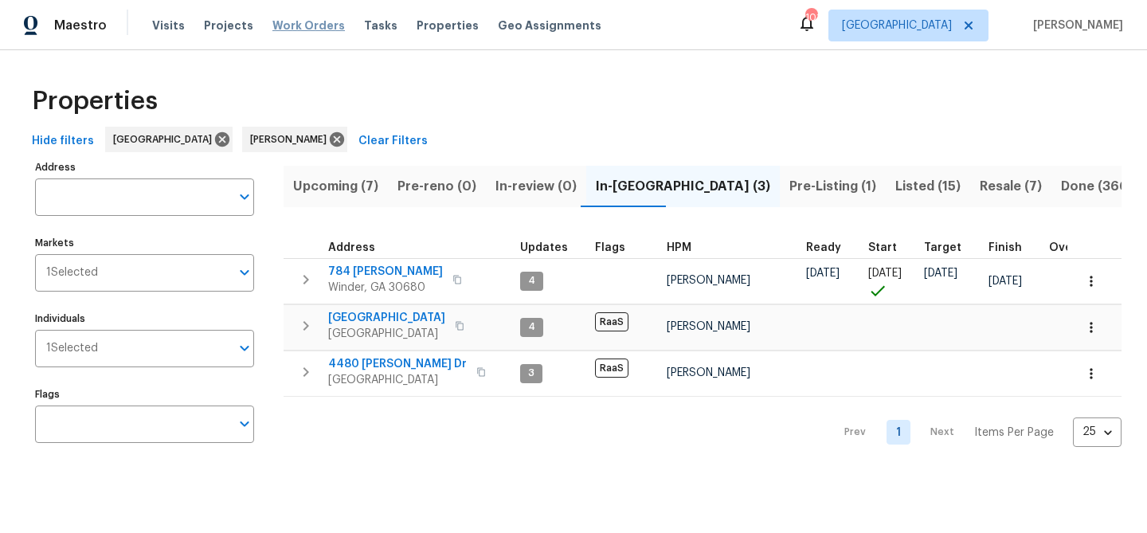
click at [320, 21] on span "Work Orders" at bounding box center [308, 26] width 72 height 16
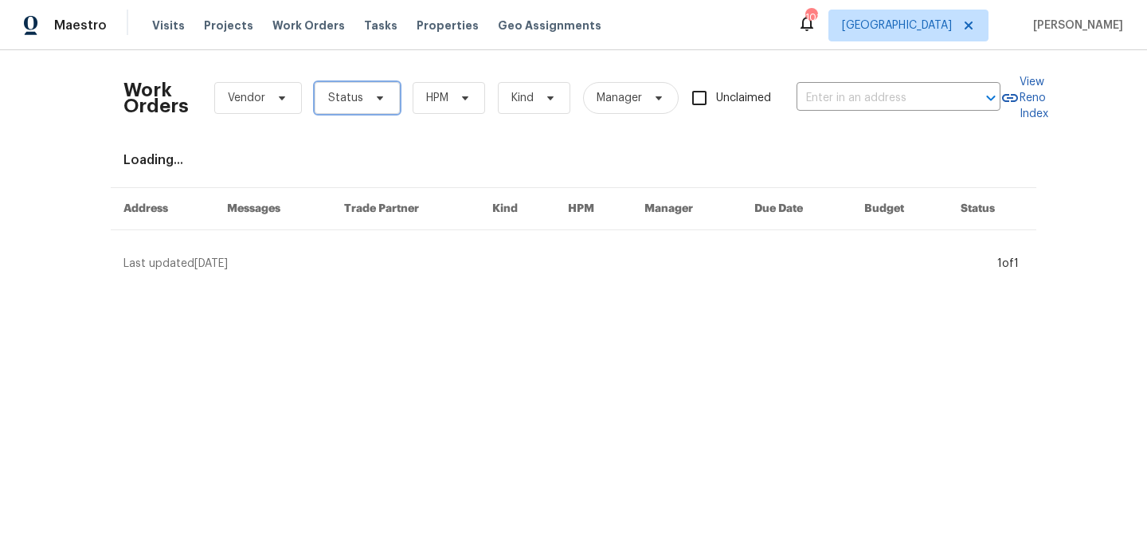
click at [346, 96] on span "Status" at bounding box center [345, 98] width 35 height 16
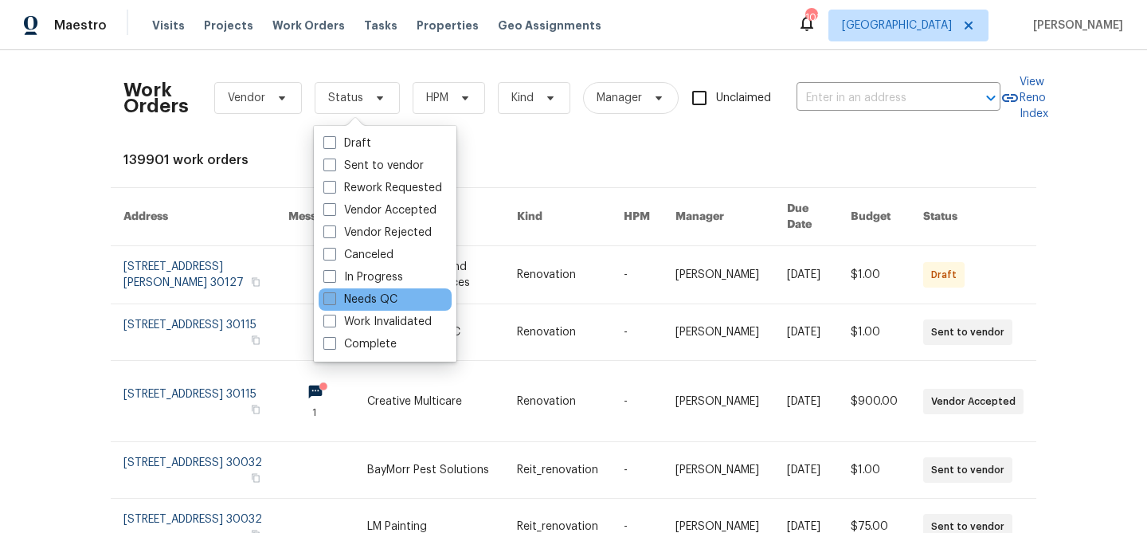
click at [365, 293] on label "Needs QC" at bounding box center [360, 300] width 74 height 16
click at [334, 293] on input "Needs QC" at bounding box center [328, 297] width 10 height 10
checkbox input "true"
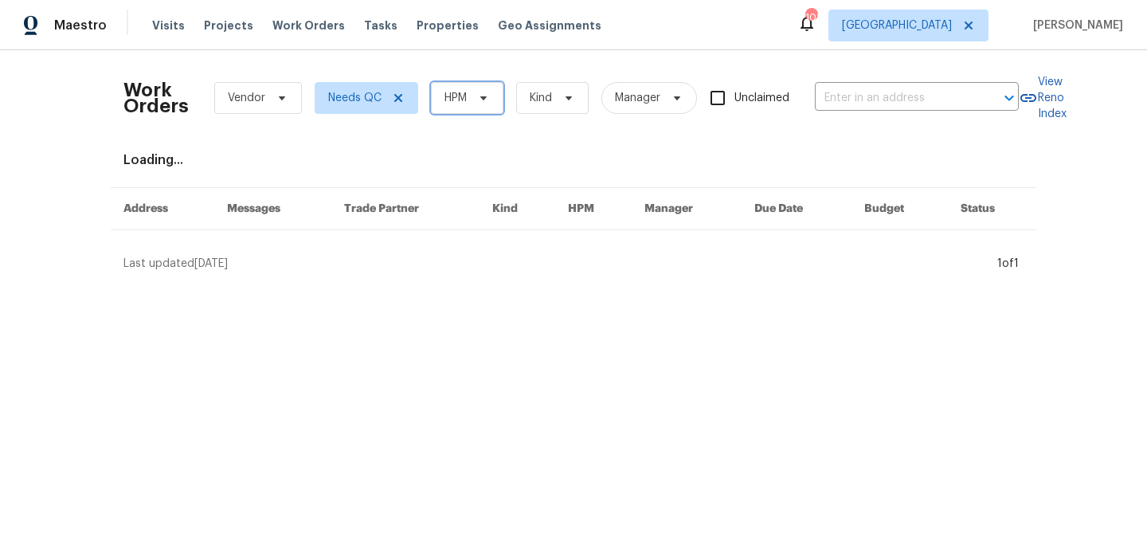
click at [456, 102] on span "HPM" at bounding box center [455, 98] width 22 height 16
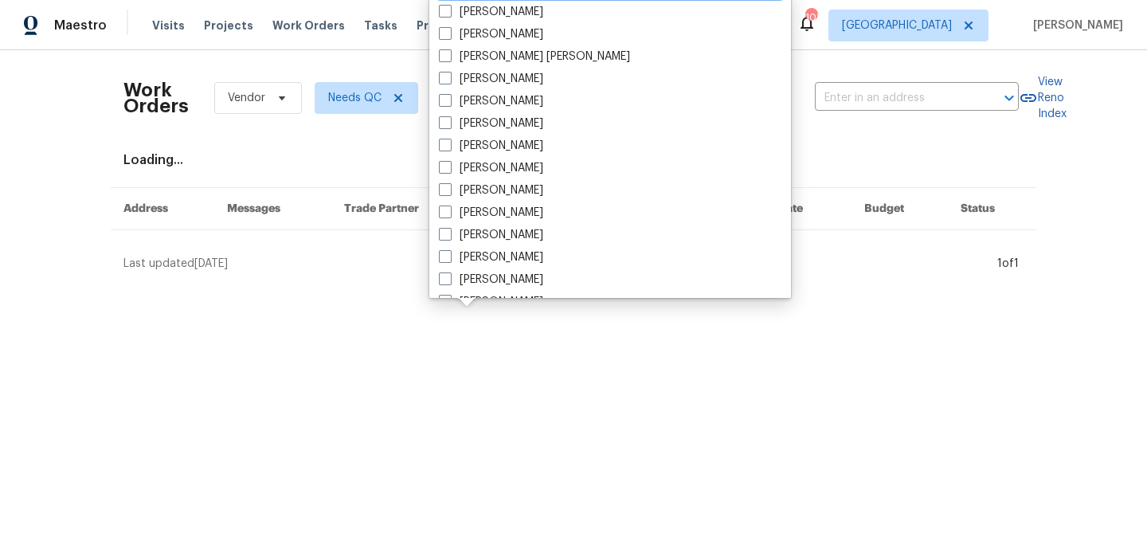
scroll to position [815, 0]
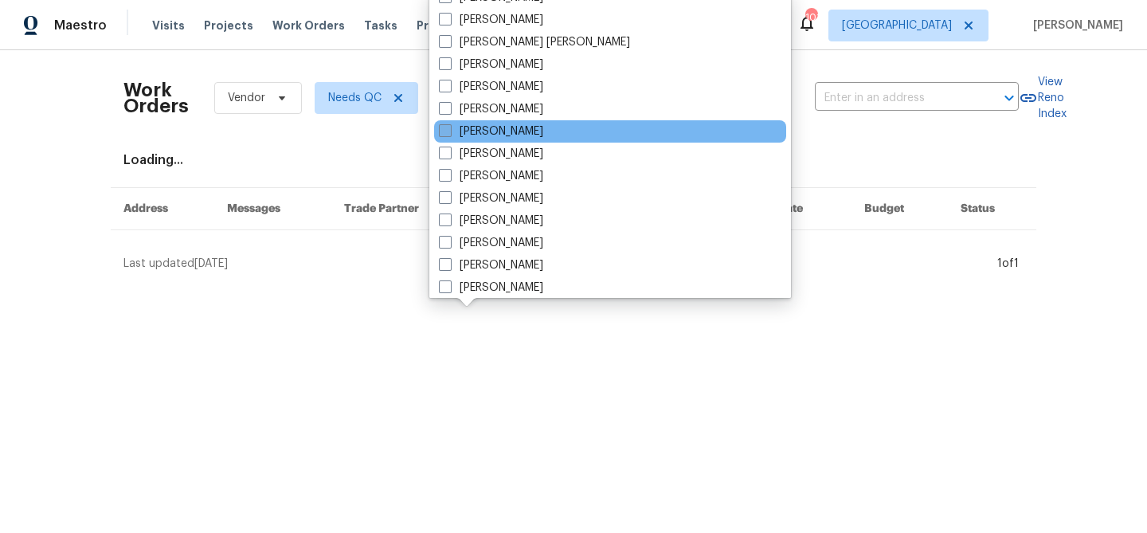
click at [503, 137] on label "[PERSON_NAME]" at bounding box center [491, 131] width 104 height 16
click at [449, 134] on input "[PERSON_NAME]" at bounding box center [444, 128] width 10 height 10
checkbox input "true"
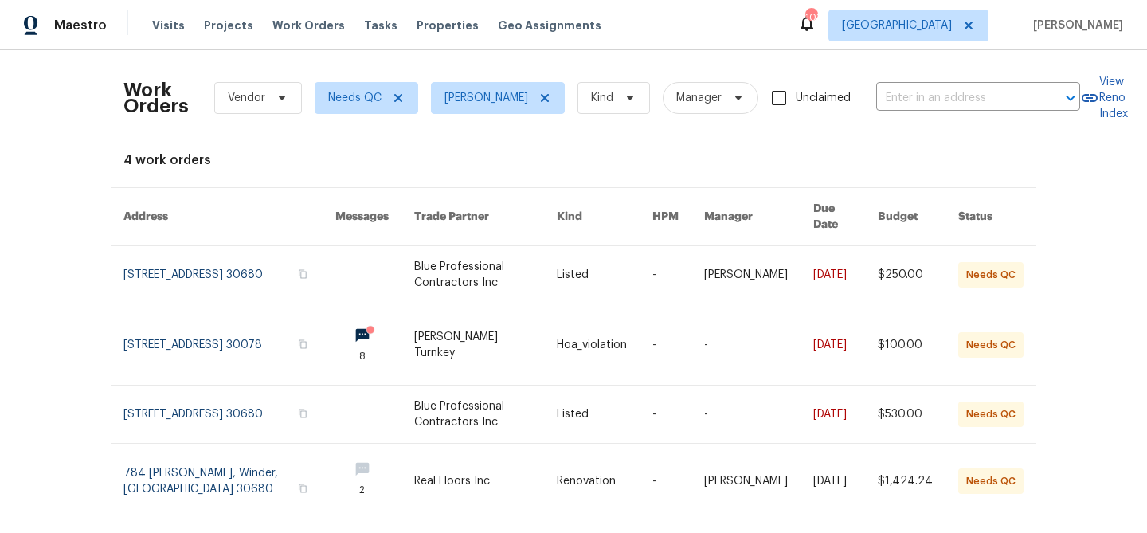
scroll to position [24, 0]
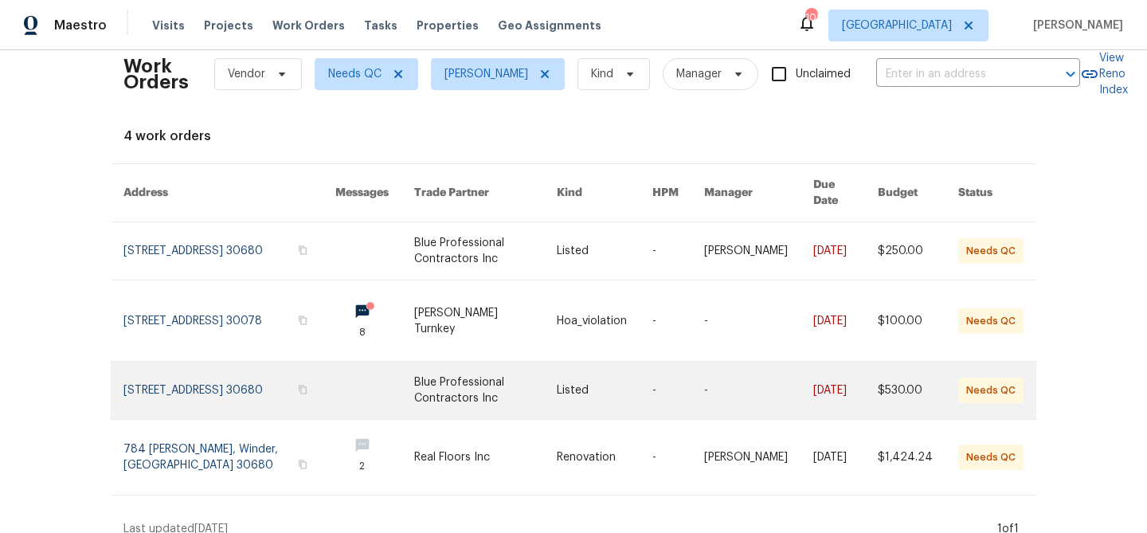
click at [509, 378] on link at bounding box center [485, 390] width 143 height 57
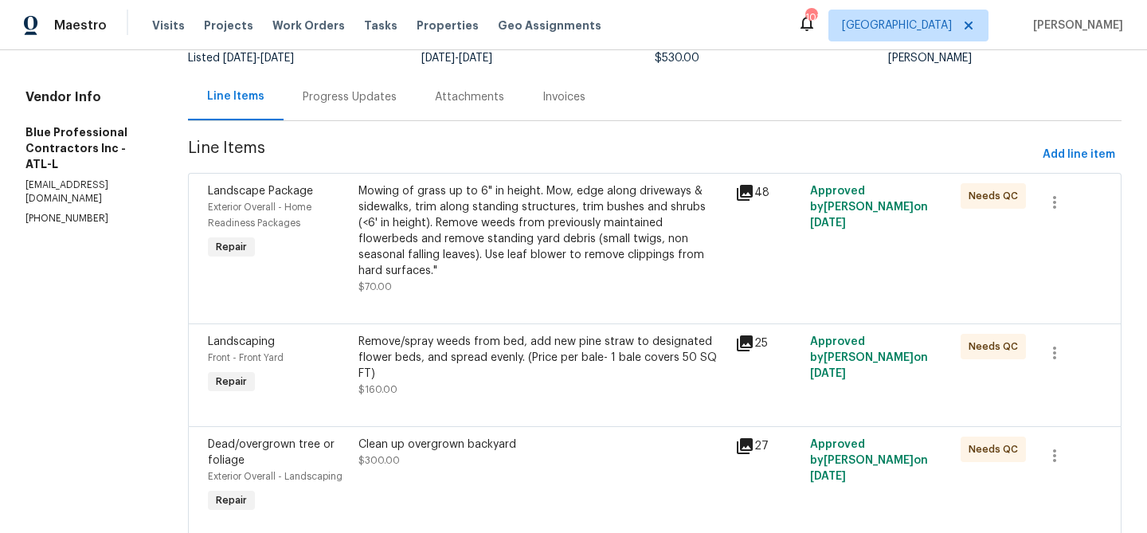
scroll to position [141, 0]
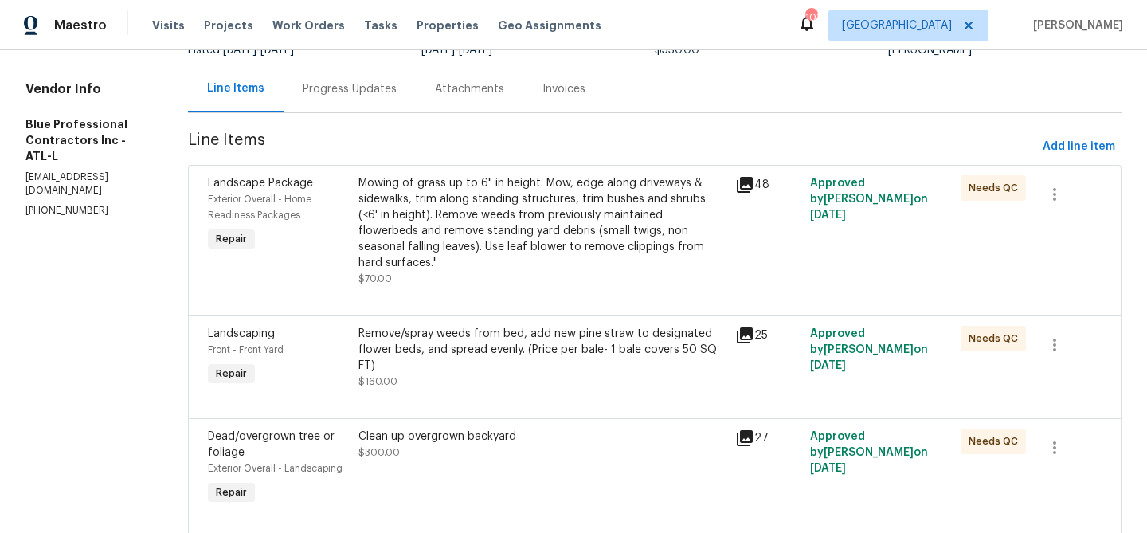
click at [499, 284] on div "Mowing of grass up to 6" in height. Mow, edge along driveways & sidewalks, trim…" at bounding box center [541, 231] width 367 height 112
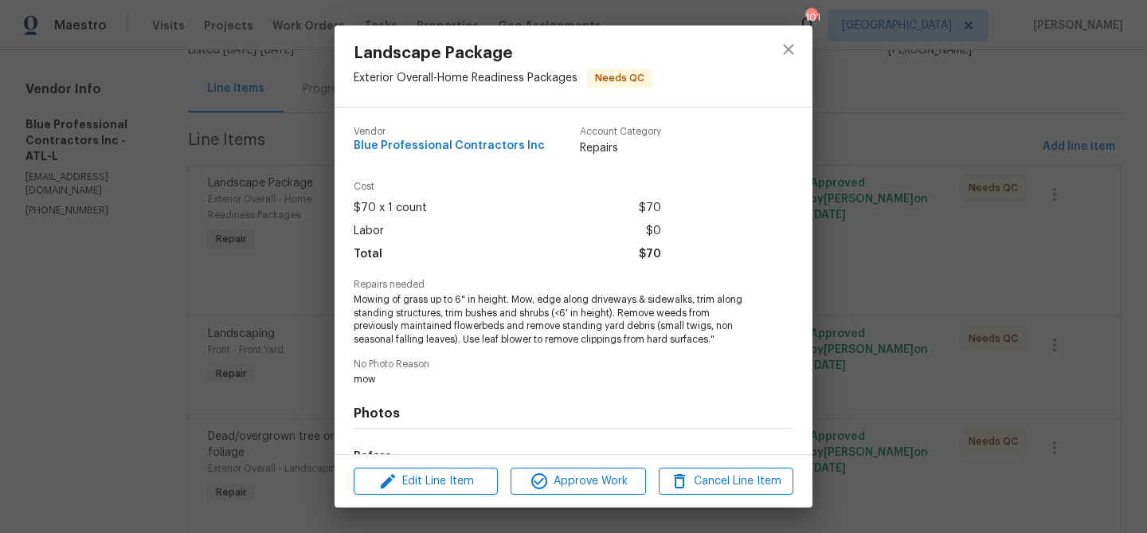
scroll to position [200, 0]
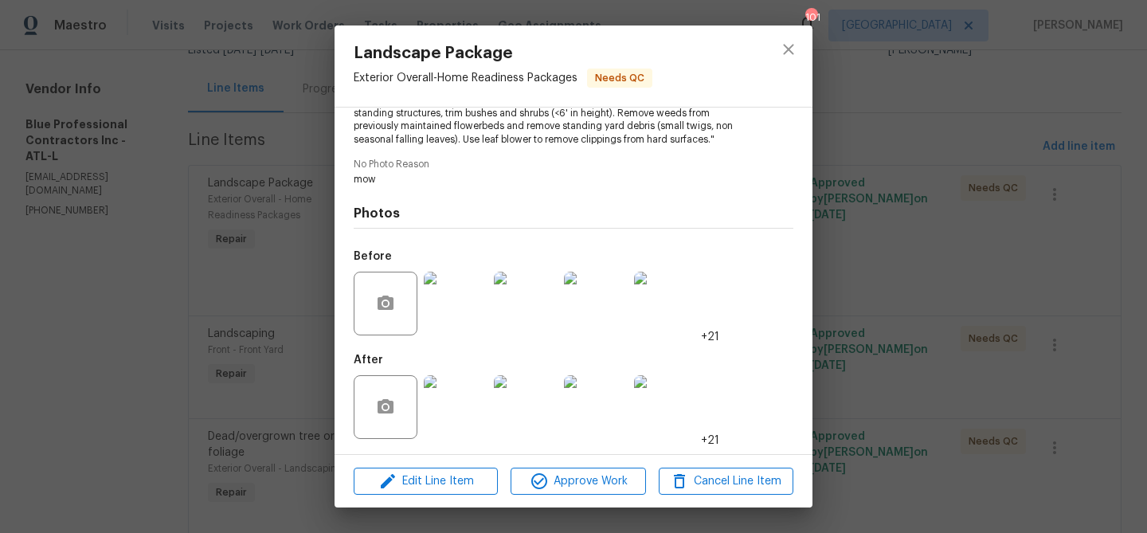
click at [427, 429] on img at bounding box center [456, 407] width 64 height 64
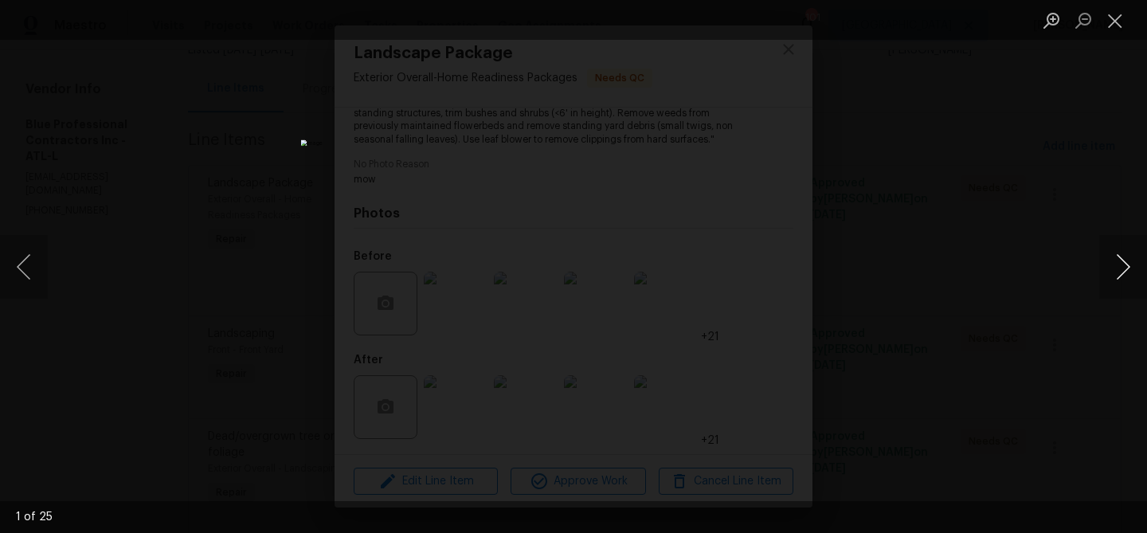
click at [1112, 264] on button "Next image" at bounding box center [1123, 267] width 48 height 64
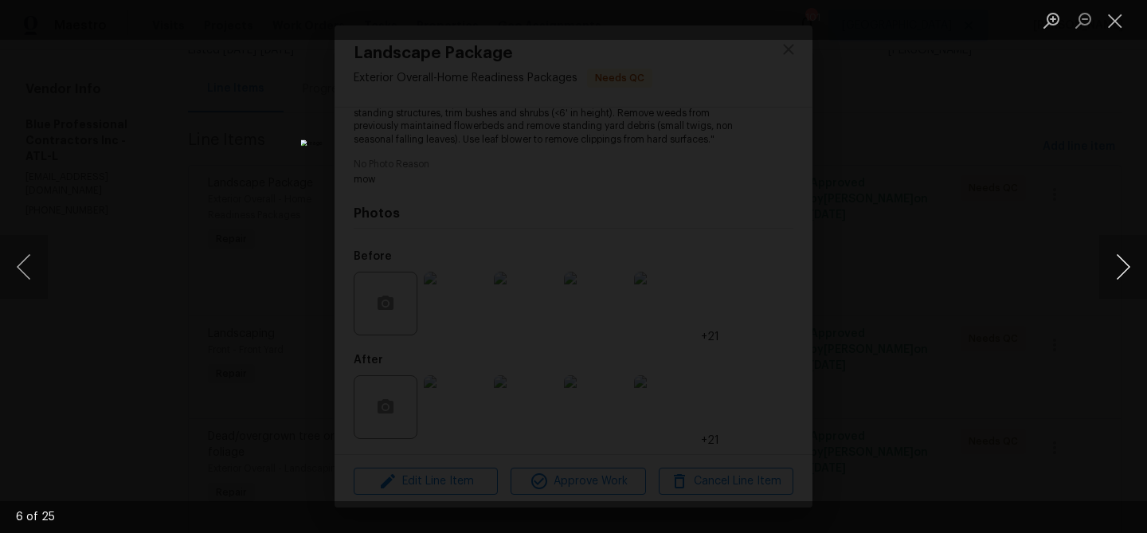
click at [1112, 264] on button "Next image" at bounding box center [1123, 267] width 48 height 64
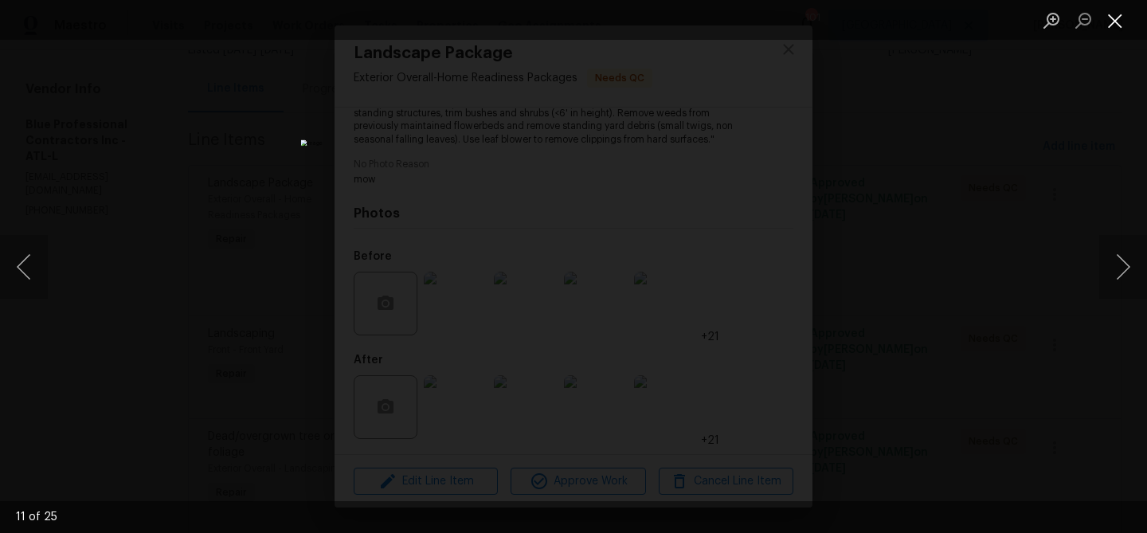
click at [1124, 23] on button "Close lightbox" at bounding box center [1115, 20] width 32 height 28
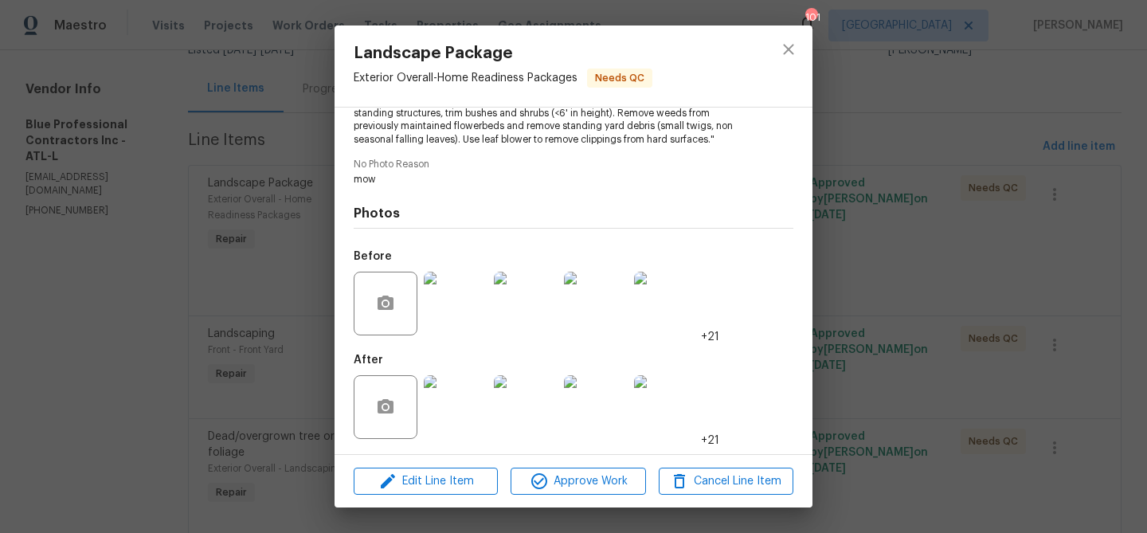
click at [441, 410] on img at bounding box center [456, 407] width 64 height 64
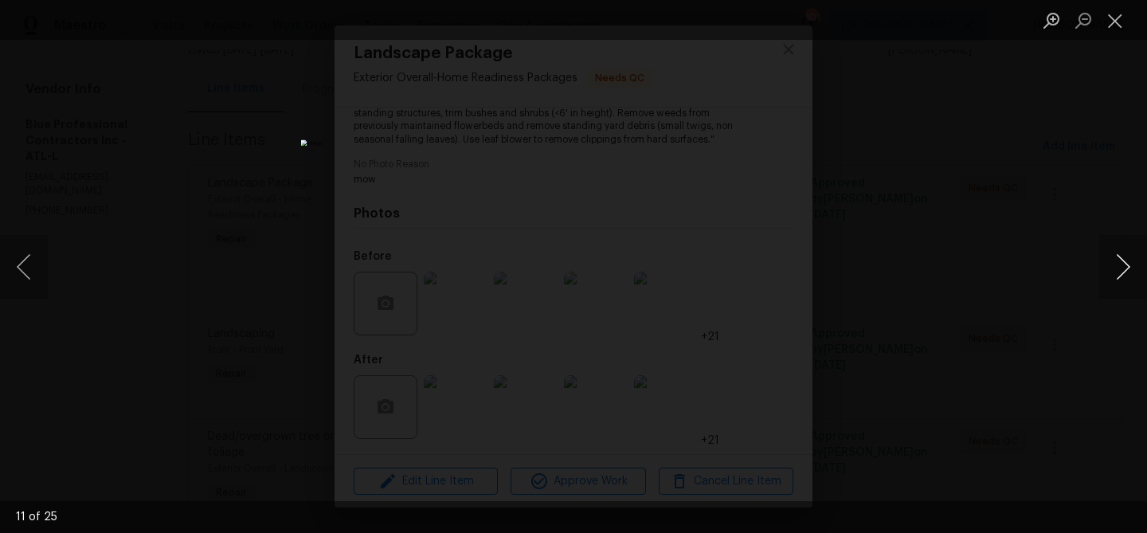
click at [1133, 269] on button "Next image" at bounding box center [1123, 267] width 48 height 64
click at [1112, 22] on button "Close lightbox" at bounding box center [1115, 20] width 32 height 28
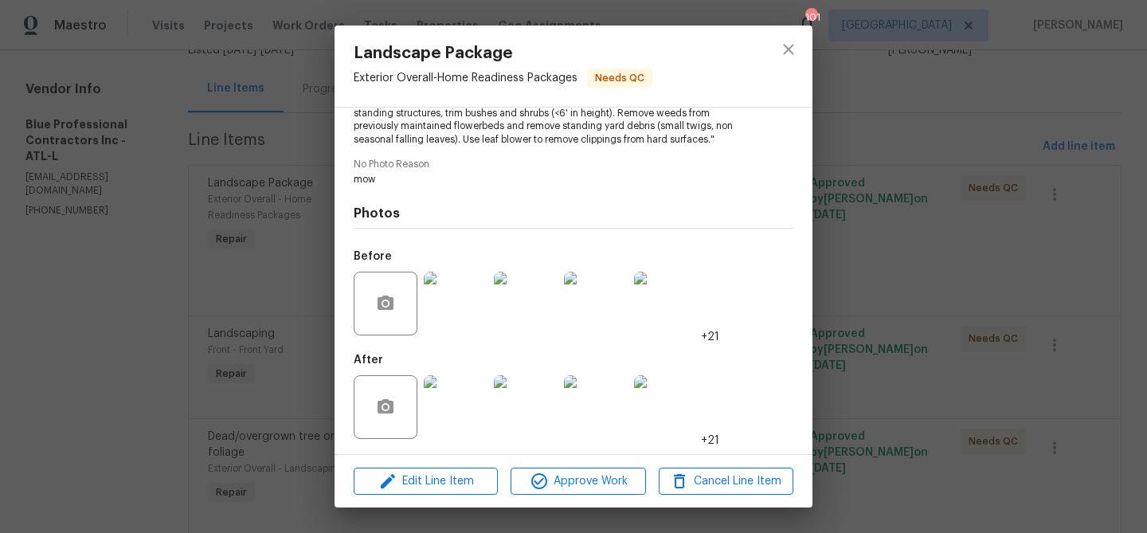
click at [471, 320] on img at bounding box center [456, 304] width 64 height 64
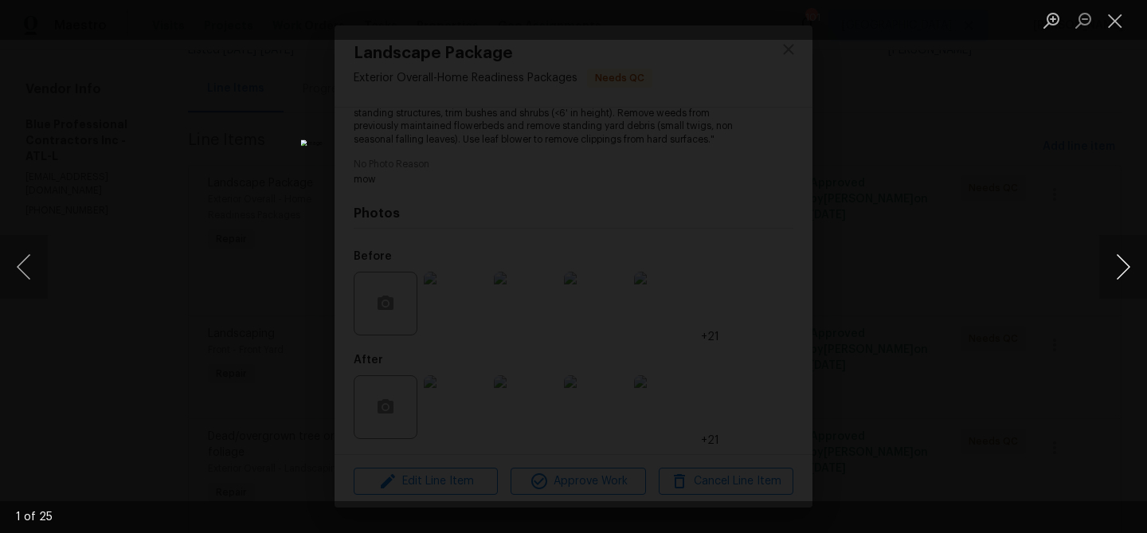
click at [1117, 275] on button "Next image" at bounding box center [1123, 267] width 48 height 64
click at [1120, 28] on button "Close lightbox" at bounding box center [1115, 20] width 32 height 28
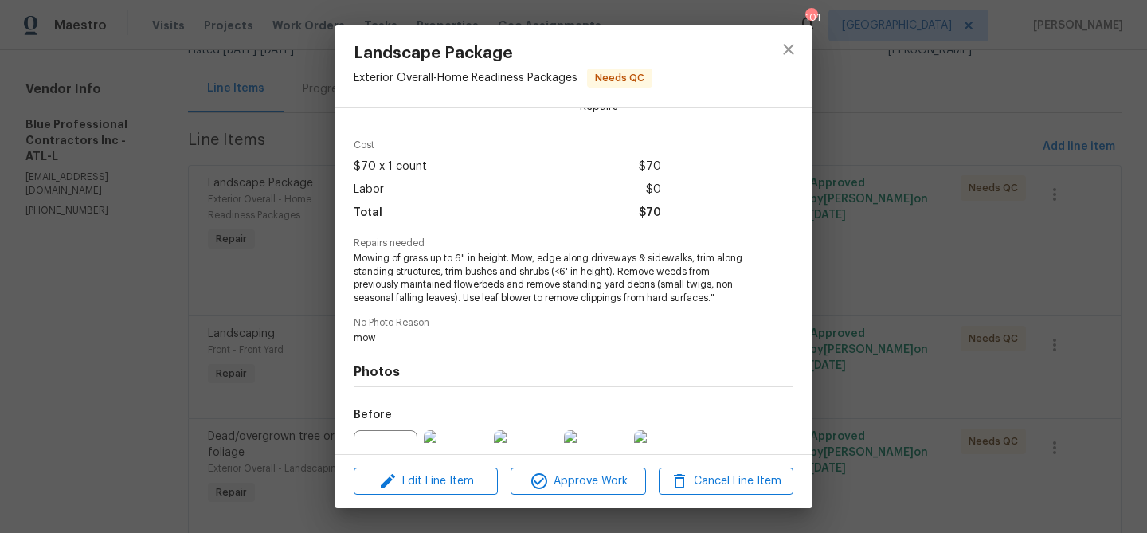
scroll to position [22, 0]
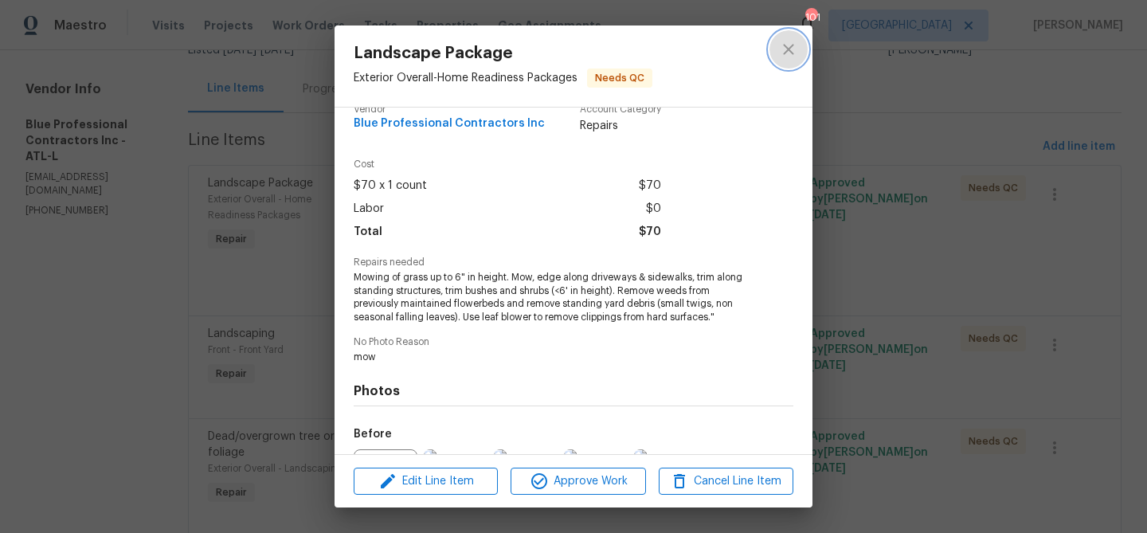
click at [781, 44] on icon "close" at bounding box center [788, 49] width 19 height 19
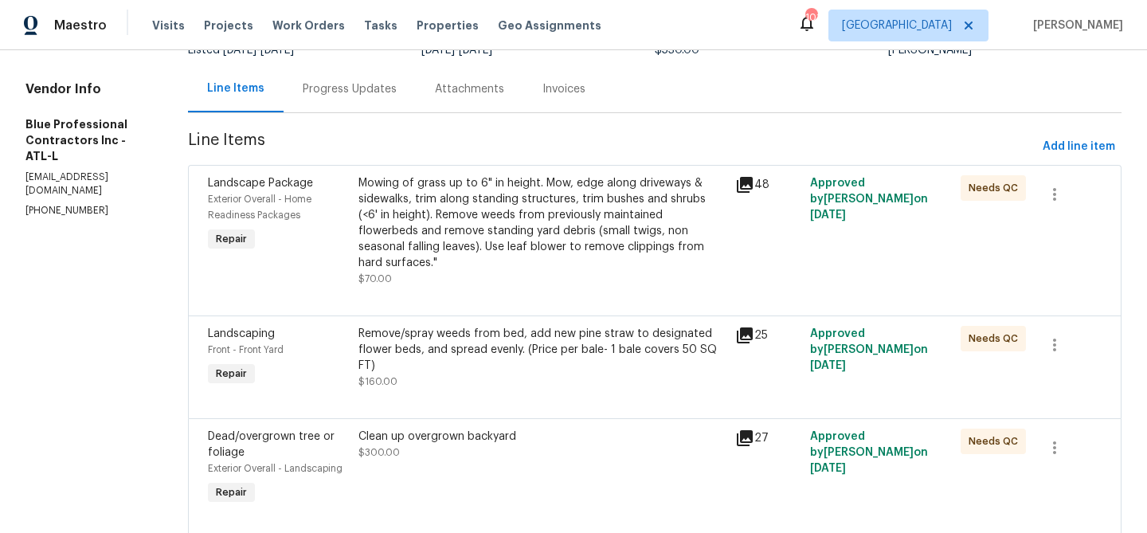
click at [571, 363] on div "Remove/spray weeds from bed, add new pine straw to designated flower beds, and …" at bounding box center [541, 350] width 367 height 48
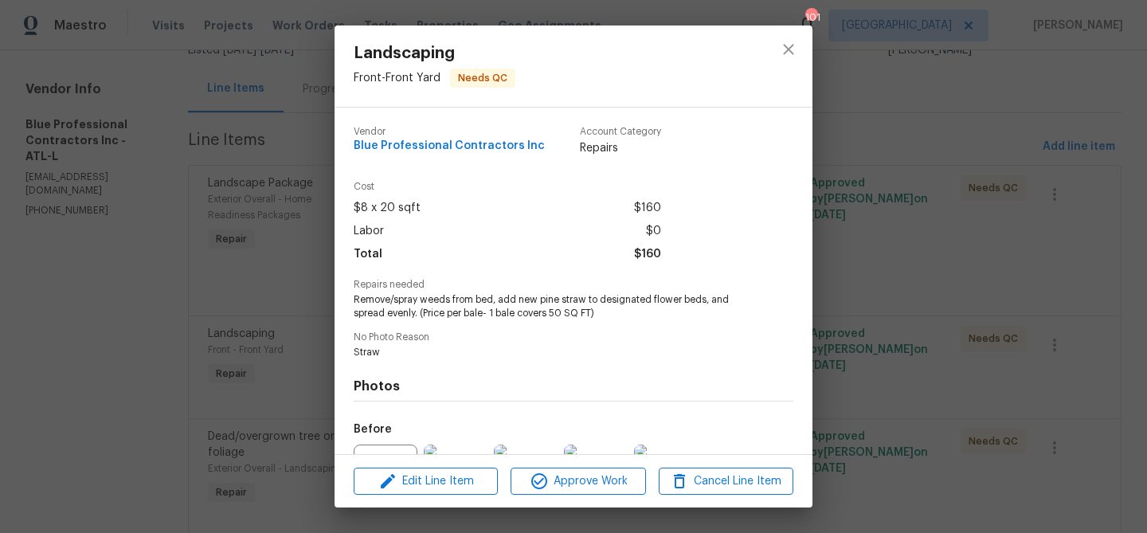
scroll to position [174, 0]
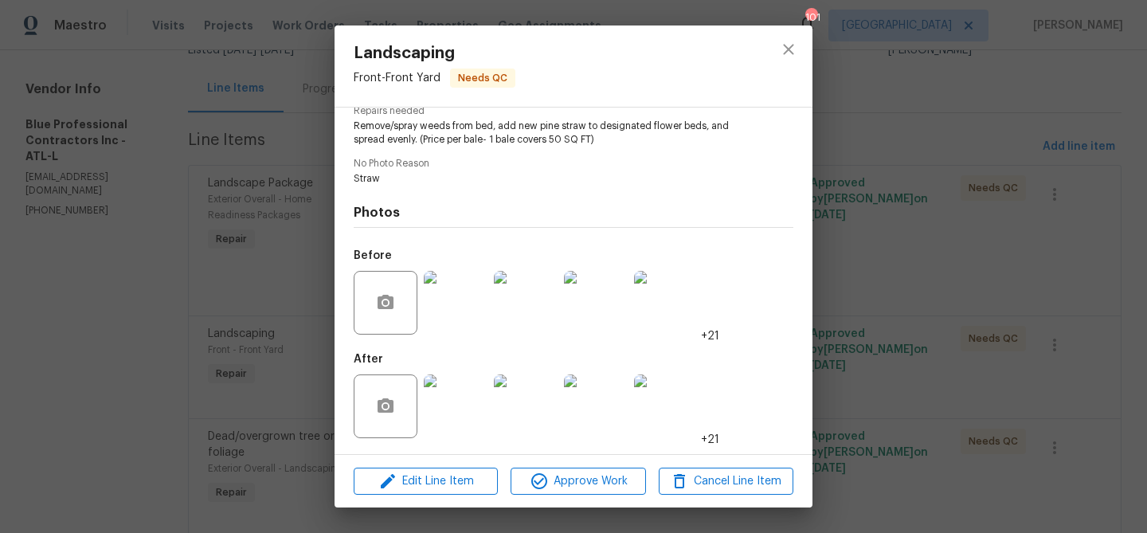
click at [455, 421] on img at bounding box center [456, 406] width 64 height 64
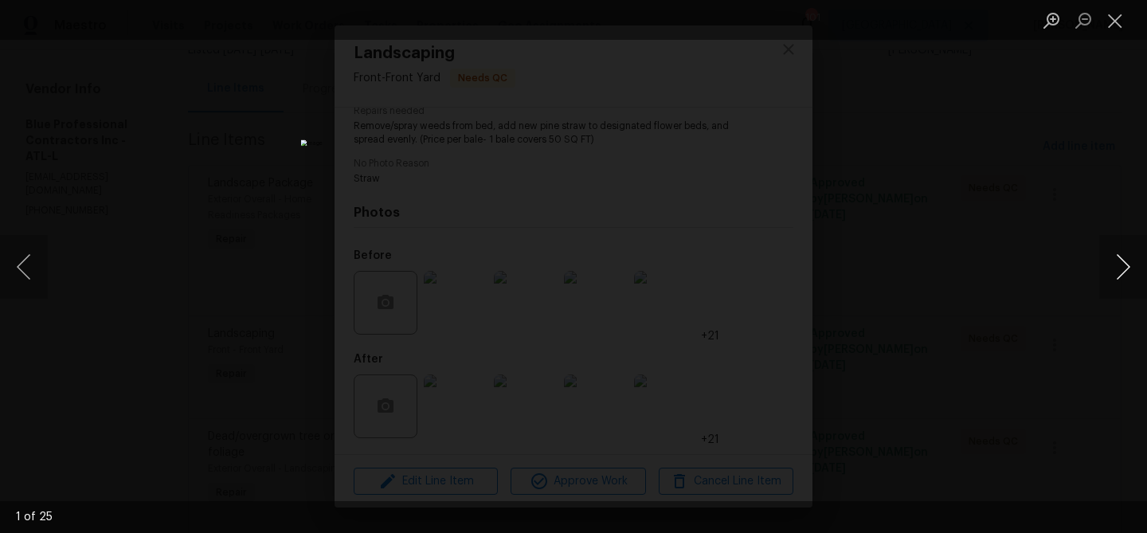
click at [1124, 257] on button "Next image" at bounding box center [1123, 267] width 48 height 64
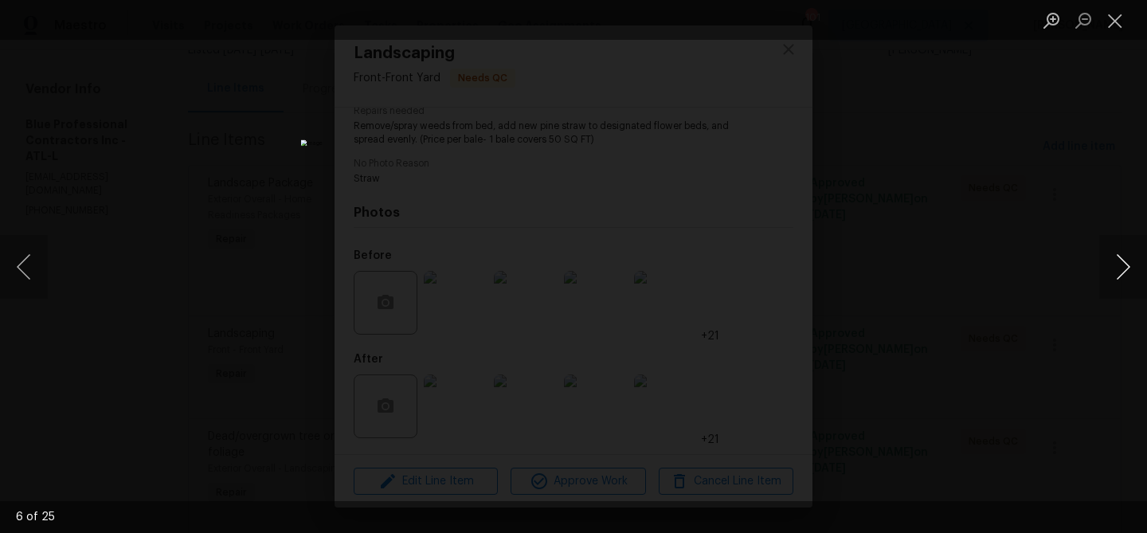
click at [1124, 257] on button "Next image" at bounding box center [1123, 267] width 48 height 64
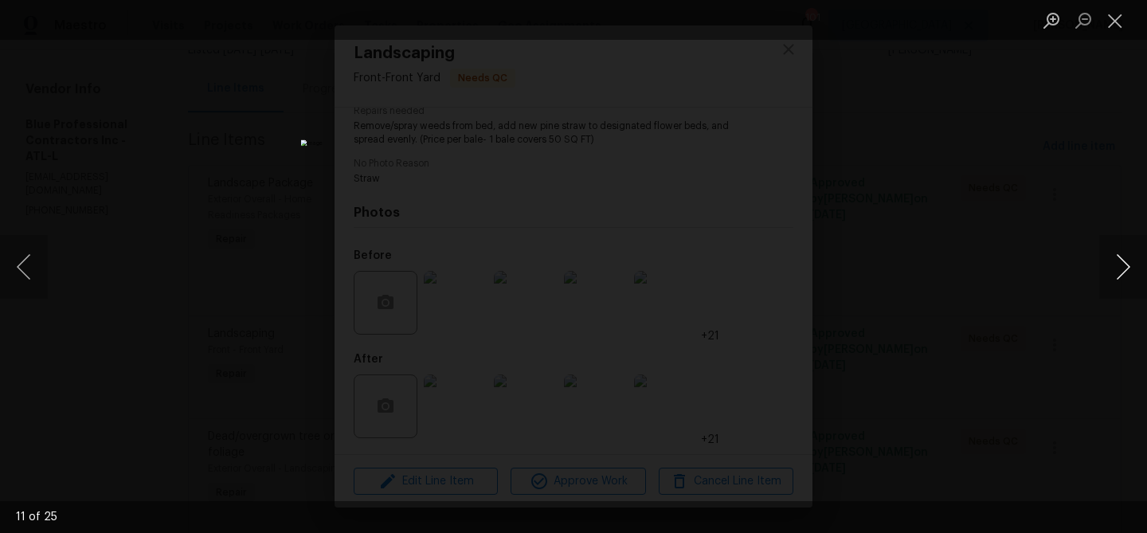
click at [1124, 257] on button "Next image" at bounding box center [1123, 267] width 48 height 64
click at [1114, 257] on button "Next image" at bounding box center [1123, 267] width 48 height 64
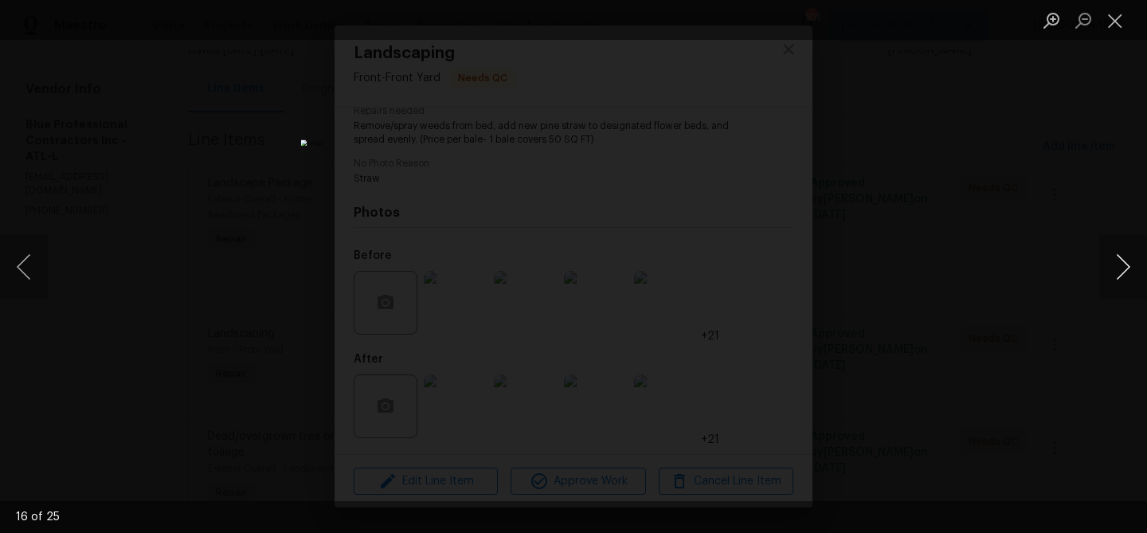
click at [1114, 257] on button "Next image" at bounding box center [1123, 267] width 48 height 64
click at [1126, 16] on button "Close lightbox" at bounding box center [1115, 20] width 32 height 28
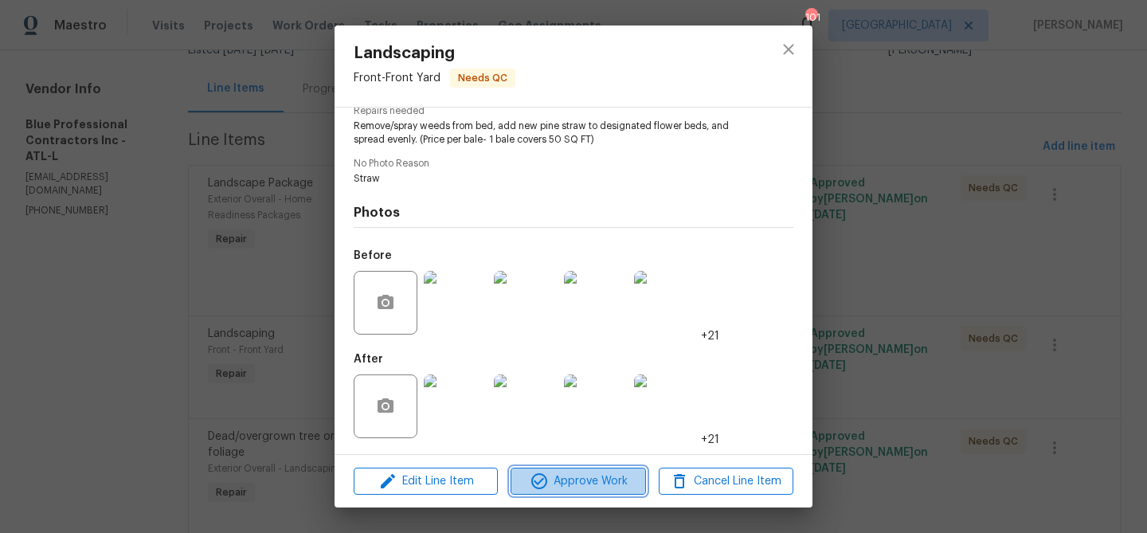
click at [598, 481] on span "Approve Work" at bounding box center [577, 482] width 125 height 20
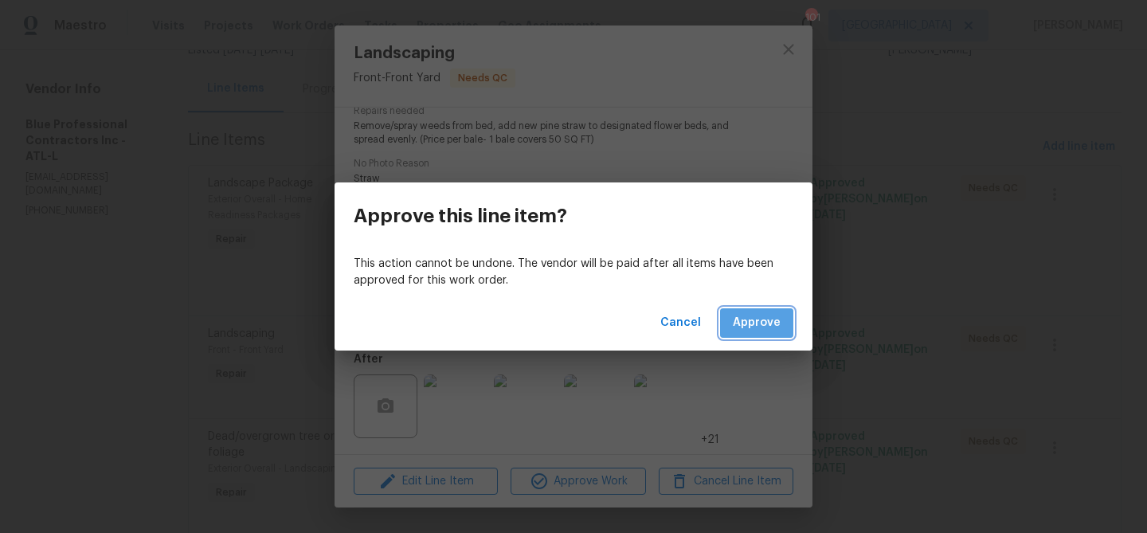
click at [778, 337] on button "Approve" at bounding box center [756, 322] width 73 height 29
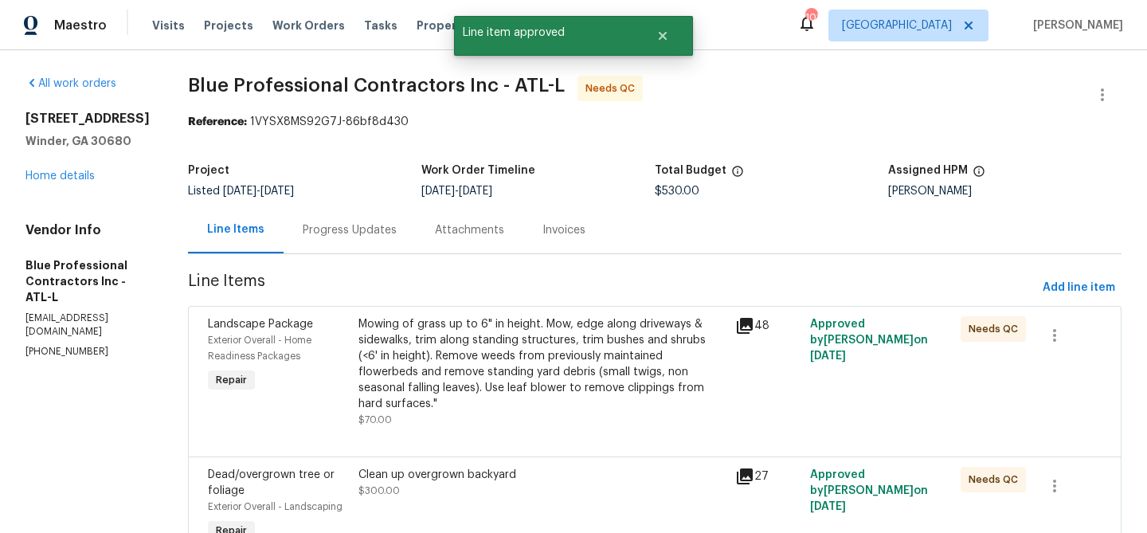
scroll to position [191, 0]
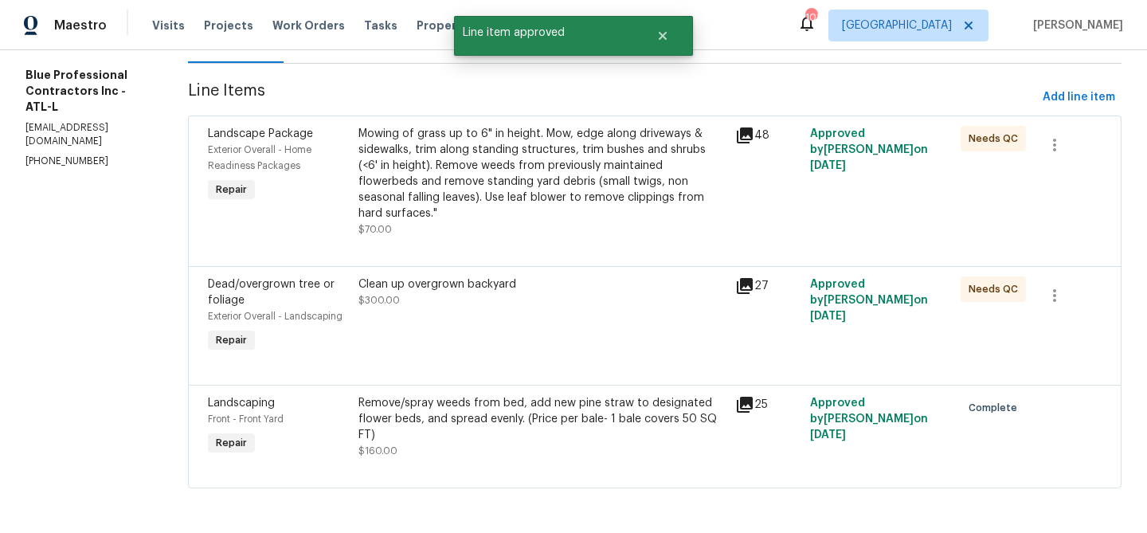
click at [551, 432] on div "Remove/spray weeds from bed, add new pine straw to designated flower beds, and …" at bounding box center [541, 419] width 367 height 48
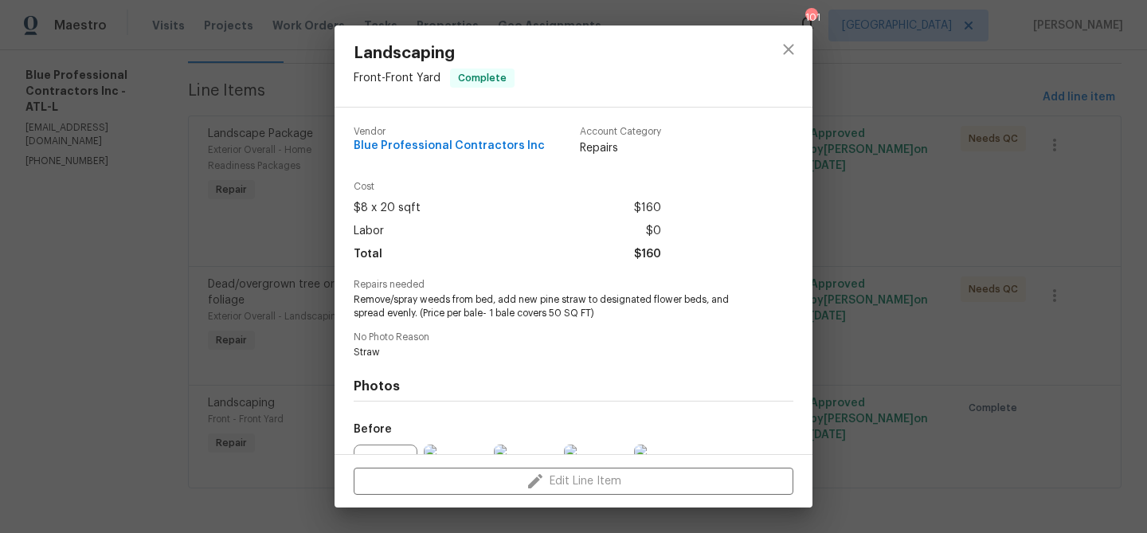
scroll to position [174, 0]
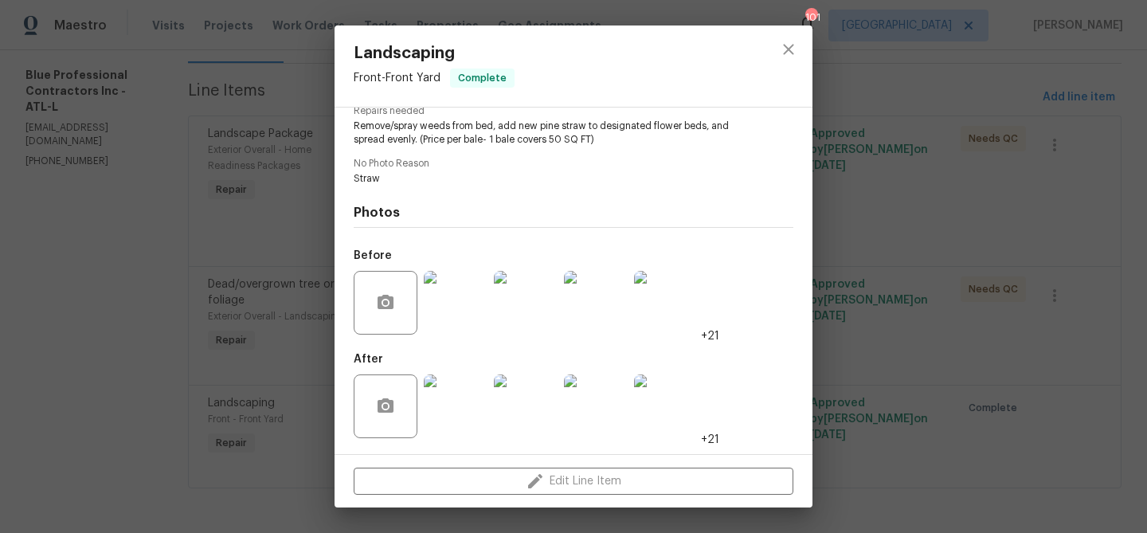
click at [516, 402] on img at bounding box center [526, 406] width 64 height 64
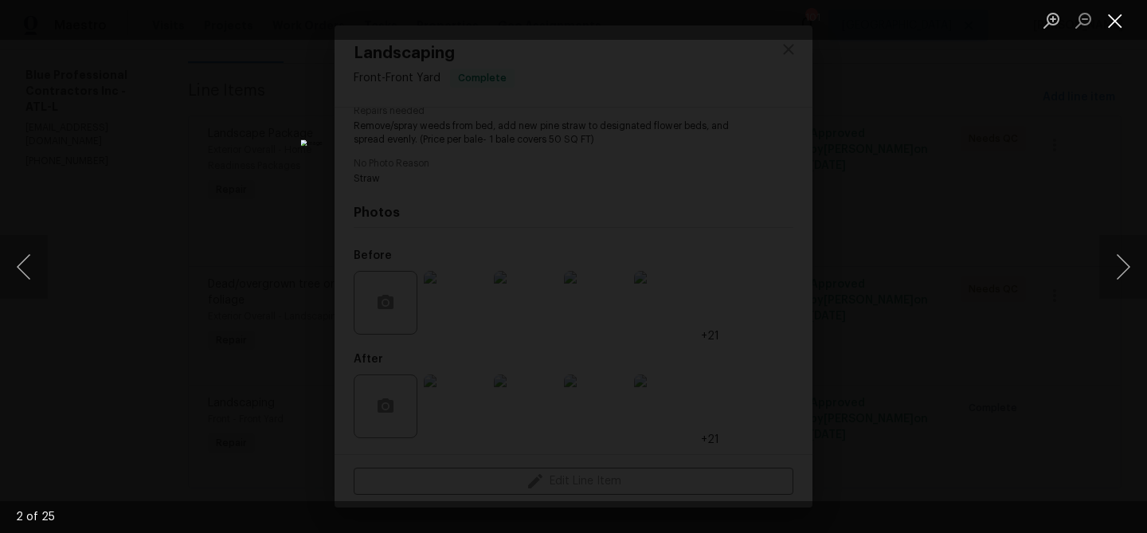
click at [1106, 16] on button "Close lightbox" at bounding box center [1115, 20] width 32 height 28
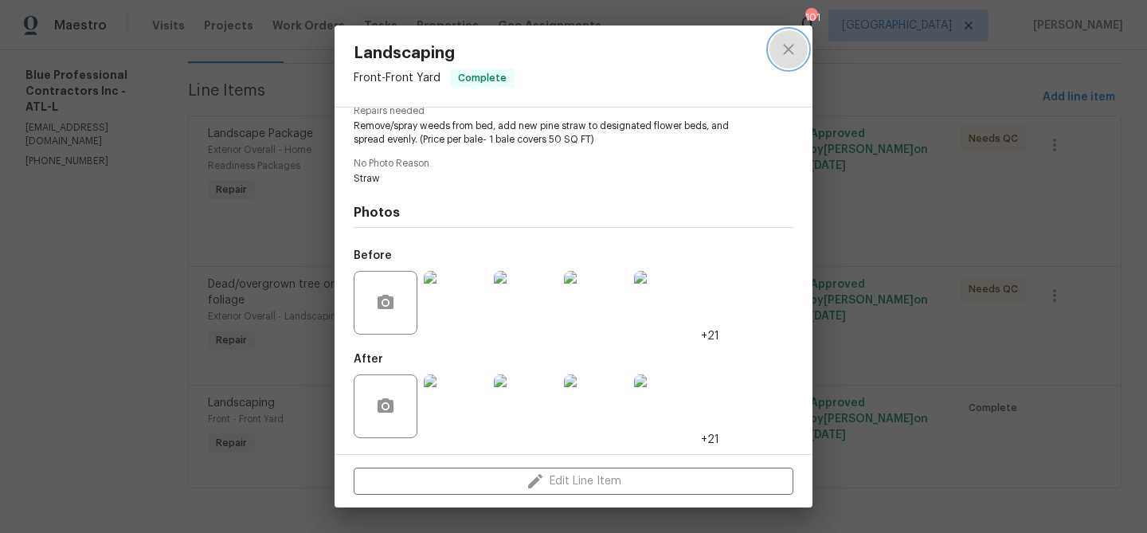
click at [788, 50] on icon "close" at bounding box center [788, 49] width 10 height 10
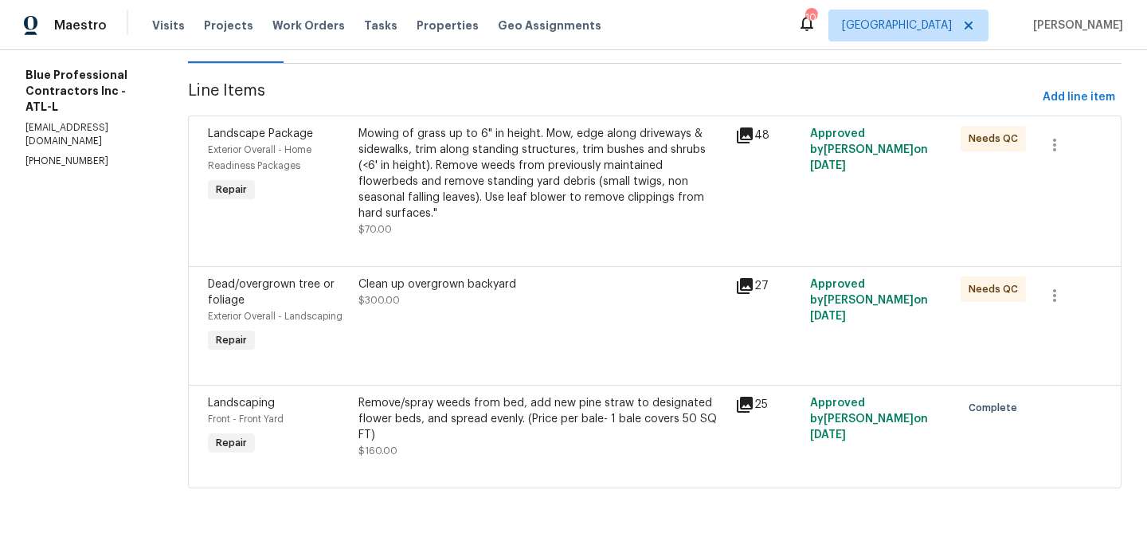
click at [565, 289] on div "Clean up overgrown backyard" at bounding box center [541, 284] width 367 height 16
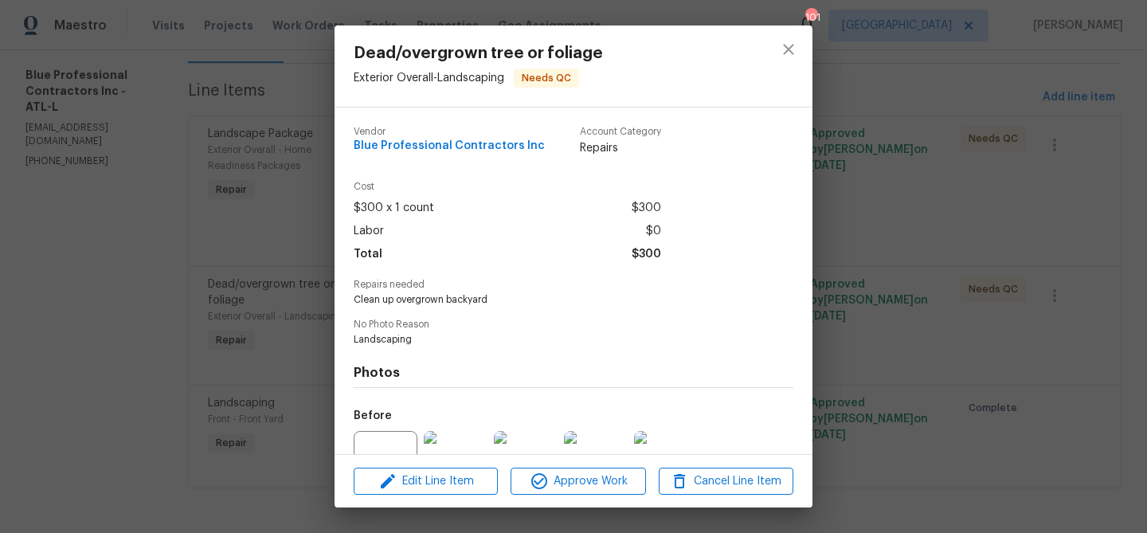
scroll to position [160, 0]
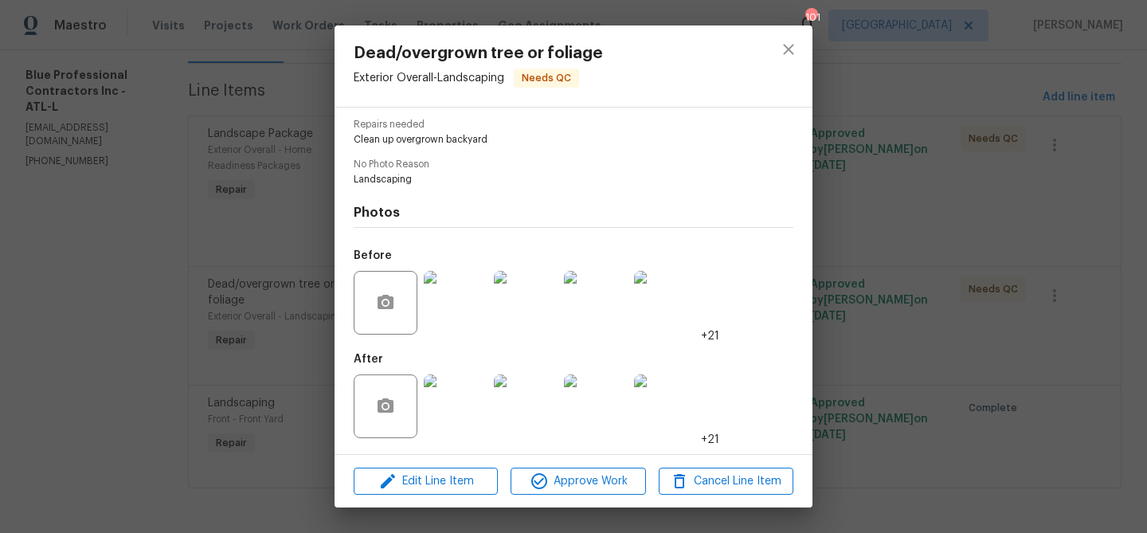
click at [442, 411] on img at bounding box center [456, 406] width 64 height 64
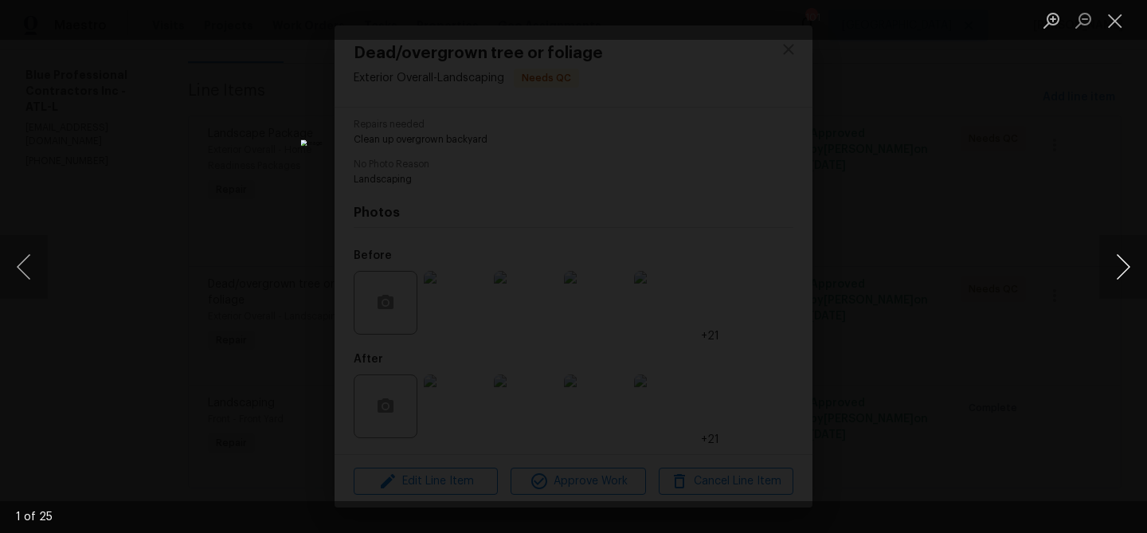
click at [1103, 271] on button "Next image" at bounding box center [1123, 267] width 48 height 64
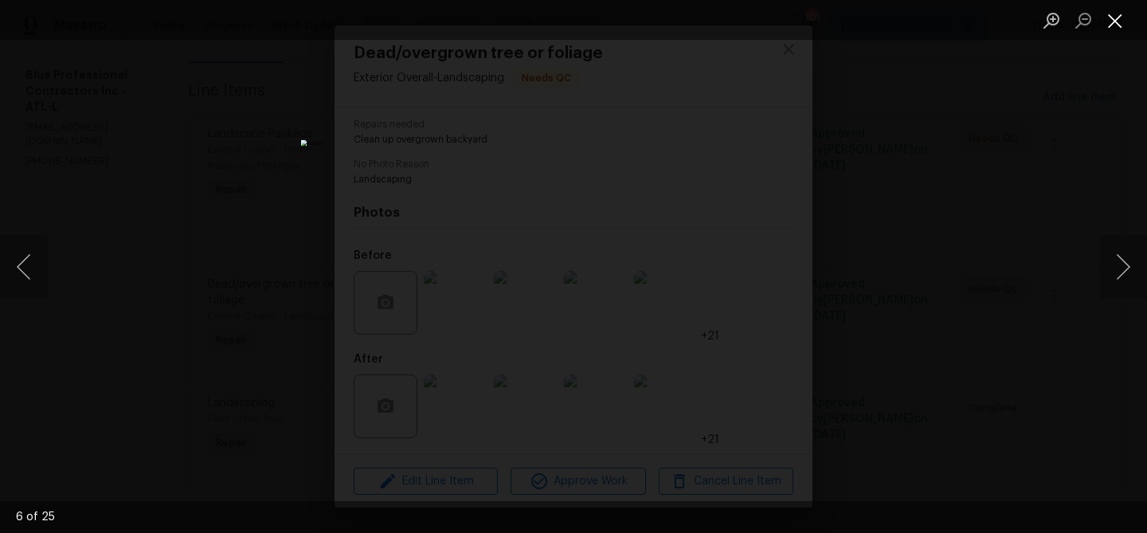
click at [1123, 23] on button "Close lightbox" at bounding box center [1115, 20] width 32 height 28
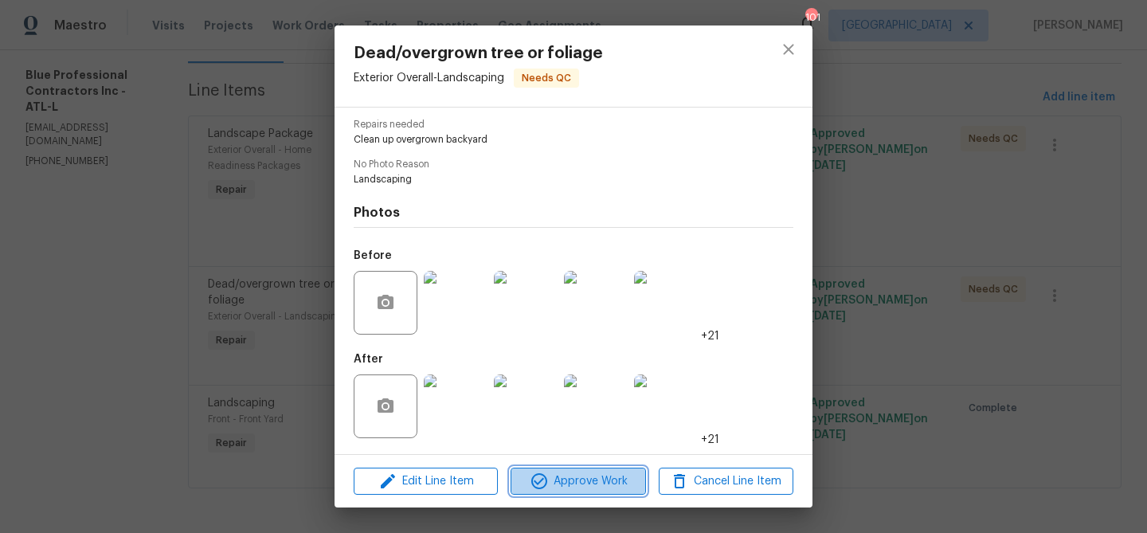
click at [593, 478] on span "Approve Work" at bounding box center [577, 482] width 125 height 20
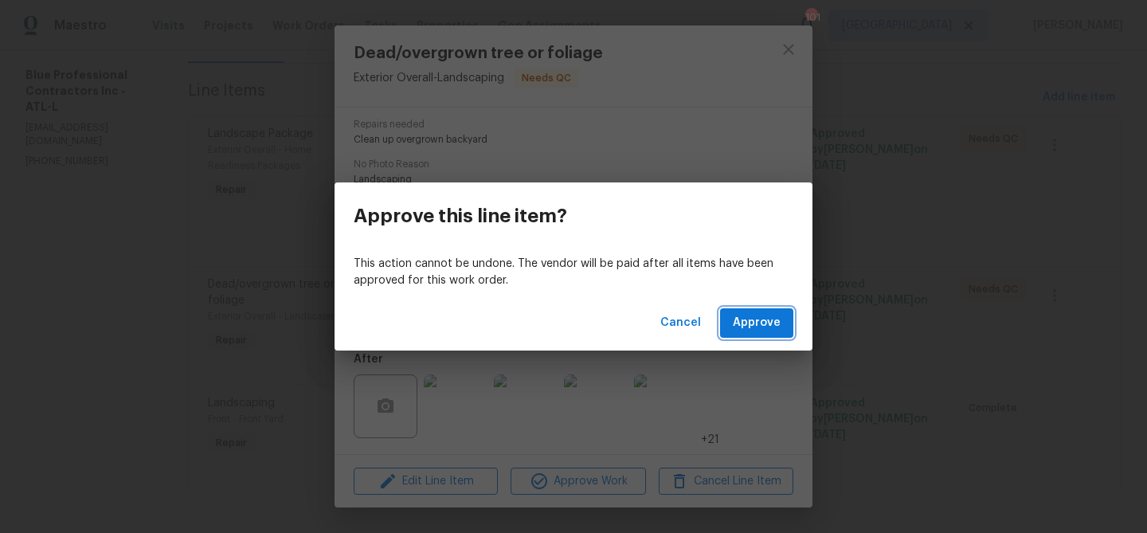
click at [763, 309] on button "Approve" at bounding box center [756, 322] width 73 height 29
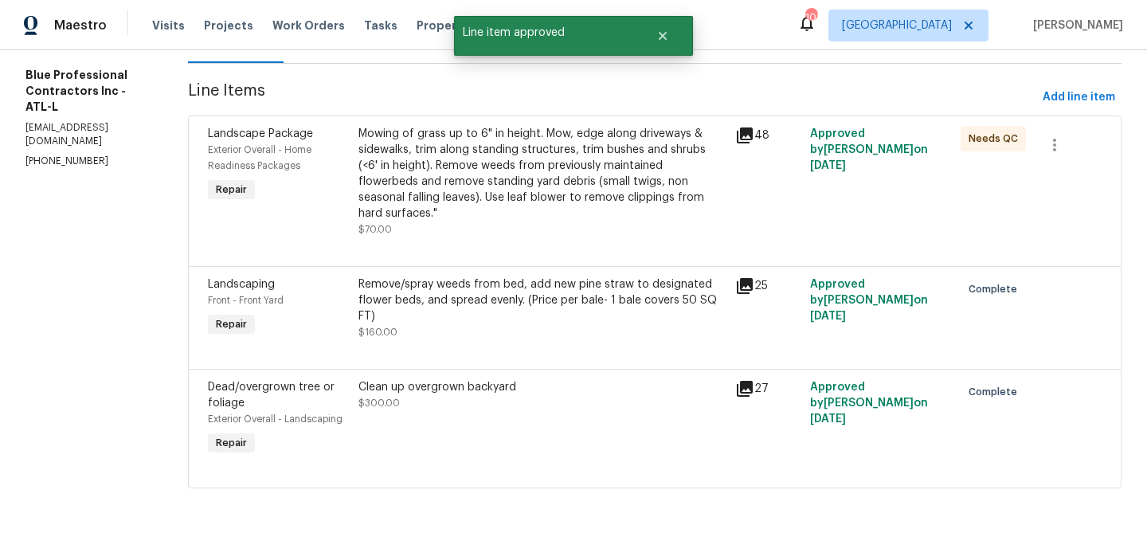
click at [585, 185] on div "Mowing of grass up to 6" in height. Mow, edge along driveways & sidewalks, trim…" at bounding box center [541, 174] width 367 height 96
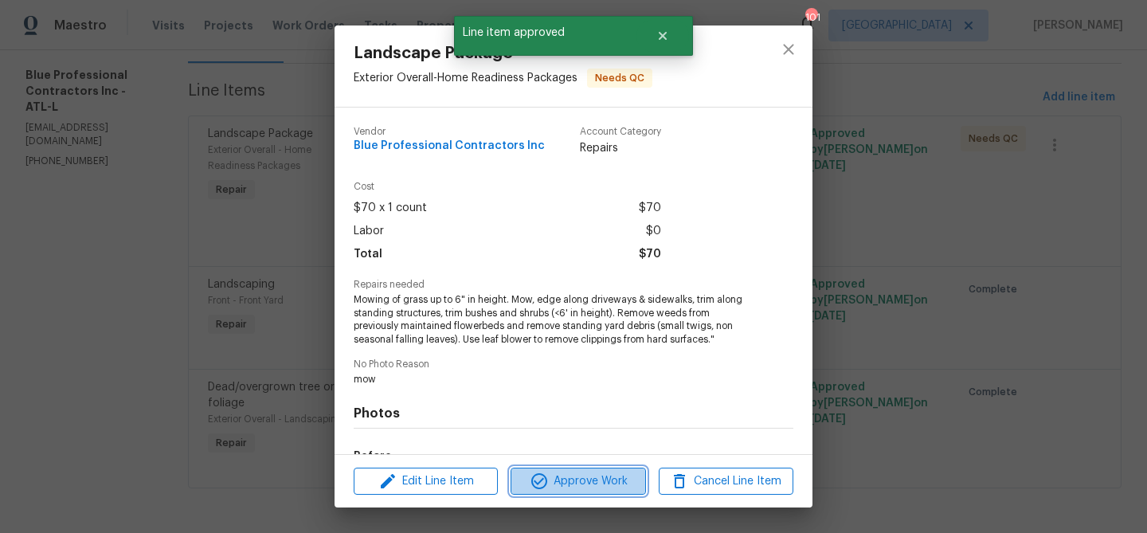
click at [588, 472] on span "Approve Work" at bounding box center [577, 482] width 125 height 20
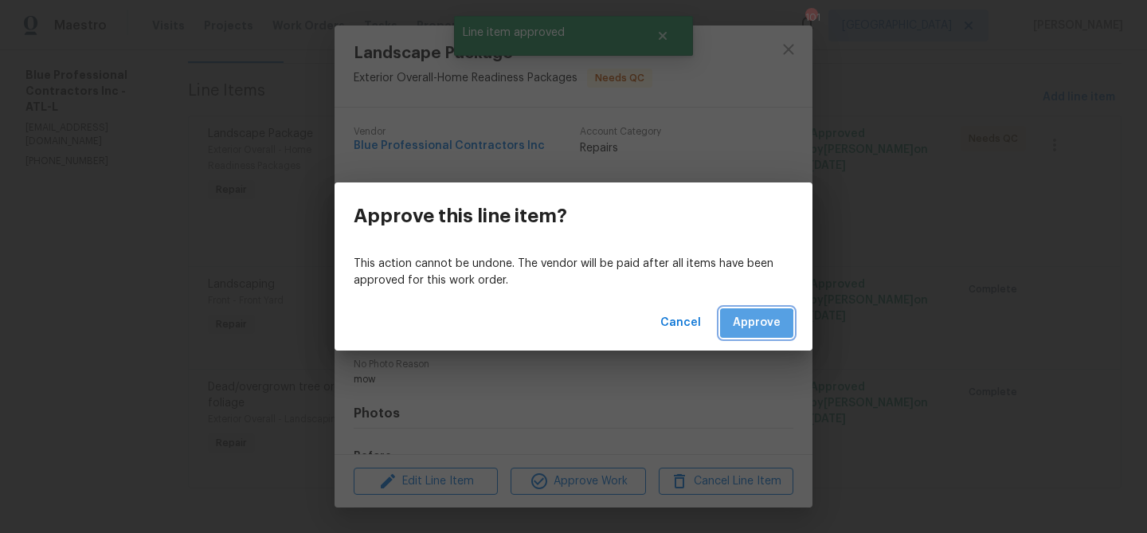
drag, startPoint x: 754, startPoint y: 326, endPoint x: 765, endPoint y: 317, distance: 14.2
click at [760, 319] on span "Approve" at bounding box center [757, 323] width 48 height 20
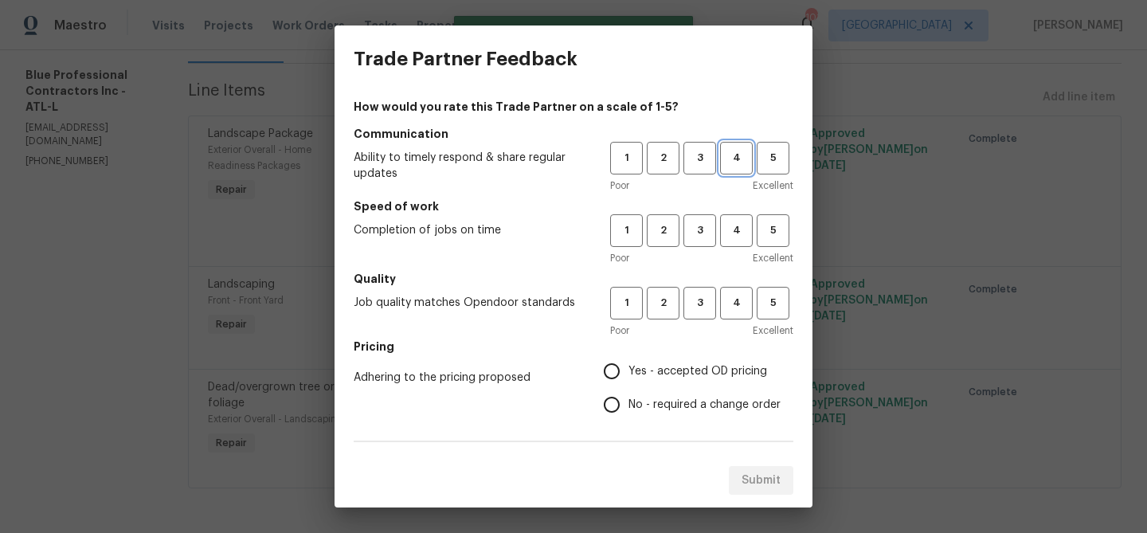
click at [728, 157] on span "4" at bounding box center [736, 158] width 29 height 18
click at [748, 224] on span "4" at bounding box center [736, 230] width 29 height 18
click at [736, 288] on button "4" at bounding box center [736, 303] width 33 height 33
click at [705, 362] on label "Yes - accepted OD pricing" at bounding box center [688, 370] width 186 height 33
click at [628, 362] on input "Yes - accepted OD pricing" at bounding box center [611, 370] width 33 height 33
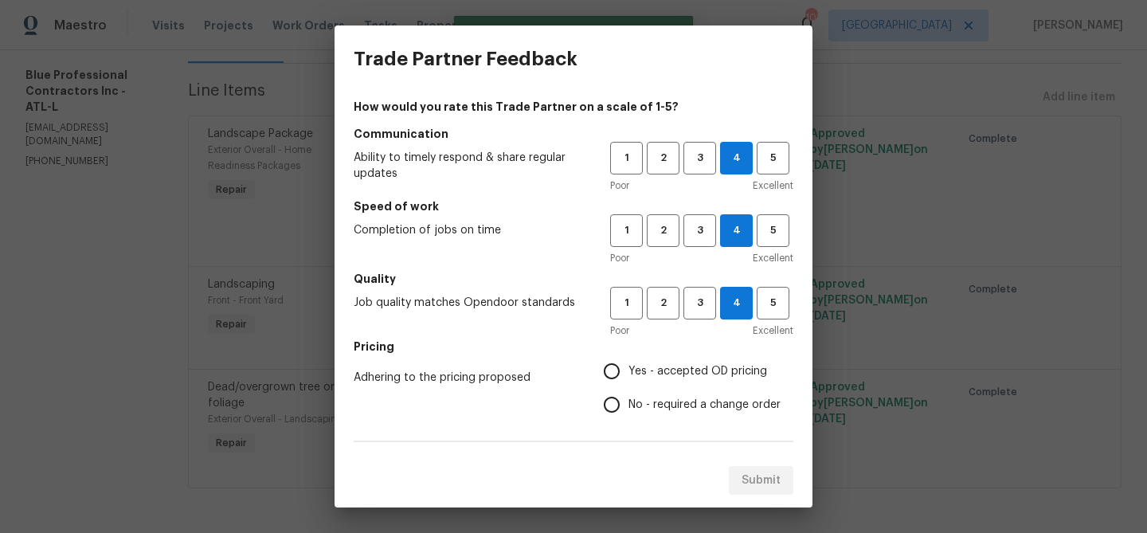
radio input "true"
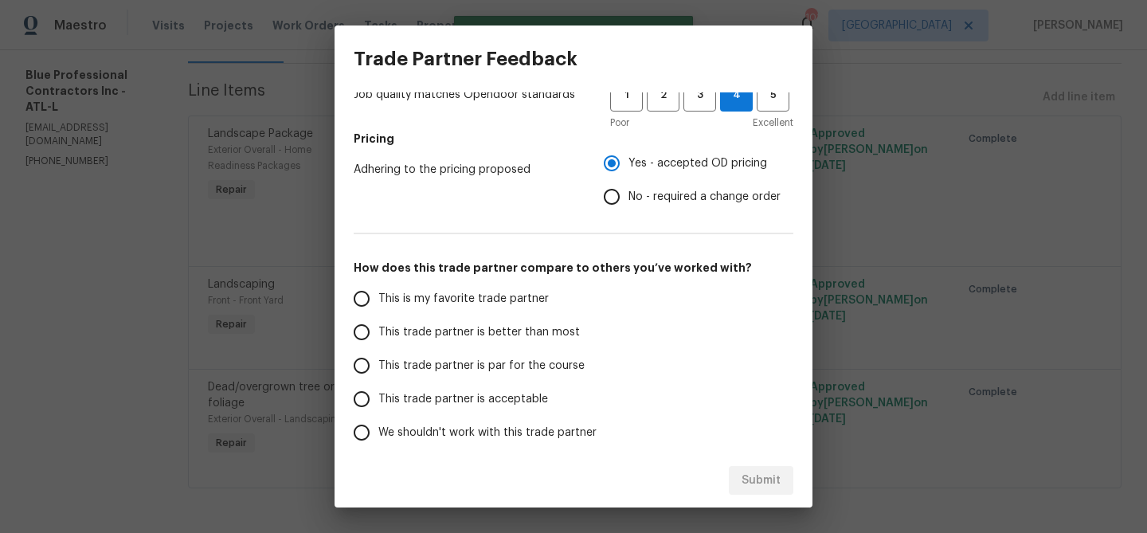
drag, startPoint x: 524, startPoint y: 326, endPoint x: 596, endPoint y: 303, distance: 75.3
click at [525, 326] on span "This trade partner is better than most" at bounding box center [479, 332] width 202 height 17
click at [378, 326] on input "This trade partner is better than most" at bounding box center [361, 331] width 33 height 33
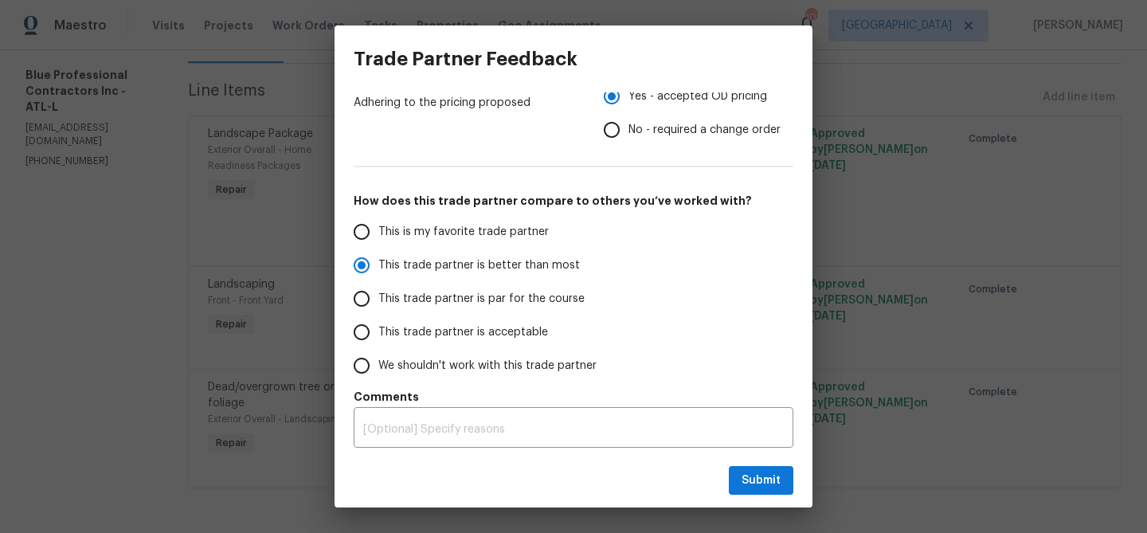
scroll to position [276, 0]
click at [763, 471] on span "Submit" at bounding box center [761, 481] width 39 height 20
radio input "true"
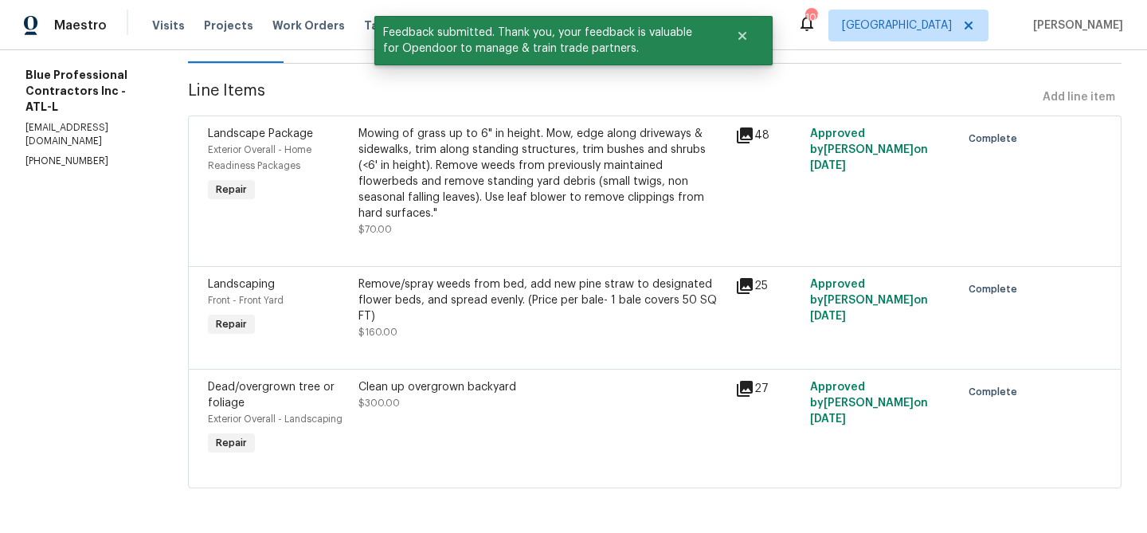
scroll to position [0, 0]
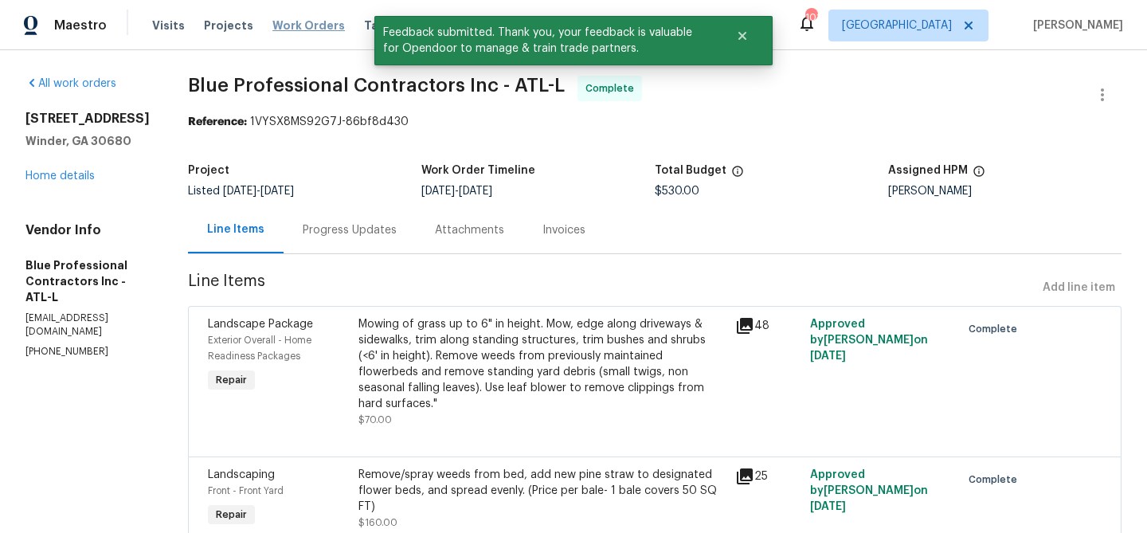
click at [288, 25] on span "Work Orders" at bounding box center [308, 26] width 72 height 16
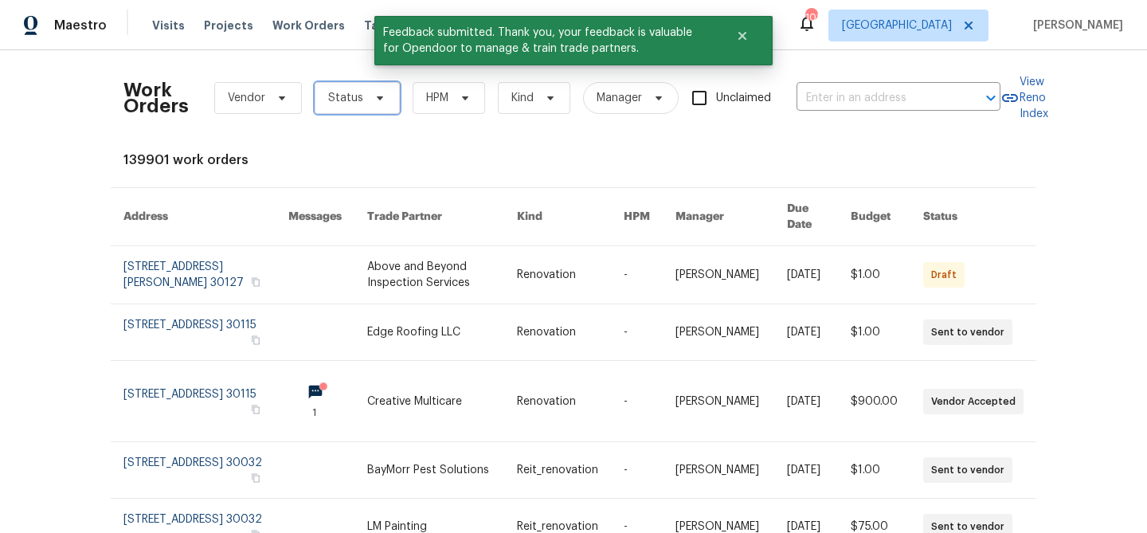
click at [359, 90] on span "Status" at bounding box center [345, 98] width 35 height 16
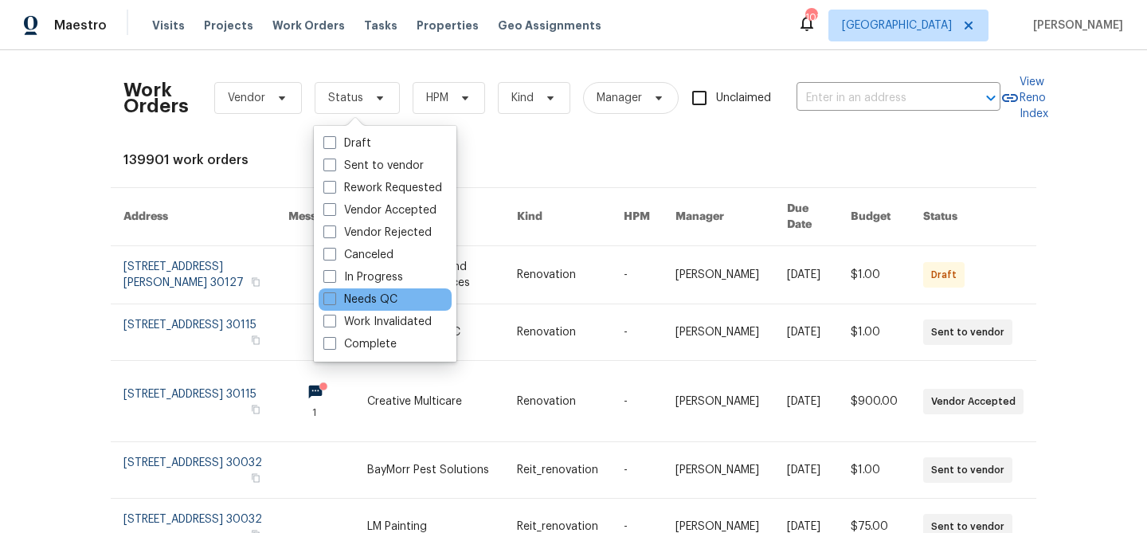
click at [398, 300] on div "Needs QC" at bounding box center [385, 299] width 133 height 22
click at [380, 301] on label "Needs QC" at bounding box center [360, 300] width 74 height 16
click at [334, 301] on input "Needs QC" at bounding box center [328, 297] width 10 height 10
checkbox input "true"
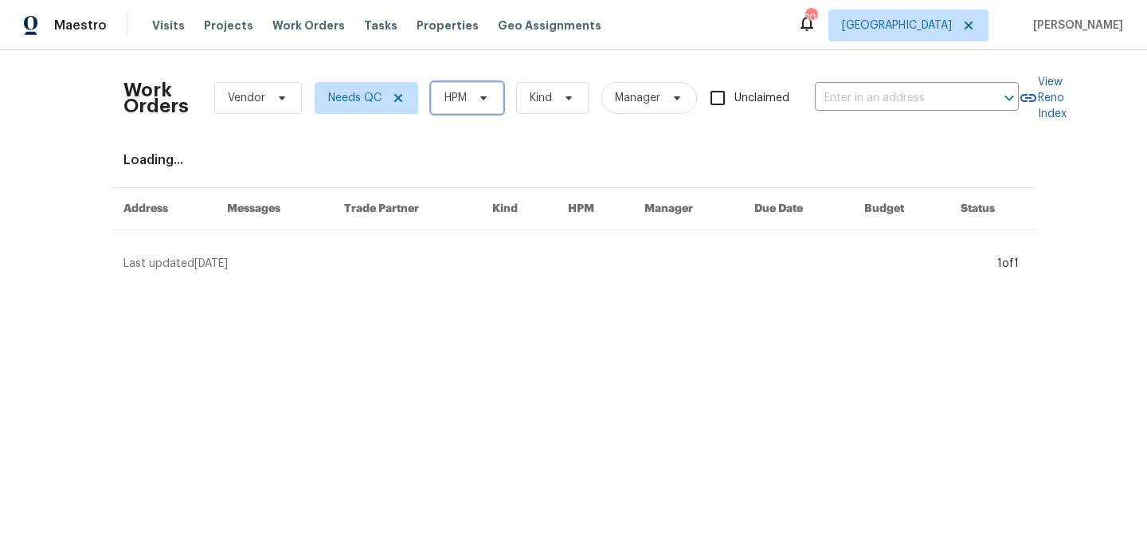
click at [450, 108] on span "HPM" at bounding box center [467, 98] width 72 height 32
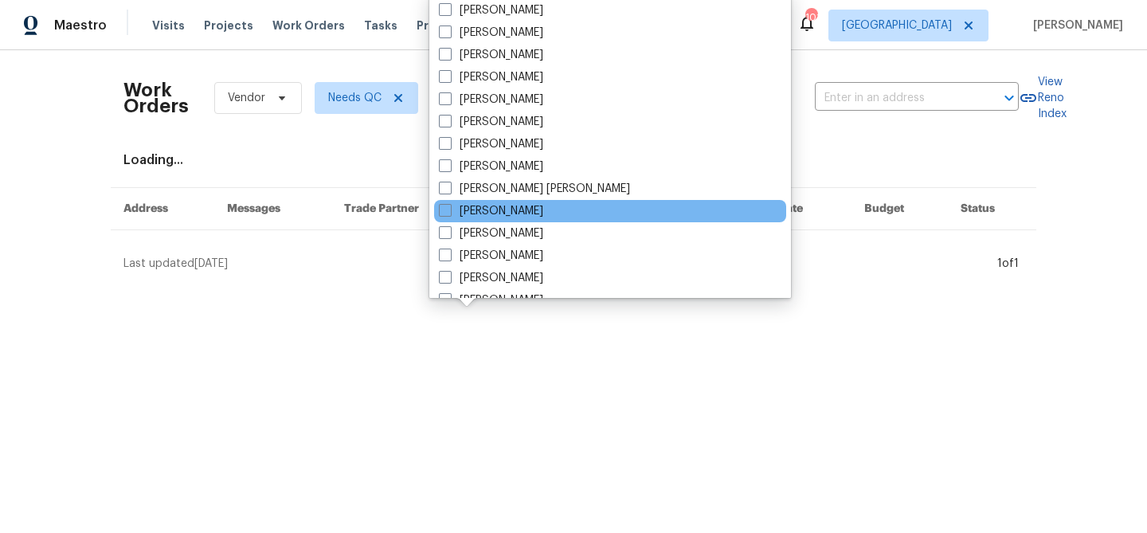
scroll to position [679, 0]
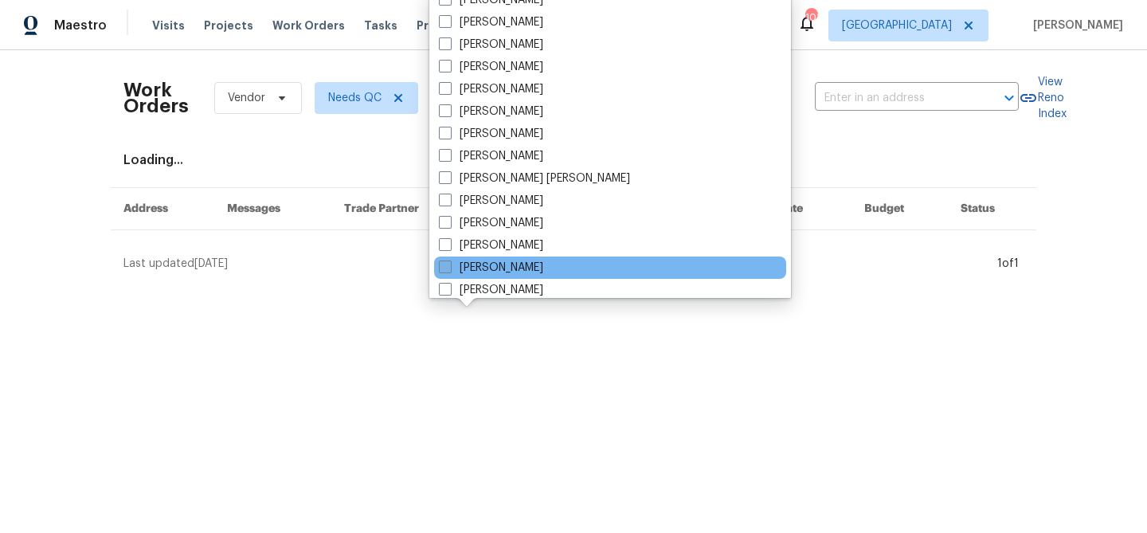
click at [495, 268] on label "[PERSON_NAME]" at bounding box center [491, 268] width 104 height 16
click at [449, 268] on input "[PERSON_NAME]" at bounding box center [444, 265] width 10 height 10
checkbox input "true"
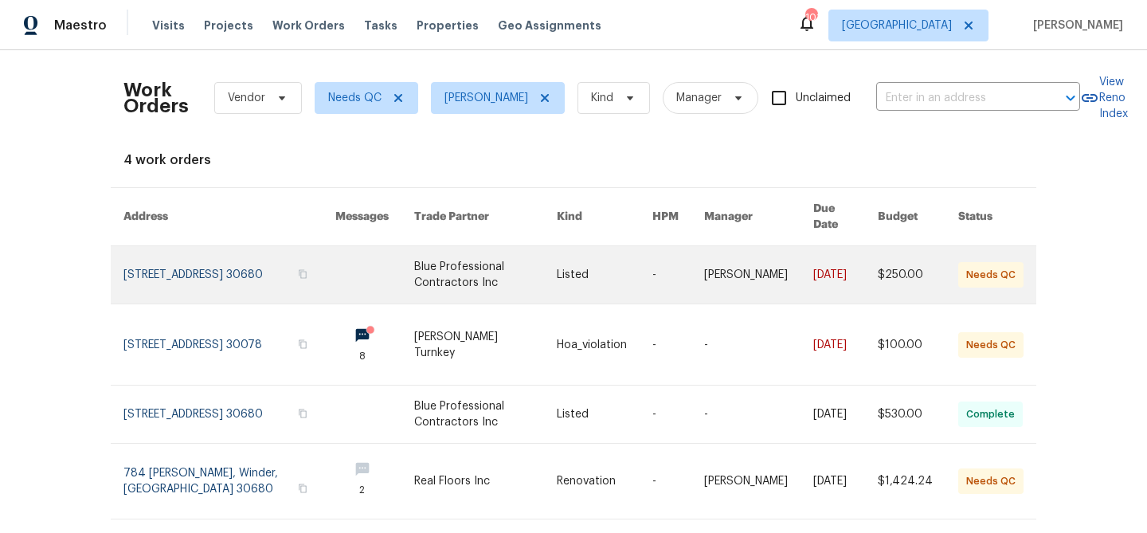
scroll to position [24, 0]
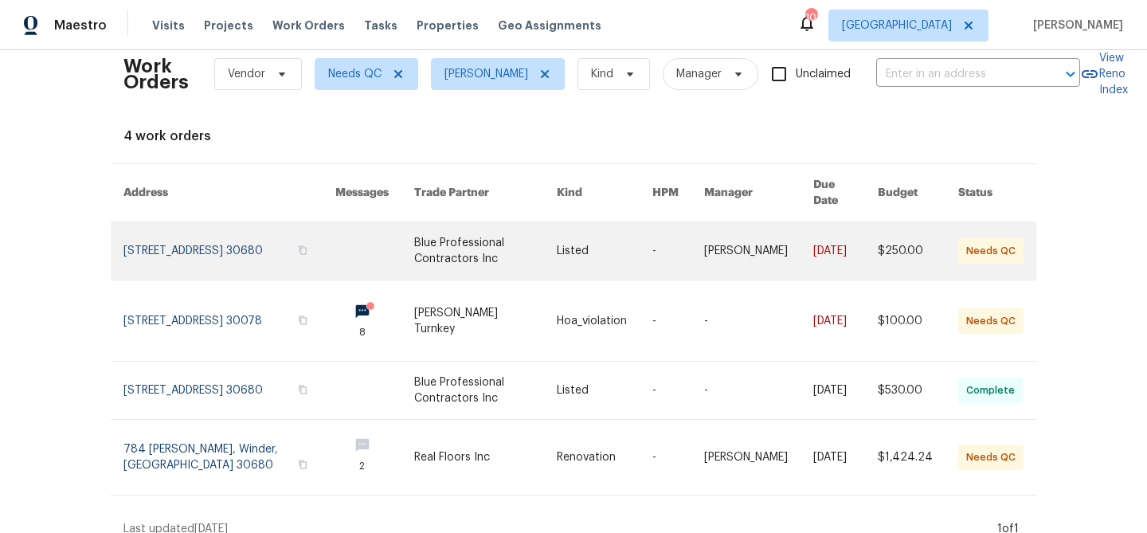
click at [493, 245] on link at bounding box center [485, 250] width 143 height 57
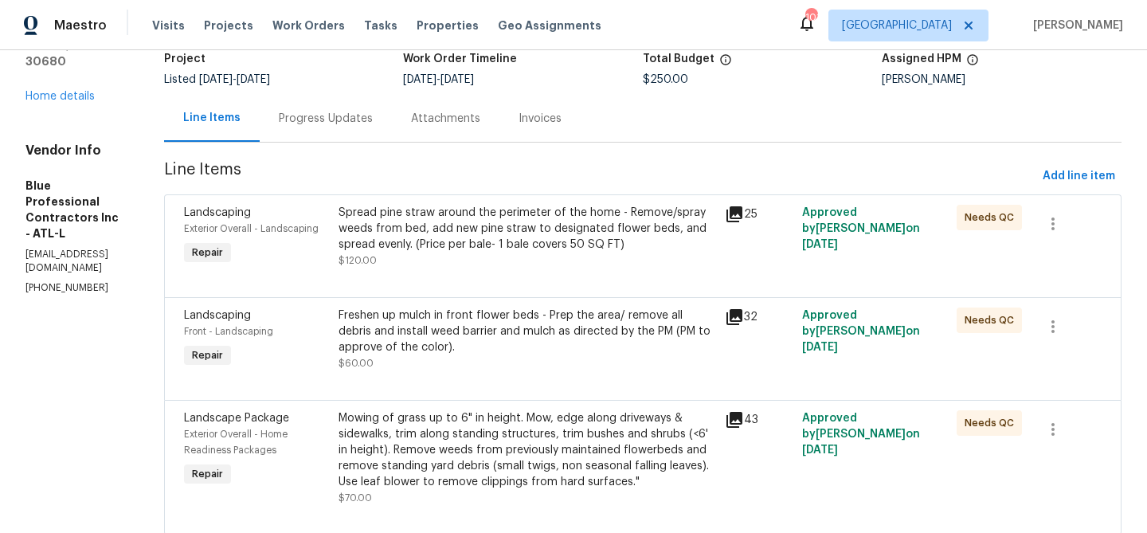
scroll to position [113, 0]
click at [493, 245] on div "Spread pine straw around the perimeter of the home - Remove/spray weeds from be…" at bounding box center [527, 227] width 377 height 48
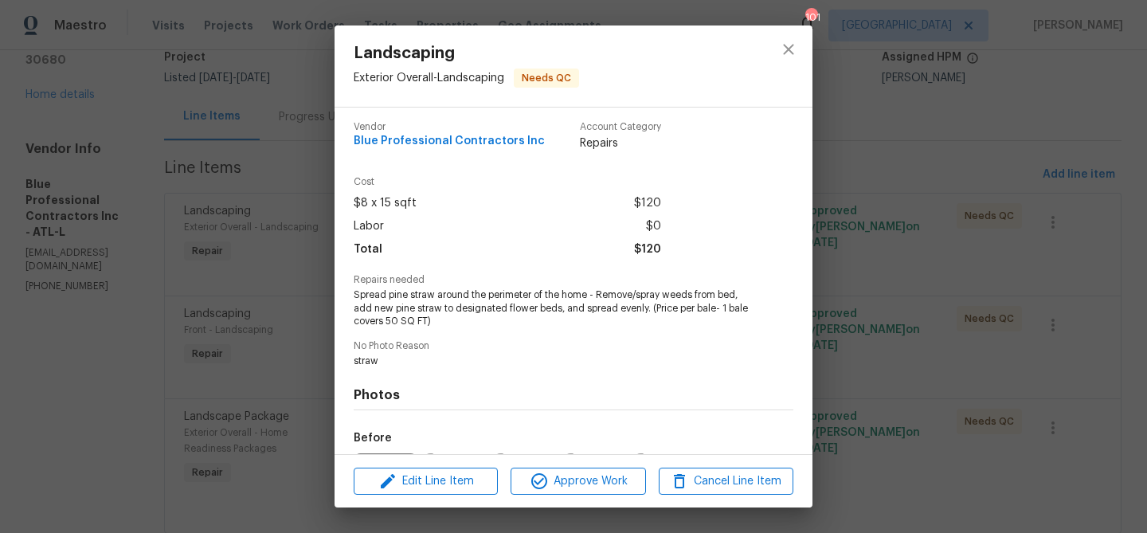
scroll to position [187, 0]
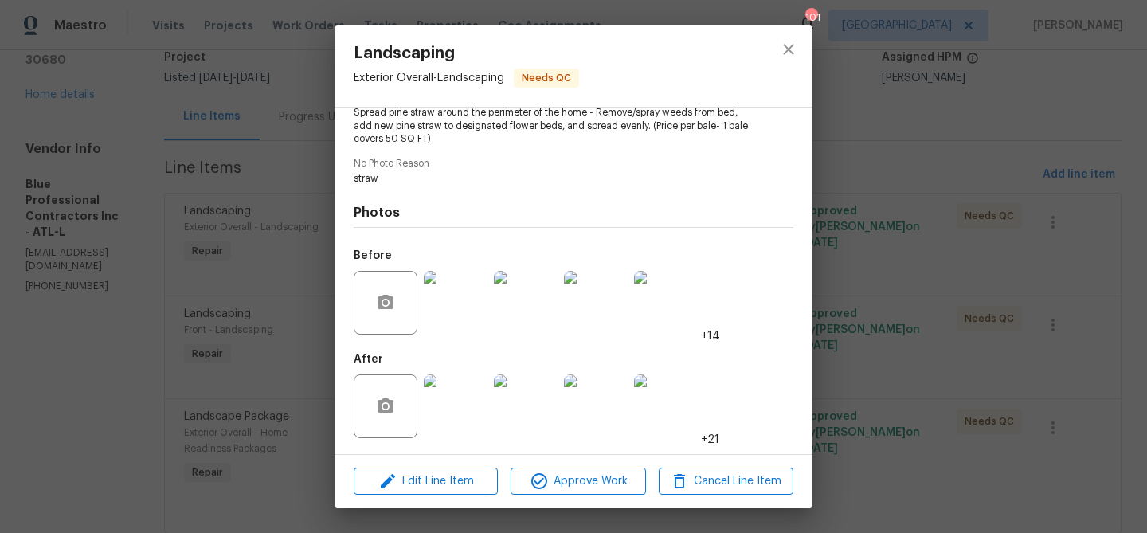
click at [444, 398] on img at bounding box center [456, 406] width 64 height 64
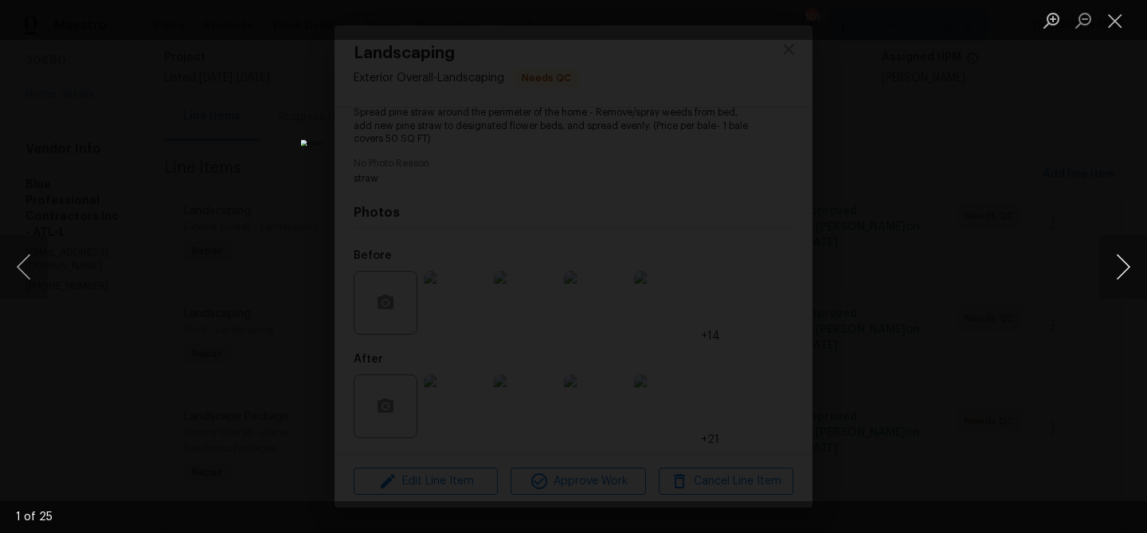
click at [1122, 273] on button "Next image" at bounding box center [1123, 267] width 48 height 64
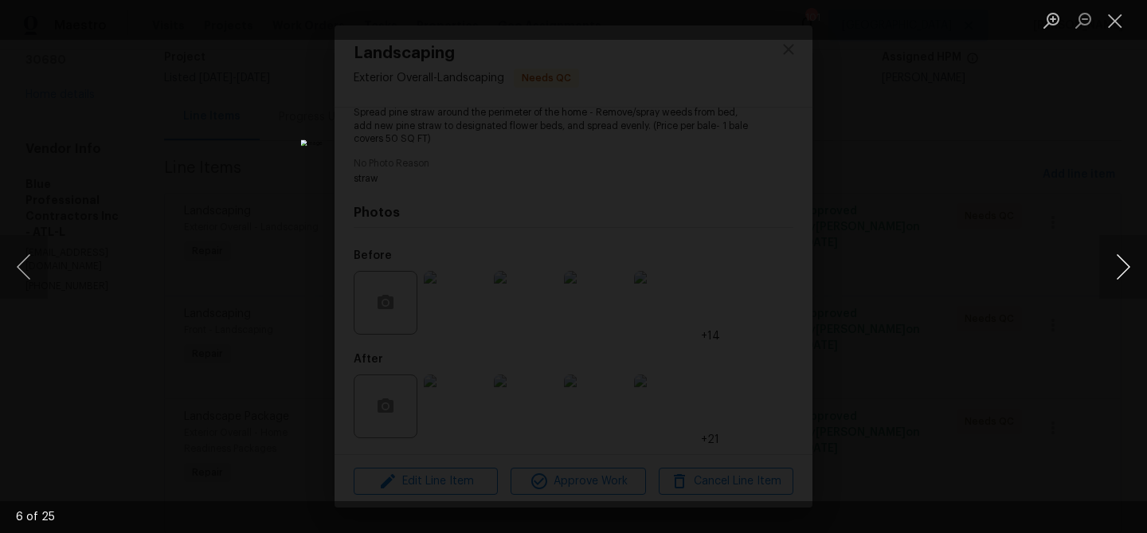
click at [1122, 273] on button "Next image" at bounding box center [1123, 267] width 48 height 64
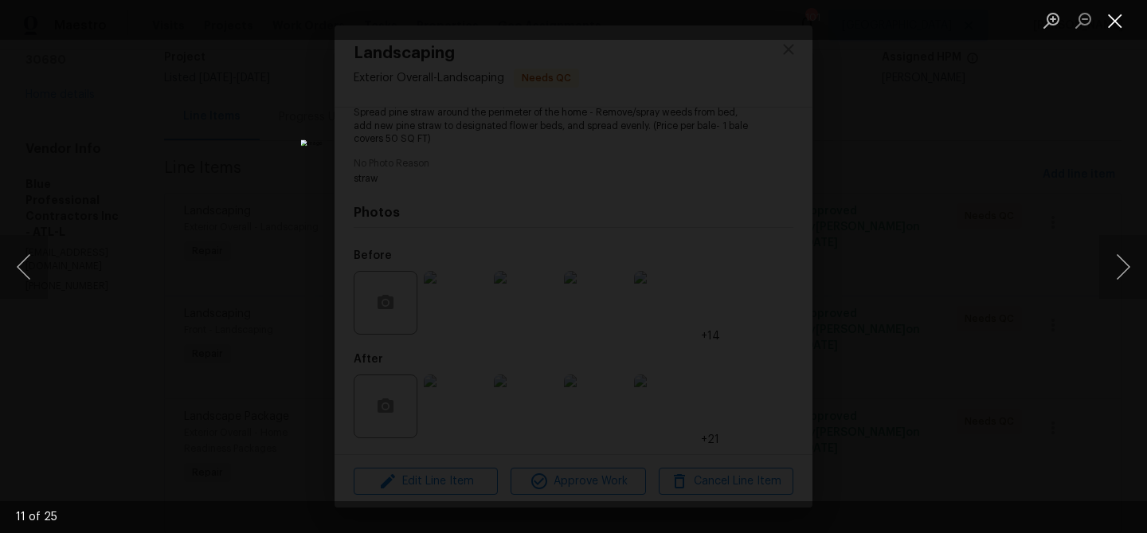
click at [1113, 22] on button "Close lightbox" at bounding box center [1115, 20] width 32 height 28
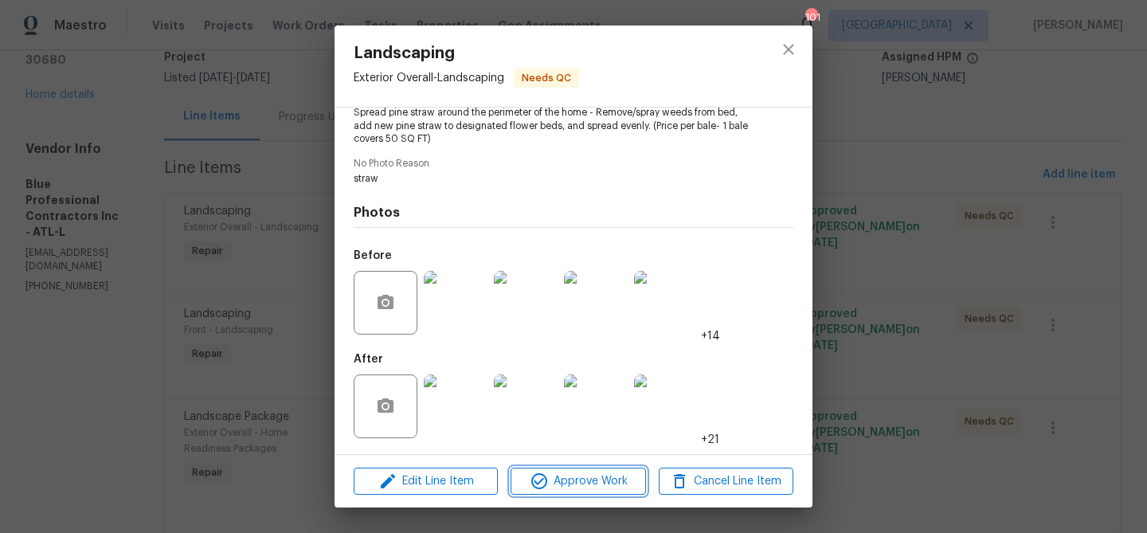
click at [603, 483] on span "Approve Work" at bounding box center [577, 482] width 125 height 20
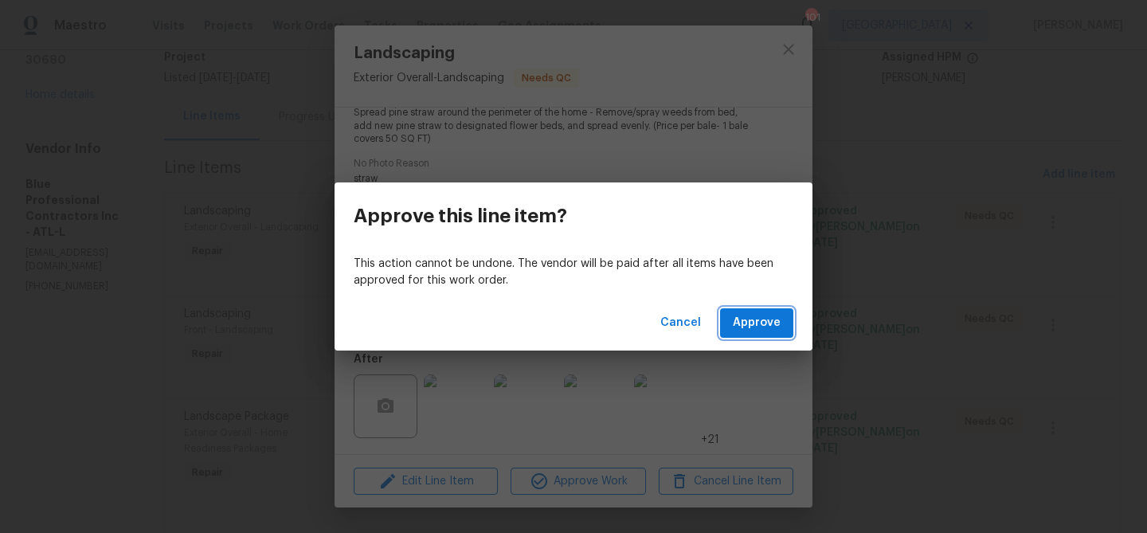
click at [734, 330] on button "Approve" at bounding box center [756, 322] width 73 height 29
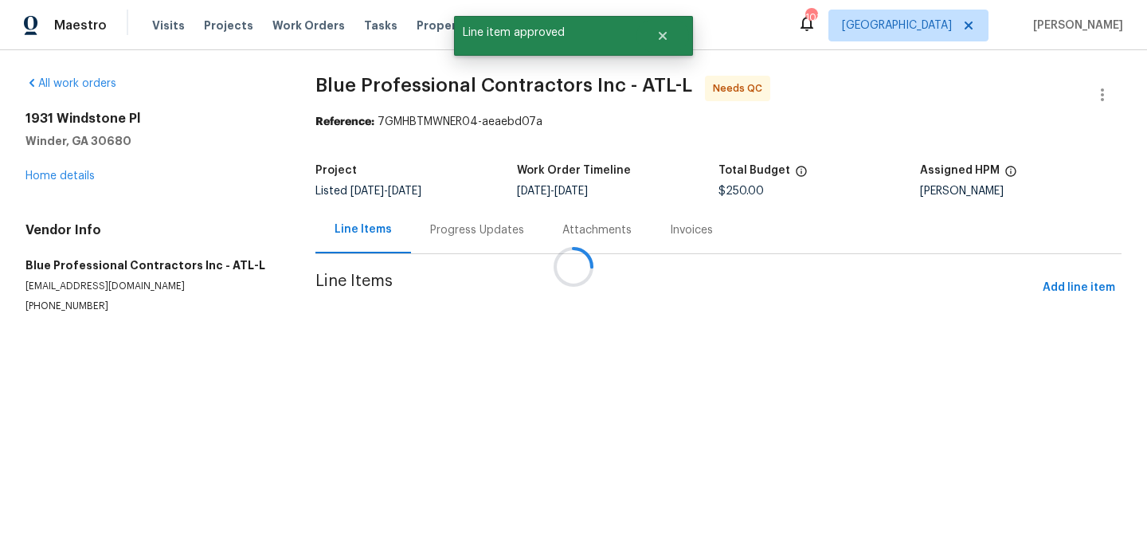
scroll to position [0, 0]
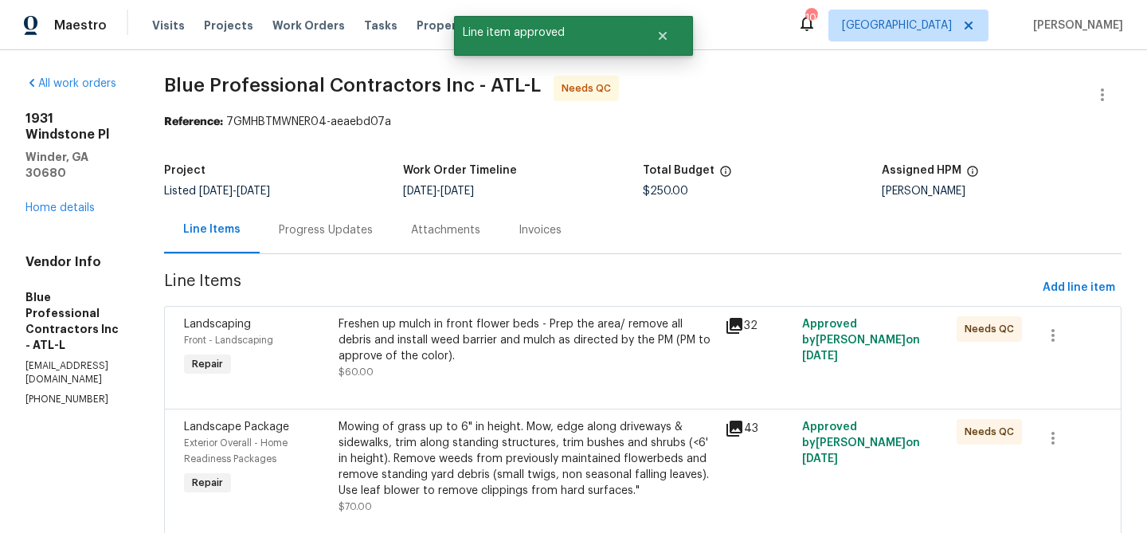
click at [530, 371] on div "Freshen up mulch in front flower beds - Prep the area/ remove all debris and in…" at bounding box center [527, 348] width 377 height 64
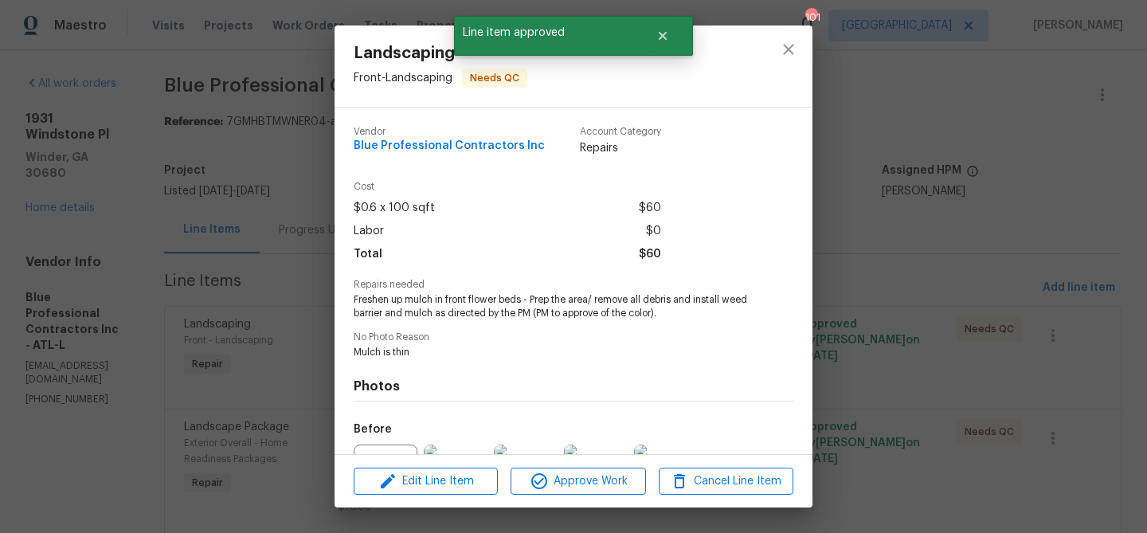
scroll to position [174, 0]
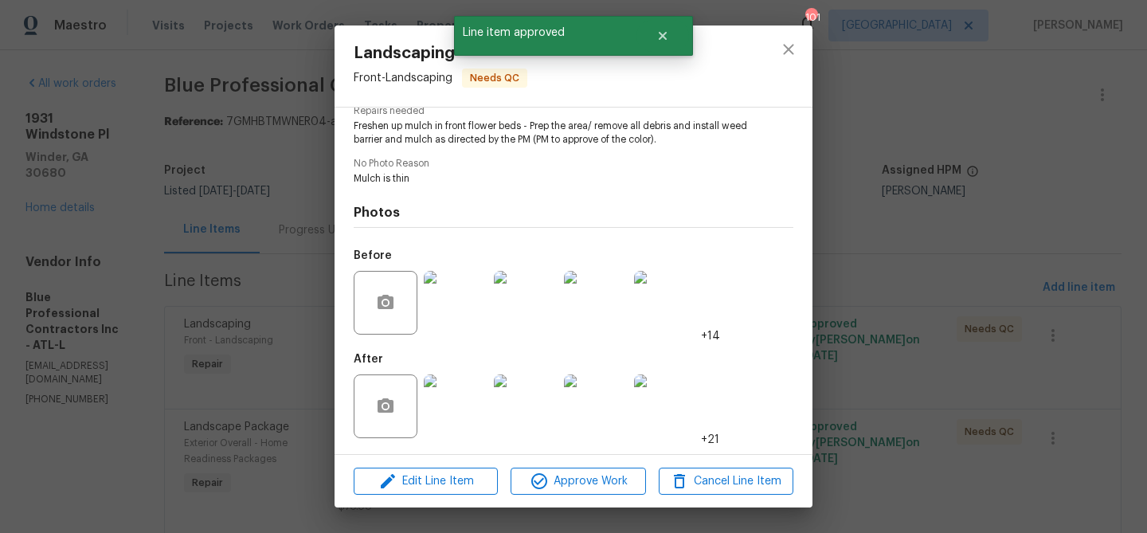
click at [430, 404] on img at bounding box center [456, 406] width 64 height 64
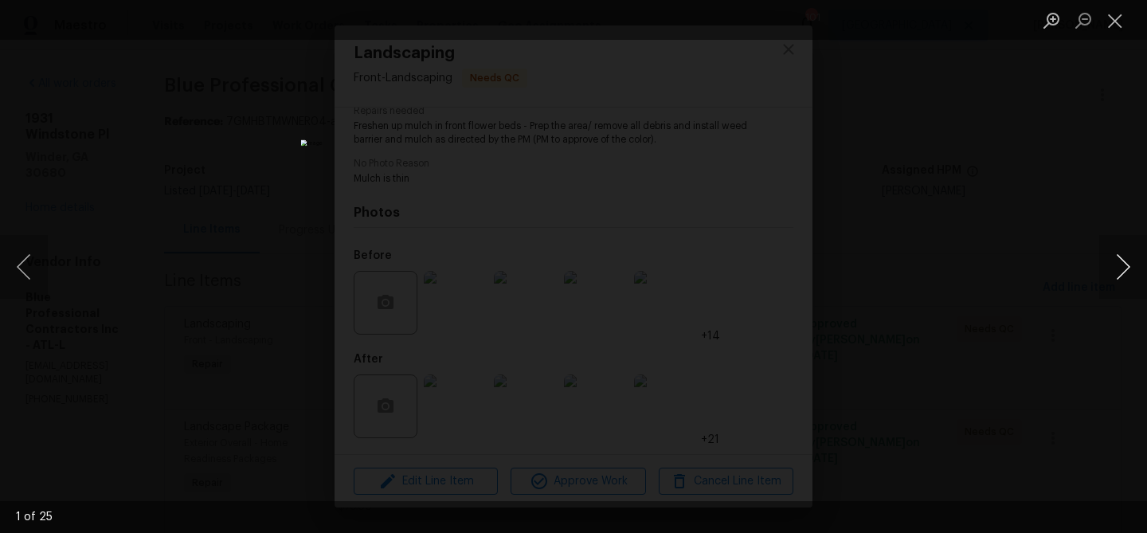
click at [1119, 261] on button "Next image" at bounding box center [1123, 267] width 48 height 64
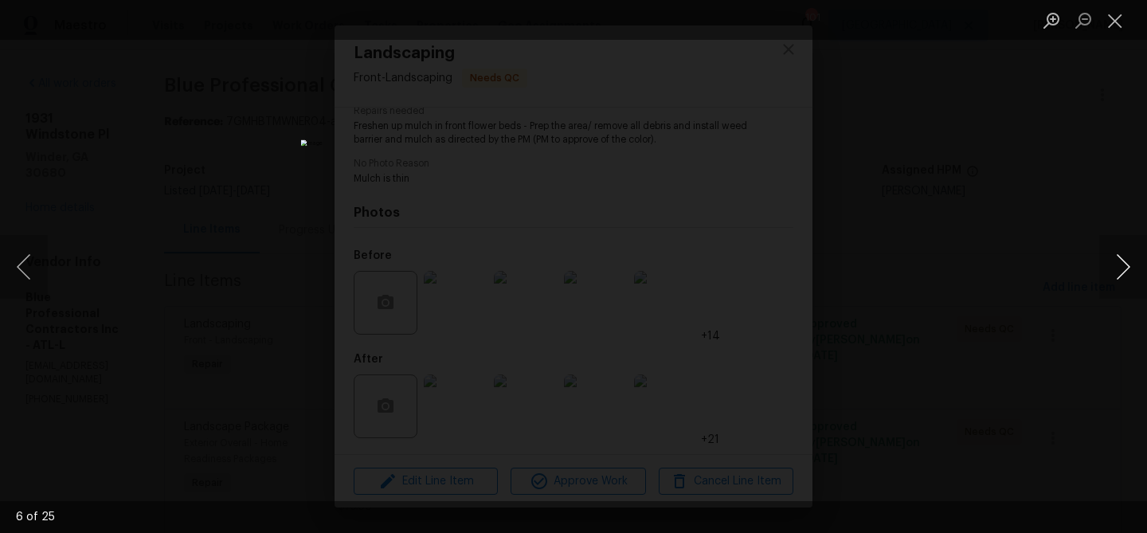
click at [1119, 261] on button "Next image" at bounding box center [1123, 267] width 48 height 64
click at [31, 275] on button "Previous image" at bounding box center [24, 267] width 48 height 64
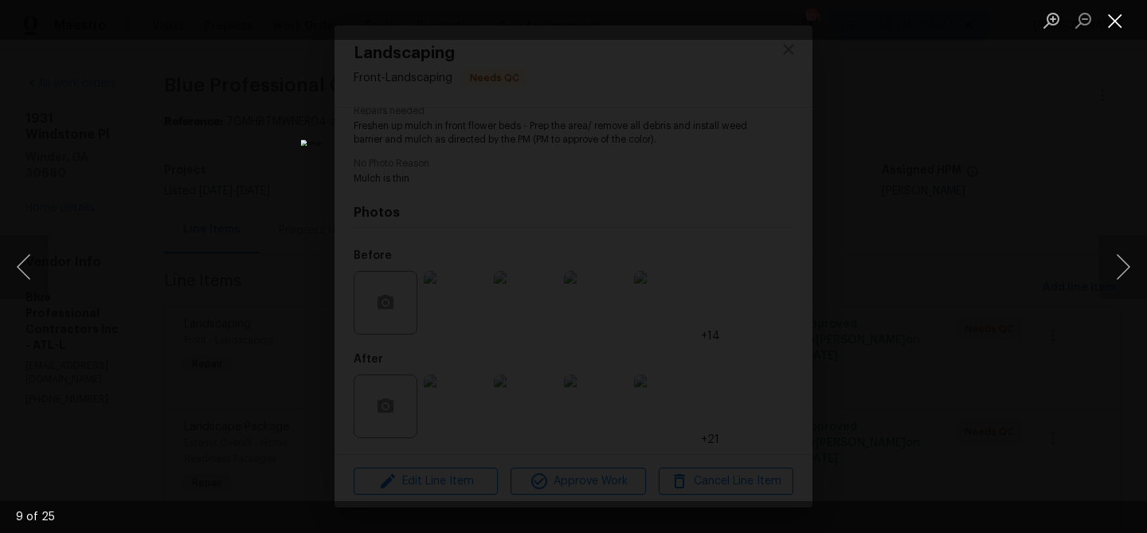
click at [1108, 22] on button "Close lightbox" at bounding box center [1115, 20] width 32 height 28
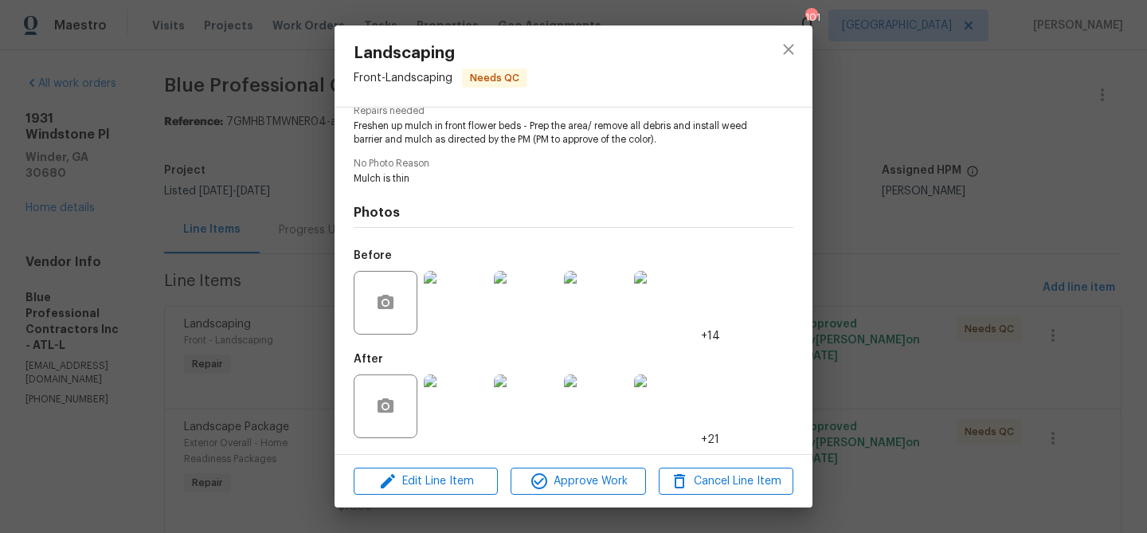
click at [593, 495] on div "Edit Line Item Approve Work Cancel Line Item" at bounding box center [574, 481] width 478 height 53
click at [593, 488] on span "Approve Work" at bounding box center [577, 482] width 125 height 20
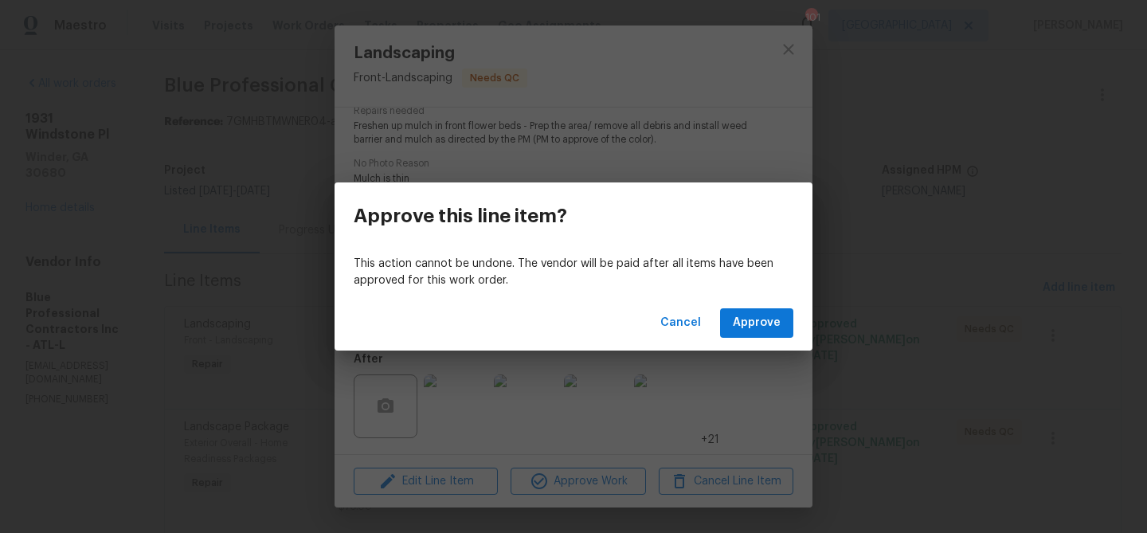
click at [761, 339] on div "Cancel Approve" at bounding box center [574, 323] width 478 height 55
click at [761, 335] on button "Approve" at bounding box center [756, 322] width 73 height 29
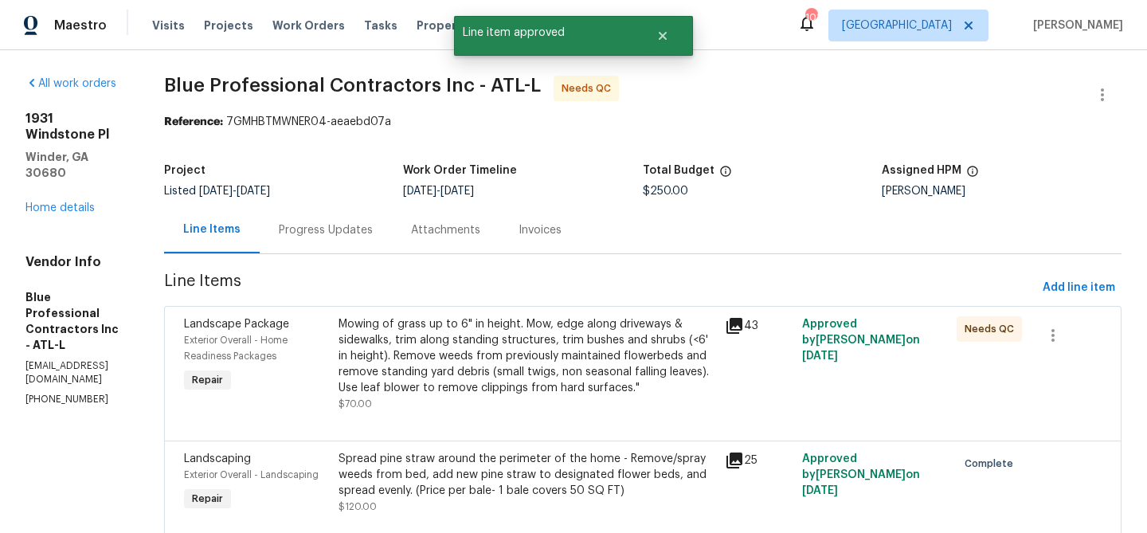
click at [550, 384] on div "Mowing of grass up to 6" in height. Mow, edge along driveways & sidewalks, trim…" at bounding box center [527, 356] width 377 height 80
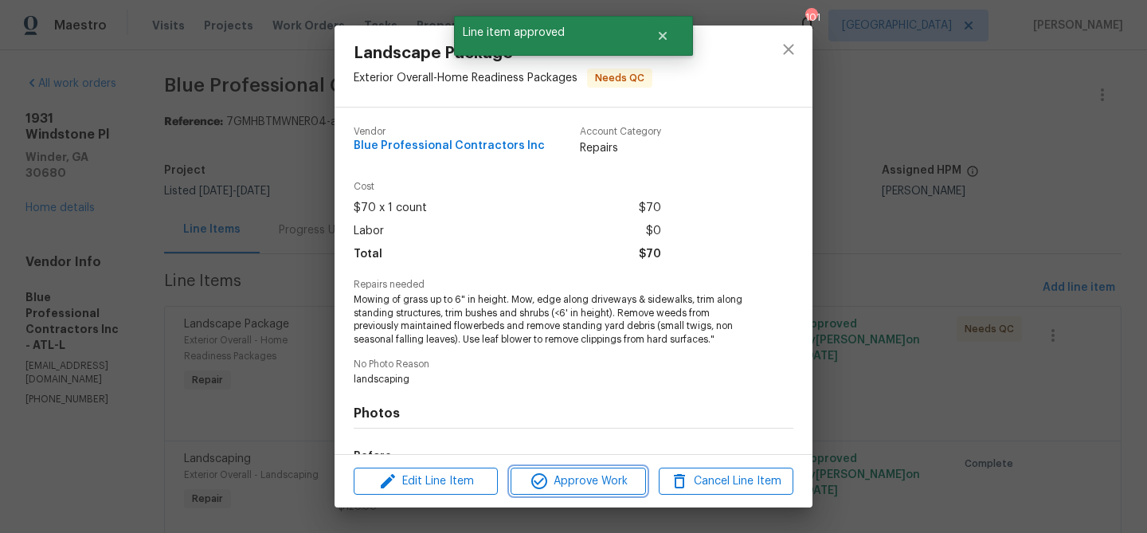
click at [566, 491] on button "Approve Work" at bounding box center [578, 482] width 135 height 28
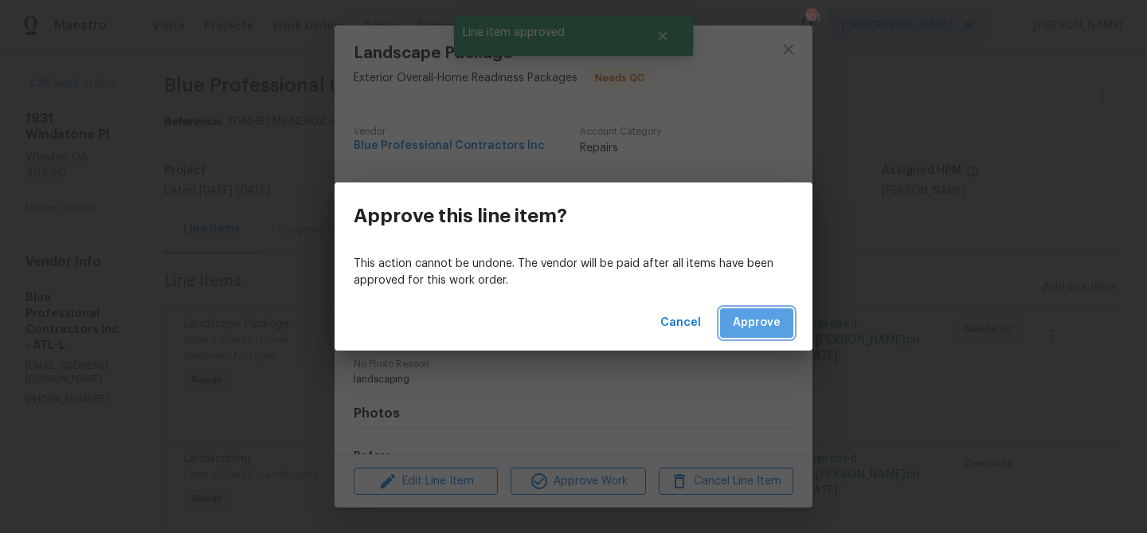
click at [776, 322] on span "Approve" at bounding box center [757, 323] width 48 height 20
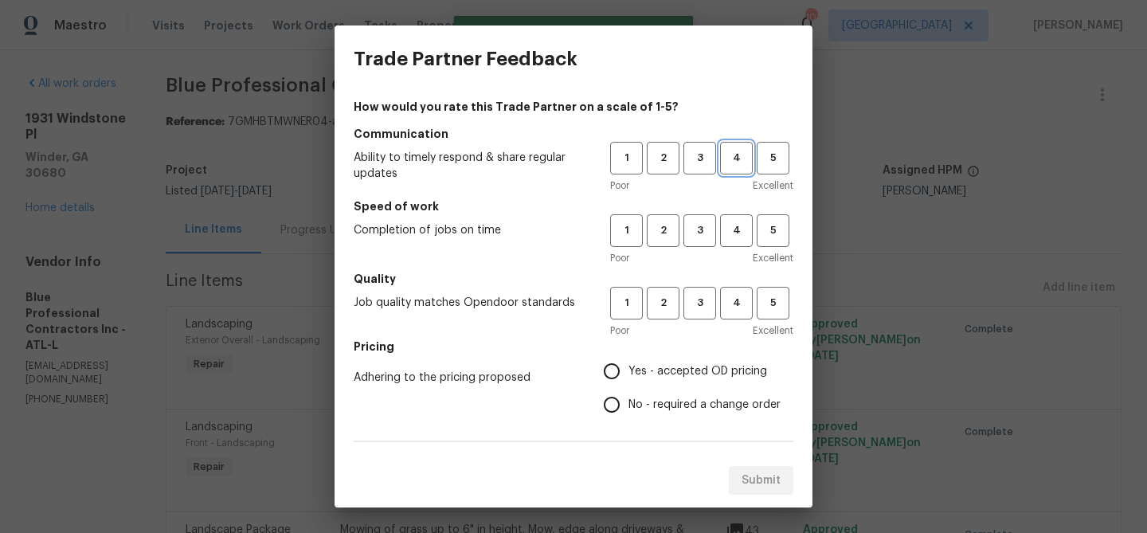
click at [734, 162] on span "4" at bounding box center [736, 158] width 29 height 18
drag, startPoint x: 726, startPoint y: 233, endPoint x: 734, endPoint y: 258, distance: 26.7
click at [726, 234] on span "4" at bounding box center [736, 230] width 29 height 18
drag, startPoint x: 737, startPoint y: 318, endPoint x: 695, endPoint y: 343, distance: 48.2
click at [733, 319] on div "1 2 3 4 5 Poor Excellent" at bounding box center [701, 313] width 183 height 52
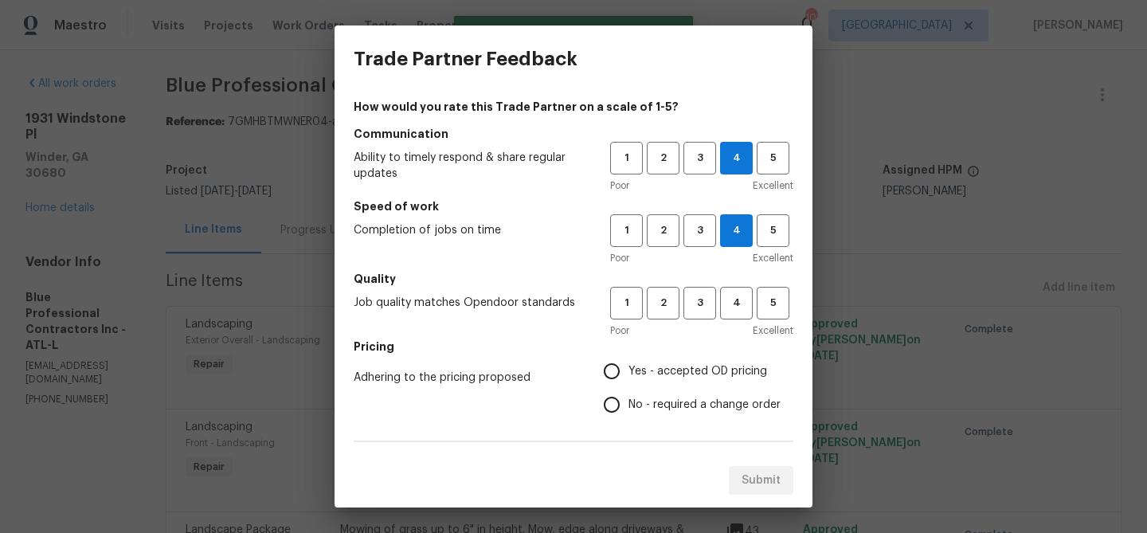
click at [693, 366] on span "Yes - accepted OD pricing" at bounding box center [697, 371] width 139 height 17
click at [628, 366] on input "Yes - accepted OD pricing" at bounding box center [611, 370] width 33 height 33
radio input "true"
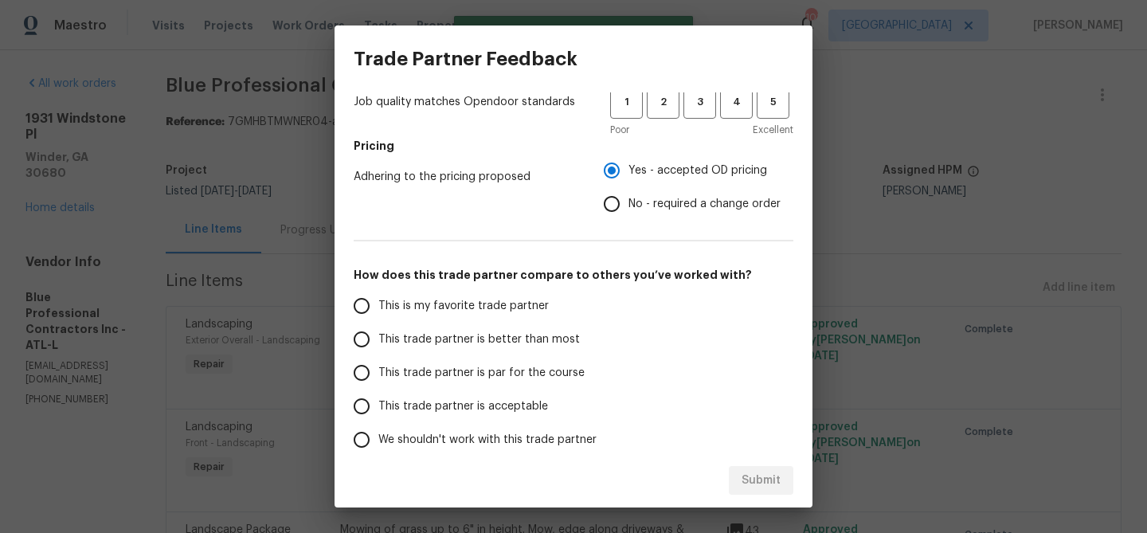
scroll to position [276, 0]
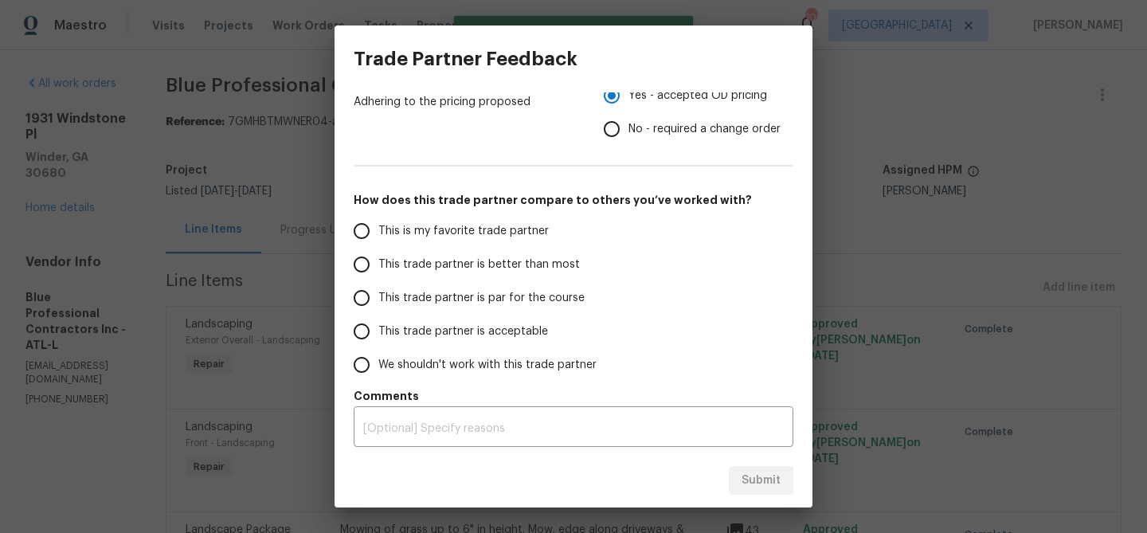
drag, startPoint x: 535, startPoint y: 264, endPoint x: 647, endPoint y: 327, distance: 127.7
click at [537, 266] on span "This trade partner is better than most" at bounding box center [479, 264] width 202 height 17
click at [378, 266] on input "This trade partner is better than most" at bounding box center [361, 264] width 33 height 33
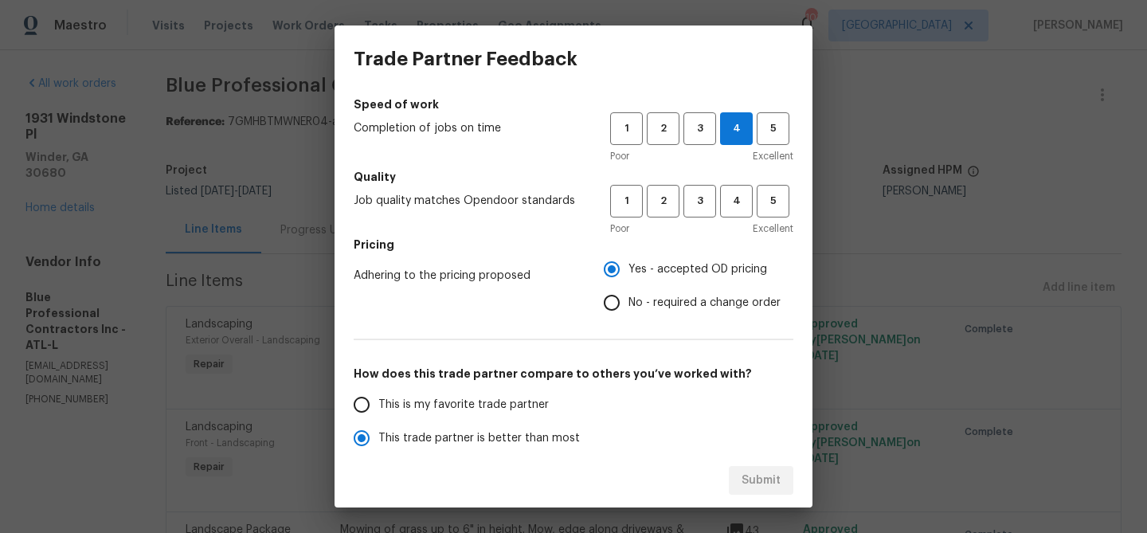
scroll to position [0, 0]
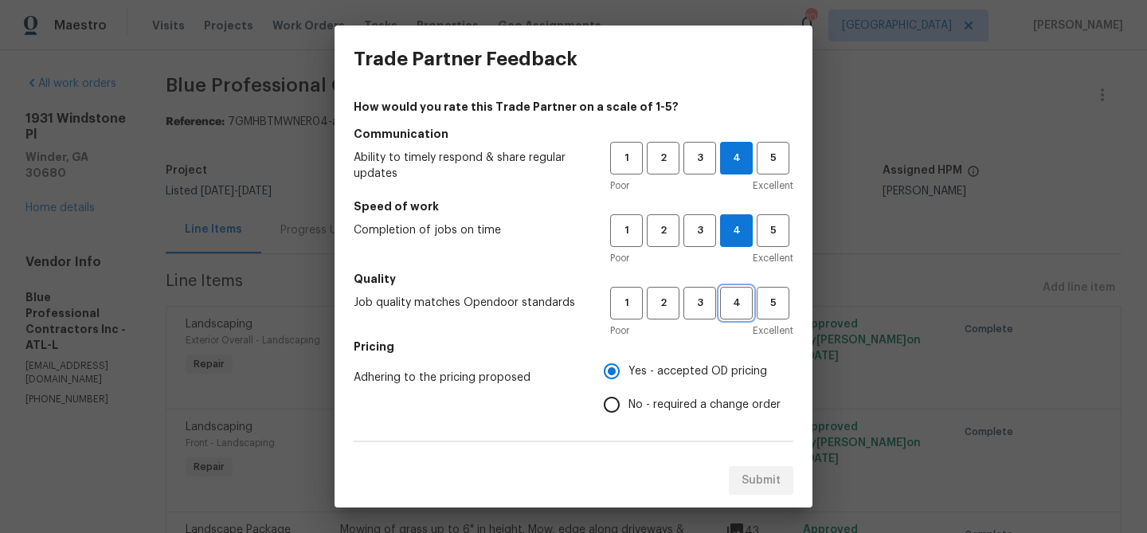
click at [739, 316] on button "4" at bounding box center [736, 303] width 33 height 33
radio input "true"
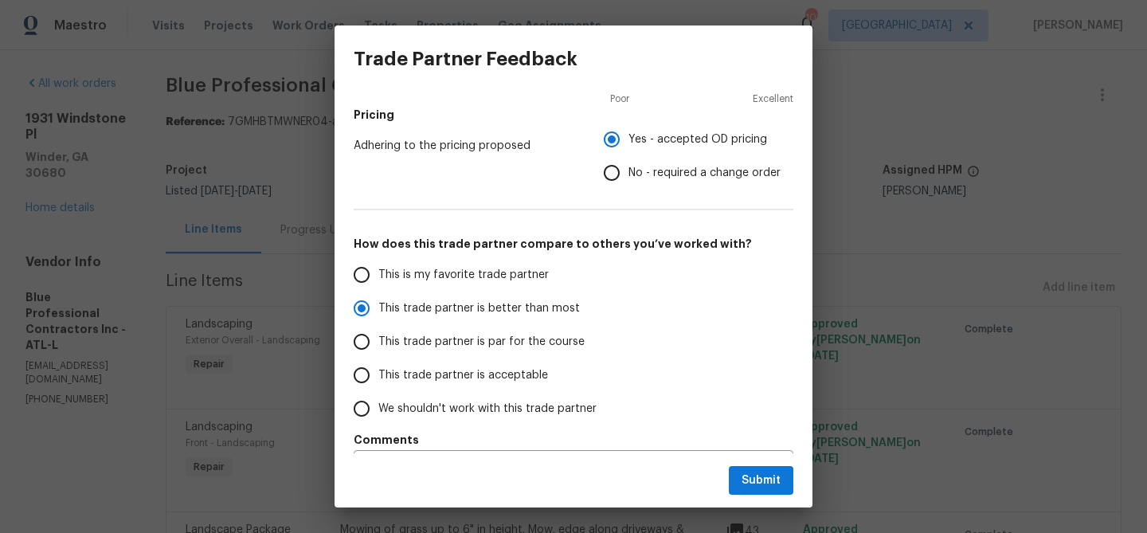
scroll to position [276, 0]
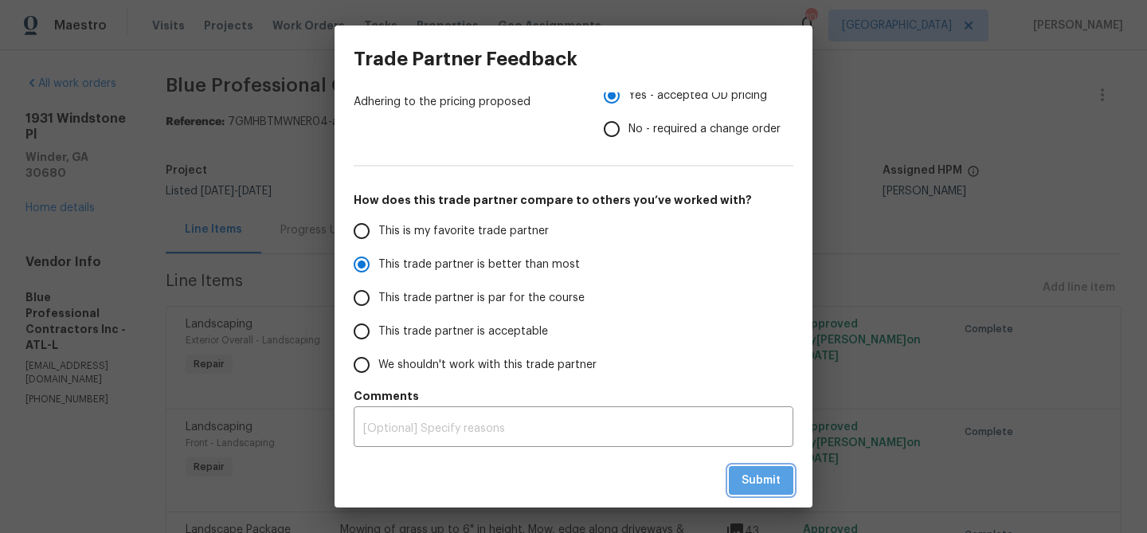
click at [767, 471] on span "Submit" at bounding box center [761, 481] width 39 height 20
radio input "false"
